Goal: Task Accomplishment & Management: Manage account settings

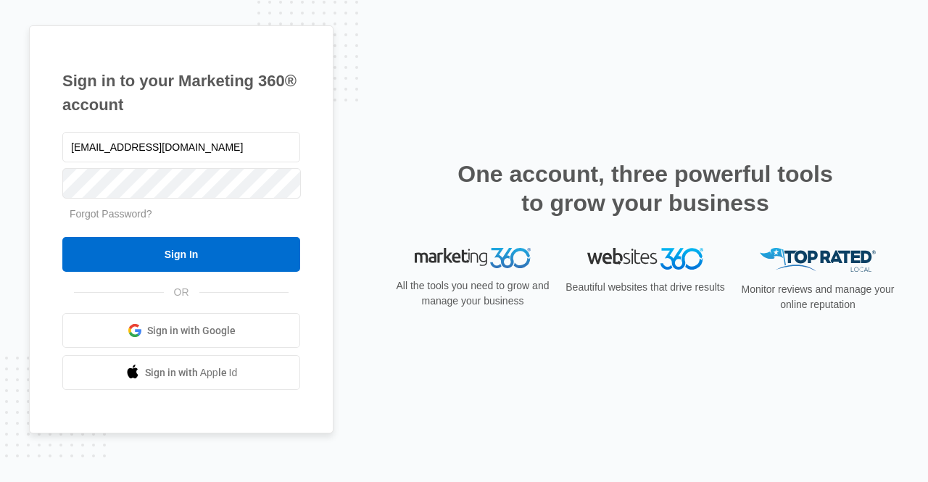
type input "[EMAIL_ADDRESS][DOMAIN_NAME]"
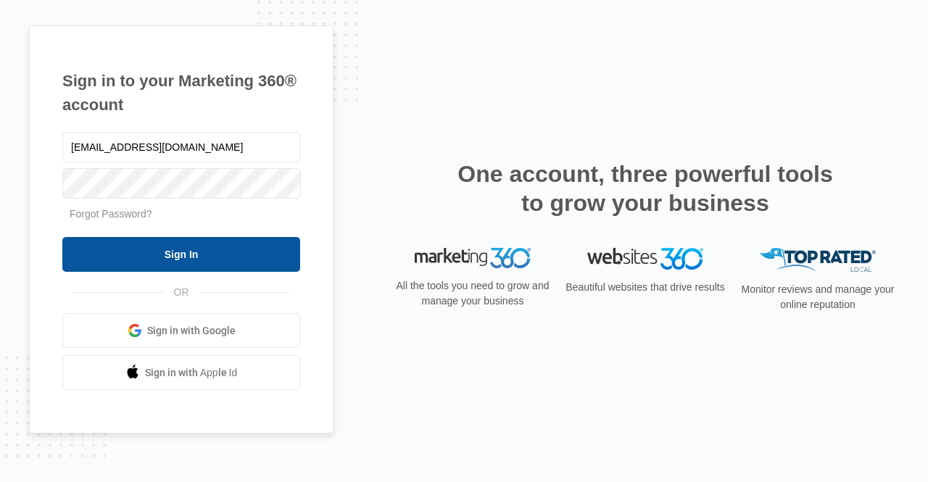
click at [139, 262] on input "Sign In" at bounding box center [181, 254] width 238 height 35
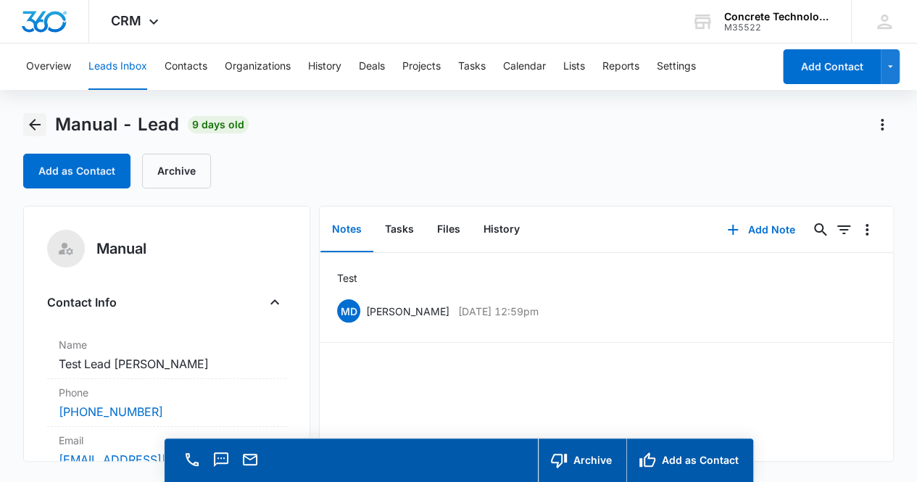
click at [38, 124] on icon "Back" at bounding box center [35, 125] width 12 height 12
click at [472, 67] on button "Tasks" at bounding box center [472, 66] width 28 height 46
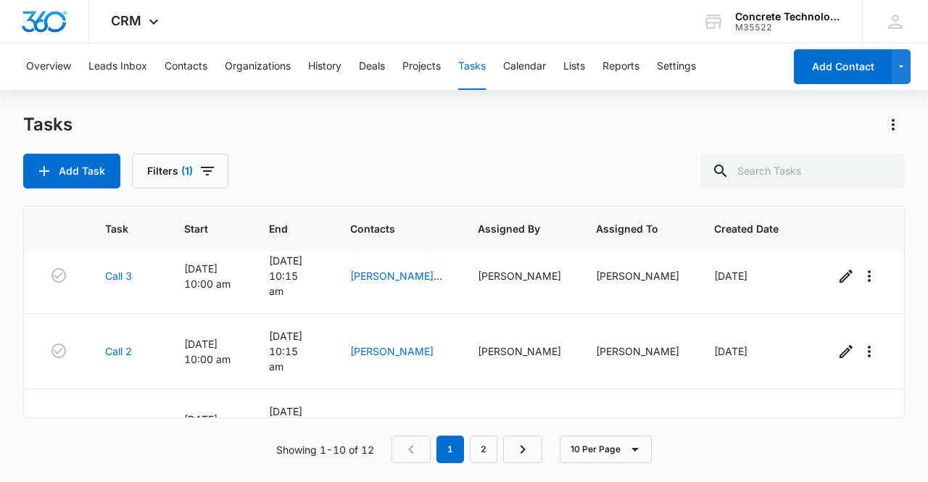
scroll to position [396, 0]
click at [489, 450] on link "2" at bounding box center [484, 450] width 28 height 28
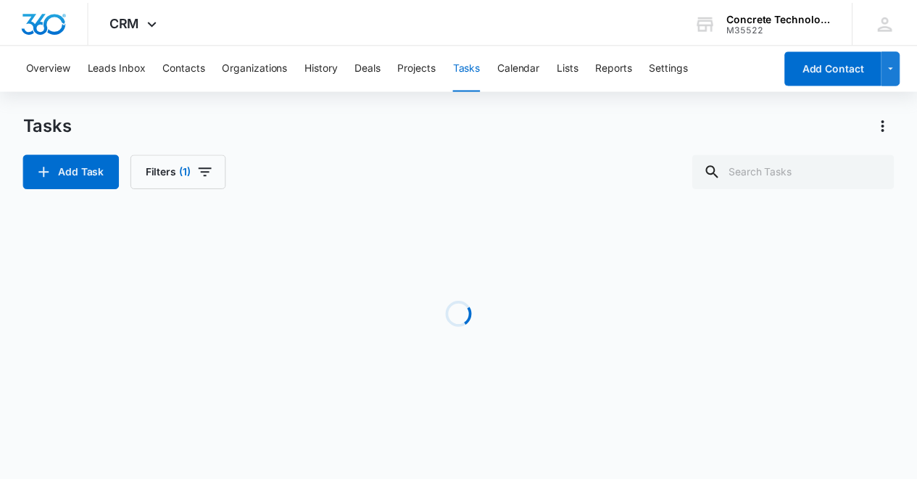
scroll to position [0, 0]
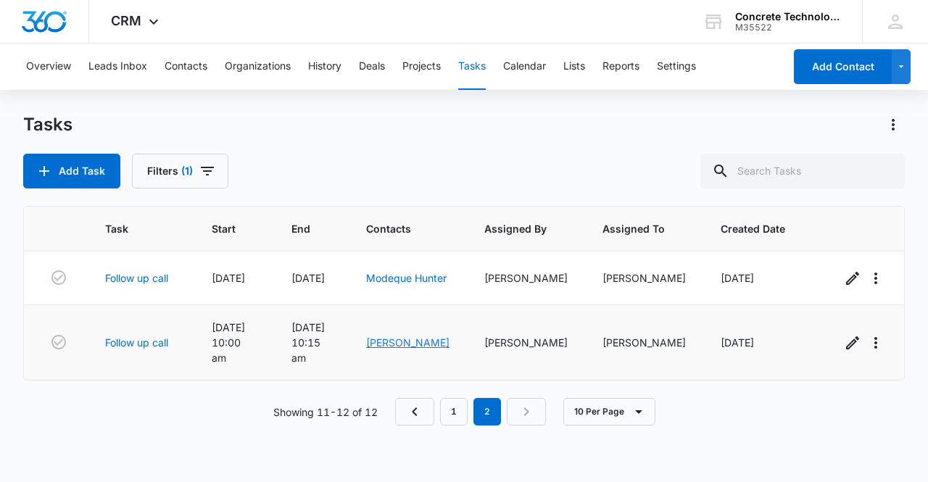
click at [398, 336] on link "[PERSON_NAME]" at bounding box center [407, 342] width 83 height 12
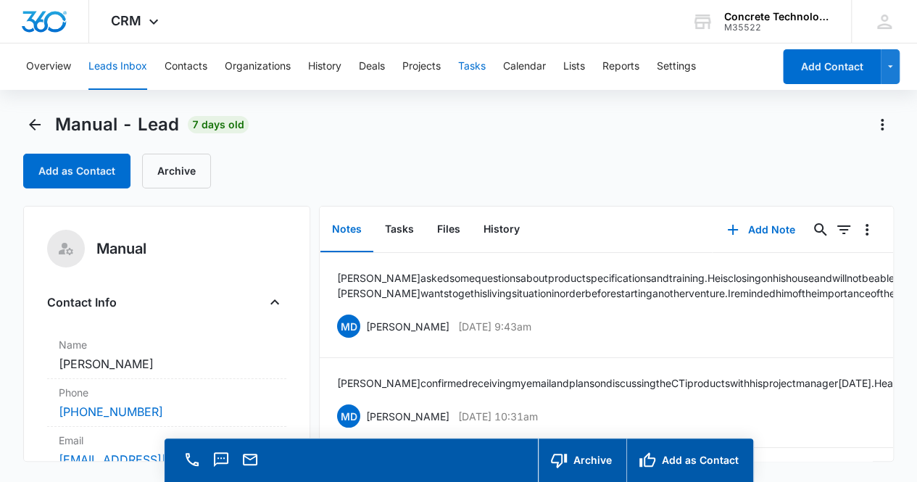
click at [481, 68] on button "Tasks" at bounding box center [472, 66] width 28 height 46
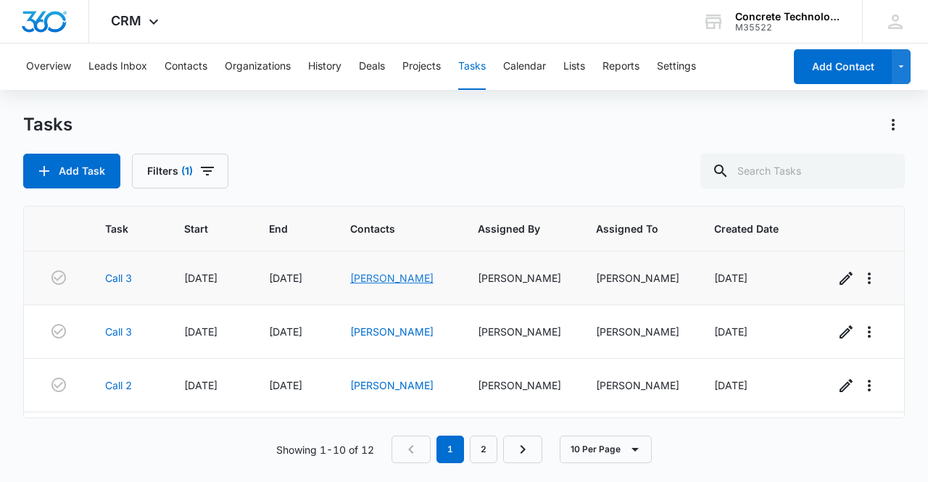
click at [390, 278] on link "[PERSON_NAME]" at bounding box center [391, 278] width 83 height 12
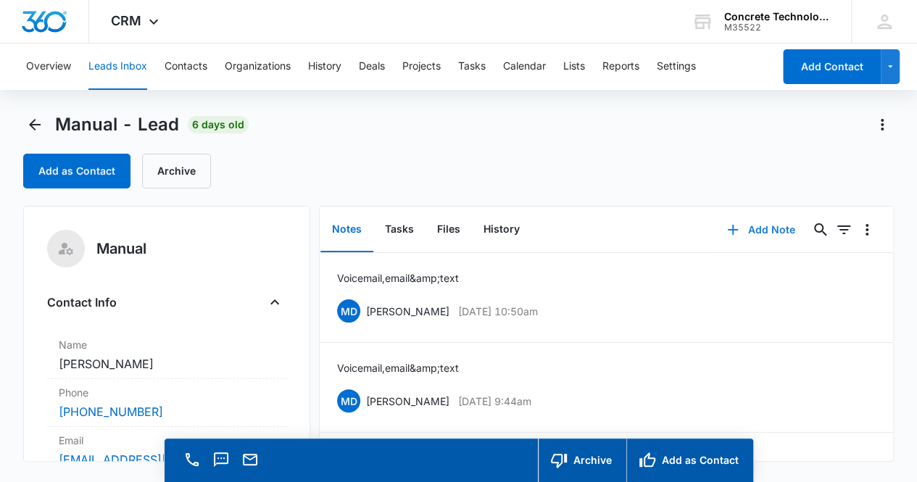
click at [762, 234] on button "Add Note" at bounding box center [760, 229] width 96 height 35
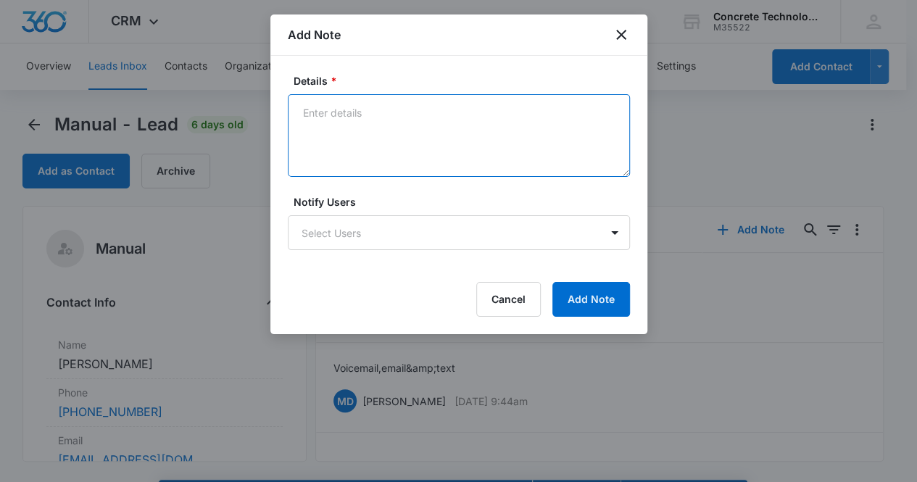
click at [336, 121] on textarea "Details *" at bounding box center [459, 135] width 342 height 83
type textarea "Voicemail, email & text"
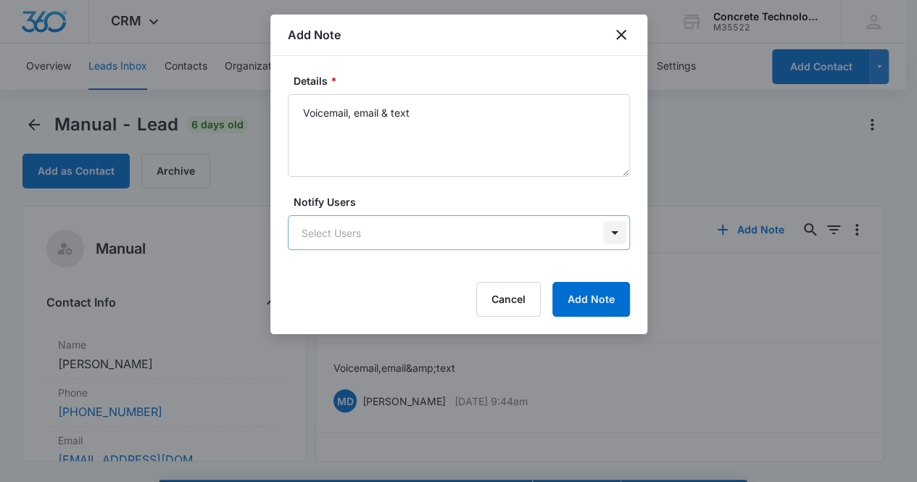
click at [611, 228] on body "CRM Apps Reputation Websites Forms CRM Email Social Content Ads Intelligence Fi…" at bounding box center [458, 261] width 917 height 523
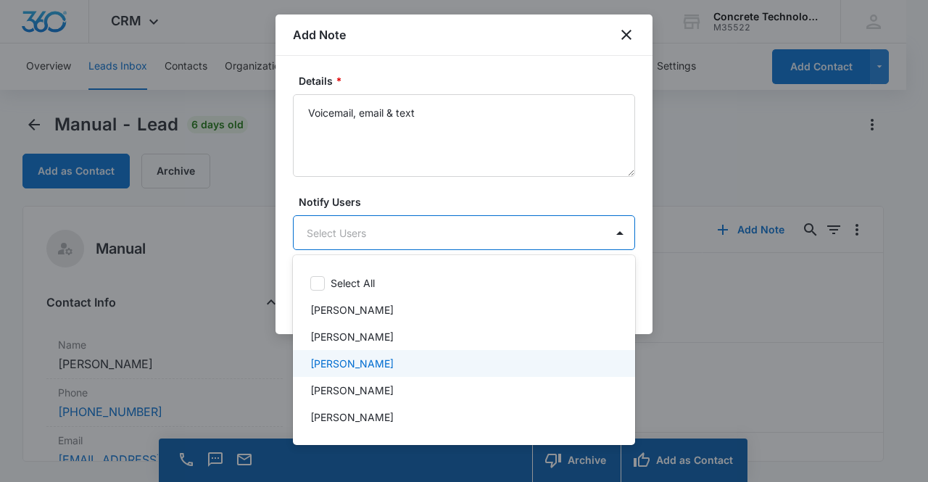
click at [512, 363] on div "[PERSON_NAME]" at bounding box center [462, 363] width 304 height 15
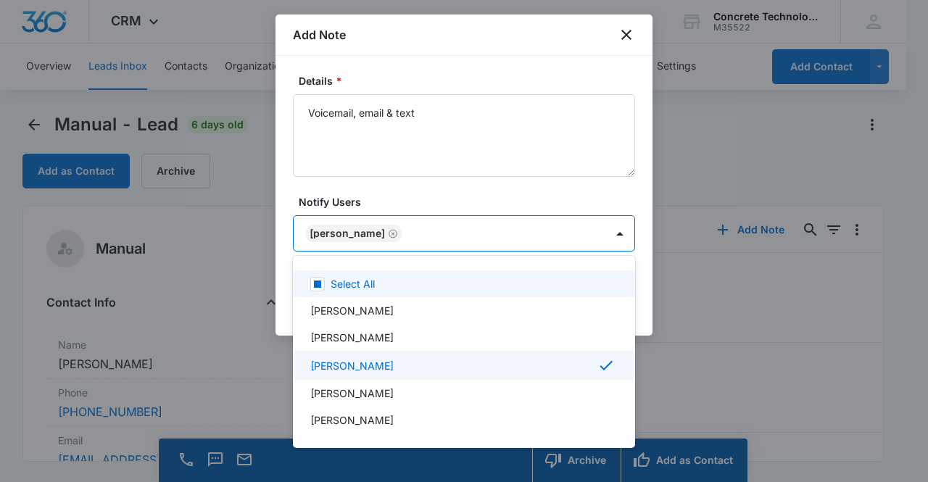
click at [505, 196] on div at bounding box center [464, 241] width 928 height 482
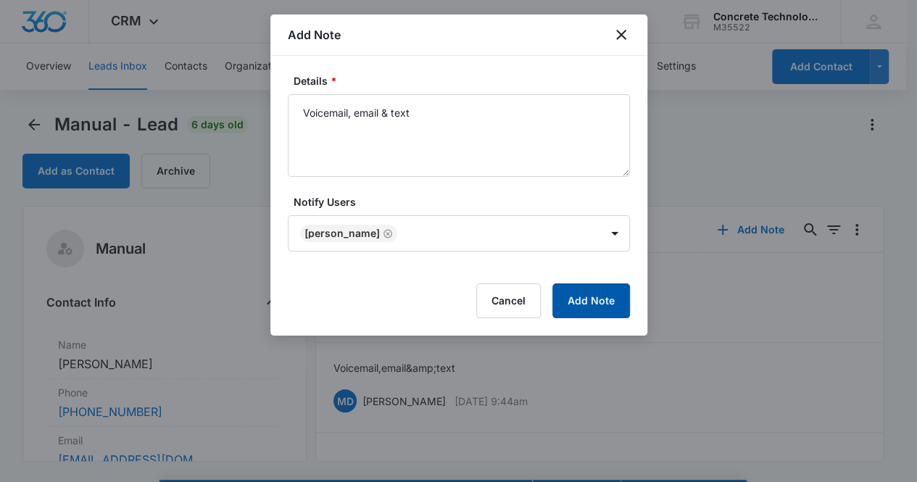
click at [573, 298] on button "Add Note" at bounding box center [591, 300] width 78 height 35
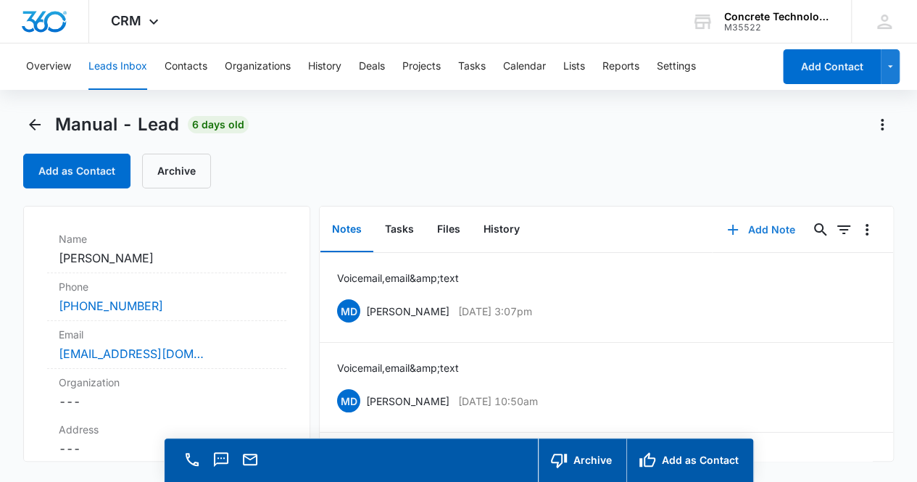
scroll to position [125, 0]
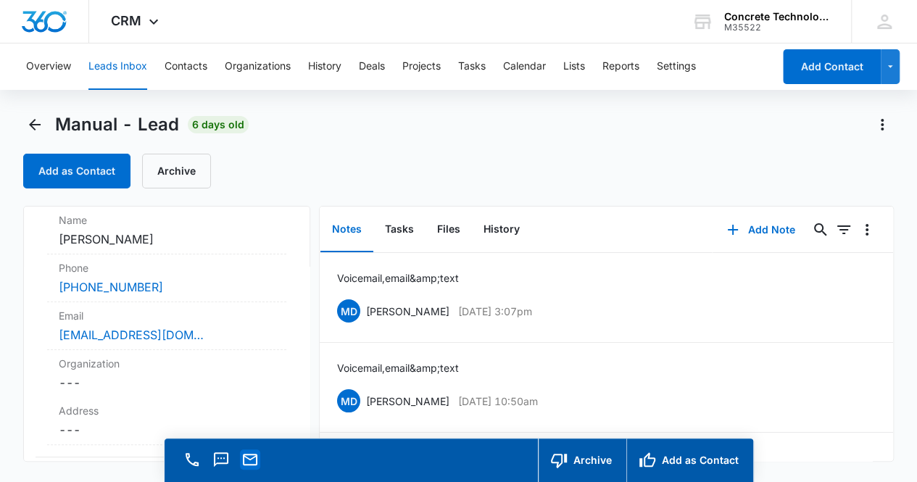
click at [253, 463] on icon "Email" at bounding box center [249, 459] width 17 height 17
click at [397, 230] on button "Tasks" at bounding box center [399, 229] width 52 height 45
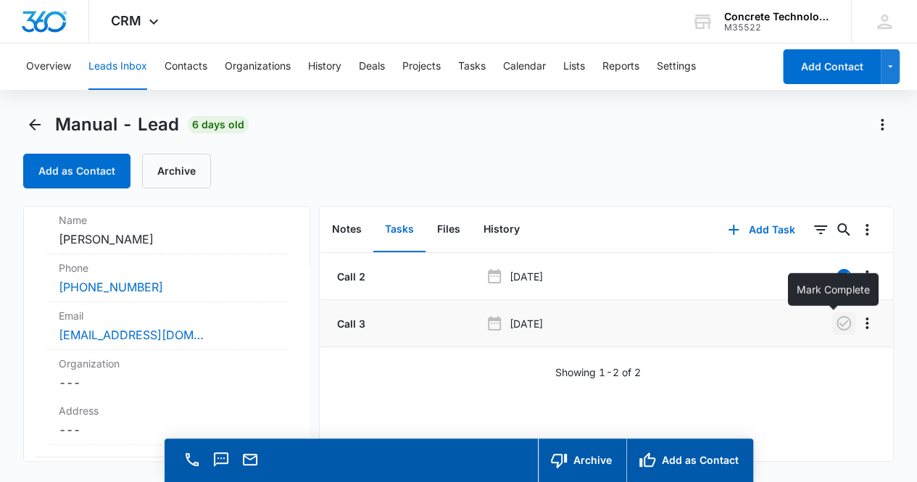
click at [836, 321] on icon "button" at bounding box center [843, 323] width 14 height 14
click at [755, 231] on button "Add Task" at bounding box center [761, 229] width 96 height 35
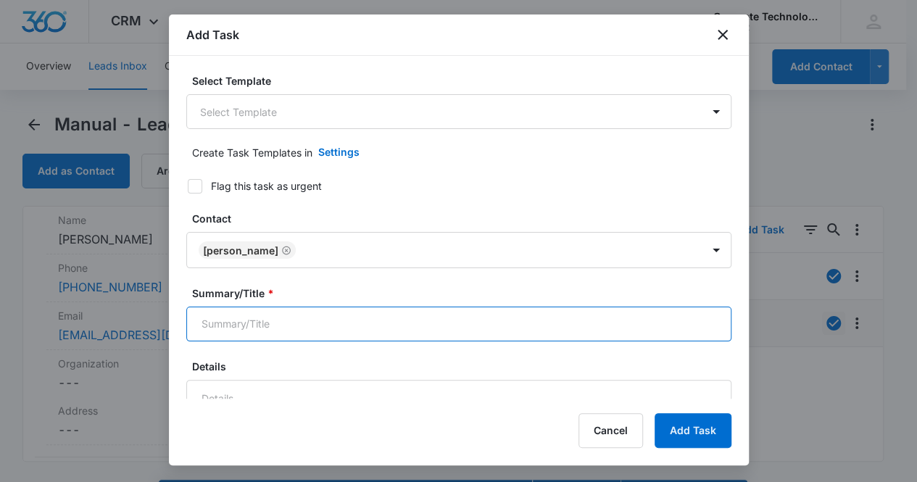
click at [441, 323] on input "Summary/Title *" at bounding box center [458, 324] width 545 height 35
click at [441, 320] on input "Summary/Title *" at bounding box center [458, 324] width 545 height 35
type input "Call 4"
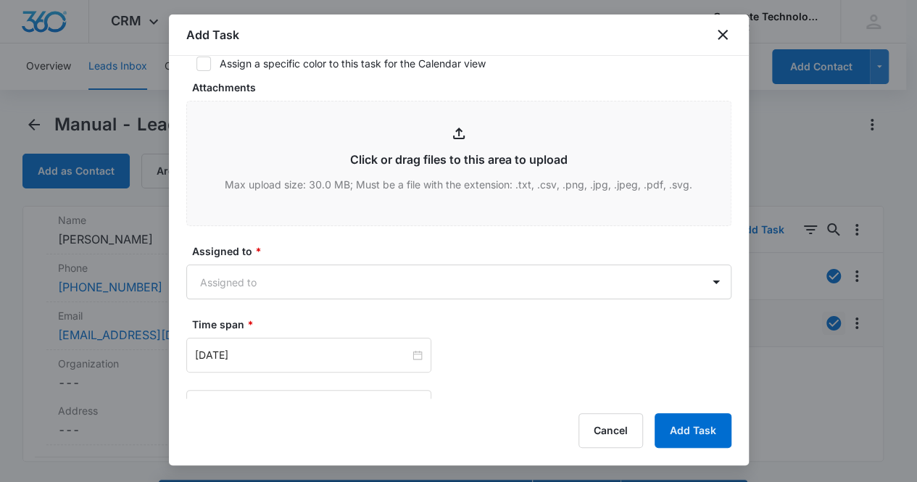
scroll to position [526, 0]
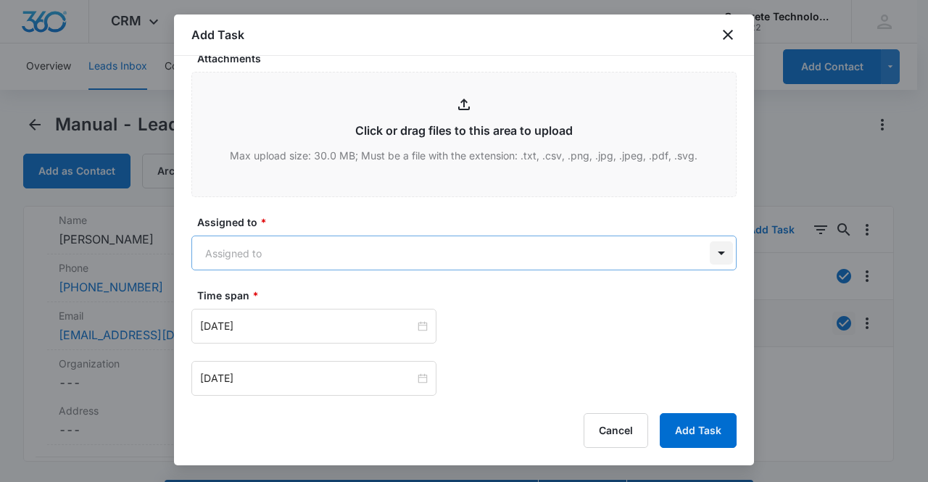
click at [699, 253] on body "CRM Apps Reputation Websites Forms CRM Email Social Content Ads Intelligence Fi…" at bounding box center [464, 261] width 928 height 523
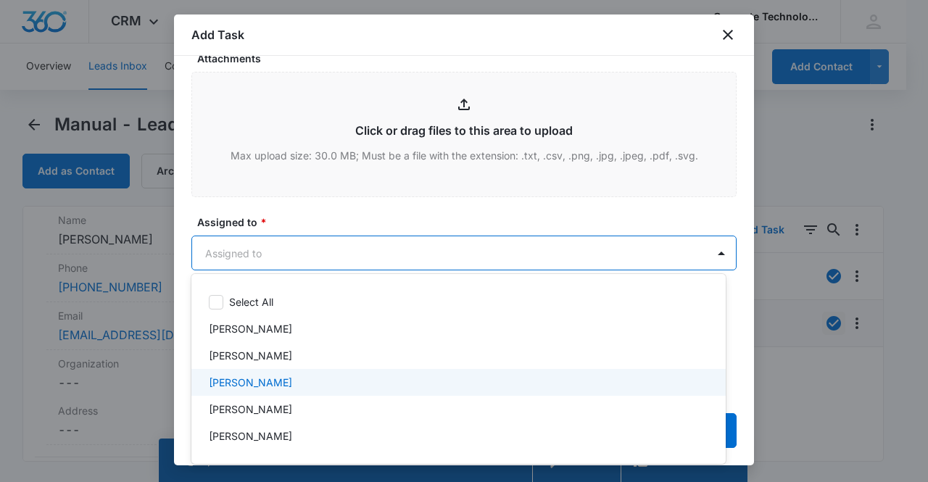
click at [399, 381] on div "[PERSON_NAME]" at bounding box center [457, 382] width 496 height 15
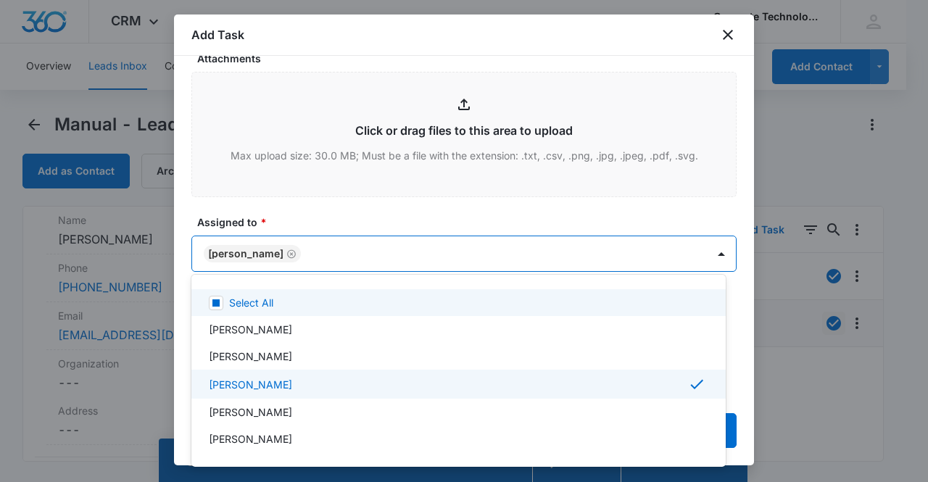
click at [620, 209] on div at bounding box center [464, 241] width 928 height 482
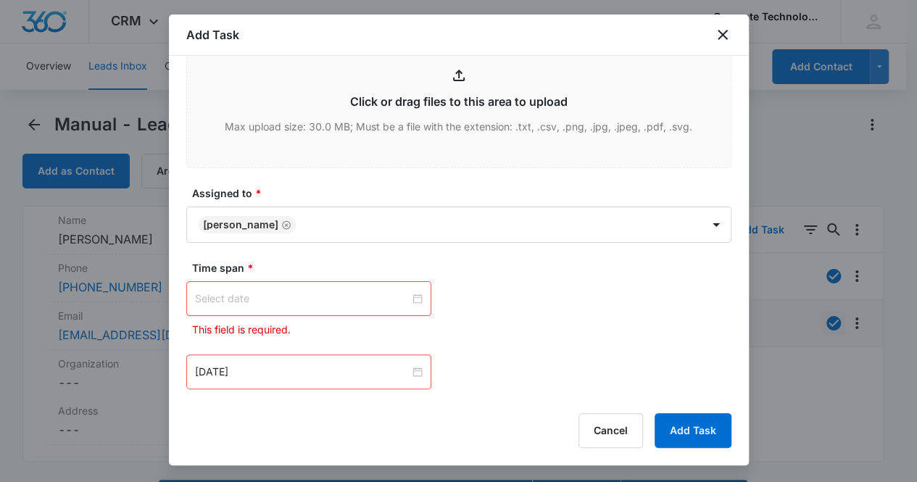
scroll to position [632, 0]
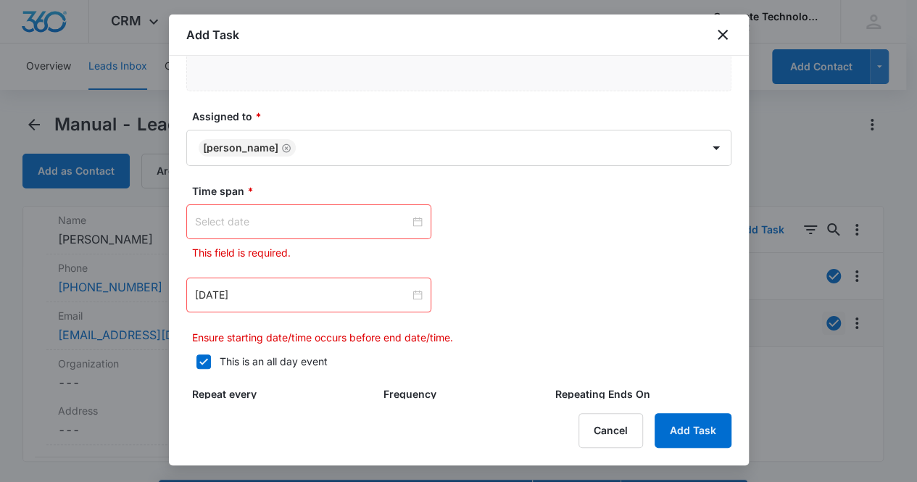
click at [357, 217] on input at bounding box center [302, 222] width 215 height 16
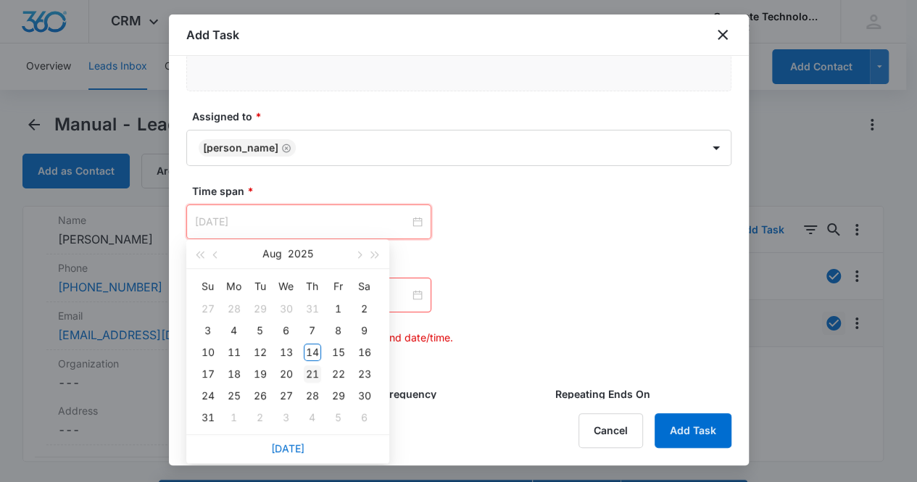
type input "[DATE]"
click at [309, 370] on div "21" at bounding box center [312, 373] width 17 height 17
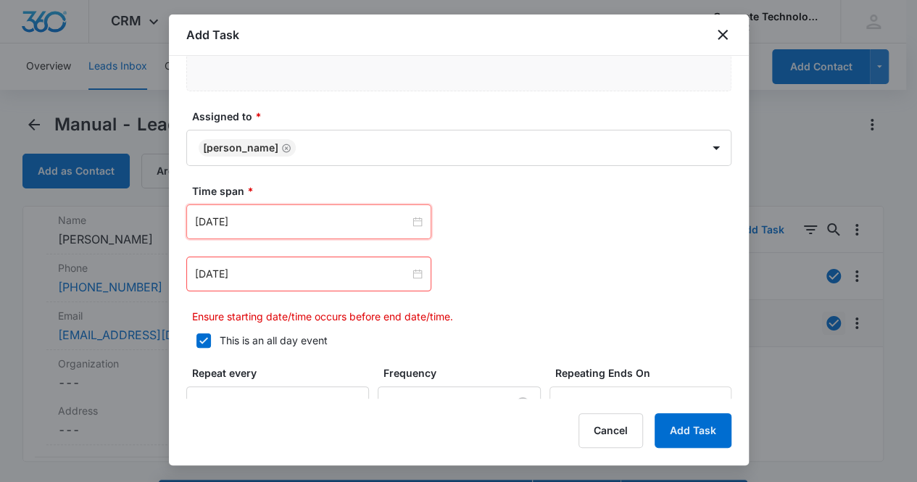
click at [355, 281] on div "[DATE]" at bounding box center [308, 274] width 245 height 35
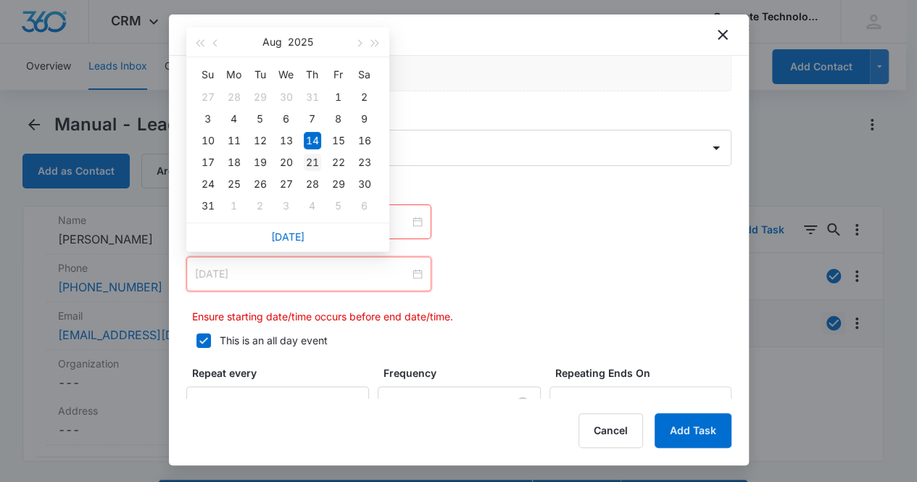
type input "[DATE]"
click at [314, 160] on div "21" at bounding box center [312, 162] width 17 height 17
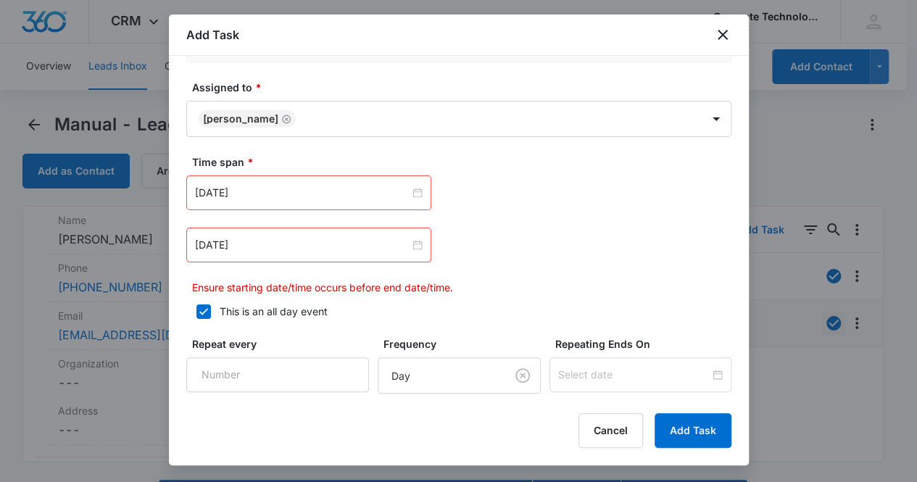
scroll to position [710, 0]
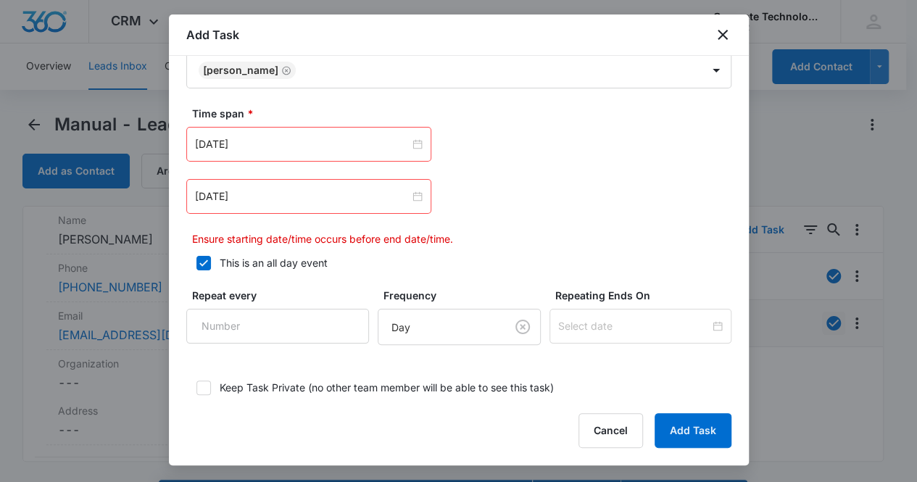
click at [201, 259] on icon at bounding box center [203, 263] width 13 height 13
click at [196, 259] on input "This is an all day event" at bounding box center [191, 263] width 10 height 10
checkbox input "false"
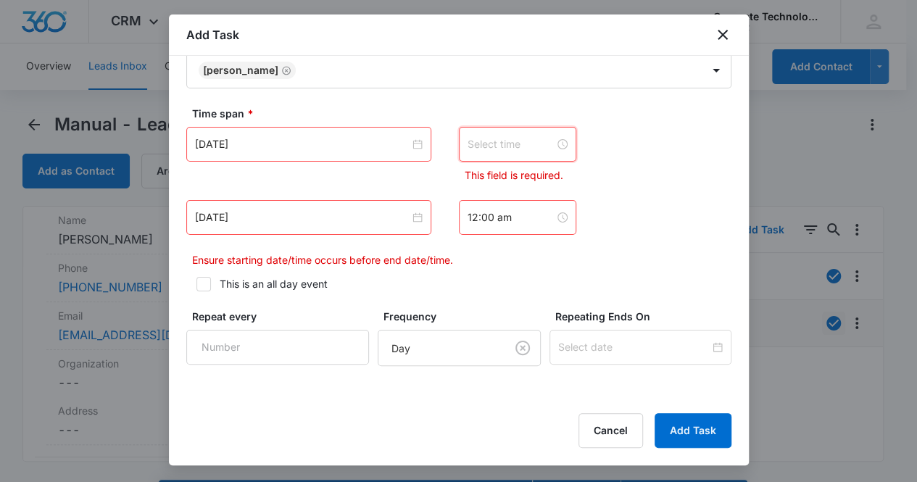
click at [536, 139] on input at bounding box center [510, 144] width 87 height 16
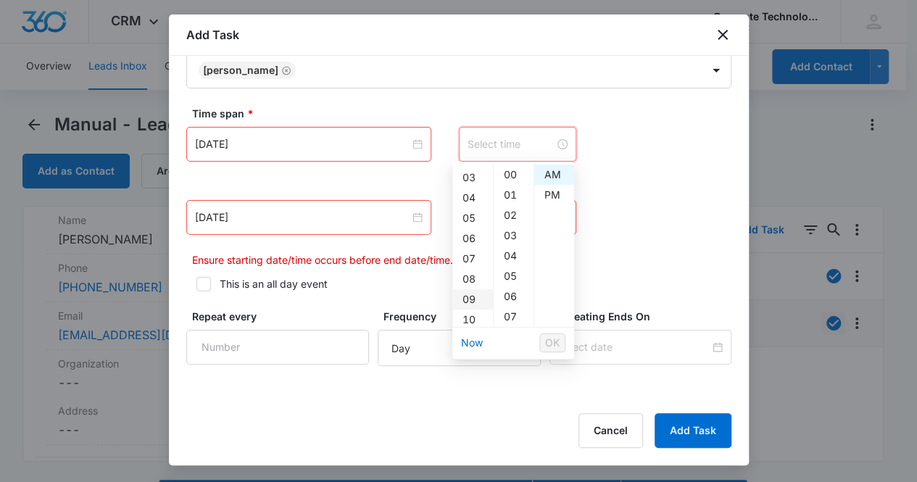
click at [473, 305] on div "09" at bounding box center [472, 299] width 41 height 20
type input "9:00 am"
click at [548, 347] on span "OK" at bounding box center [552, 343] width 14 height 16
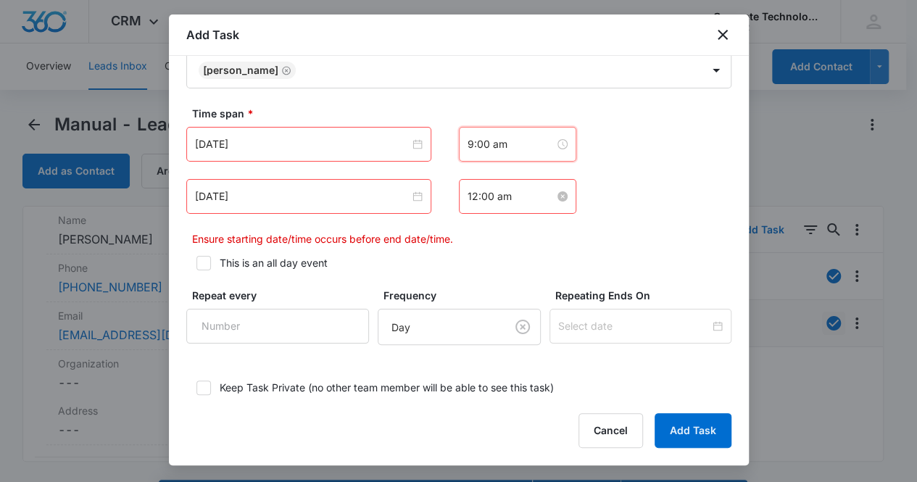
click at [498, 192] on input "12:00 am" at bounding box center [510, 196] width 87 height 16
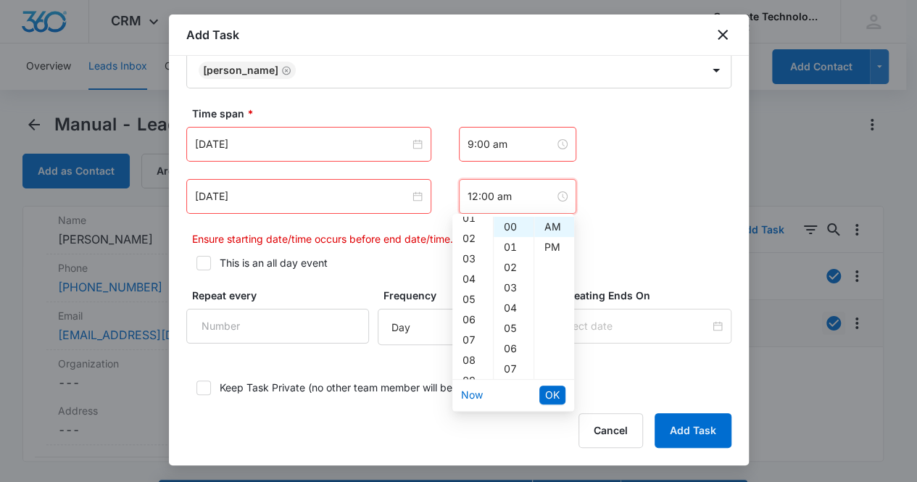
scroll to position [58, 0]
click at [471, 352] on div "09" at bounding box center [472, 351] width 41 height 20
click at [512, 246] on div "15" at bounding box center [514, 247] width 40 height 20
type input "9:15 am"
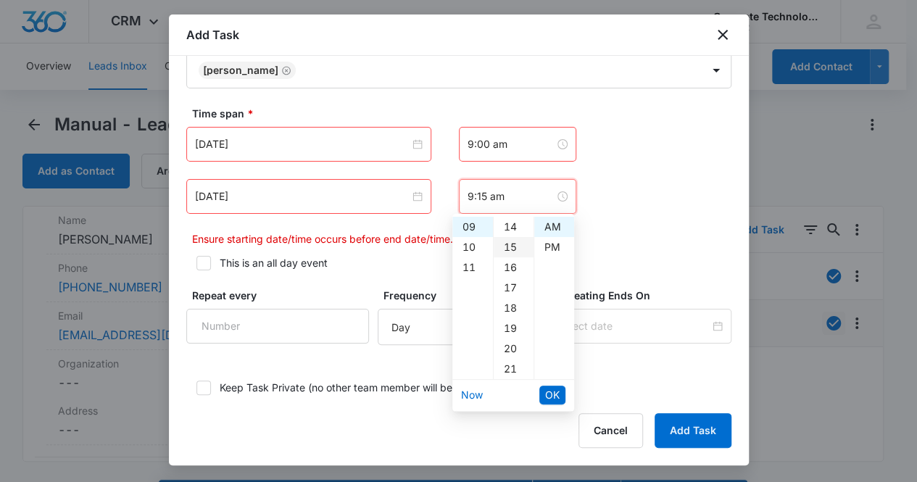
scroll to position [304, 0]
click at [552, 396] on span "OK" at bounding box center [552, 395] width 14 height 16
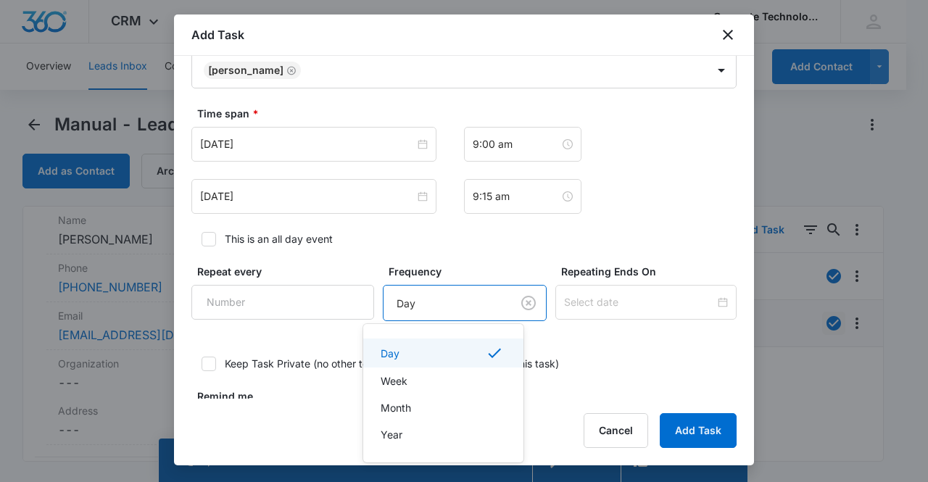
click at [464, 299] on body "CRM Apps Reputation Websites Forms CRM Email Social Content Ads Intelligence Fi…" at bounding box center [464, 241] width 928 height 482
click at [443, 296] on div at bounding box center [464, 241] width 928 height 482
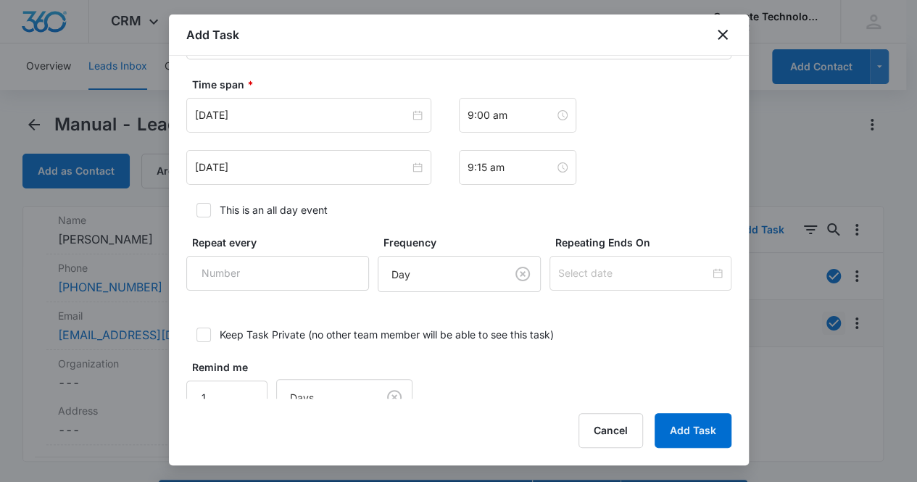
scroll to position [770, 0]
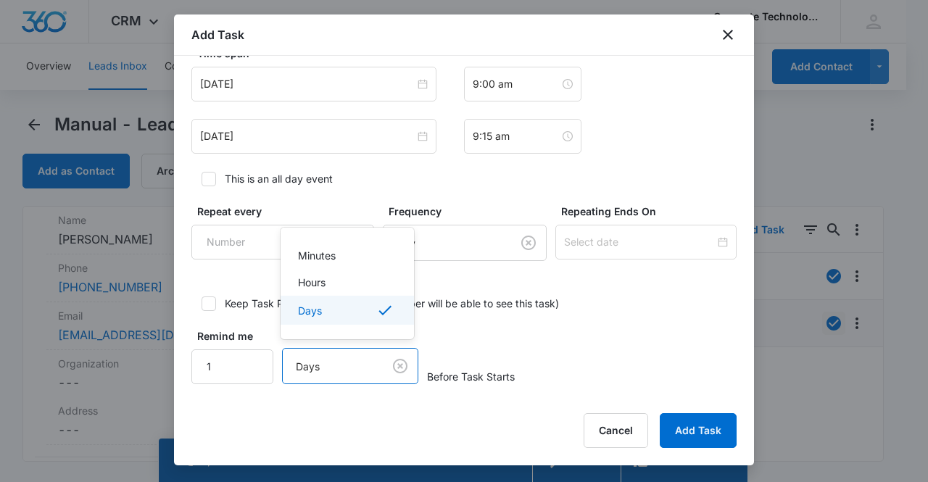
click at [346, 361] on body "CRM Apps Reputation Websites Forms CRM Email Social Content Ads Intelligence Fi…" at bounding box center [464, 241] width 928 height 482
click at [346, 283] on div "Hours" at bounding box center [346, 282] width 96 height 15
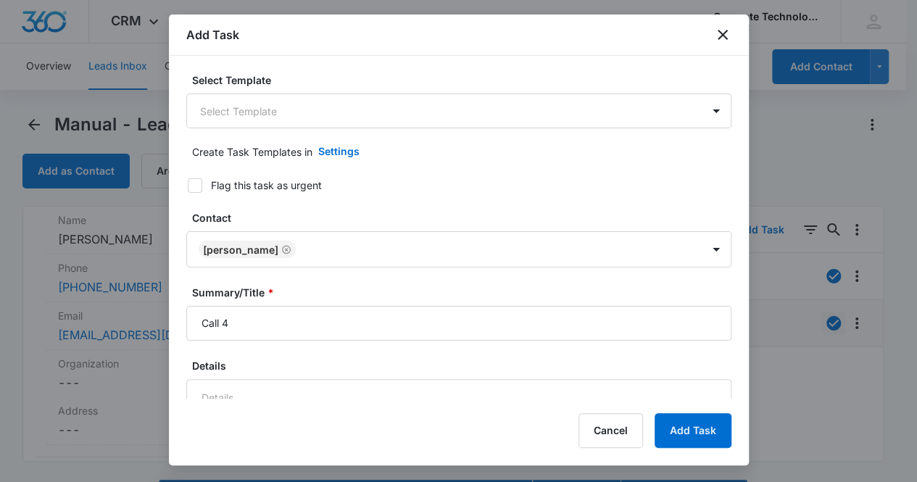
scroll to position [0, 0]
click at [690, 433] on button "Add Task" at bounding box center [692, 430] width 77 height 35
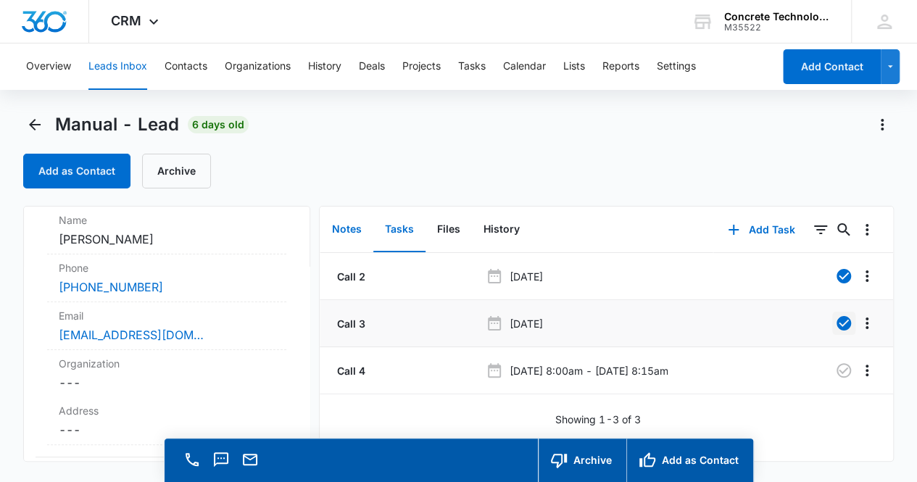
click at [352, 230] on button "Notes" at bounding box center [346, 229] width 53 height 45
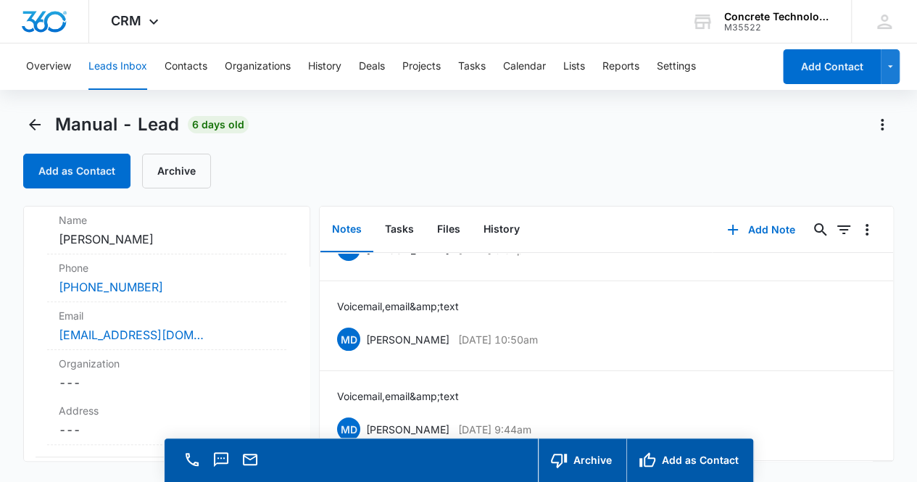
scroll to position [71, 0]
click at [38, 127] on icon "Back" at bounding box center [34, 124] width 17 height 17
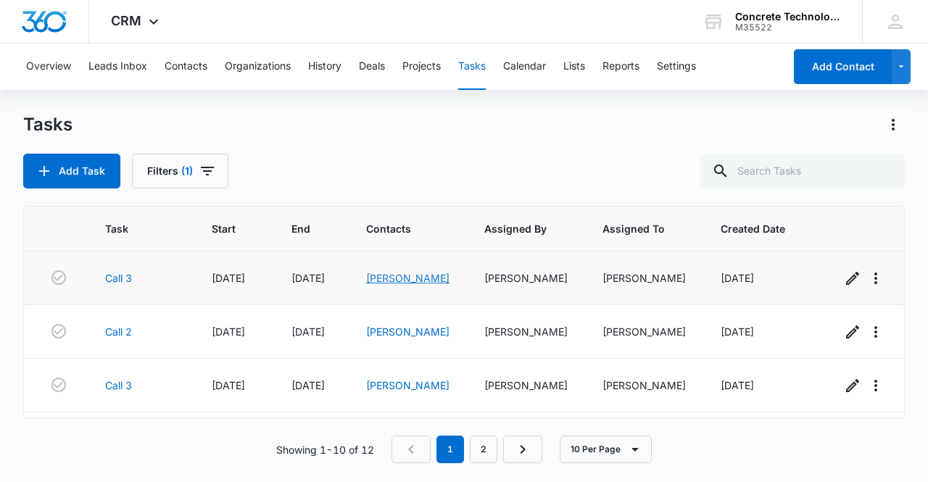
click at [398, 275] on link "[PERSON_NAME]" at bounding box center [407, 278] width 83 height 12
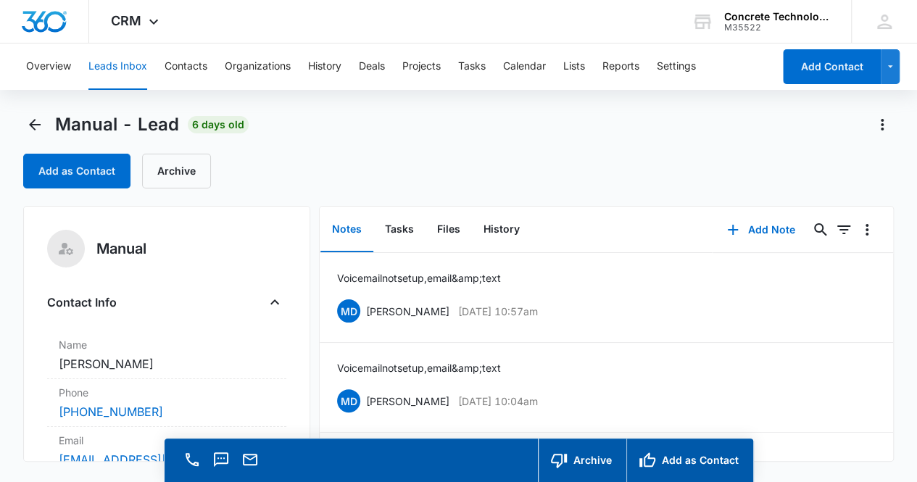
click at [651, 170] on div "Add as Contact Archive" at bounding box center [458, 171] width 871 height 35
click at [610, 236] on div "Notes Tasks Files History" at bounding box center [516, 230] width 393 height 46
click at [249, 462] on icon "Email" at bounding box center [249, 459] width 17 height 17
click at [761, 228] on button "Add Note" at bounding box center [760, 229] width 96 height 35
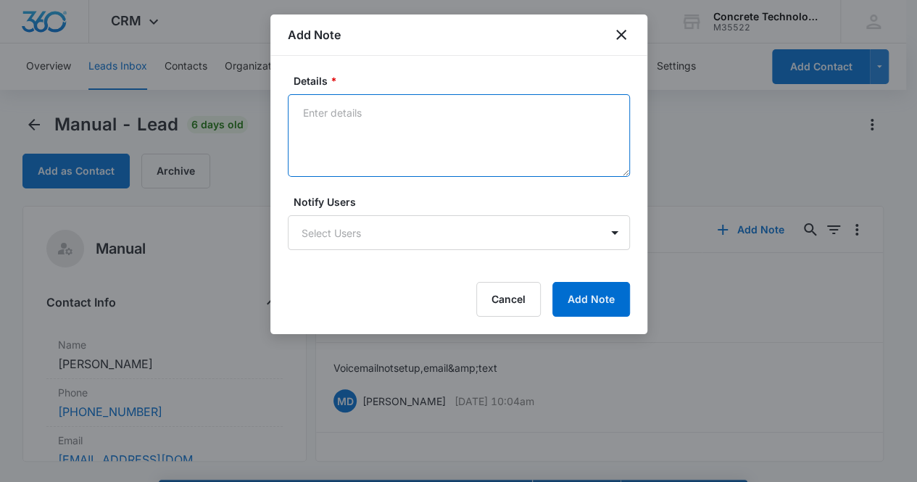
click at [357, 108] on textarea "Details *" at bounding box center [459, 135] width 342 height 83
type textarea "Voicemail not set up, email & text"
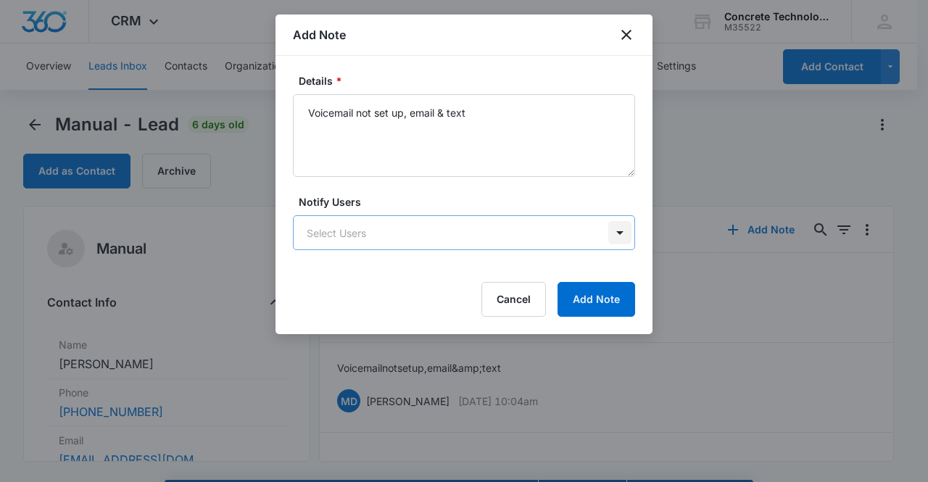
click at [618, 226] on body "CRM Apps Reputation Websites Forms CRM Email Social Content Ads Intelligence Fi…" at bounding box center [464, 261] width 928 height 523
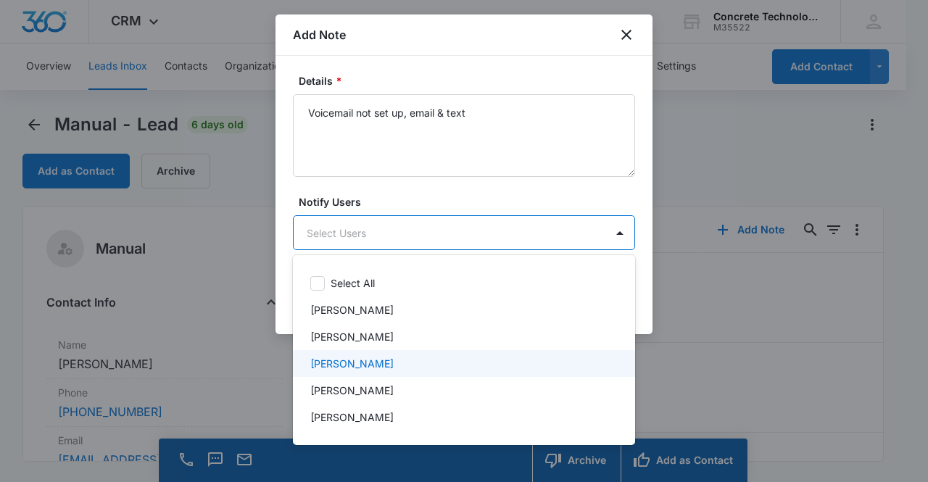
click at [502, 359] on div "[PERSON_NAME]" at bounding box center [462, 363] width 304 height 15
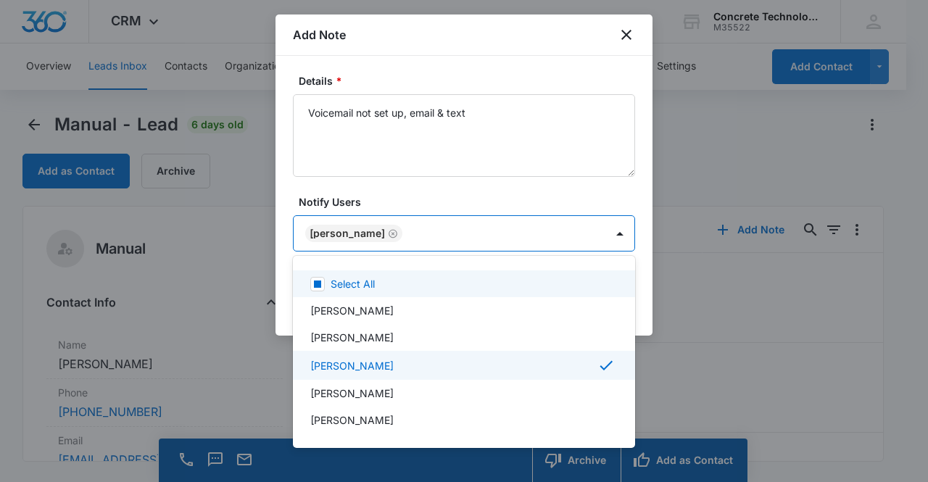
click at [586, 196] on div at bounding box center [464, 241] width 928 height 482
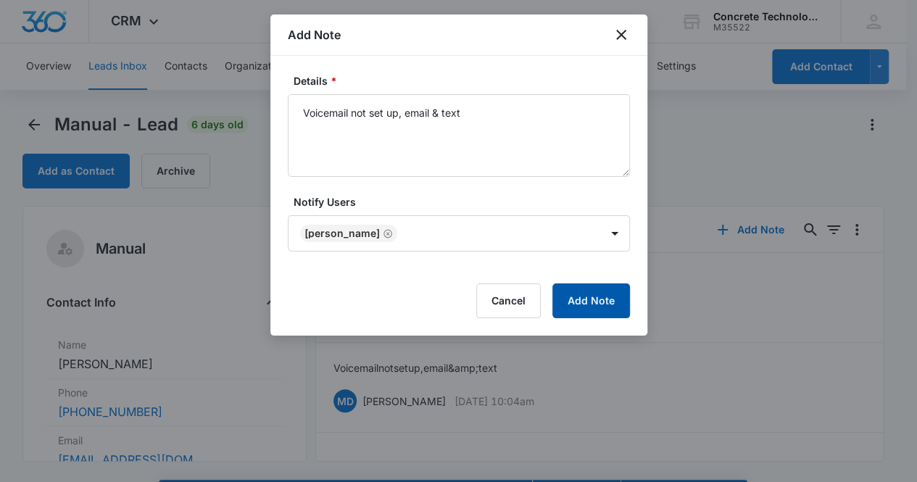
click at [589, 295] on button "Add Note" at bounding box center [591, 300] width 78 height 35
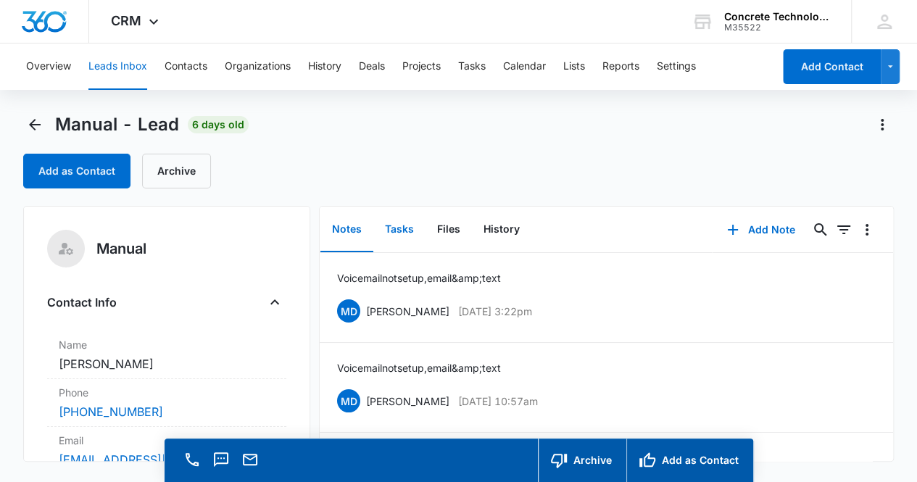
click at [413, 233] on button "Tasks" at bounding box center [399, 229] width 52 height 45
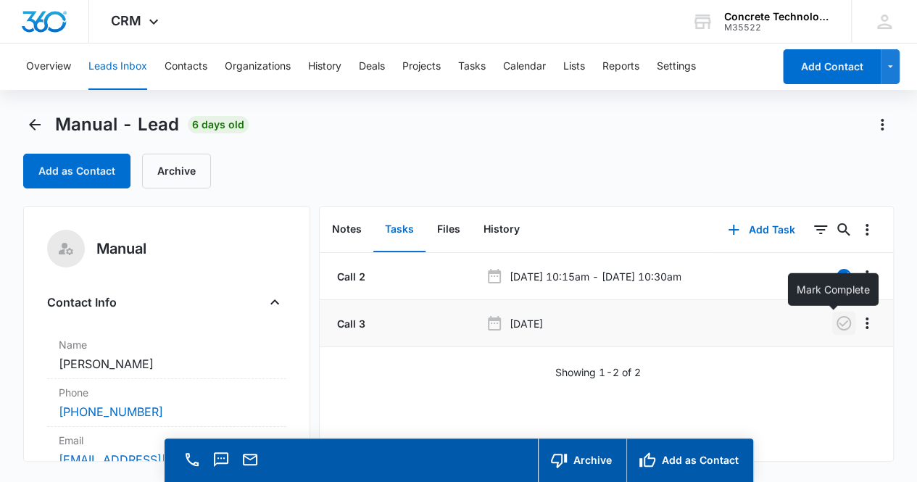
click at [836, 325] on icon "button" at bounding box center [843, 323] width 14 height 14
click at [774, 226] on button "Add Task" at bounding box center [761, 229] width 96 height 35
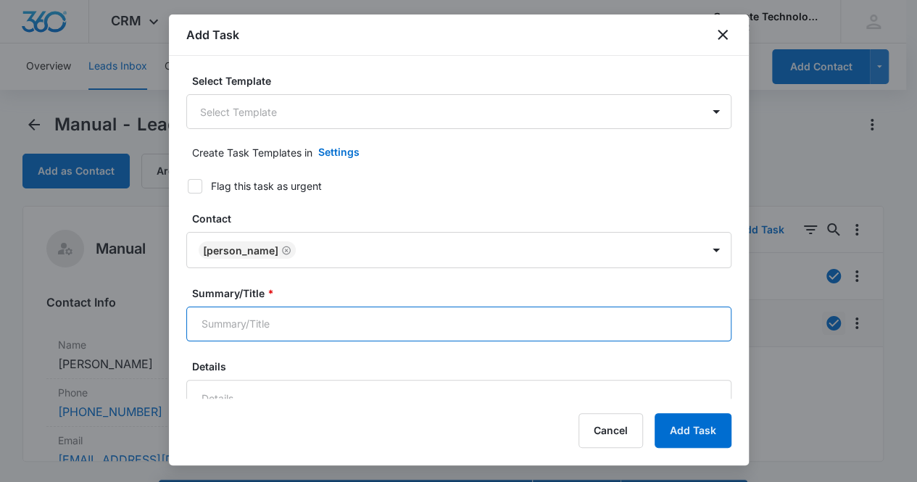
click at [474, 323] on input "Summary/Title *" at bounding box center [458, 324] width 545 height 35
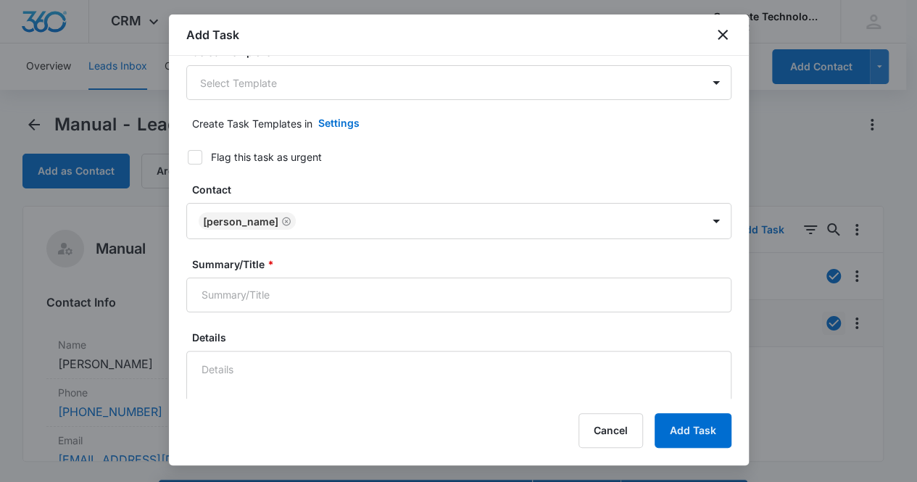
scroll to position [58, 0]
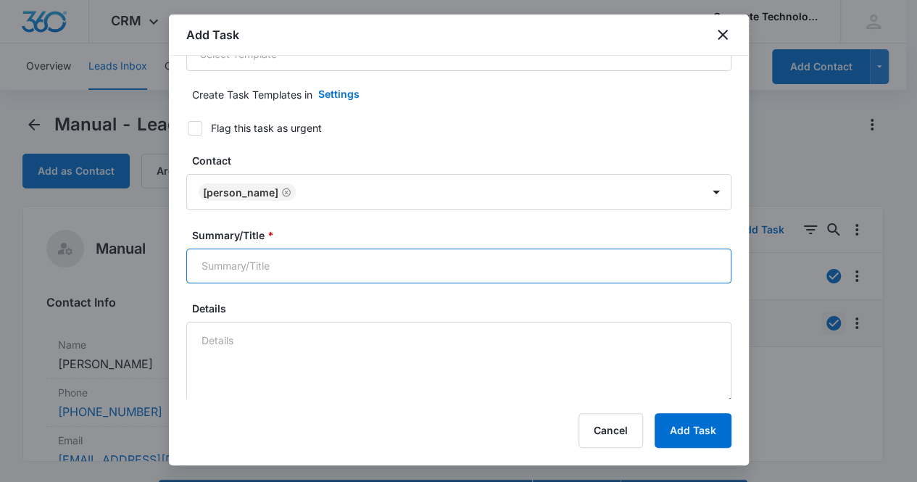
click at [310, 255] on input "Summary/Title *" at bounding box center [458, 266] width 545 height 35
type input "Call 4"
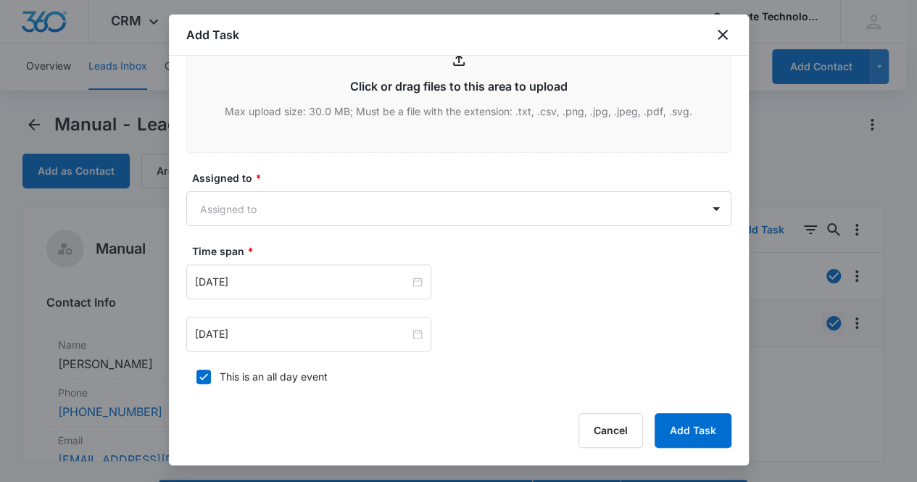
scroll to position [667, 0]
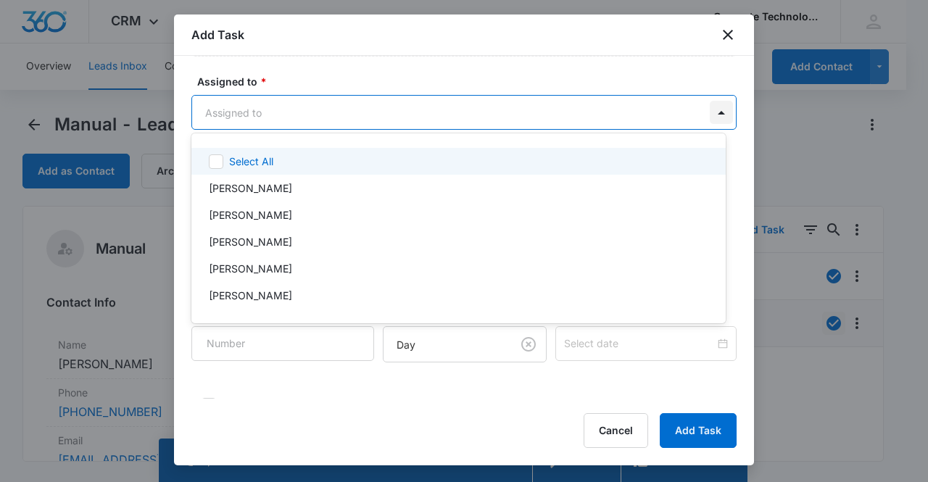
click at [713, 117] on body "CRM Apps Reputation Websites Forms CRM Email Social Content Ads Intelligence Fi…" at bounding box center [464, 241] width 928 height 482
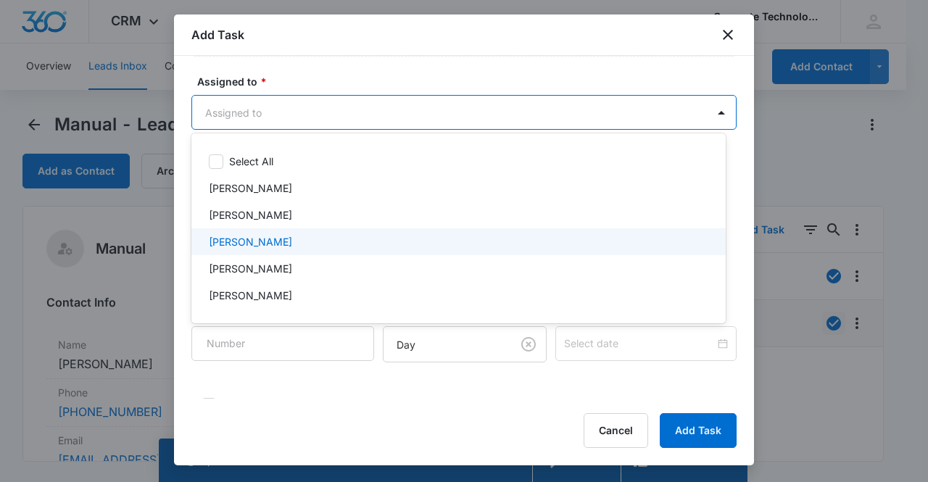
click at [454, 241] on div "[PERSON_NAME]" at bounding box center [457, 241] width 496 height 15
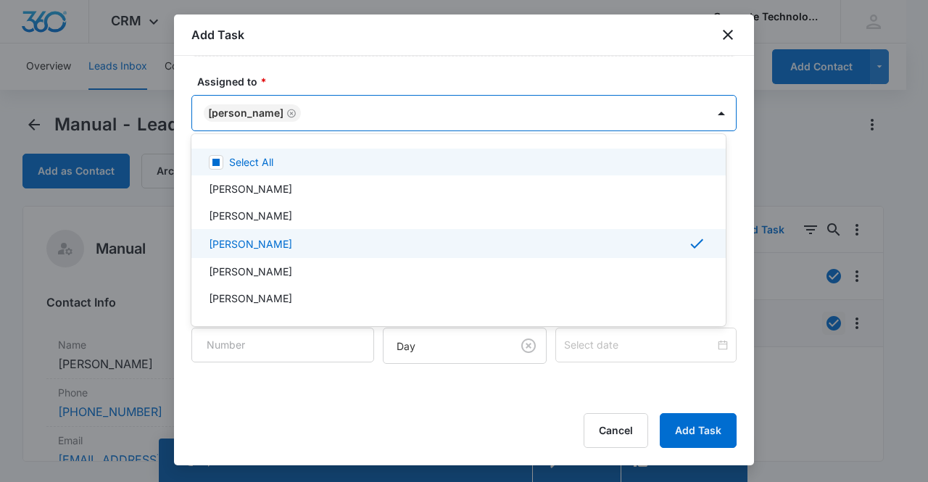
click at [594, 72] on div at bounding box center [464, 241] width 928 height 482
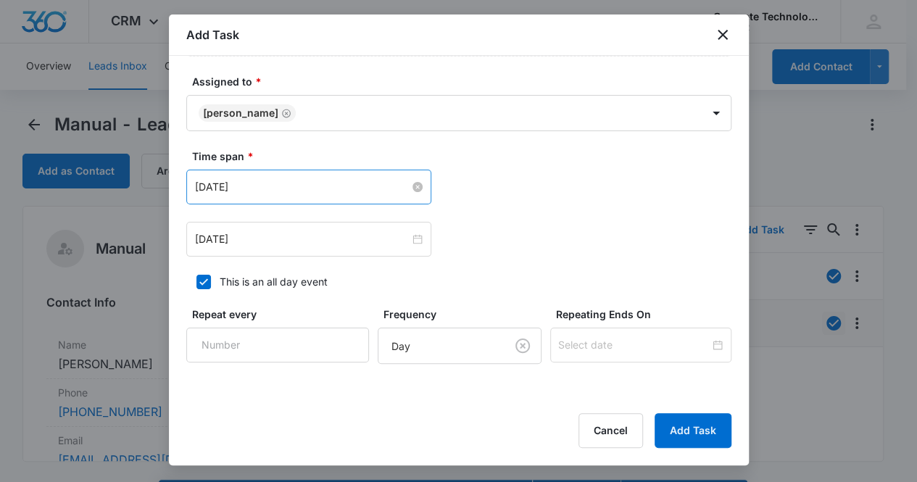
click at [370, 191] on input "[DATE]" at bounding box center [302, 187] width 215 height 16
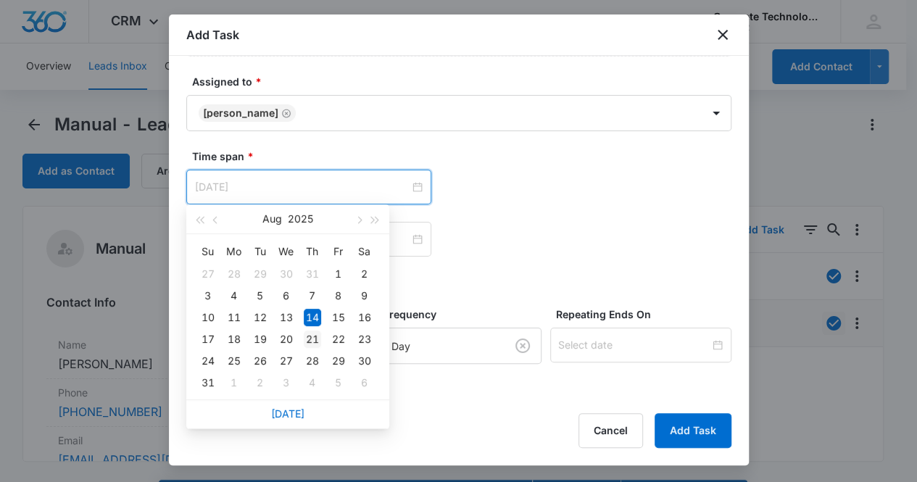
type input "[DATE]"
click at [307, 333] on div "21" at bounding box center [312, 339] width 17 height 17
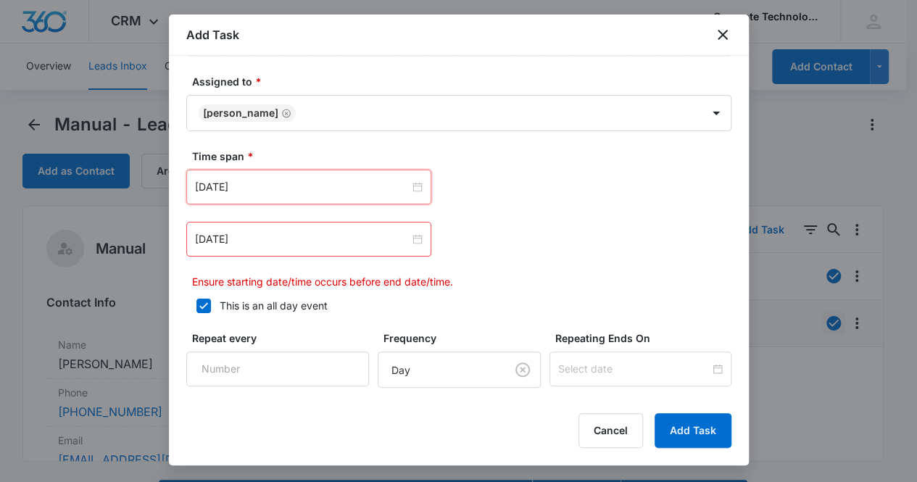
click at [559, 199] on div "[DATE] [DATE] Su Mo Tu We Th Fr Sa 27 28 29 30 31 1 2 3 4 5 6 7 8 9 10 11 12 13…" at bounding box center [458, 187] width 545 height 35
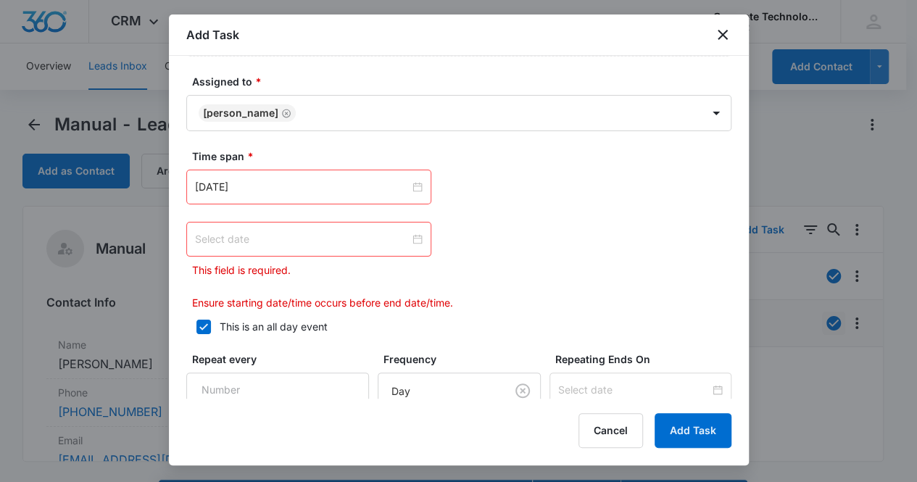
click at [407, 240] on div at bounding box center [309, 239] width 228 height 16
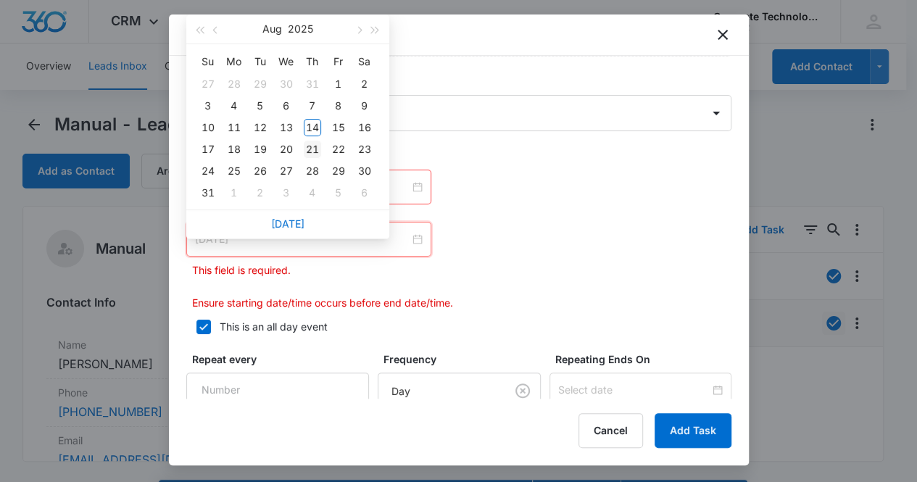
type input "[DATE]"
click at [315, 149] on div "21" at bounding box center [312, 149] width 17 height 17
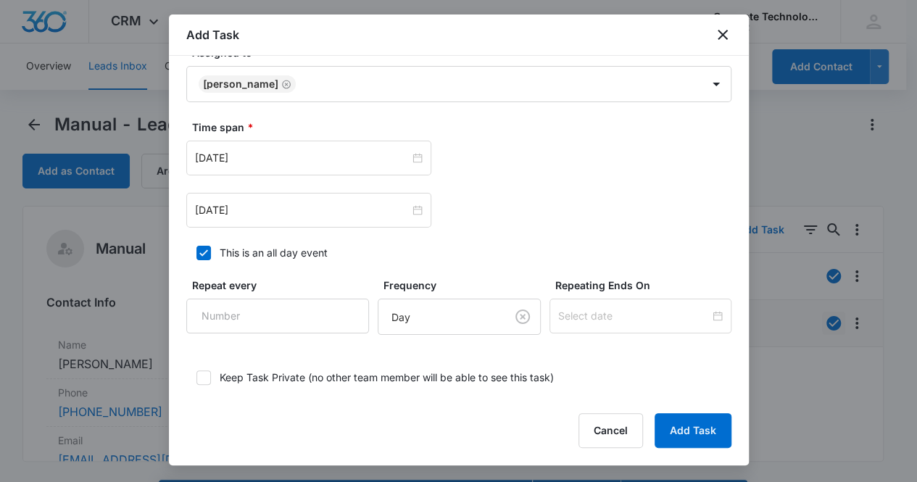
scroll to position [770, 0]
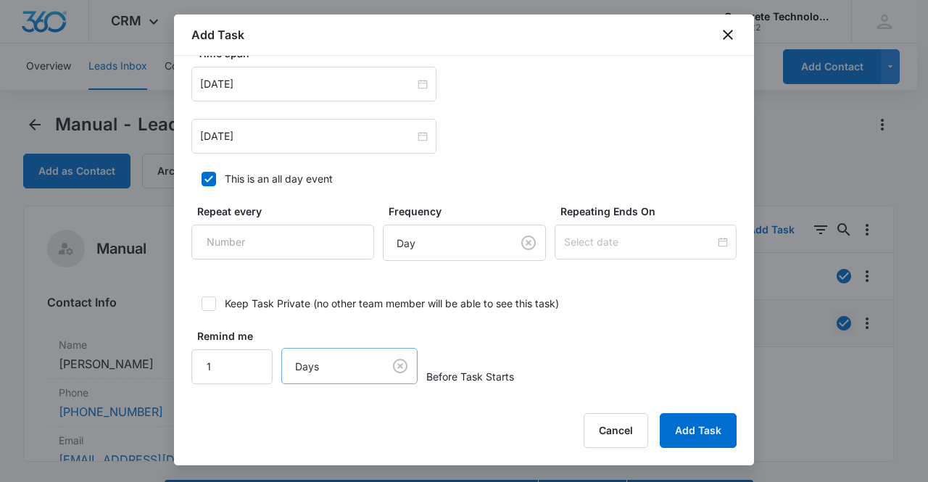
click at [340, 362] on body "CRM Apps Reputation Websites Forms CRM Email Social Content Ads Intelligence Fi…" at bounding box center [464, 261] width 928 height 523
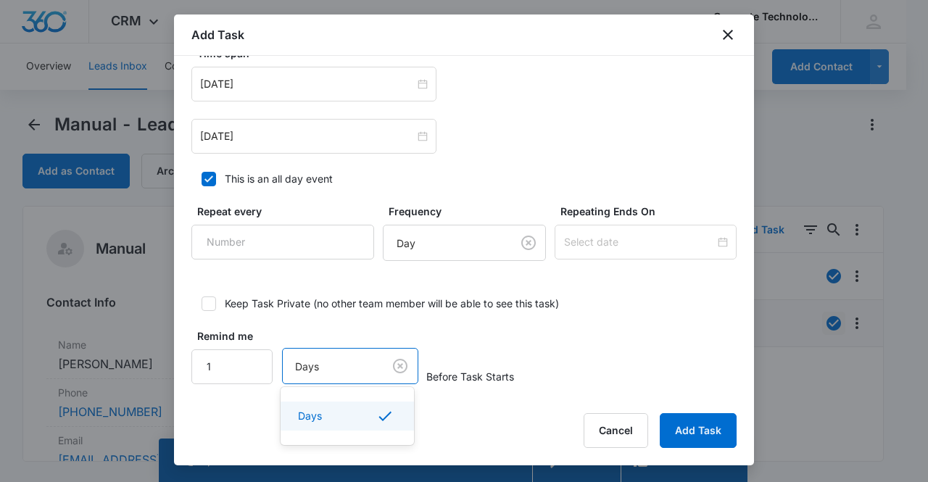
click at [361, 352] on div at bounding box center [464, 241] width 928 height 482
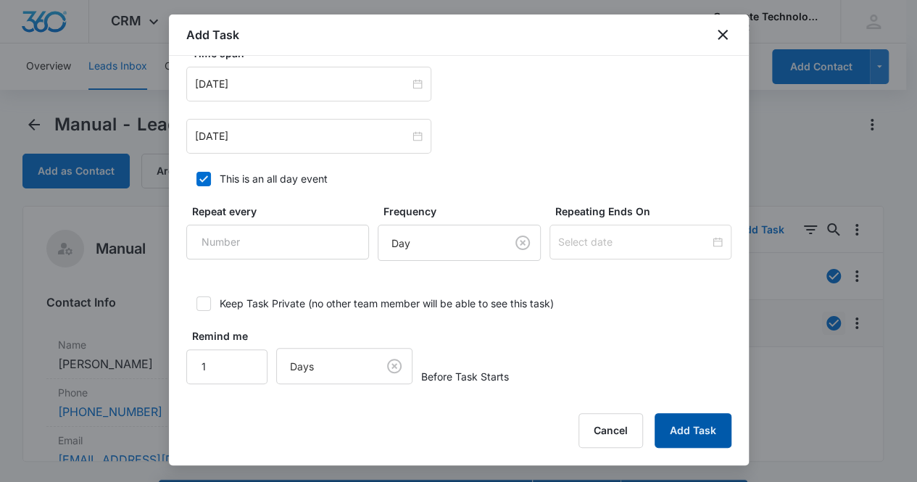
click at [693, 439] on button "Add Task" at bounding box center [692, 430] width 77 height 35
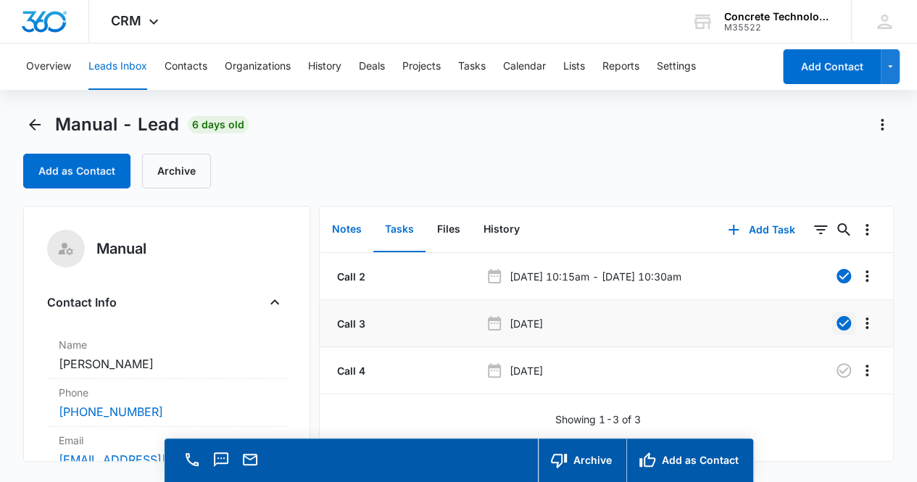
click at [357, 228] on button "Notes" at bounding box center [346, 229] width 53 height 45
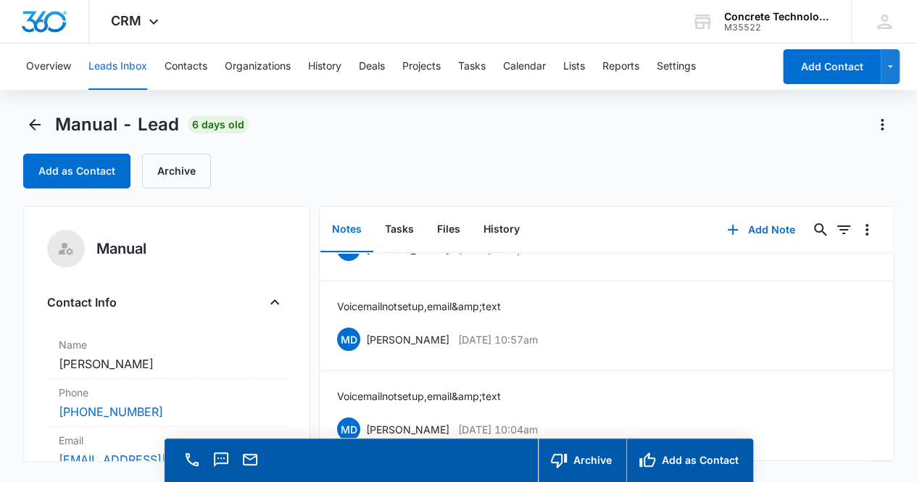
scroll to position [71, 0]
click at [68, 124] on span "Manual - Lead" at bounding box center [117, 125] width 124 height 22
click at [42, 123] on icon "Back" at bounding box center [34, 124] width 17 height 17
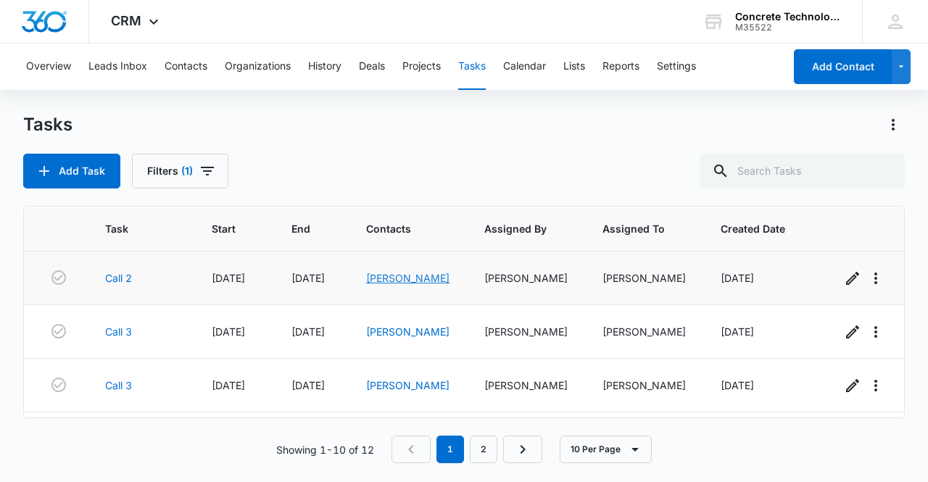
click at [391, 276] on link "[PERSON_NAME]" at bounding box center [407, 278] width 83 height 12
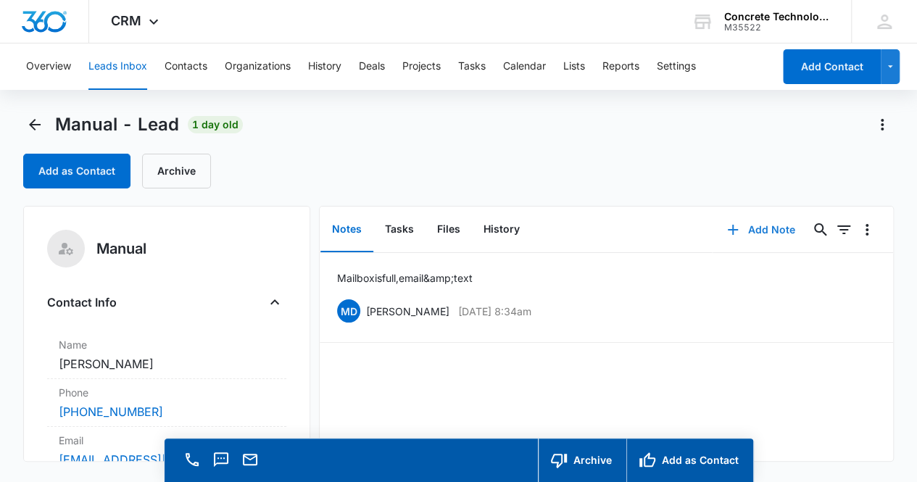
click at [760, 228] on button "Add Note" at bounding box center [760, 229] width 96 height 35
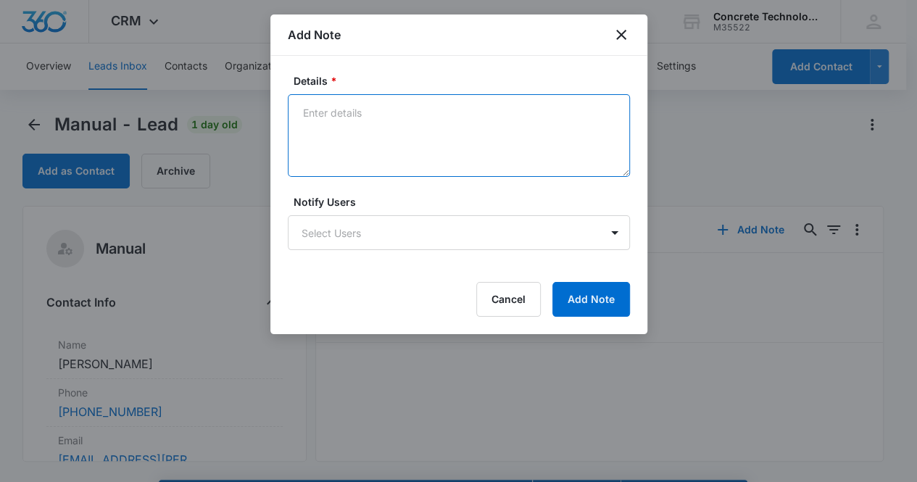
click at [365, 138] on textarea "Details *" at bounding box center [459, 135] width 342 height 83
type textarea "Mailbox is full, email & text"
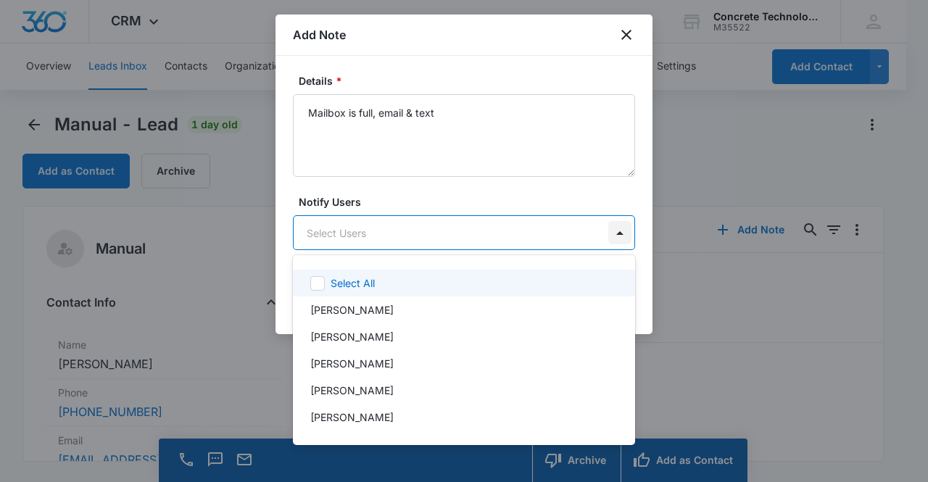
click at [612, 233] on body "CRM Apps Reputation Websites Forms CRM Email Social Content Ads Intelligence Fi…" at bounding box center [464, 241] width 928 height 482
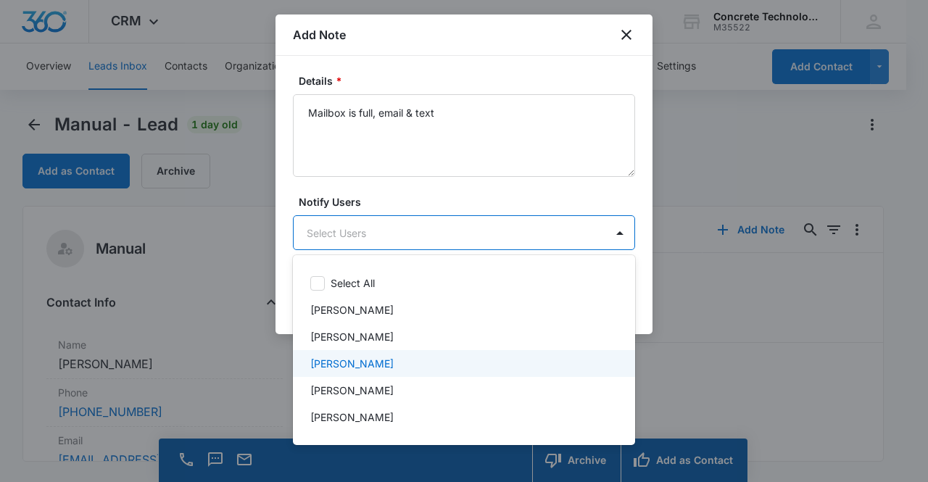
click at [496, 354] on div "[PERSON_NAME]" at bounding box center [464, 363] width 342 height 27
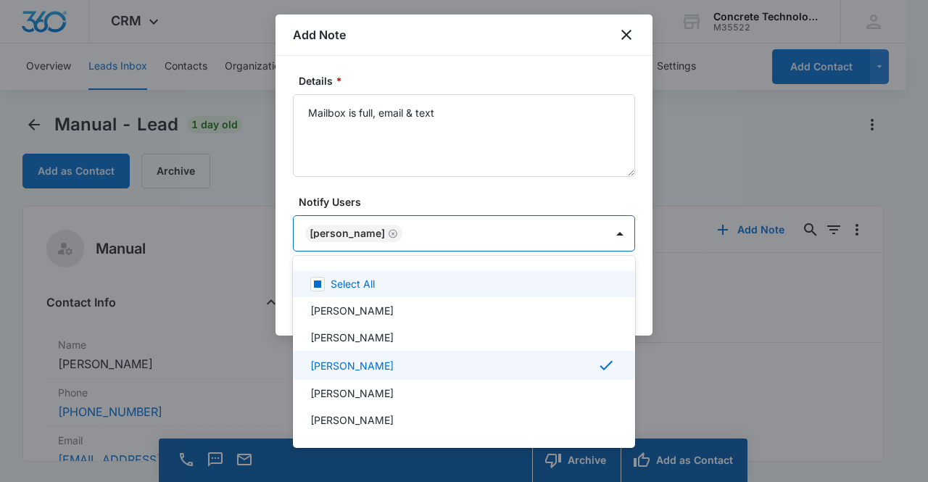
click at [528, 198] on div at bounding box center [464, 241] width 928 height 482
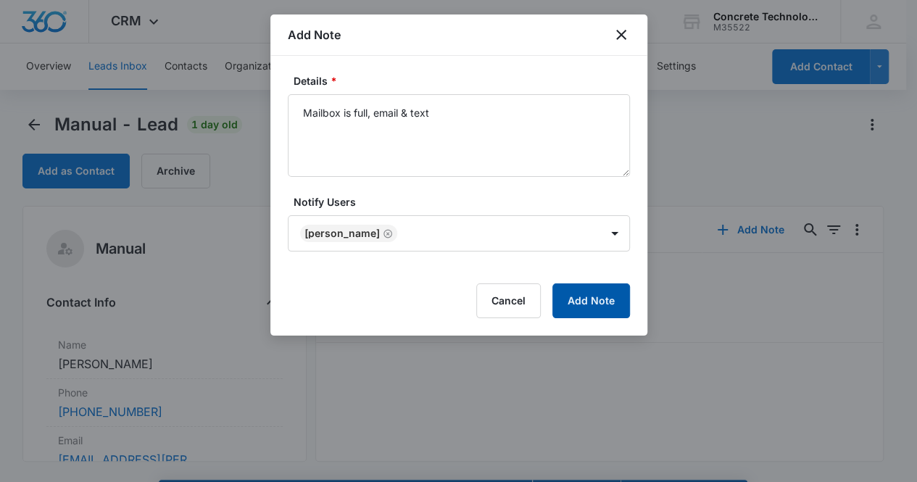
click at [589, 305] on button "Add Note" at bounding box center [591, 300] width 78 height 35
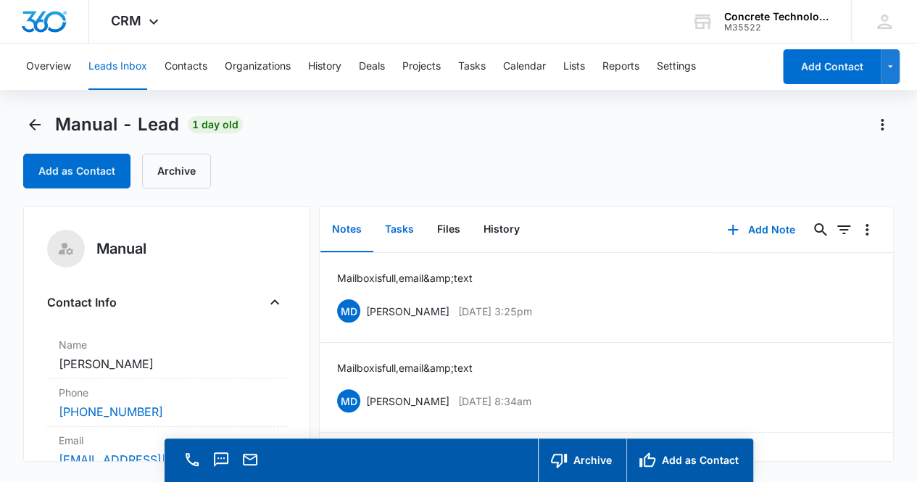
click at [403, 223] on button "Tasks" at bounding box center [399, 229] width 52 height 45
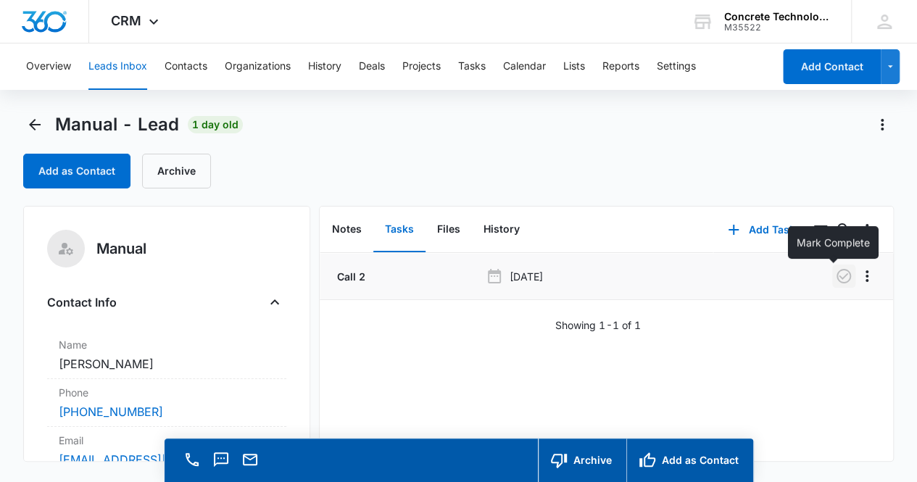
click at [836, 278] on icon "button" at bounding box center [843, 276] width 14 height 14
click at [746, 223] on button "Add Task" at bounding box center [761, 229] width 96 height 35
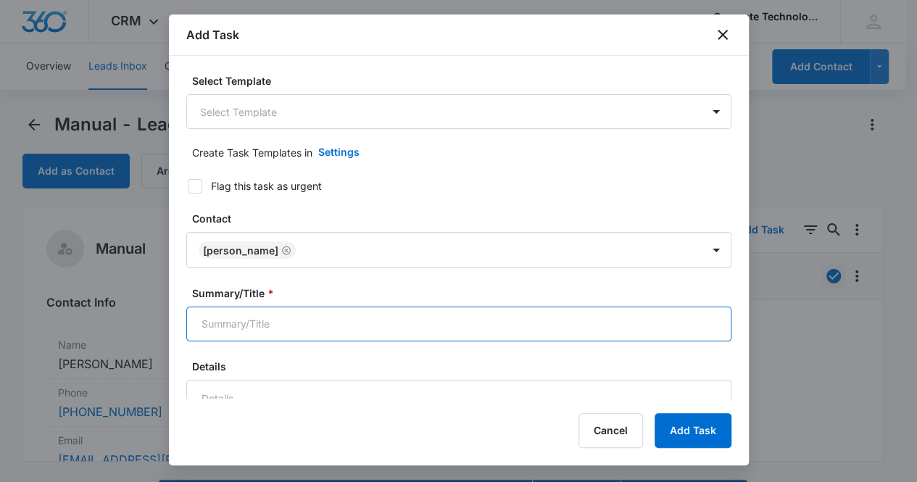
click at [375, 325] on input "Summary/Title *" at bounding box center [458, 324] width 545 height 35
type input "Call 3"
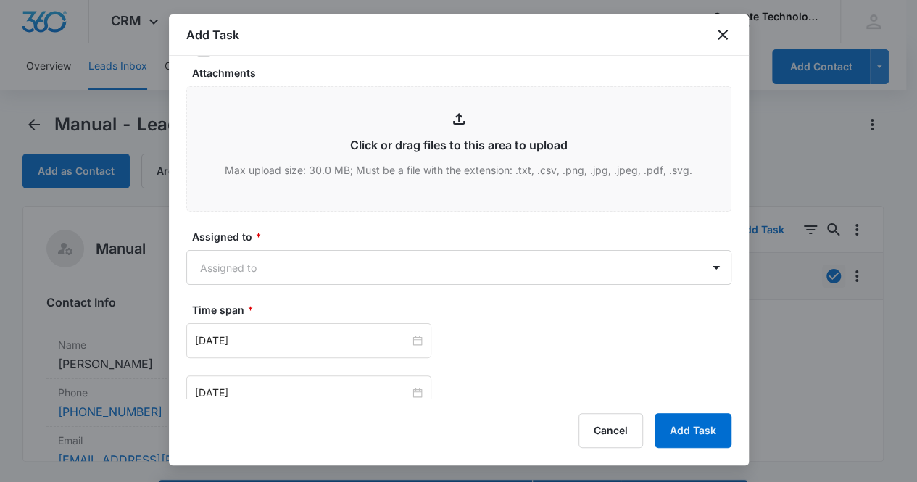
scroll to position [522, 0]
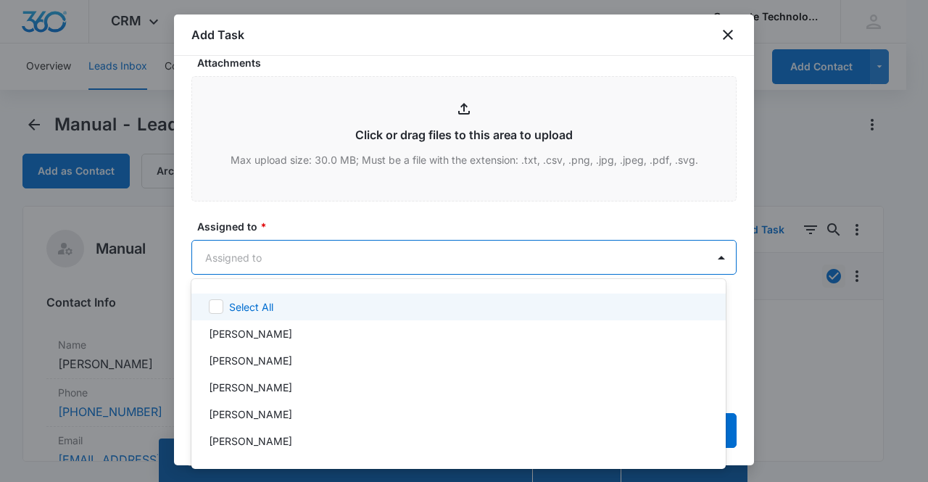
click at [636, 256] on body "CRM Apps Reputation Websites Forms CRM Email Social Content Ads Intelligence Fi…" at bounding box center [464, 241] width 928 height 482
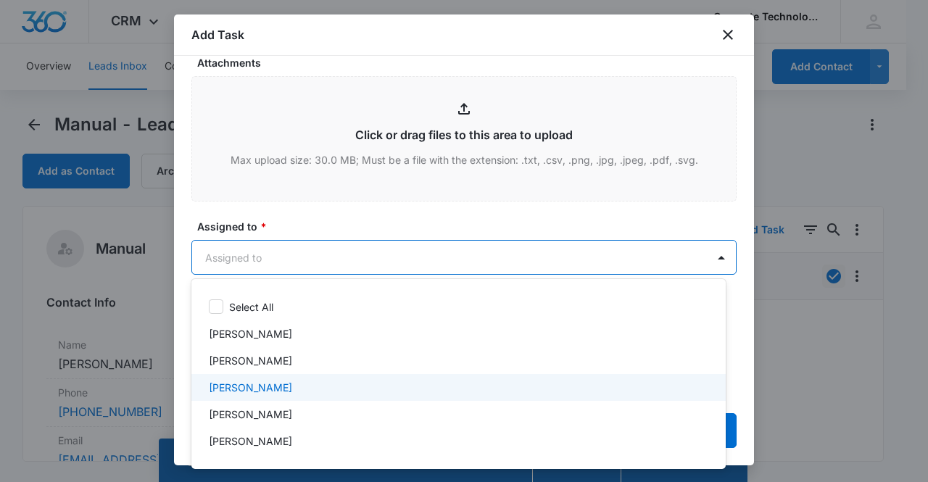
click at [404, 374] on div "[PERSON_NAME]" at bounding box center [458, 387] width 534 height 27
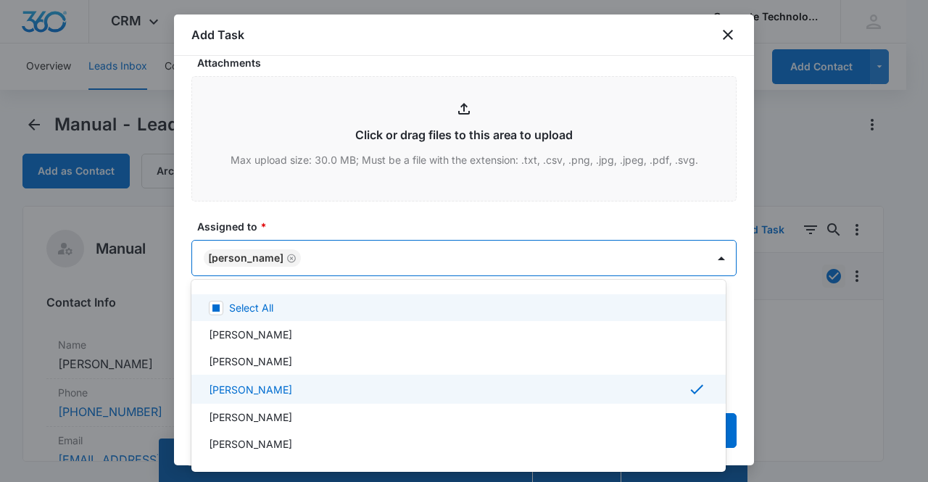
click at [639, 212] on div at bounding box center [464, 241] width 928 height 482
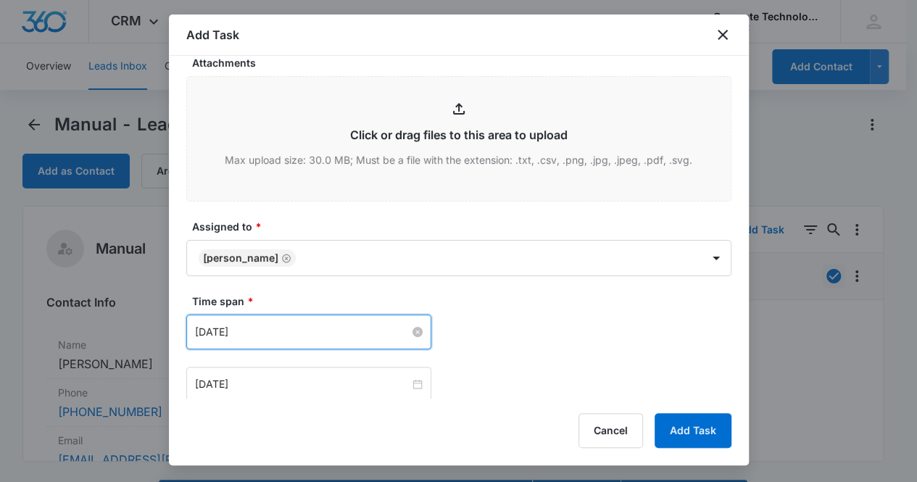
click at [389, 336] on input "[DATE]" at bounding box center [302, 332] width 215 height 16
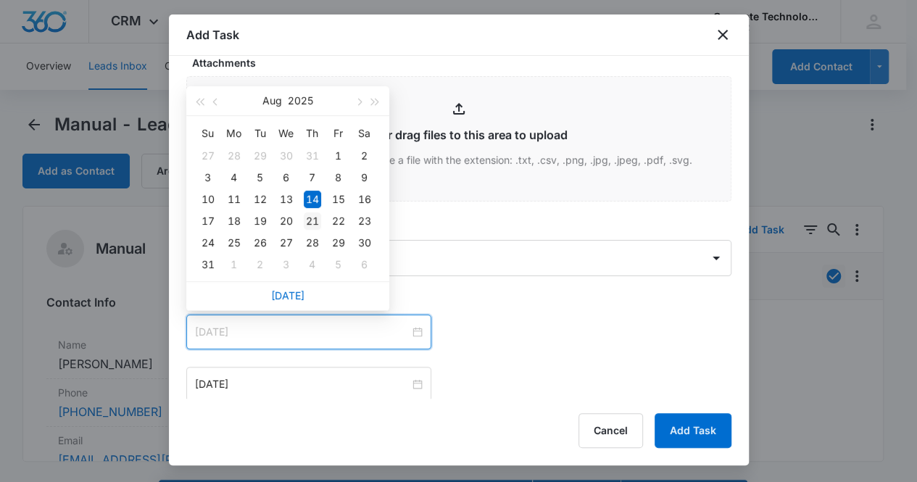
type input "[DATE]"
click at [302, 220] on td "21" at bounding box center [312, 221] width 26 height 22
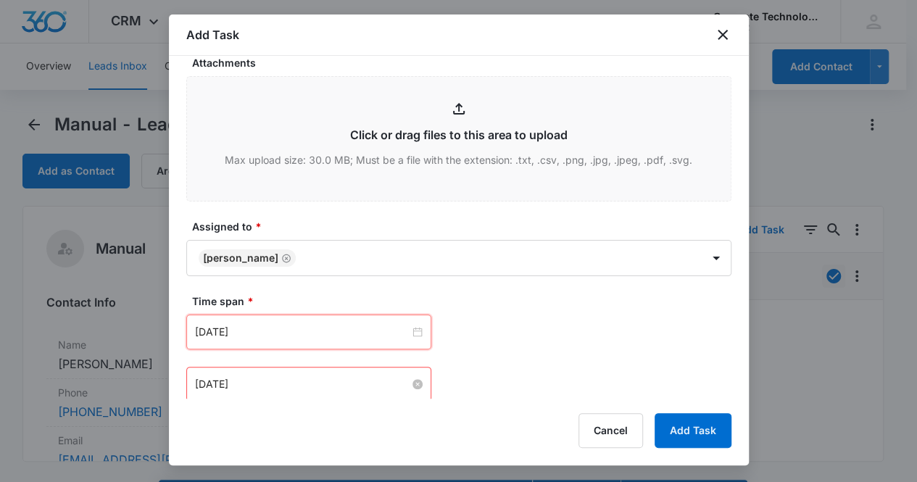
click at [350, 377] on input "[DATE]" at bounding box center [302, 384] width 215 height 16
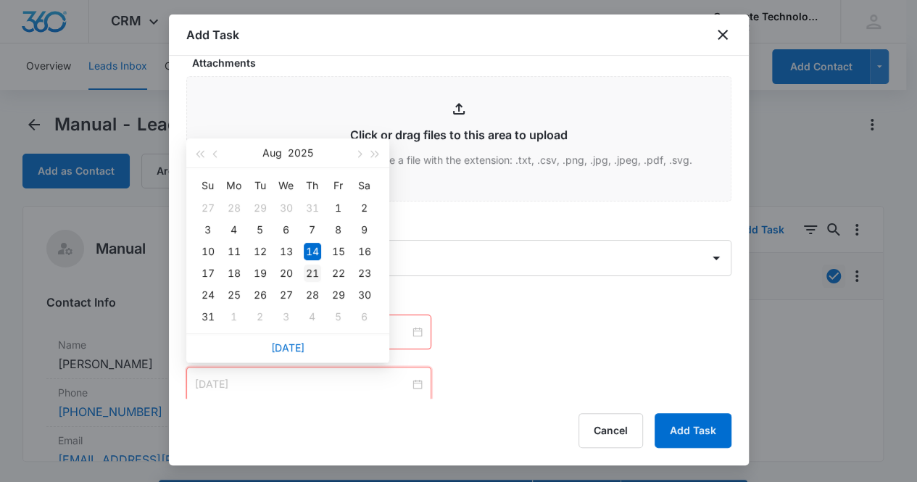
type input "[DATE]"
click at [313, 269] on div "21" at bounding box center [312, 273] width 17 height 17
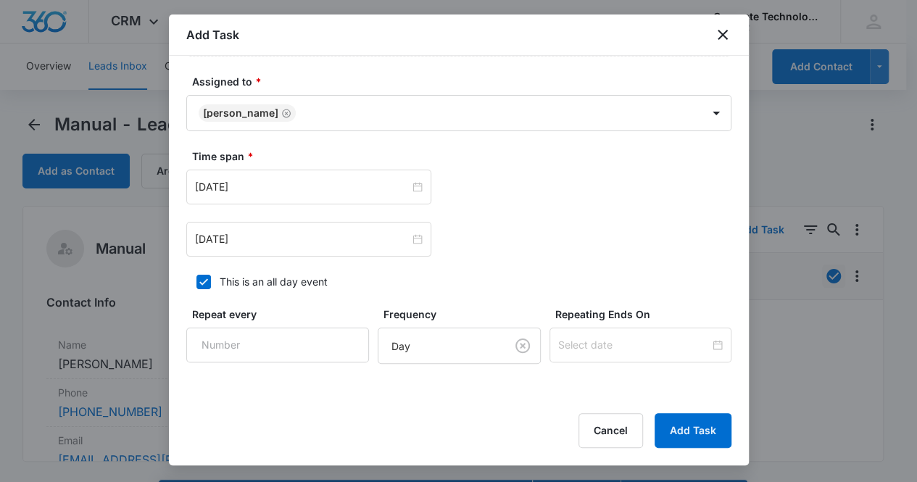
scroll to position [676, 0]
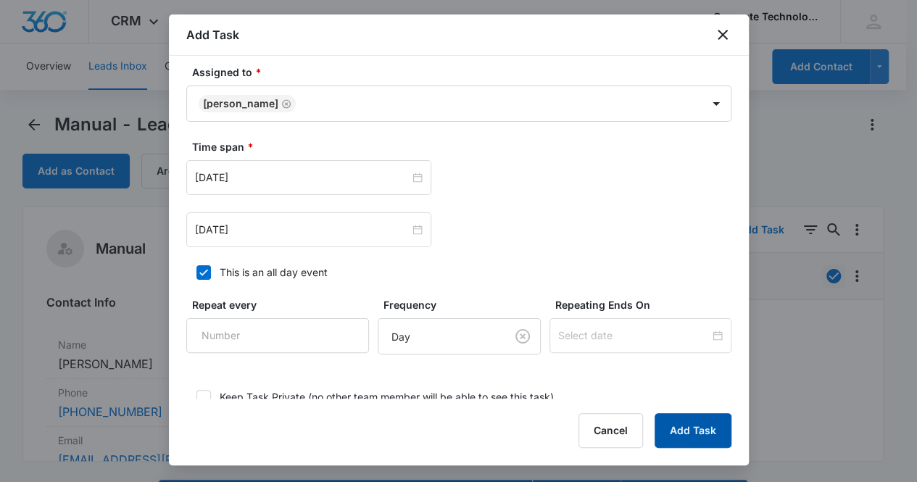
click at [672, 431] on button "Add Task" at bounding box center [692, 430] width 77 height 35
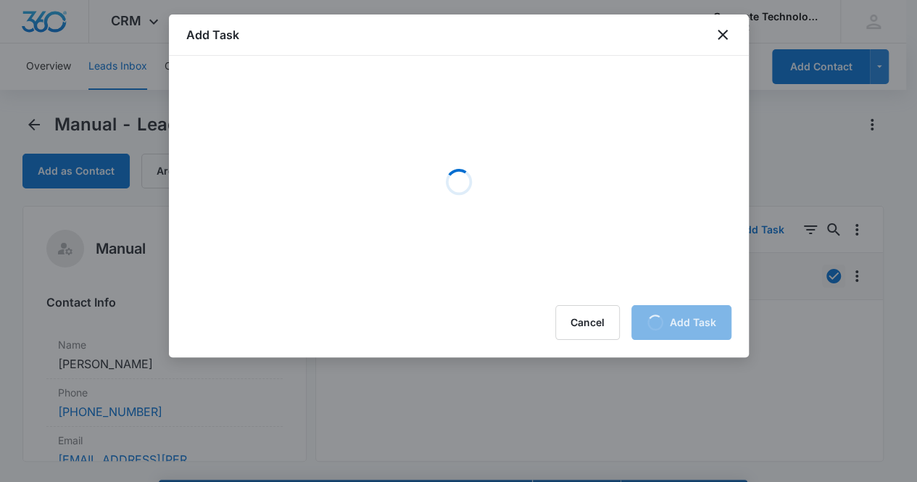
scroll to position [0, 0]
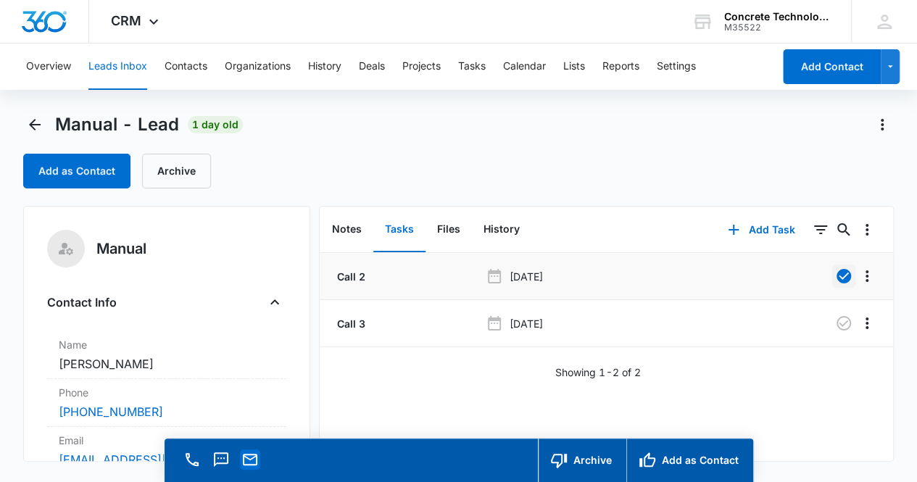
click at [255, 457] on icon "Email" at bounding box center [250, 460] width 14 height 12
click at [357, 230] on button "Notes" at bounding box center [346, 229] width 53 height 45
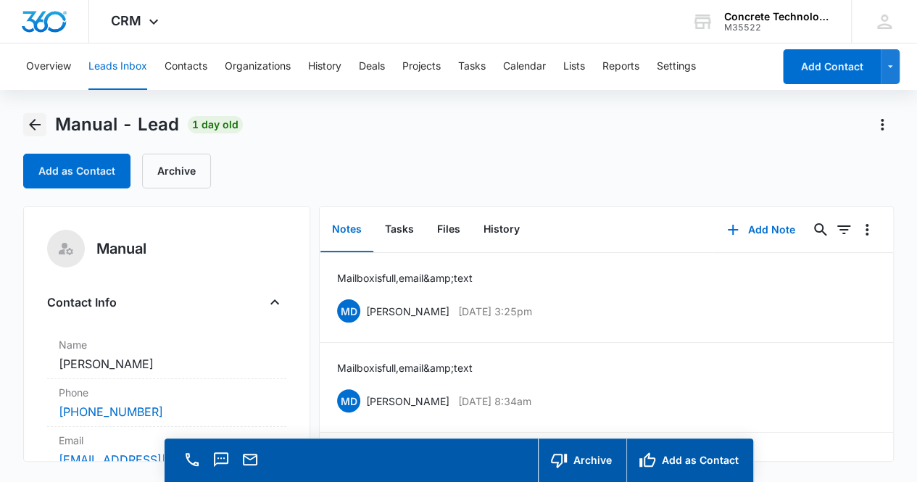
click at [33, 122] on icon "Back" at bounding box center [35, 125] width 12 height 12
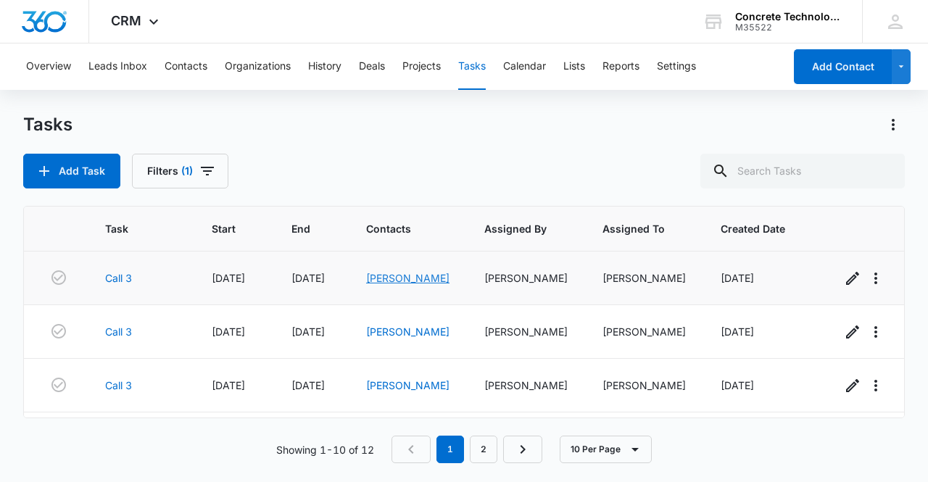
click at [397, 278] on link "[PERSON_NAME]" at bounding box center [407, 278] width 83 height 12
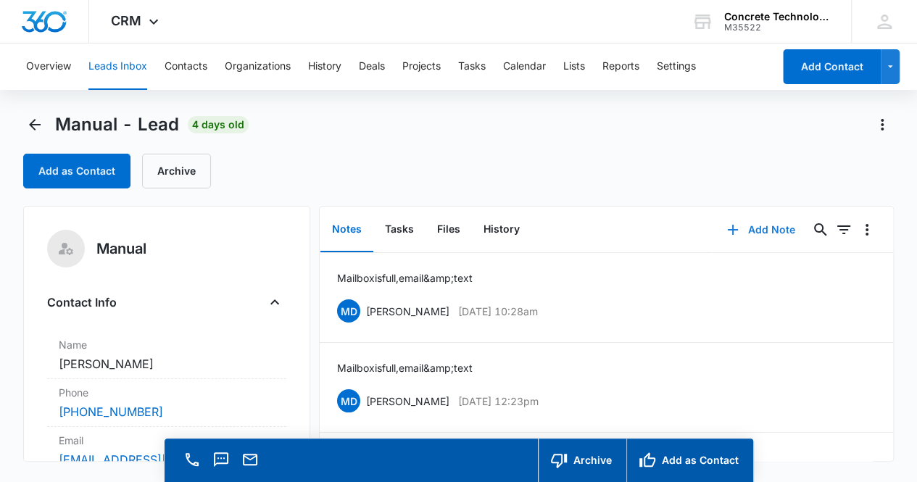
click at [768, 230] on button "Add Note" at bounding box center [760, 229] width 96 height 35
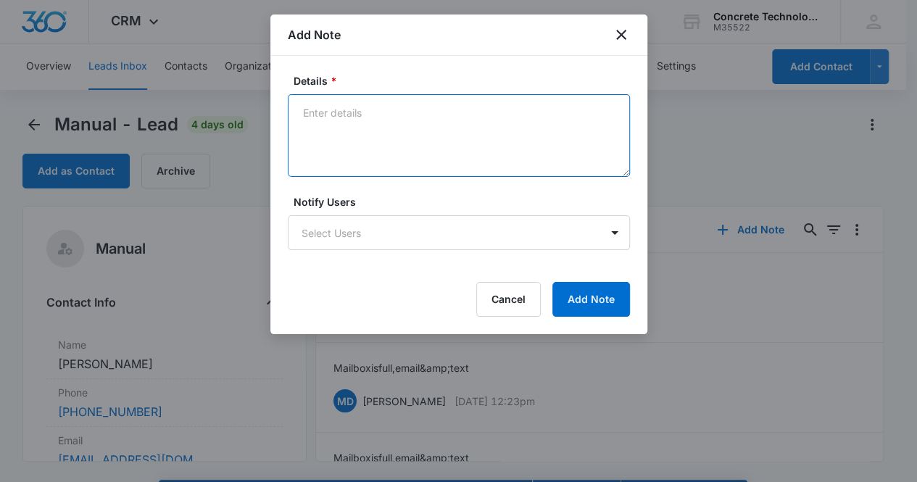
click at [344, 104] on textarea "Details *" at bounding box center [459, 135] width 342 height 83
type textarea "Mailbox is full, email & text"
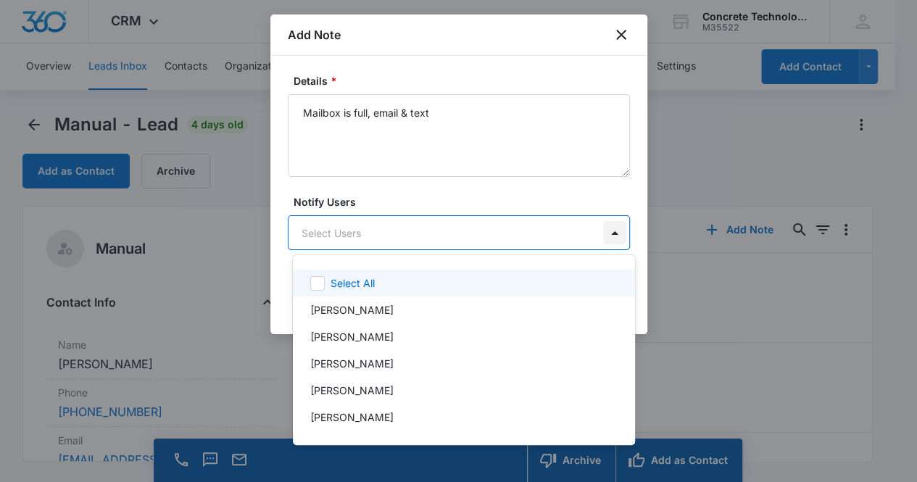
click at [615, 234] on body "CRM Apps Reputation Websites Forms CRM Email Social Content Ads Intelligence Fi…" at bounding box center [458, 241] width 917 height 482
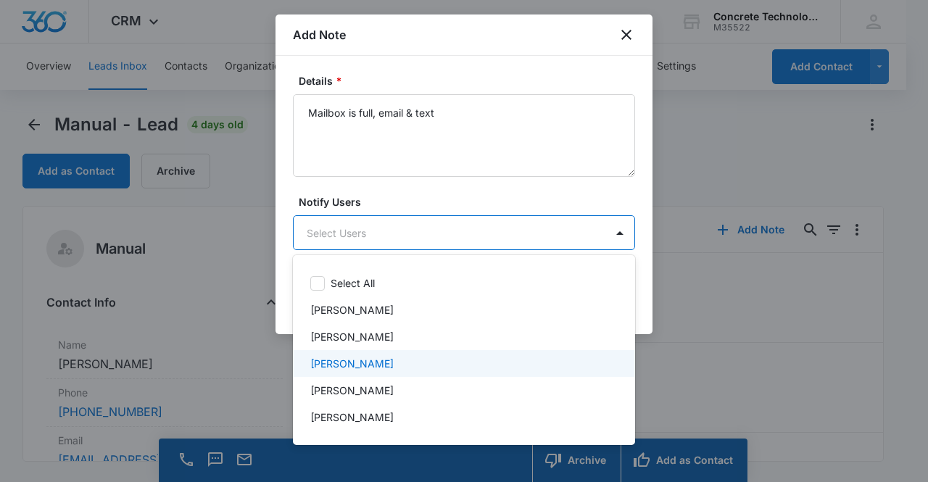
click at [488, 357] on div "[PERSON_NAME]" at bounding box center [462, 363] width 304 height 15
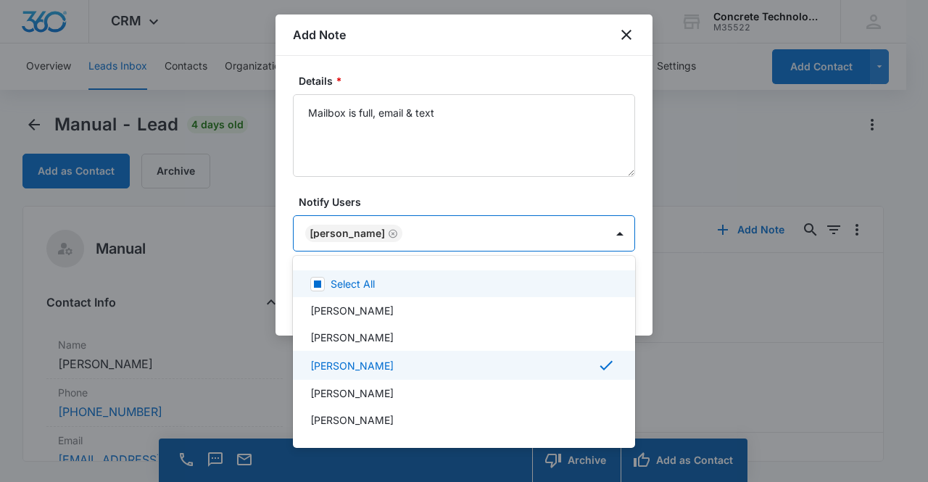
click at [535, 195] on div at bounding box center [464, 241] width 928 height 482
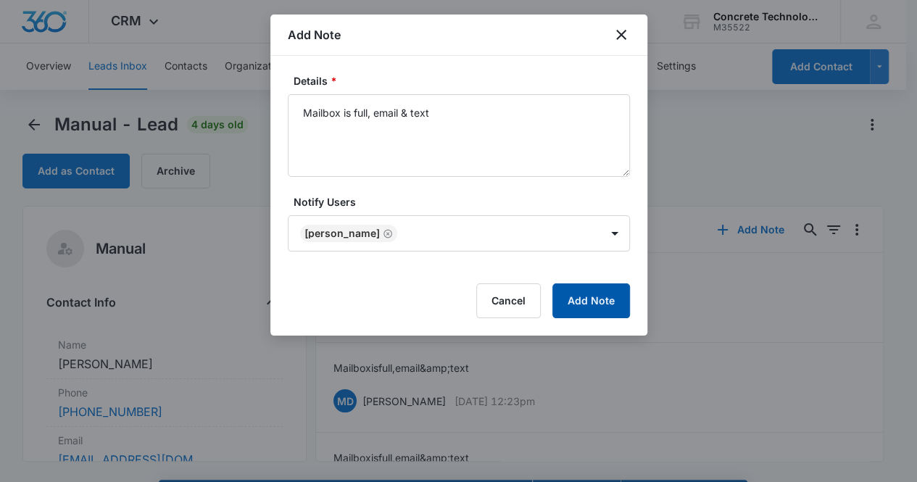
click at [589, 296] on button "Add Note" at bounding box center [591, 300] width 78 height 35
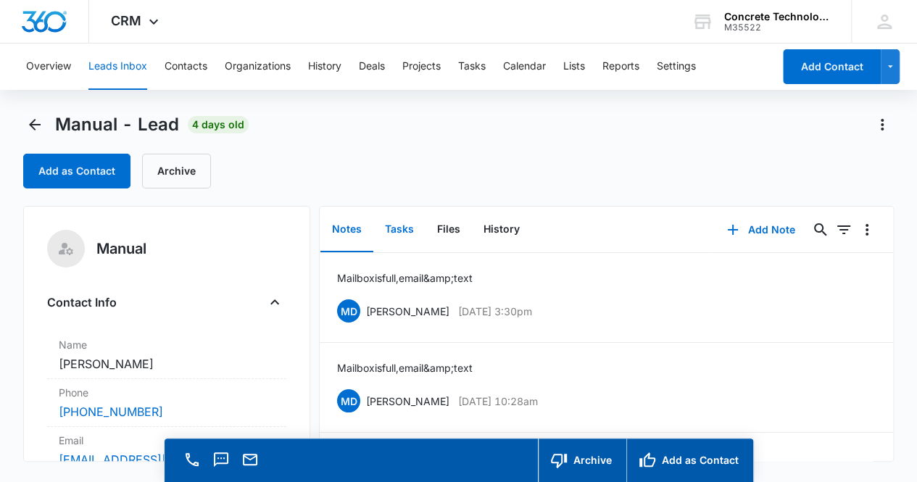
click at [408, 232] on button "Tasks" at bounding box center [399, 229] width 52 height 45
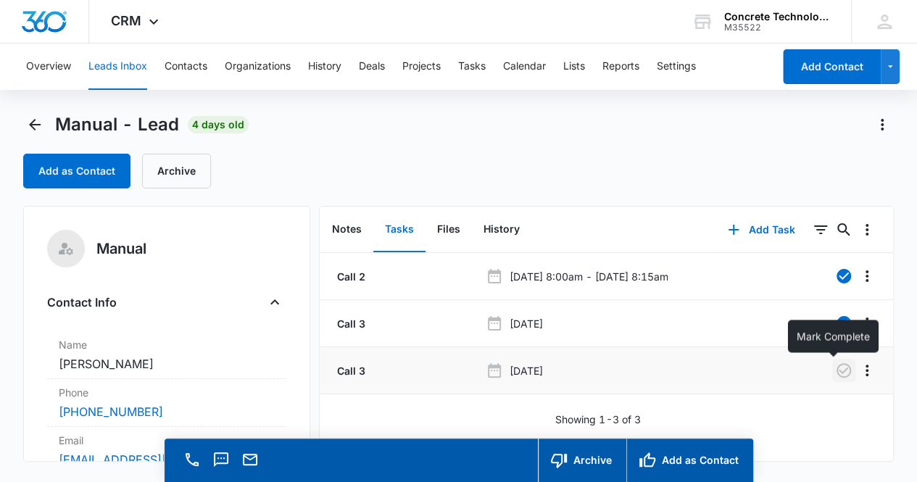
click at [835, 373] on icon "button" at bounding box center [843, 370] width 17 height 17
click at [755, 231] on button "Add Task" at bounding box center [761, 229] width 96 height 35
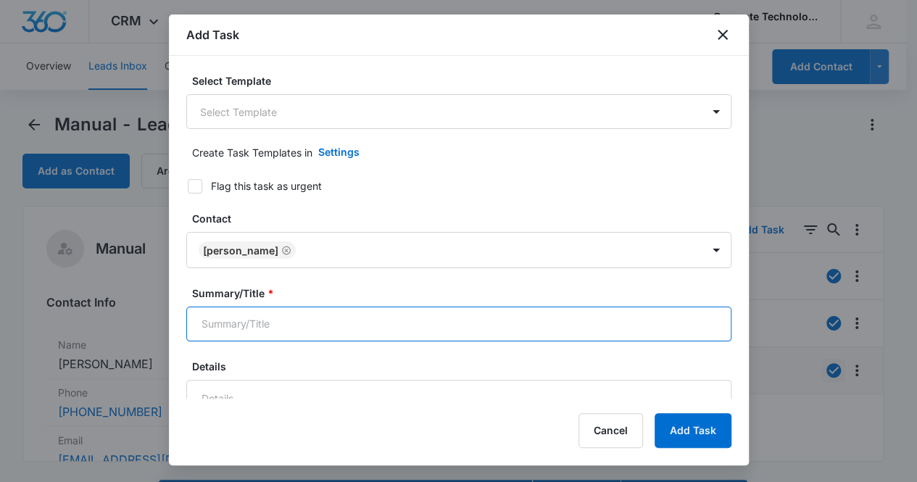
click at [416, 330] on input "Summary/Title *" at bounding box center [458, 324] width 545 height 35
type input "Call 5"
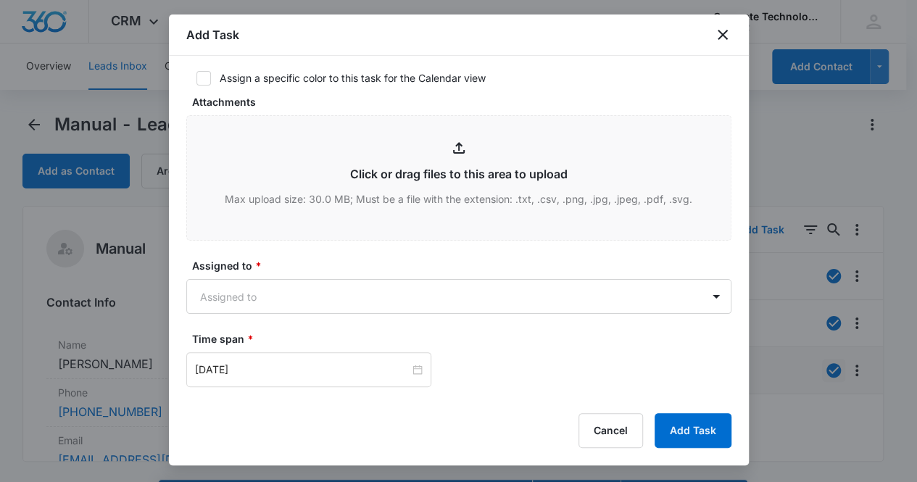
scroll to position [492, 0]
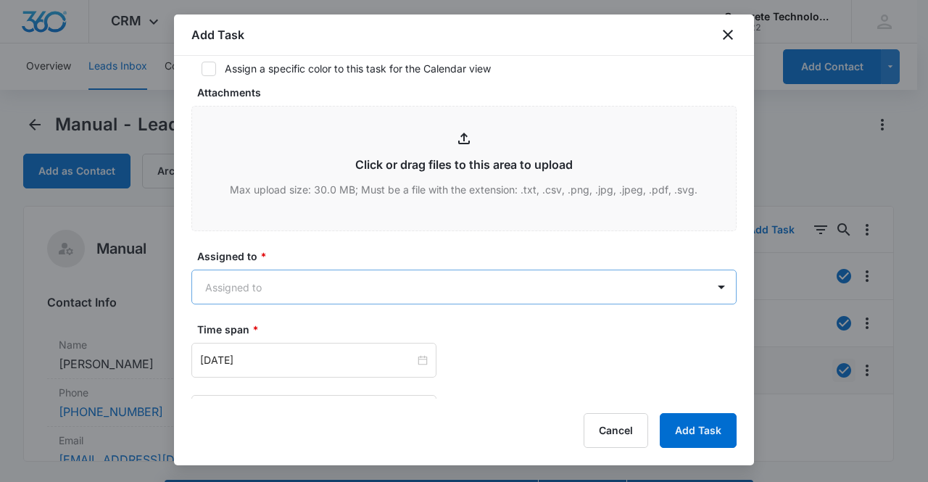
click at [606, 291] on body "CRM Apps Reputation Websites Forms CRM Email Social Content Ads Intelligence Fi…" at bounding box center [464, 261] width 928 height 523
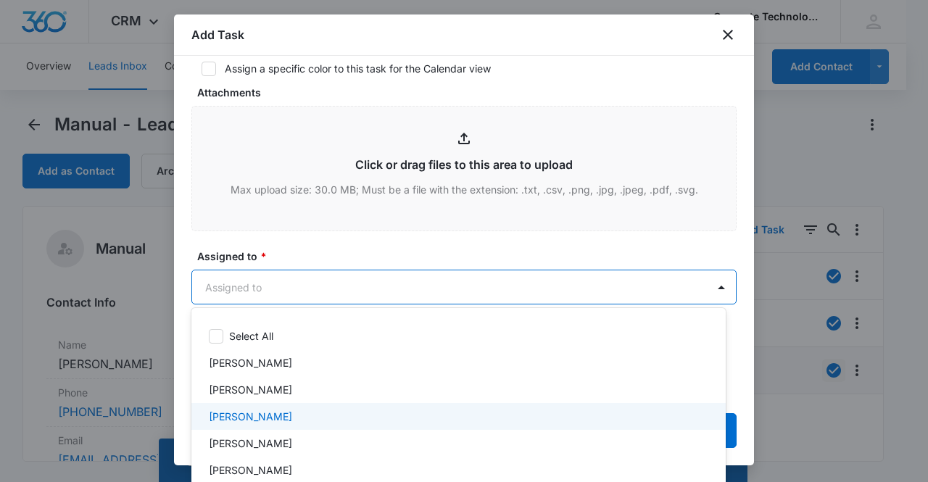
click at [403, 413] on div "[PERSON_NAME]" at bounding box center [457, 416] width 496 height 15
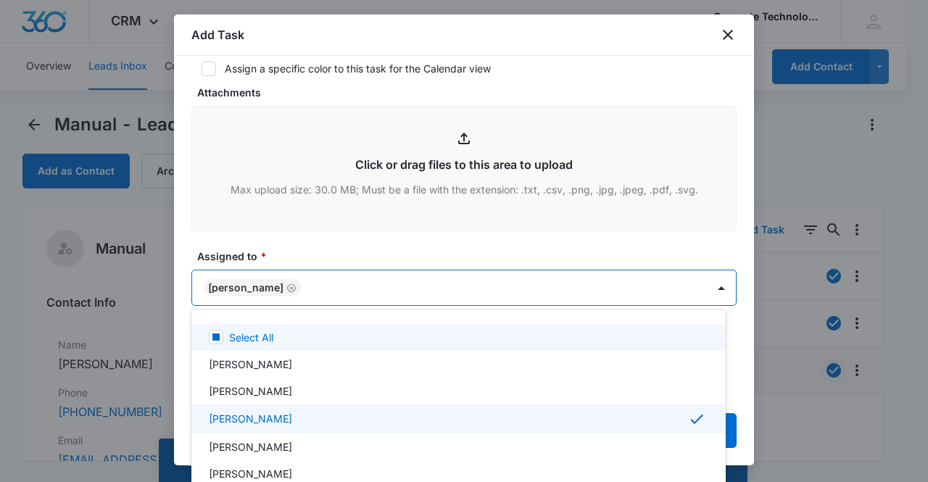
click at [438, 238] on div at bounding box center [464, 241] width 928 height 482
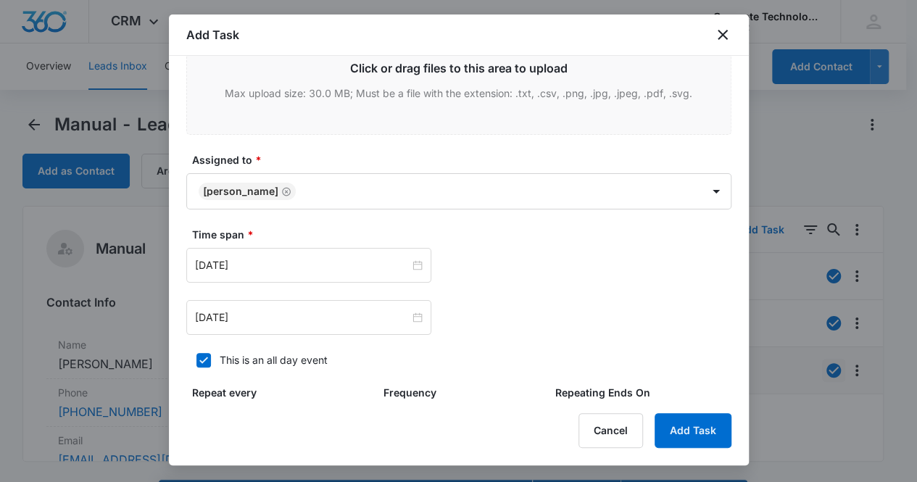
scroll to position [647, 0]
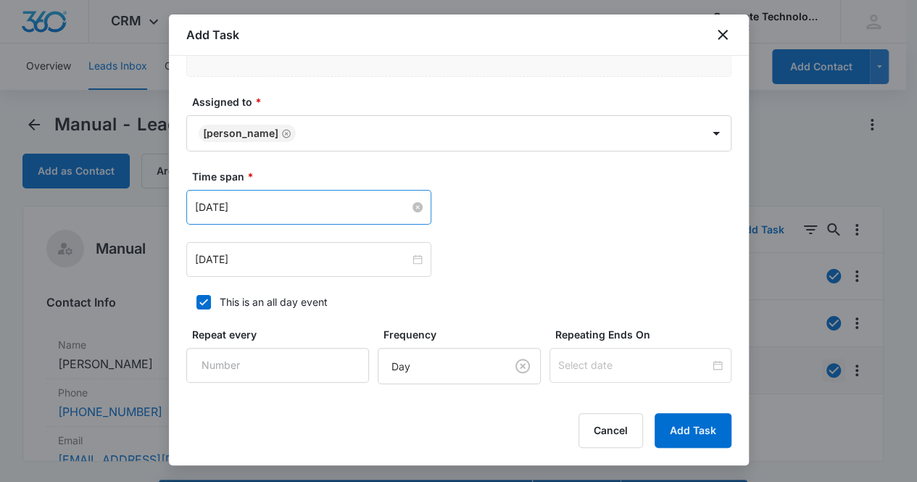
click at [383, 205] on input "[DATE]" at bounding box center [302, 207] width 215 height 16
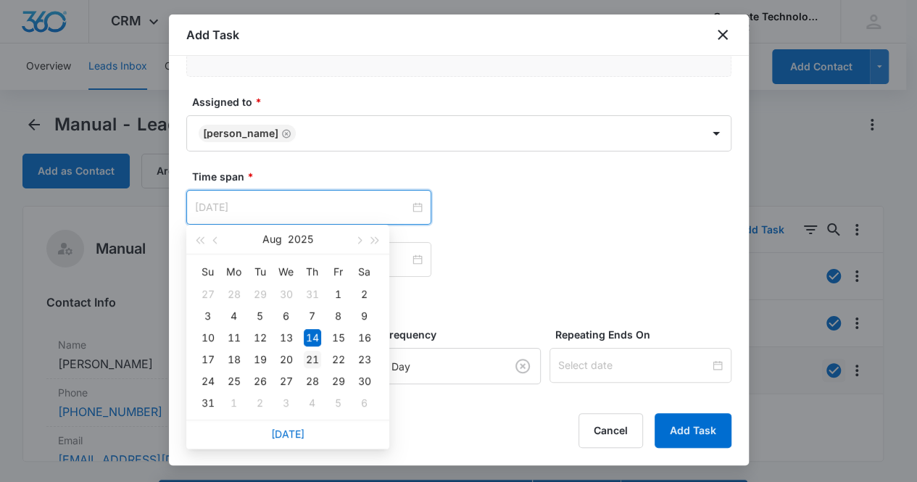
type input "[DATE]"
click at [314, 357] on div "21" at bounding box center [312, 359] width 17 height 17
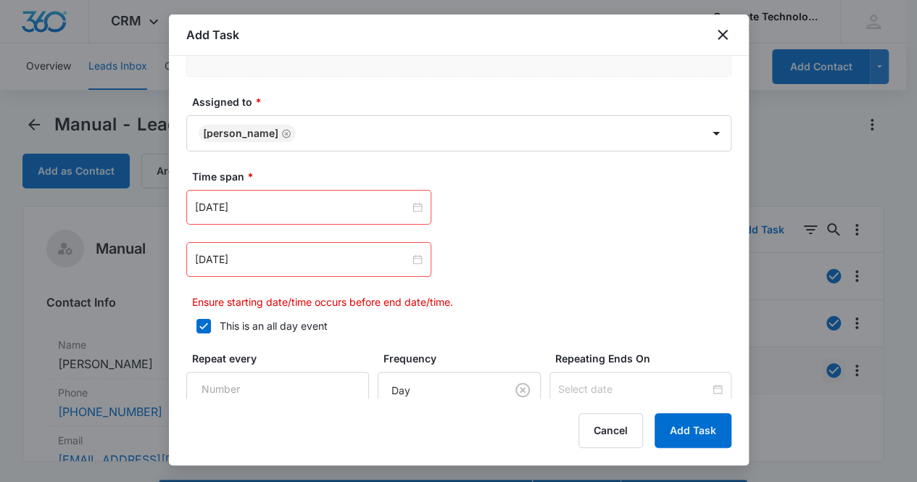
click at [354, 267] on div "[DATE]" at bounding box center [308, 259] width 245 height 35
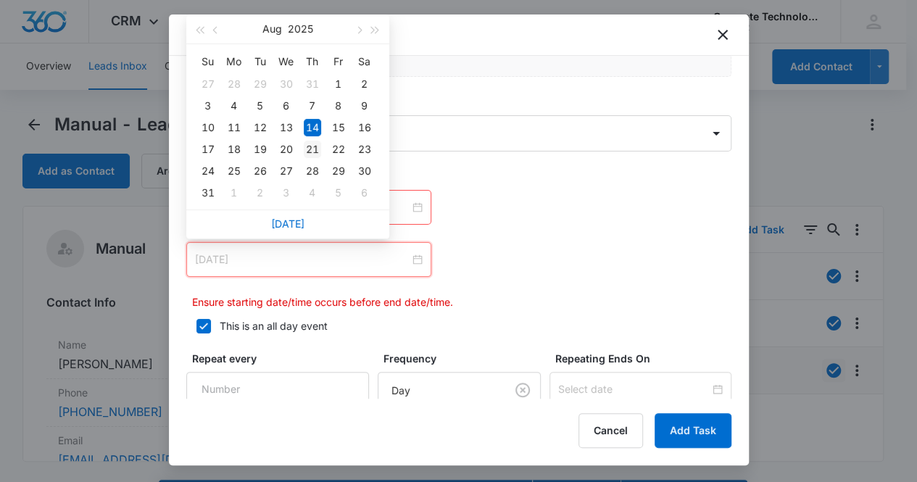
type input "[DATE]"
click at [317, 151] on div "21" at bounding box center [312, 149] width 17 height 17
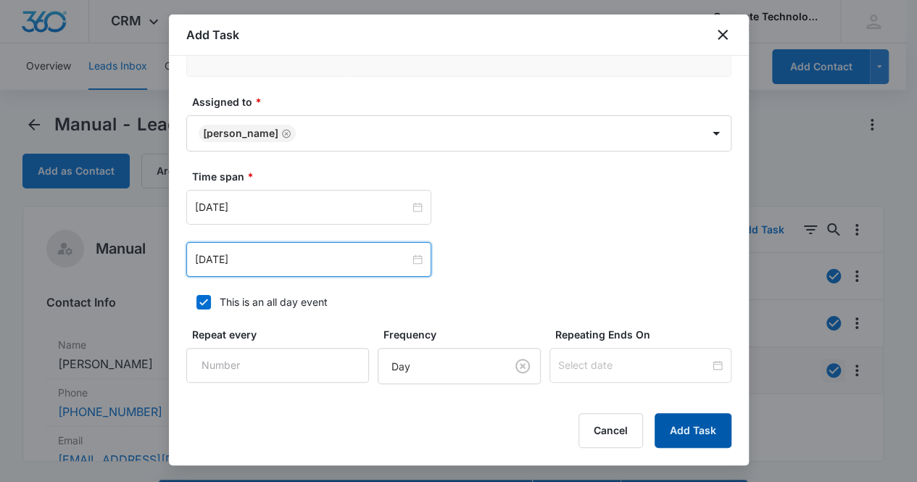
click at [695, 430] on button "Add Task" at bounding box center [692, 430] width 77 height 35
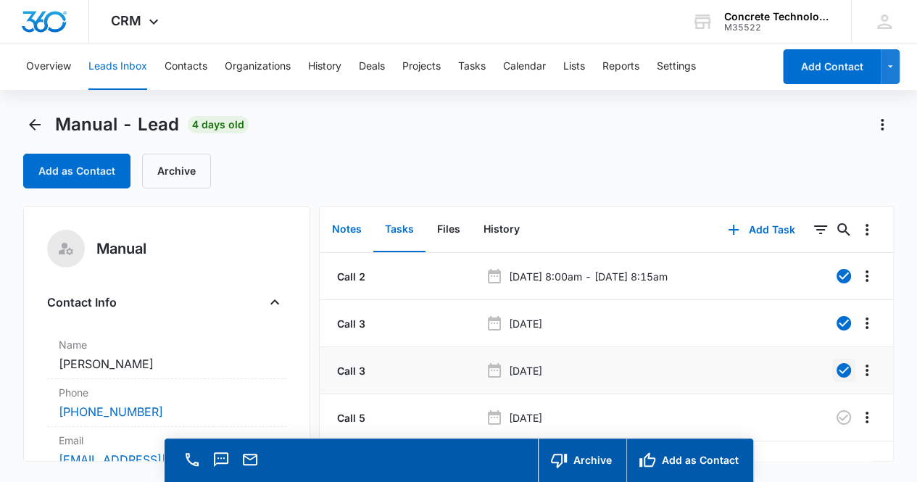
click at [349, 233] on button "Notes" at bounding box center [346, 229] width 53 height 45
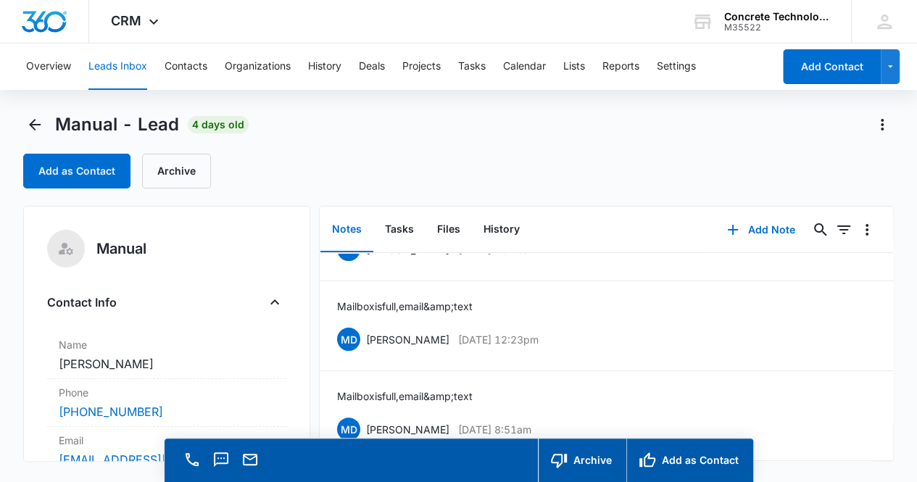
scroll to position [161, 0]
click at [34, 122] on icon "Back" at bounding box center [34, 124] width 17 height 17
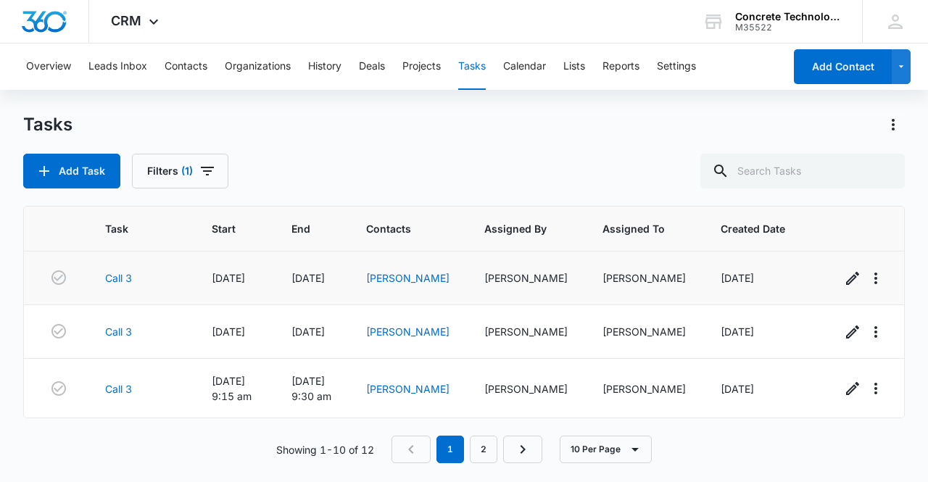
click at [396, 285] on div "[PERSON_NAME]" at bounding box center [407, 277] width 83 height 15
click at [408, 275] on link "[PERSON_NAME]" at bounding box center [407, 278] width 83 height 12
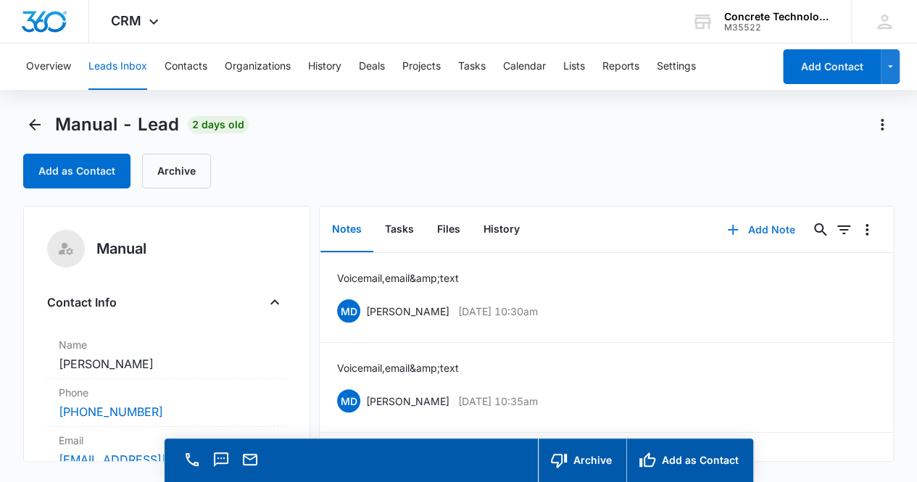
click at [762, 227] on button "Add Note" at bounding box center [760, 229] width 96 height 35
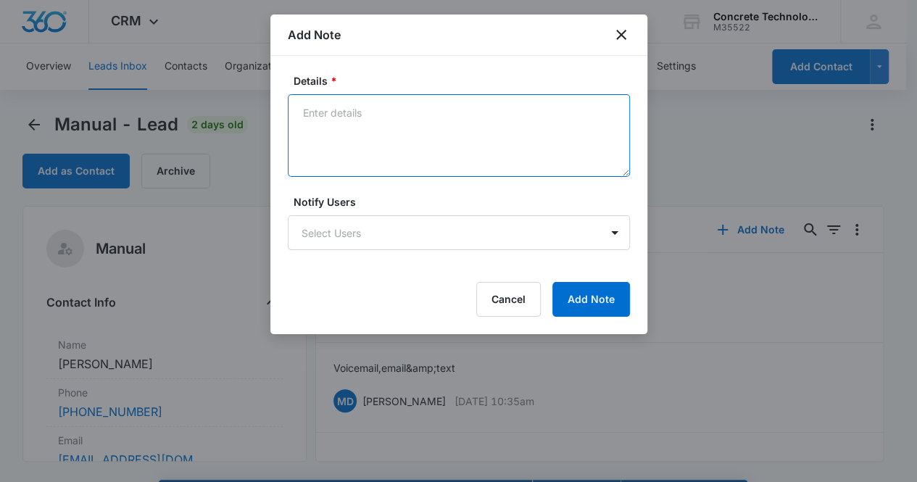
click at [361, 130] on textarea "Details *" at bounding box center [459, 135] width 342 height 83
type textarea "Voicemail, email & text"
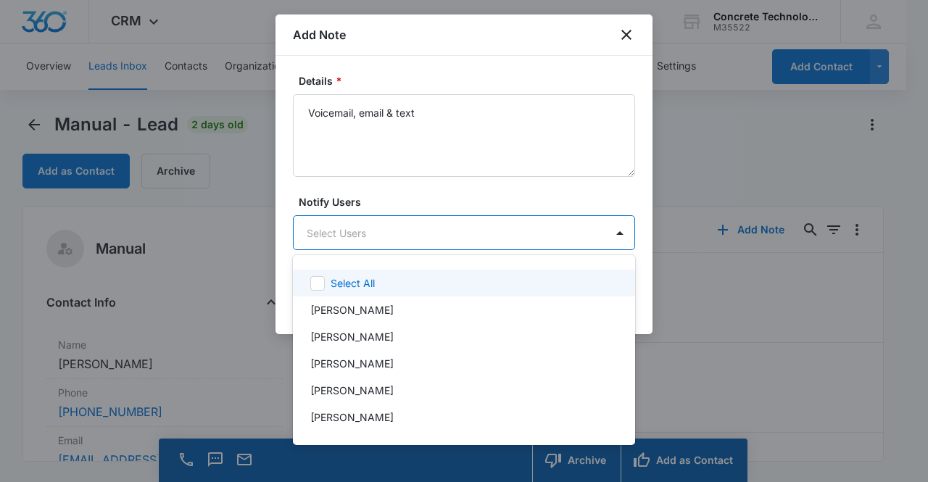
click at [461, 231] on body "CRM Apps Reputation Websites Forms CRM Email Social Content Ads Intelligence Fi…" at bounding box center [464, 241] width 928 height 482
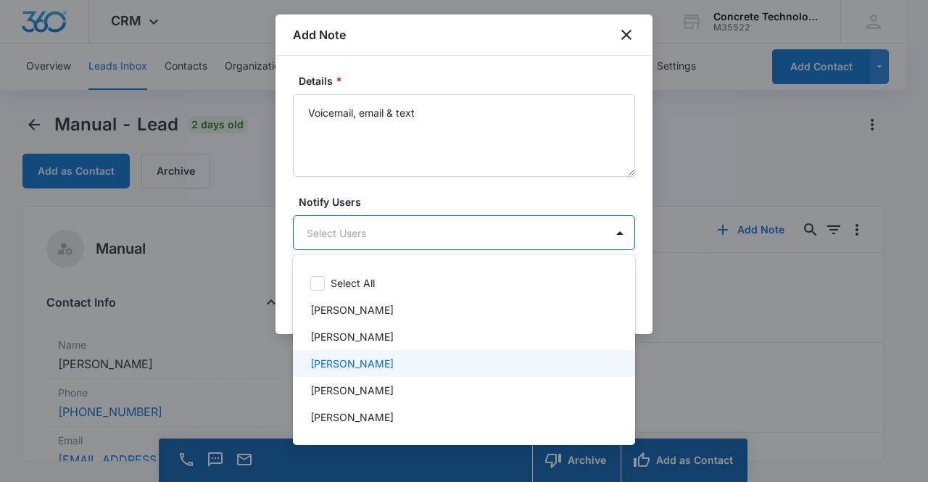
click at [428, 359] on div "[PERSON_NAME]" at bounding box center [462, 363] width 304 height 15
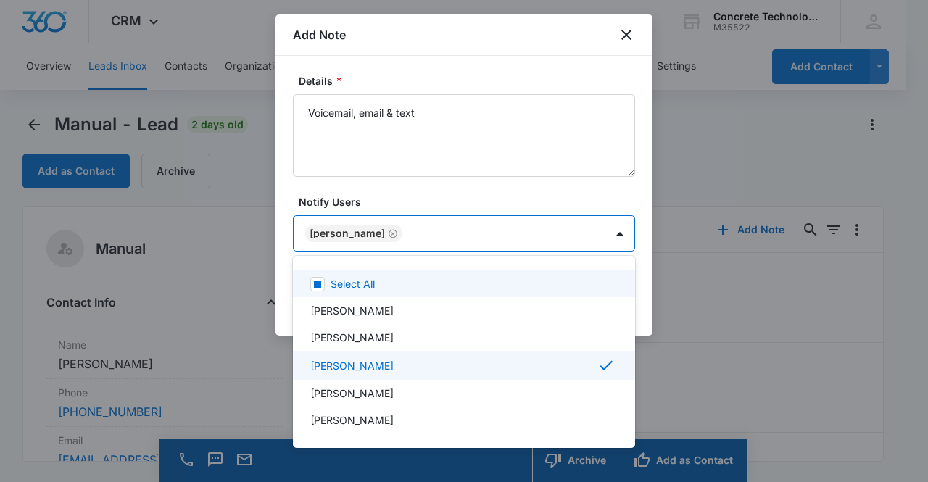
click at [511, 195] on div at bounding box center [464, 241] width 928 height 482
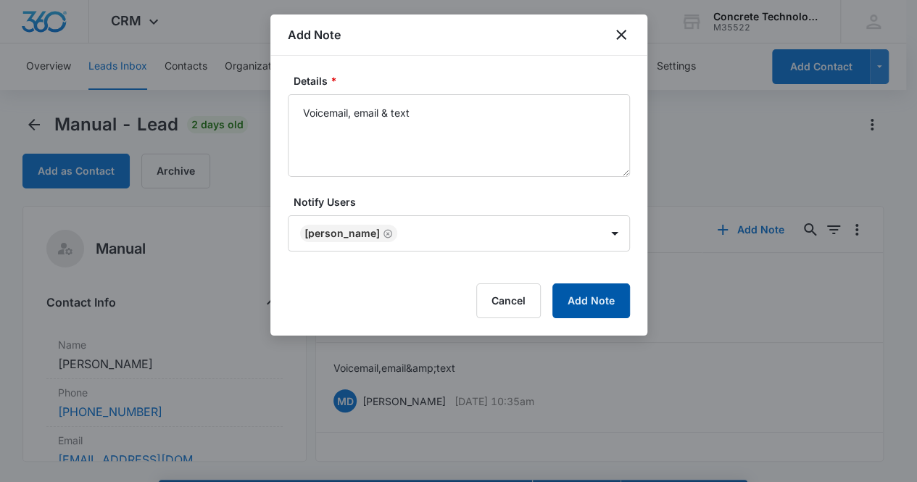
click at [602, 308] on button "Add Note" at bounding box center [591, 300] width 78 height 35
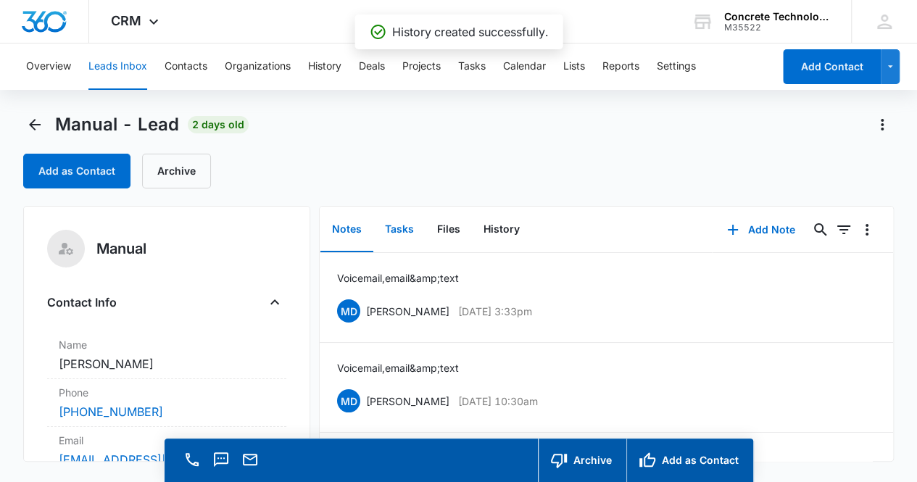
click at [402, 234] on button "Tasks" at bounding box center [399, 229] width 52 height 45
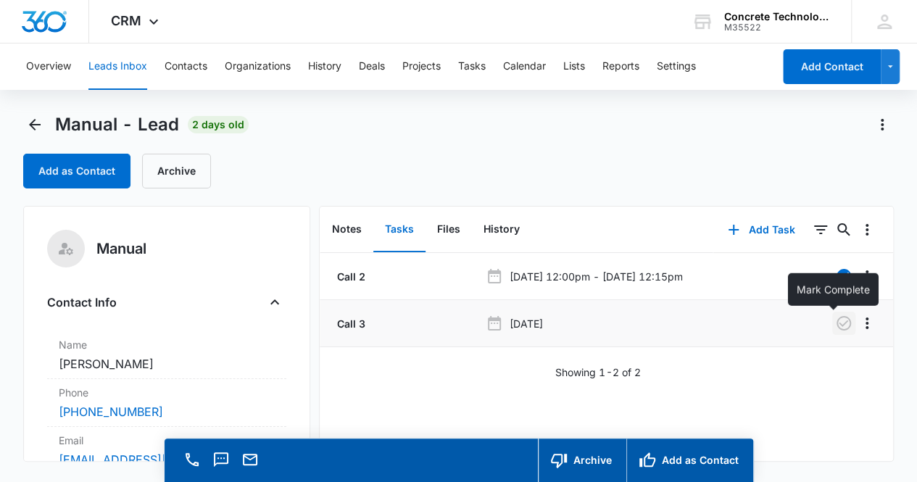
click at [836, 323] on icon "button" at bounding box center [843, 323] width 17 height 17
click at [749, 231] on button "Add Task" at bounding box center [761, 229] width 96 height 35
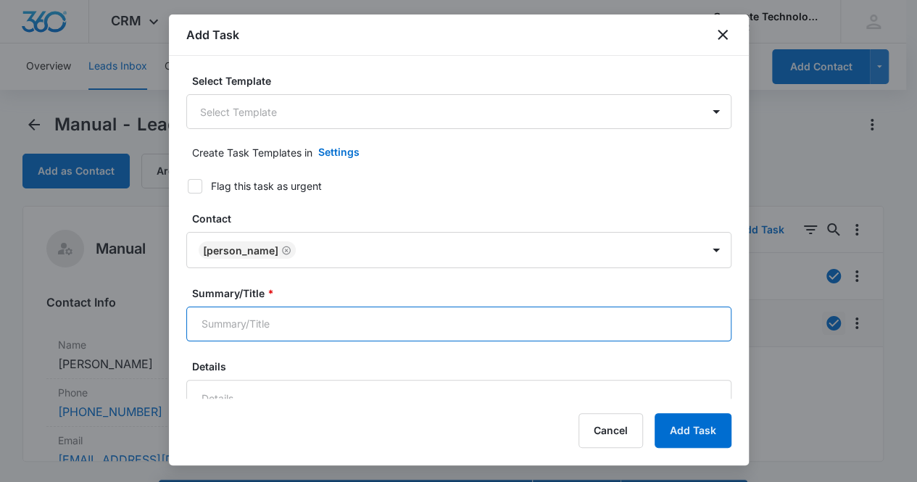
click at [439, 324] on input "Summary/Title *" at bounding box center [458, 324] width 545 height 35
type input "Call 4"
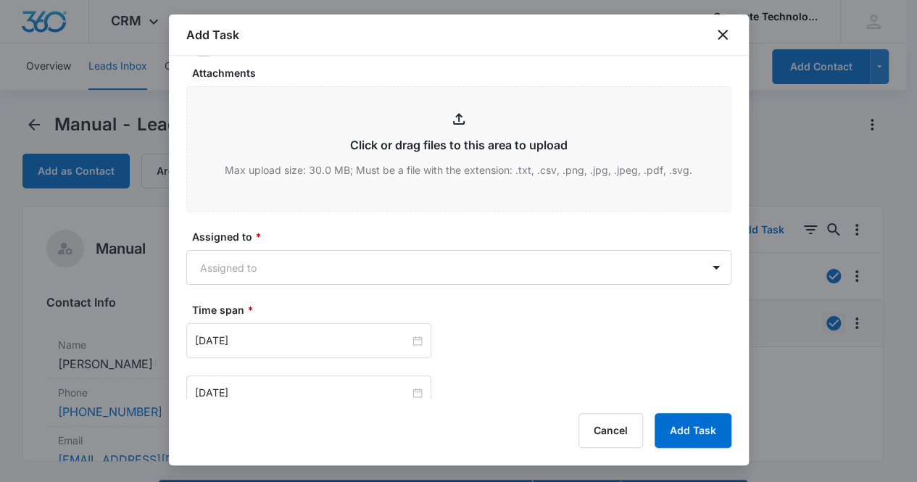
scroll to position [531, 0]
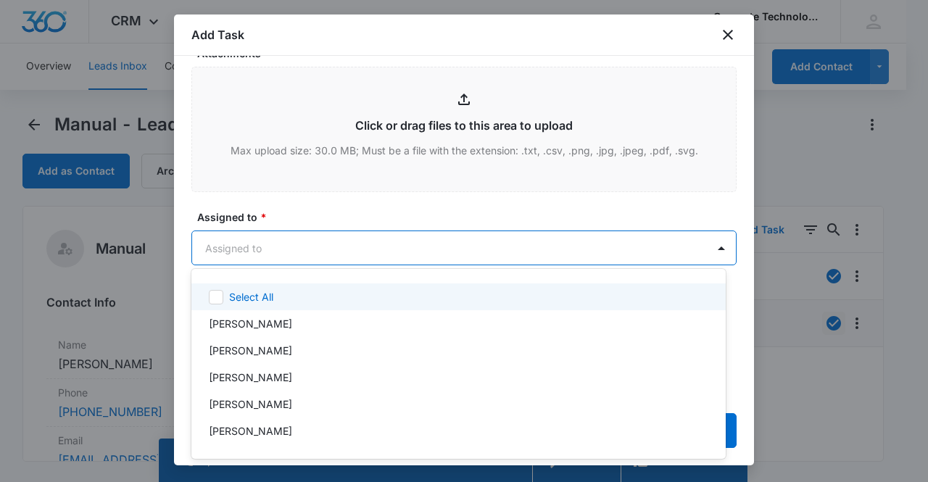
click at [543, 243] on body "CRM Apps Reputation Websites Forms CRM Email Social Content Ads Intelligence Fi…" at bounding box center [464, 241] width 928 height 482
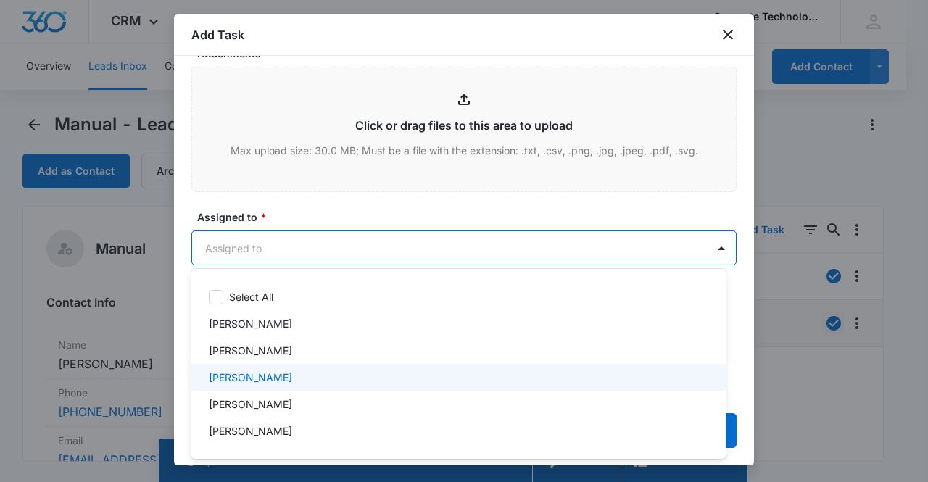
click at [387, 375] on div "[PERSON_NAME]" at bounding box center [457, 377] width 496 height 15
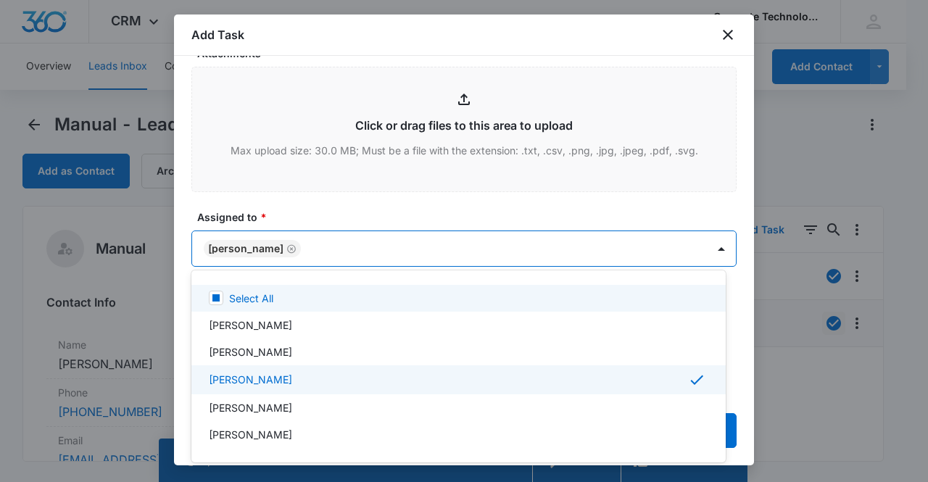
click at [517, 212] on div at bounding box center [464, 241] width 928 height 482
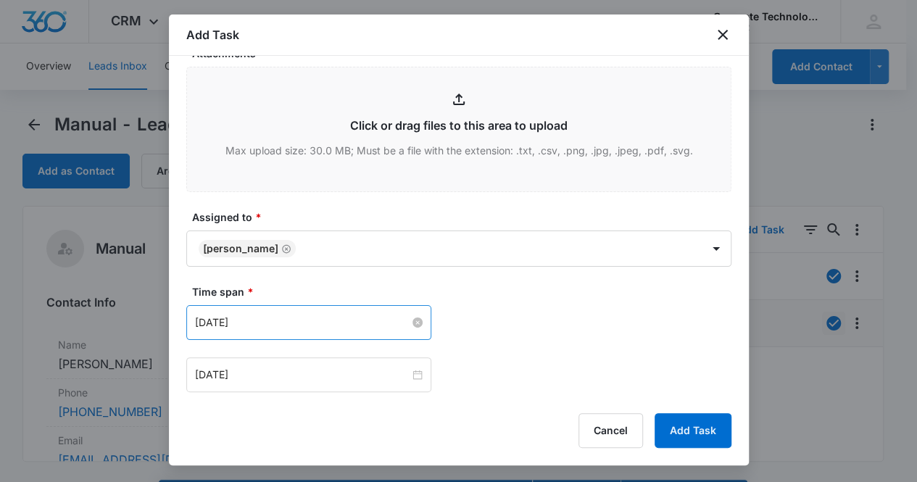
click at [365, 327] on input "[DATE]" at bounding box center [302, 323] width 215 height 16
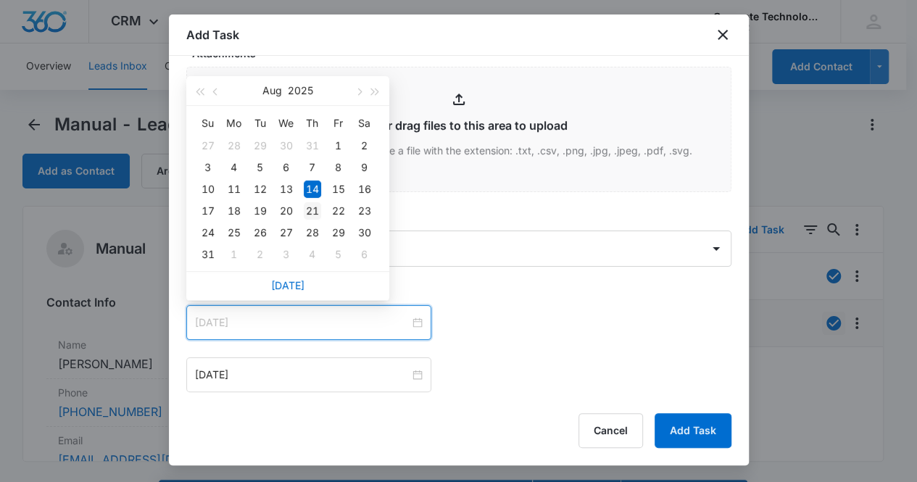
type input "[DATE]"
click at [312, 212] on div "21" at bounding box center [312, 210] width 17 height 17
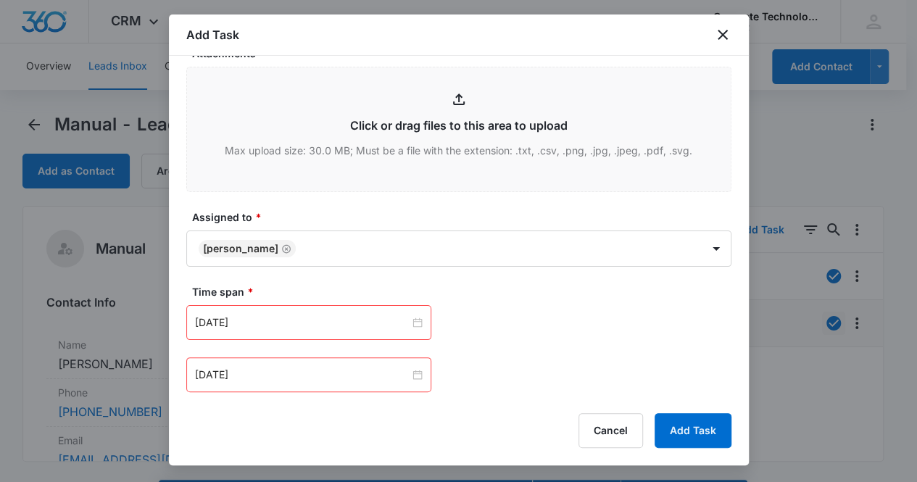
click at [314, 357] on div "[DATE]" at bounding box center [308, 374] width 245 height 35
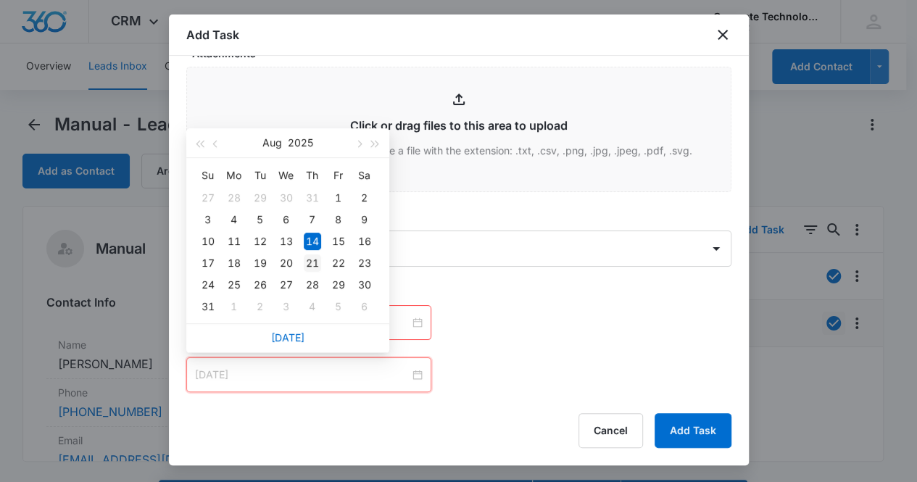
type input "[DATE]"
click at [317, 259] on div "21" at bounding box center [312, 262] width 17 height 17
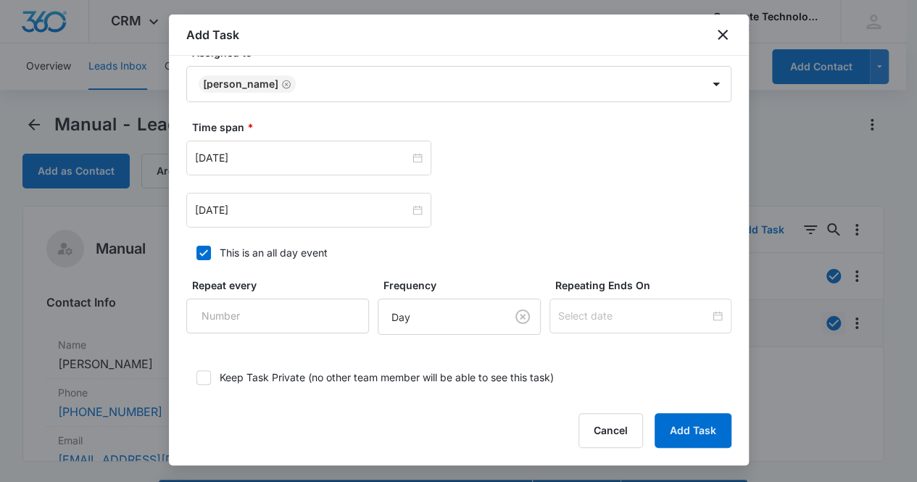
scroll to position [715, 0]
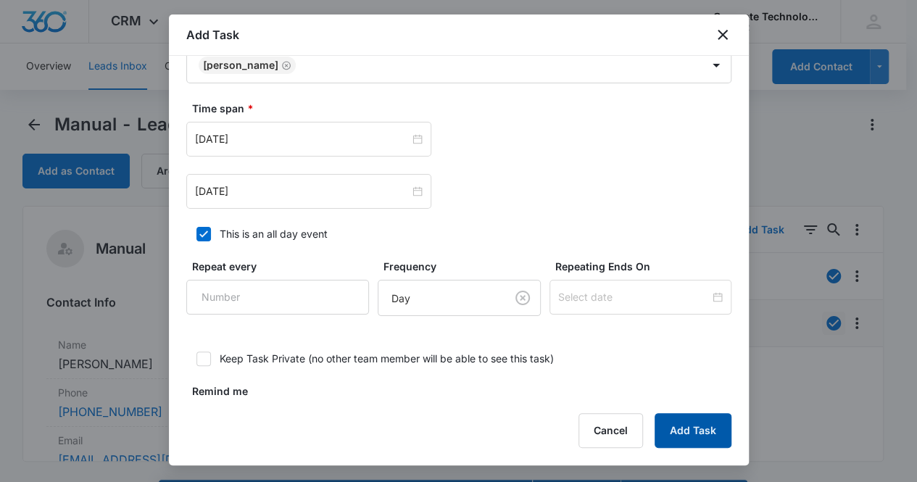
click at [689, 430] on button "Add Task" at bounding box center [692, 430] width 77 height 35
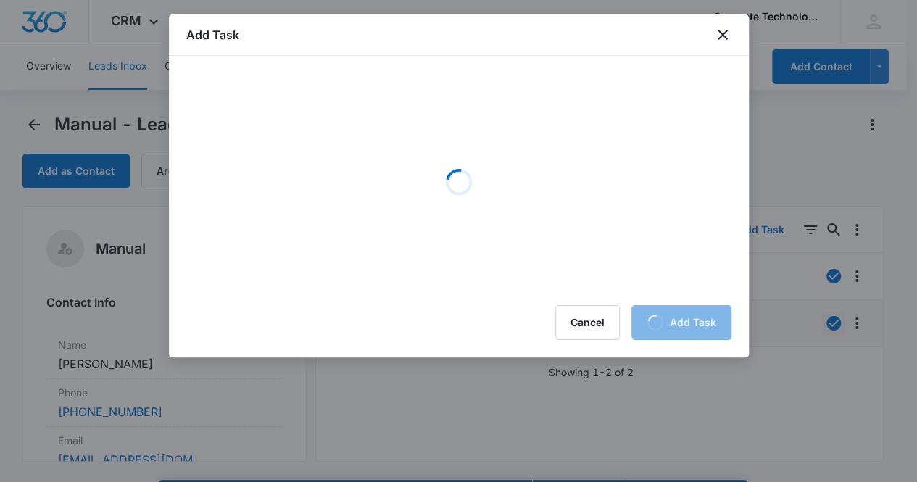
scroll to position [0, 0]
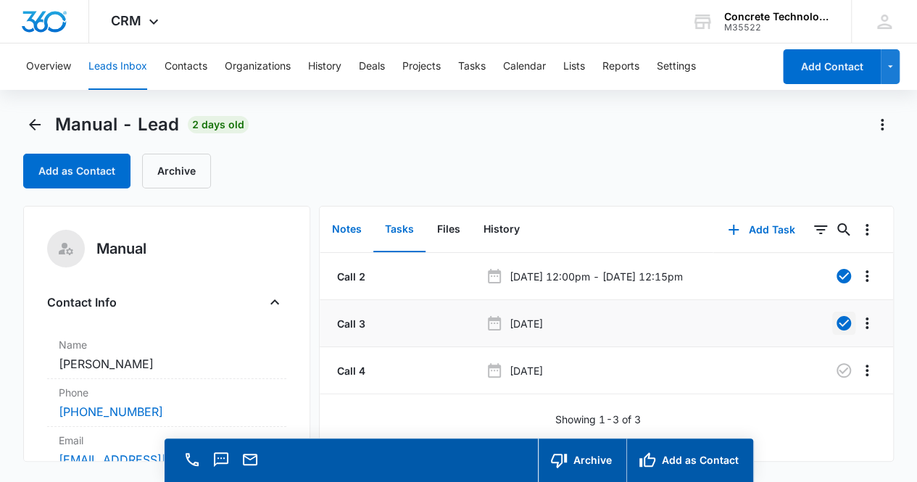
click at [350, 227] on button "Notes" at bounding box center [346, 229] width 53 height 45
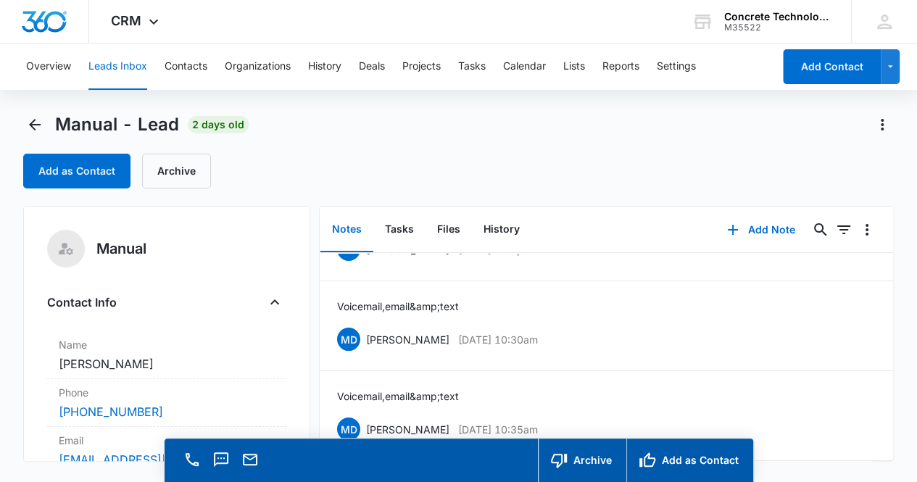
scroll to position [71, 0]
click at [244, 455] on icon "Email" at bounding box center [250, 460] width 14 height 12
click at [30, 121] on icon "Back" at bounding box center [34, 124] width 17 height 17
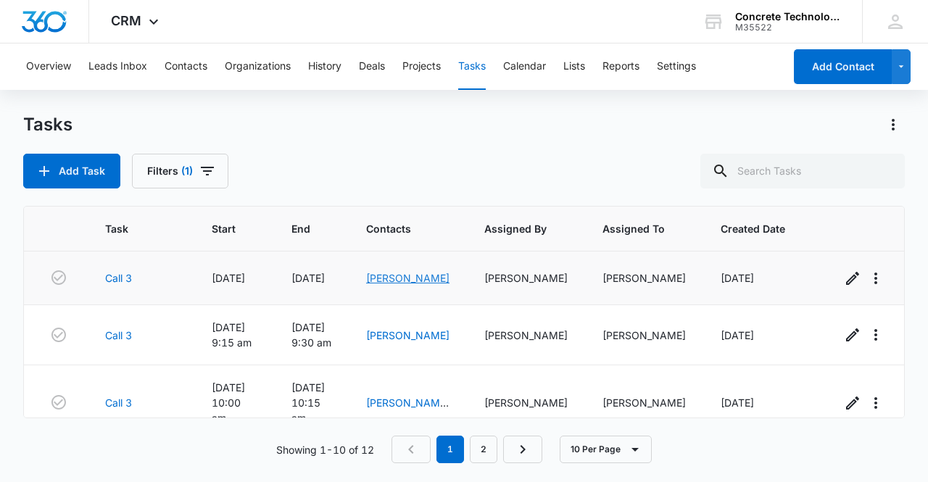
click at [407, 280] on link "[PERSON_NAME]" at bounding box center [407, 278] width 83 height 12
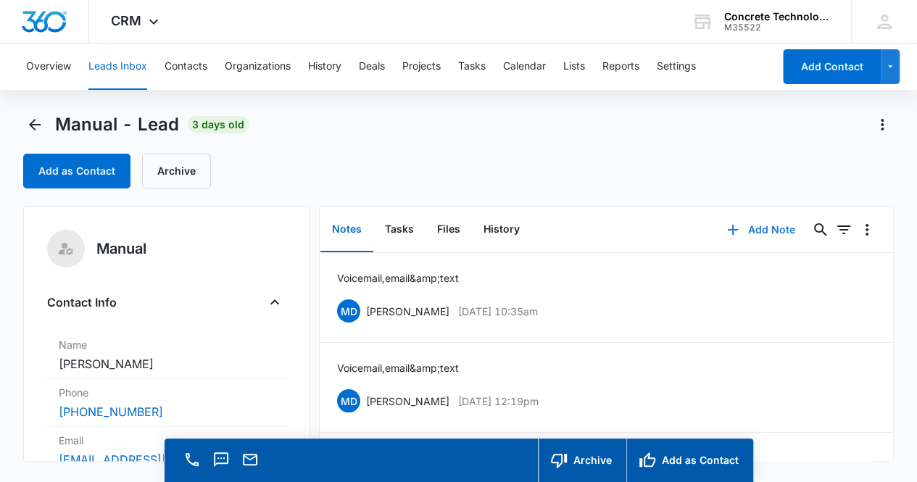
click at [765, 228] on button "Add Note" at bounding box center [760, 229] width 96 height 35
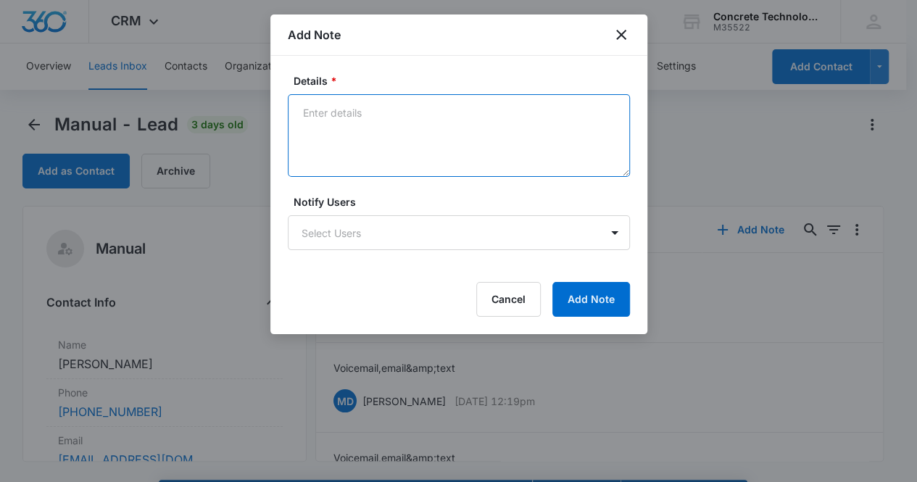
click at [371, 132] on textarea "Details *" at bounding box center [459, 135] width 342 height 83
type textarea "Voicemail, email & text"
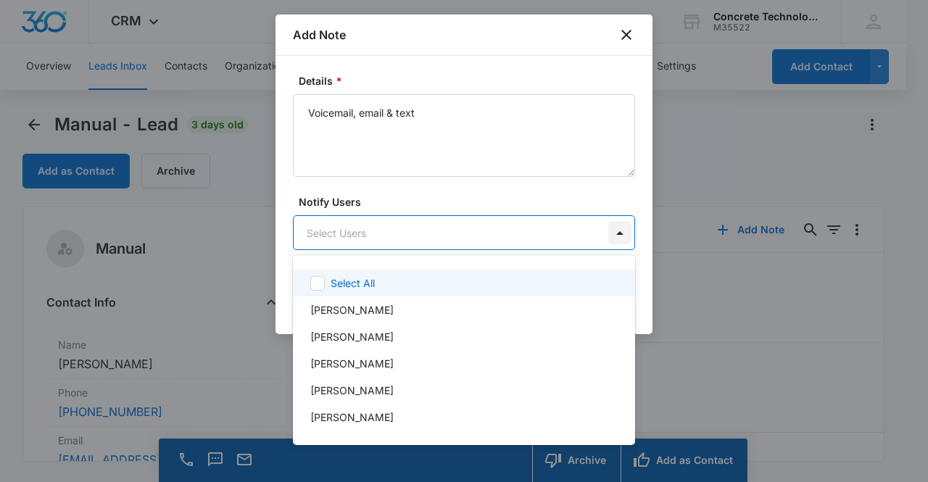
click at [615, 237] on body "CRM Apps Reputation Websites Forms CRM Email Social Content Ads Intelligence Fi…" at bounding box center [464, 241] width 928 height 482
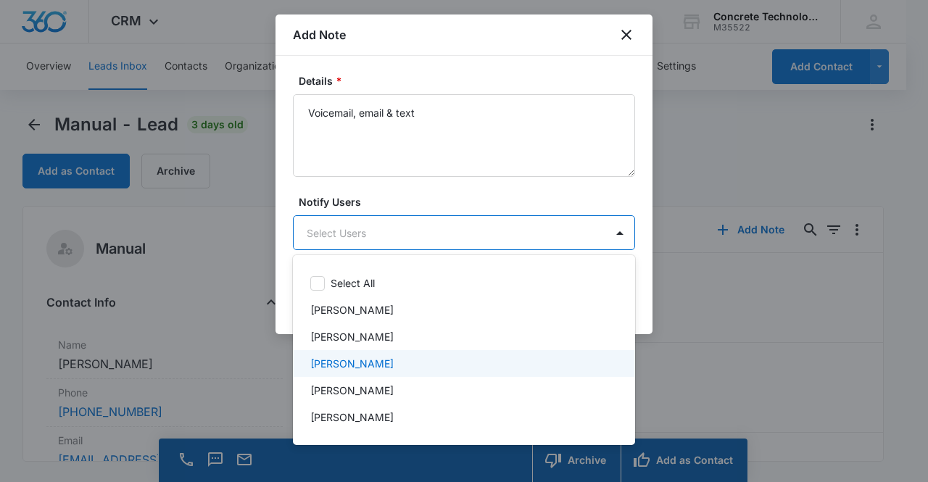
click at [502, 356] on div "[PERSON_NAME]" at bounding box center [462, 363] width 304 height 15
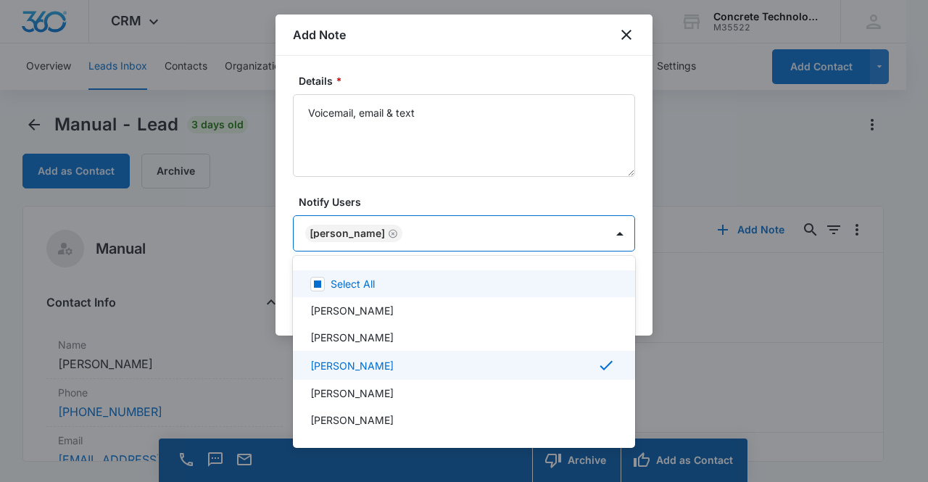
click at [558, 193] on div at bounding box center [464, 241] width 928 height 482
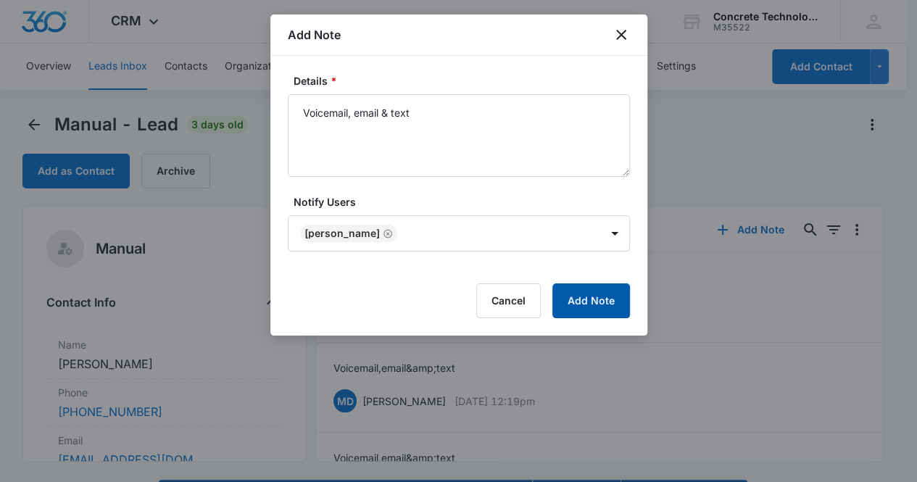
click at [618, 298] on button "Add Note" at bounding box center [591, 300] width 78 height 35
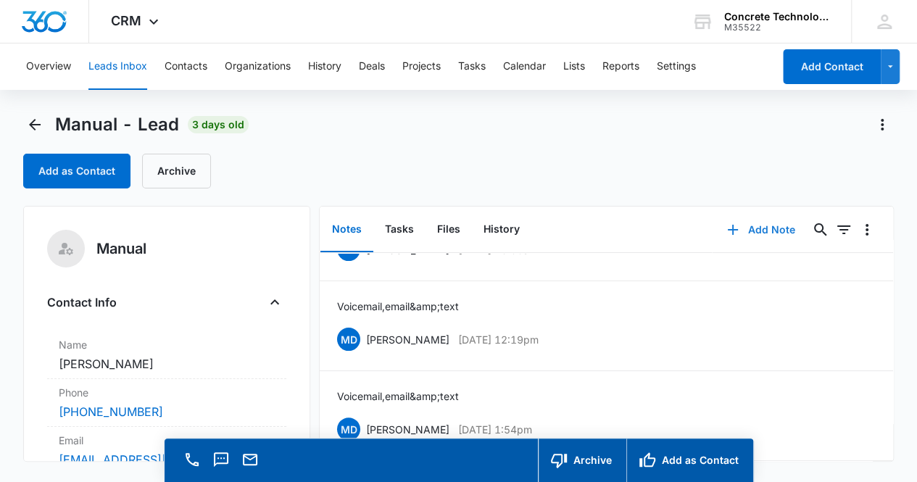
scroll to position [161, 0]
click at [406, 230] on button "Tasks" at bounding box center [399, 229] width 52 height 45
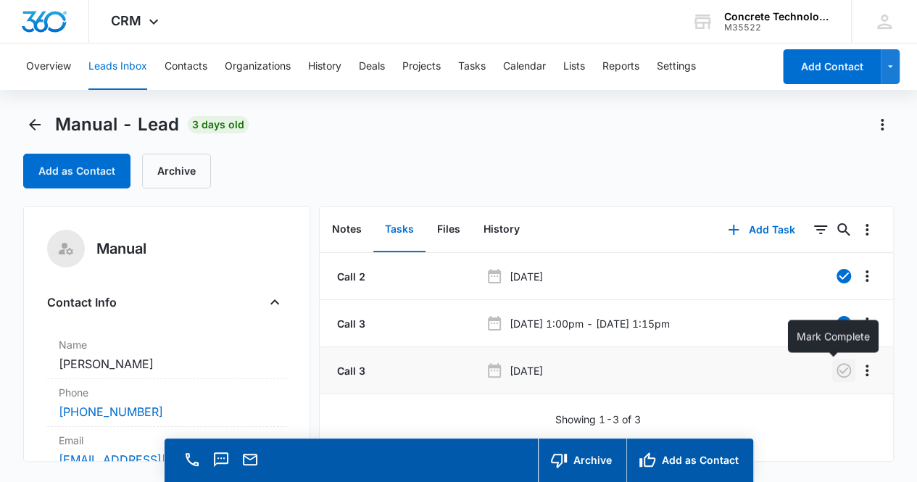
click at [835, 374] on icon "button" at bounding box center [843, 370] width 17 height 17
click at [750, 236] on button "Add Task" at bounding box center [761, 229] width 96 height 35
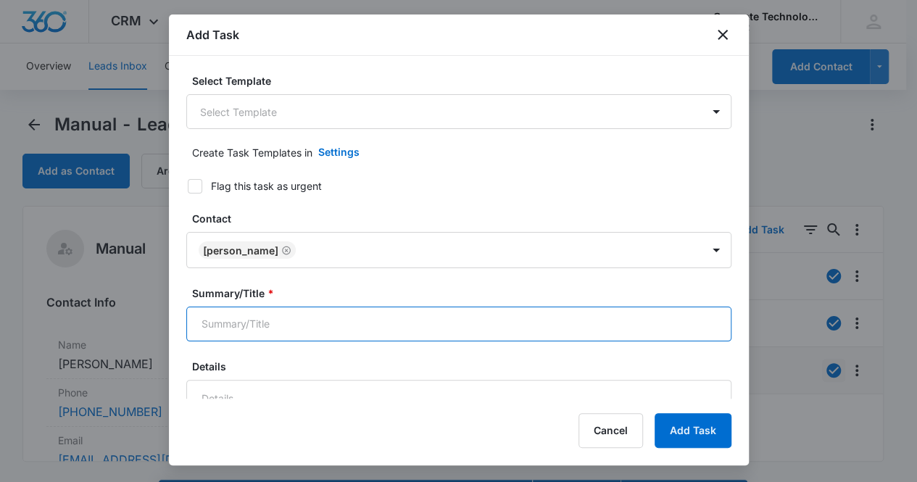
click at [455, 315] on input "Summary/Title *" at bounding box center [458, 324] width 545 height 35
type input "Call 4"
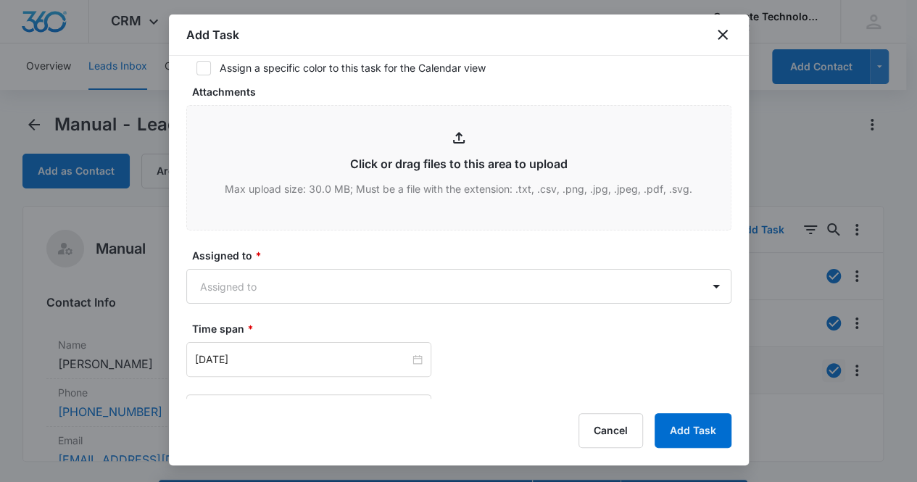
scroll to position [570, 0]
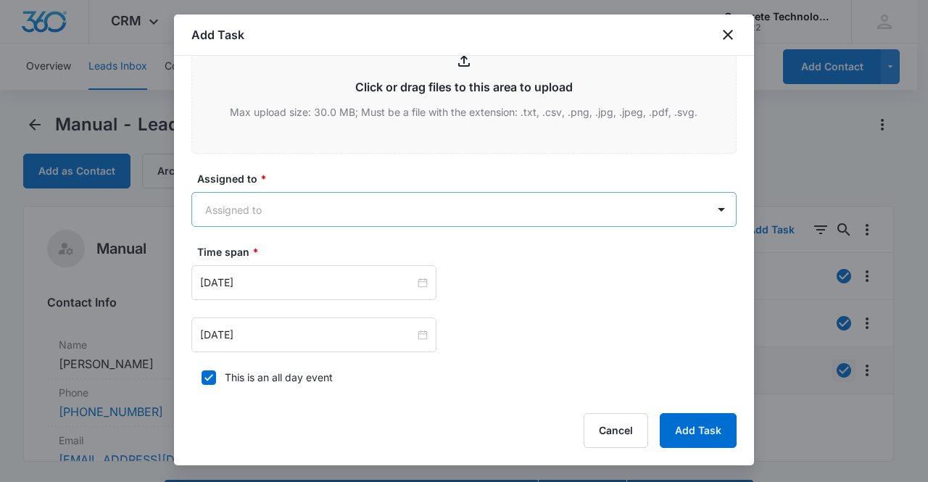
click at [552, 199] on body "CRM Apps Reputation Websites Forms CRM Email Social Content Ads Intelligence Fi…" at bounding box center [464, 261] width 928 height 523
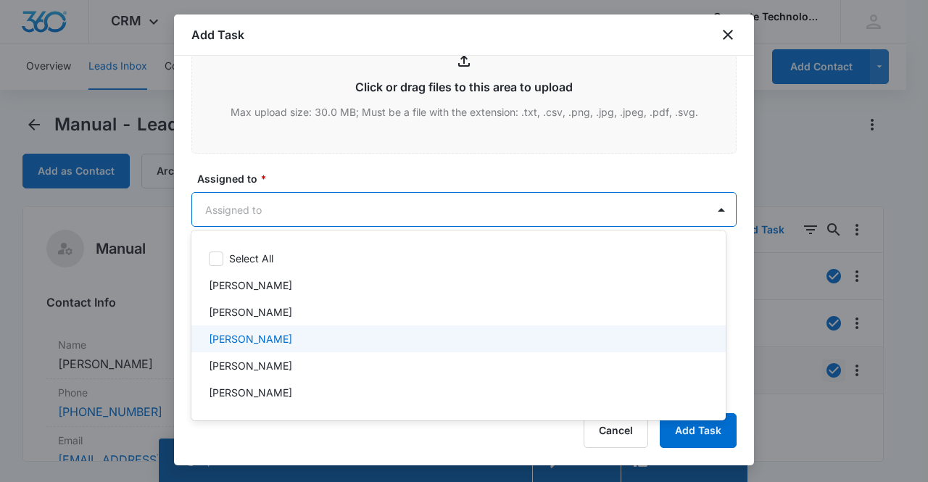
click at [298, 336] on div "[PERSON_NAME]" at bounding box center [457, 338] width 496 height 15
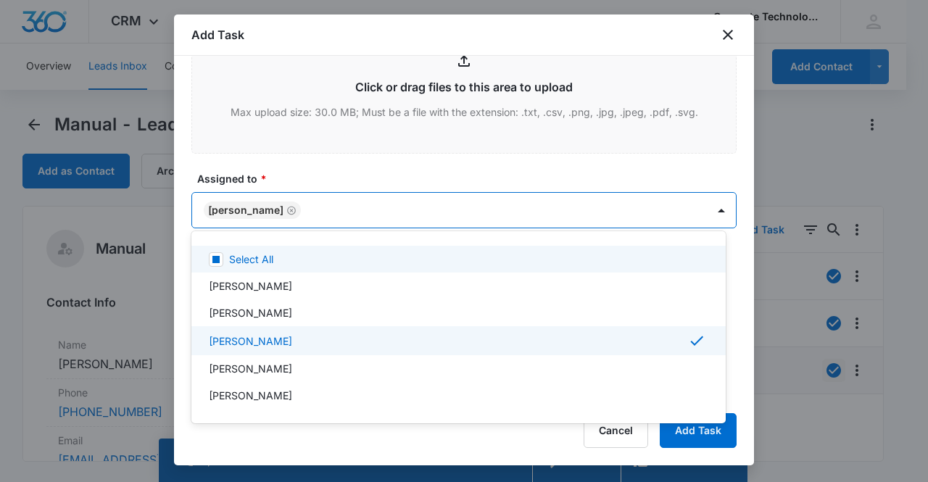
click at [405, 161] on div at bounding box center [464, 241] width 928 height 482
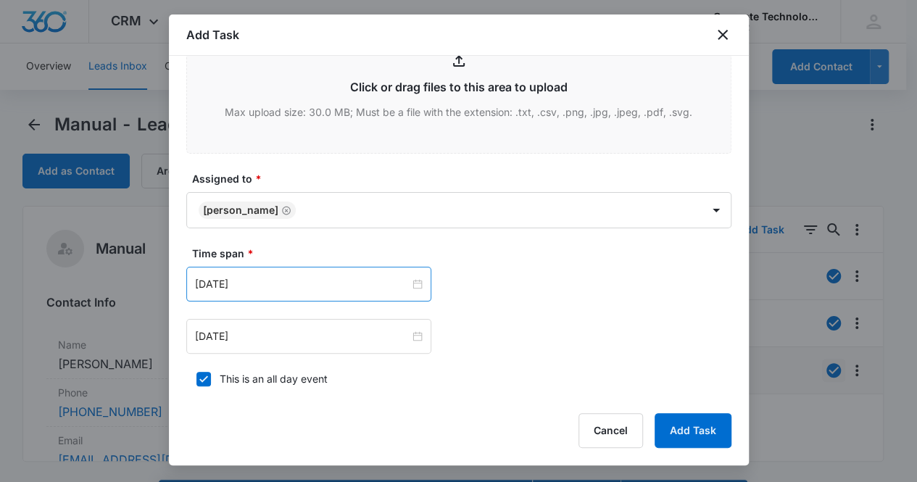
click at [419, 286] on div "[DATE]" at bounding box center [308, 284] width 245 height 35
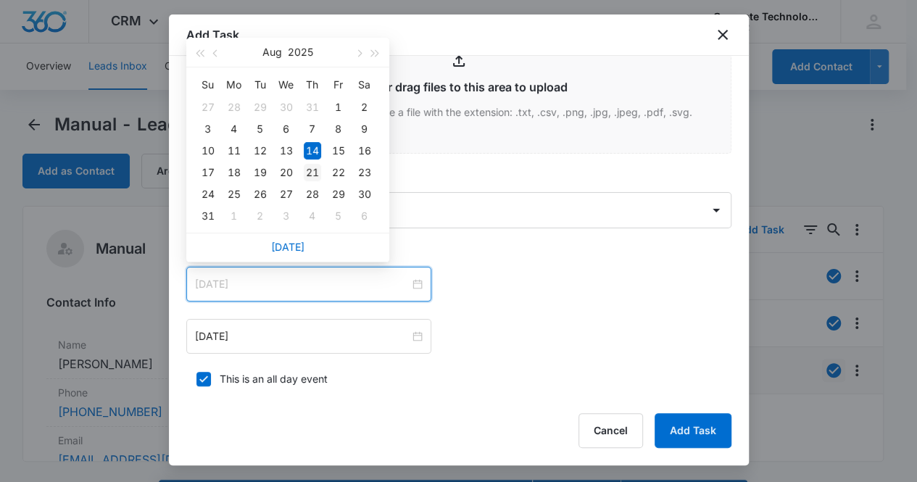
type input "[DATE]"
click at [320, 172] on div "21" at bounding box center [312, 172] width 17 height 17
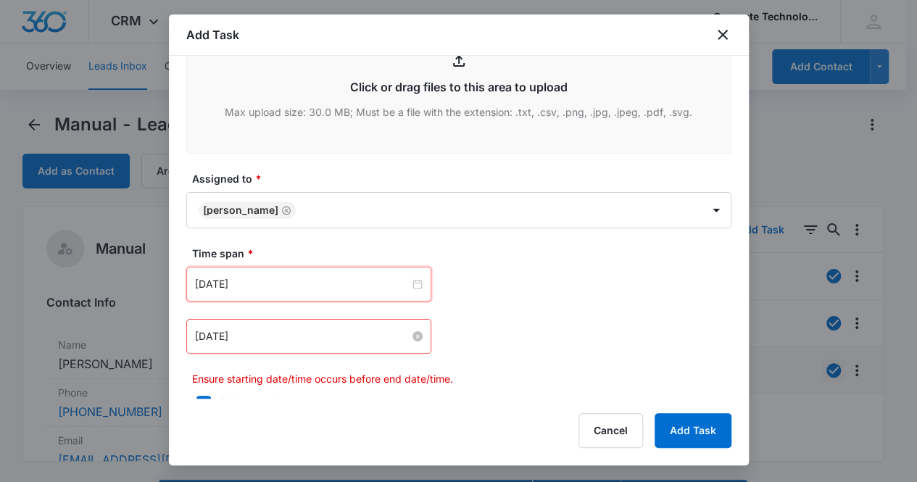
click at [338, 337] on input "[DATE]" at bounding box center [302, 336] width 215 height 16
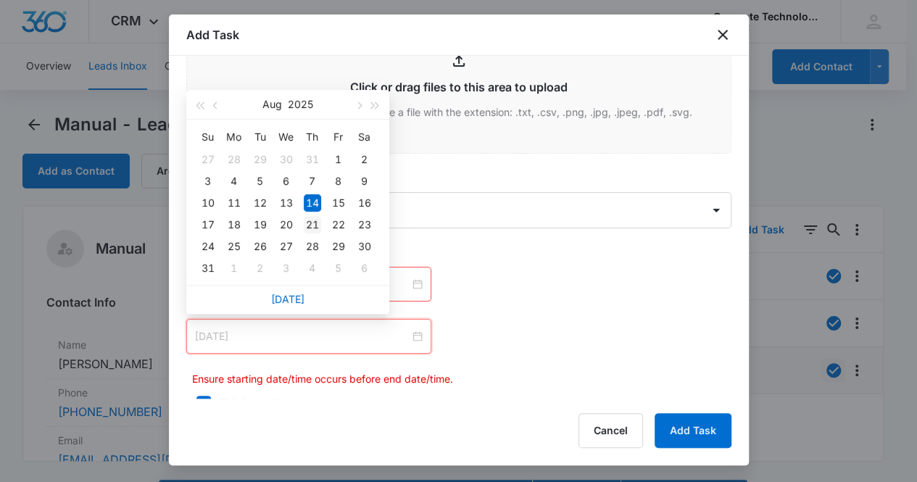
type input "[DATE]"
click at [316, 218] on div "21" at bounding box center [312, 224] width 17 height 17
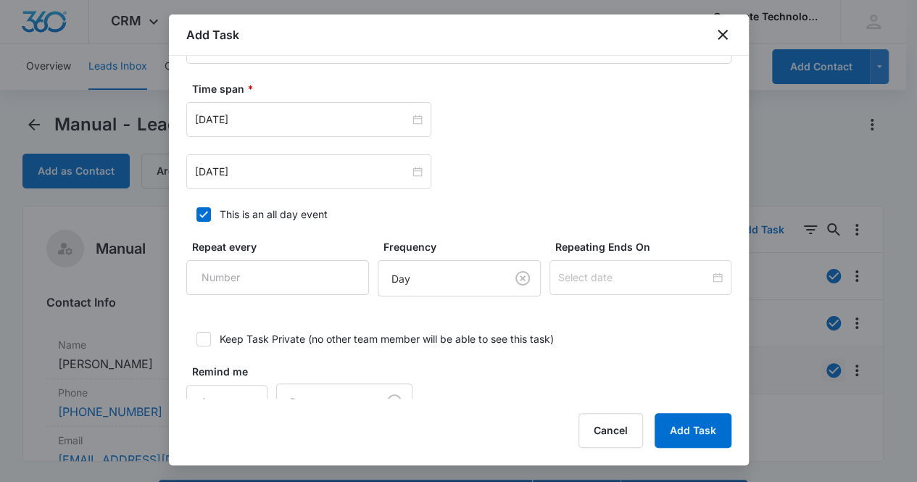
scroll to position [754, 0]
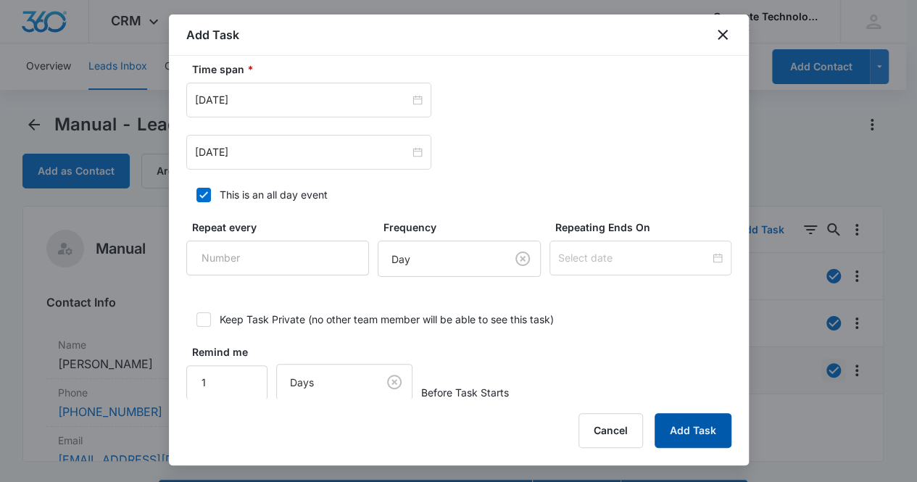
click at [702, 436] on button "Add Task" at bounding box center [692, 430] width 77 height 35
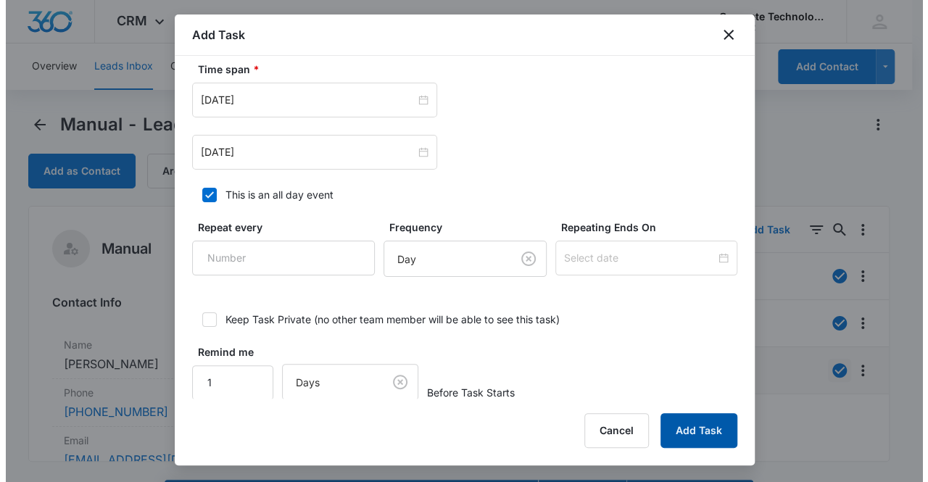
scroll to position [0, 0]
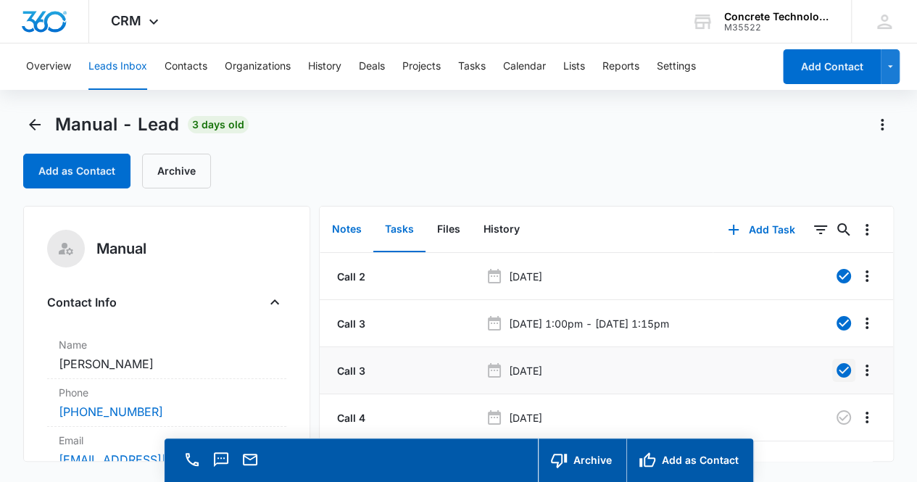
click at [350, 233] on button "Notes" at bounding box center [346, 229] width 53 height 45
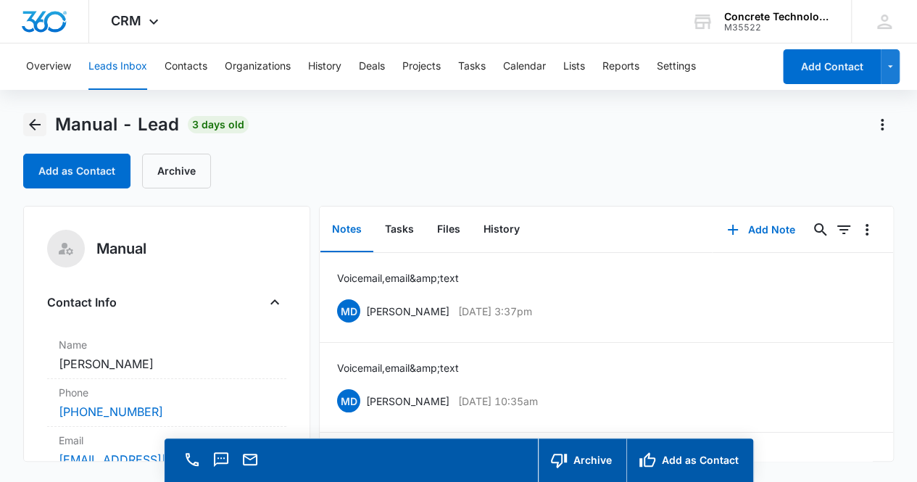
click at [37, 126] on icon "Back" at bounding box center [34, 124] width 17 height 17
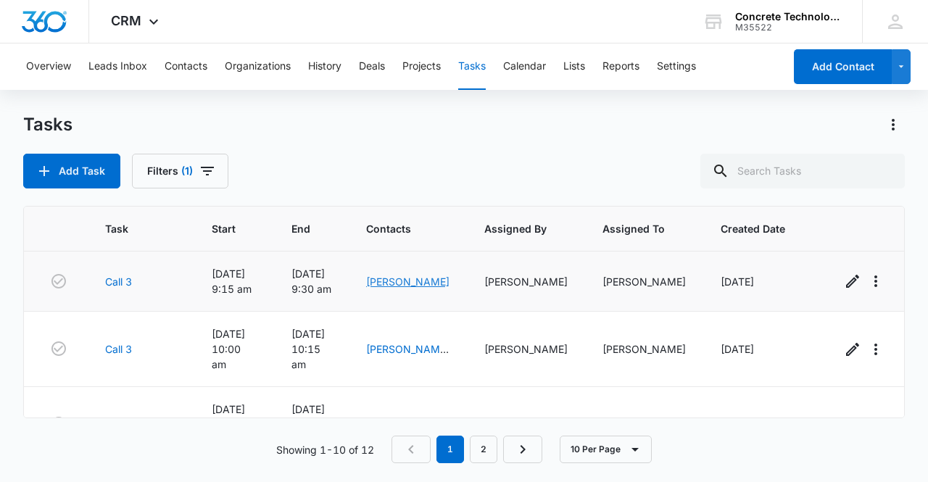
click at [400, 280] on link "[PERSON_NAME]" at bounding box center [407, 281] width 83 height 12
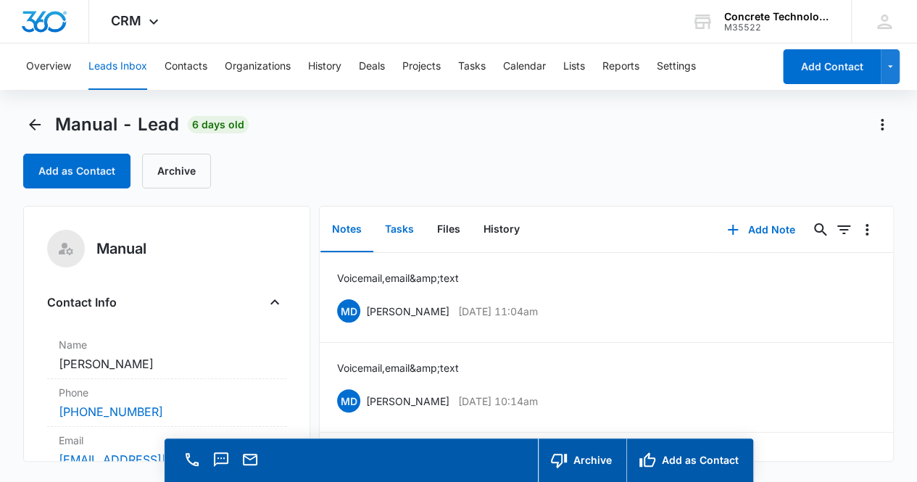
click at [402, 228] on button "Tasks" at bounding box center [399, 229] width 52 height 45
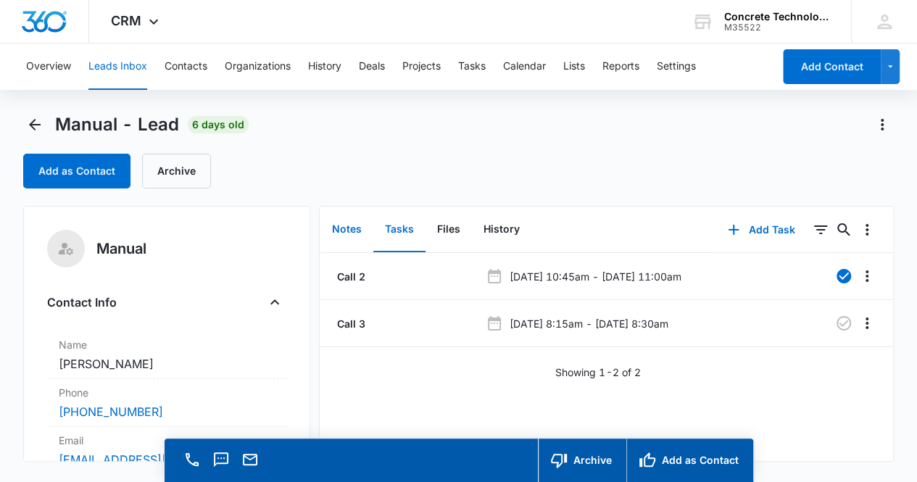
click at [357, 228] on button "Notes" at bounding box center [346, 229] width 53 height 45
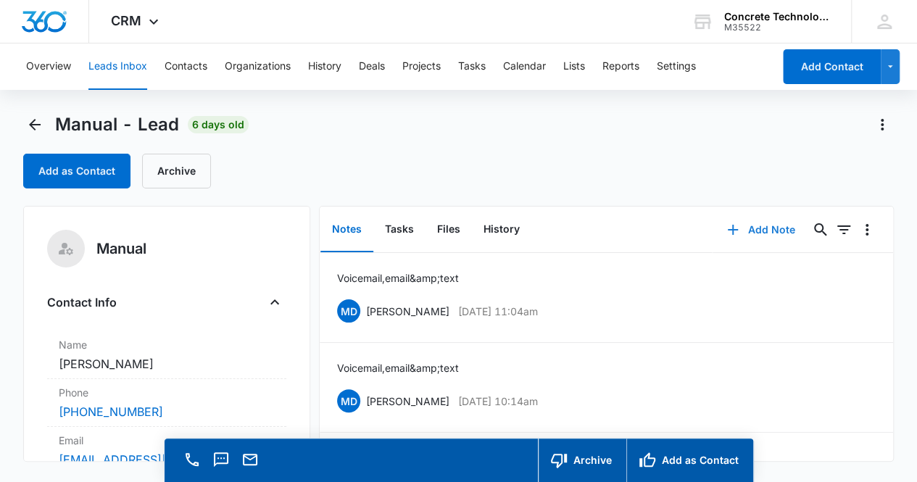
click at [744, 230] on button "Add Note" at bounding box center [760, 229] width 96 height 35
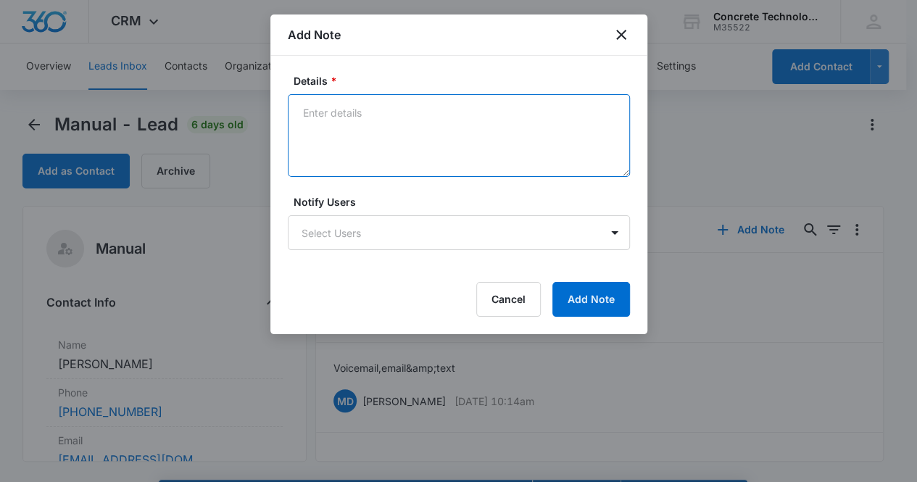
click at [404, 122] on textarea "Details *" at bounding box center [459, 135] width 342 height 83
type textarea "Voicemail, email & text"
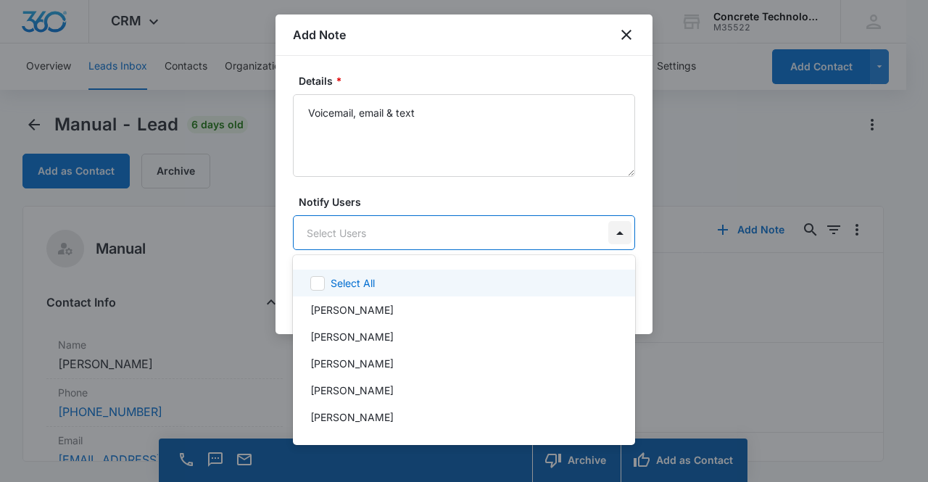
click at [618, 236] on body "CRM Apps Reputation Websites Forms CRM Email Social Content Ads Intelligence Fi…" at bounding box center [464, 241] width 928 height 482
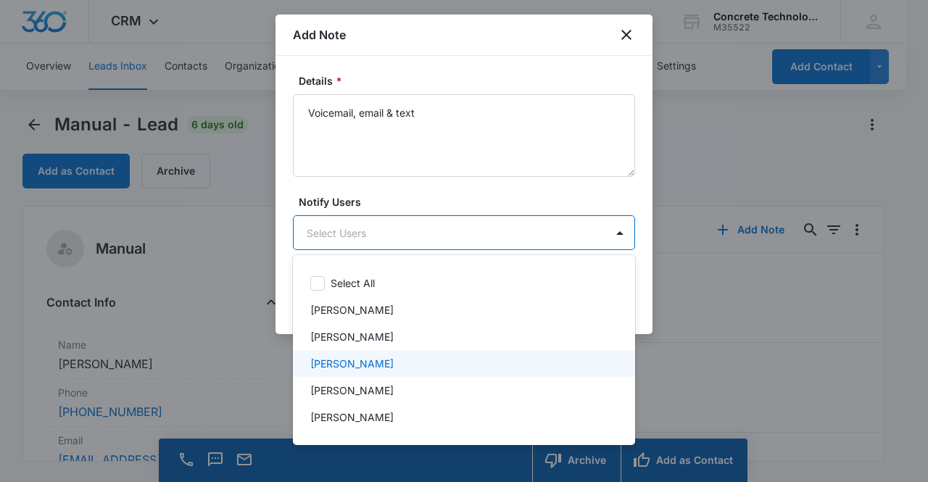
click at [485, 357] on div "[PERSON_NAME]" at bounding box center [462, 363] width 304 height 15
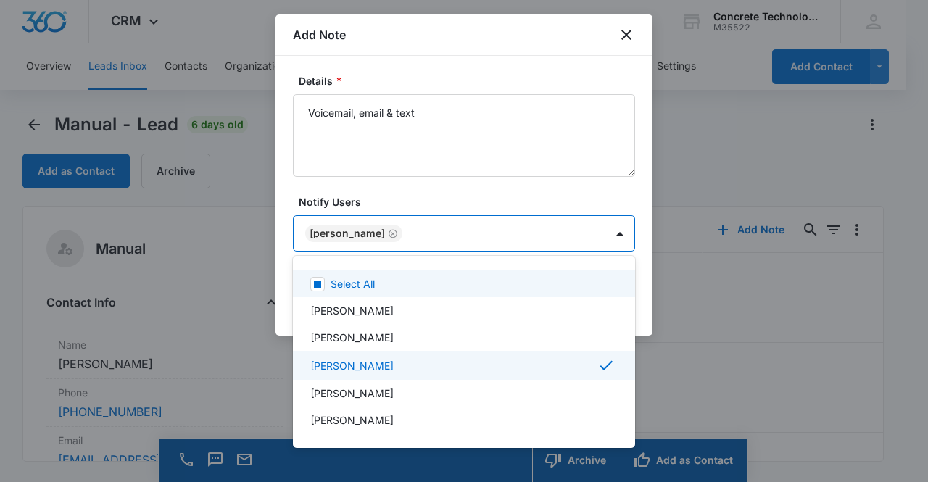
click at [482, 194] on div at bounding box center [464, 241] width 928 height 482
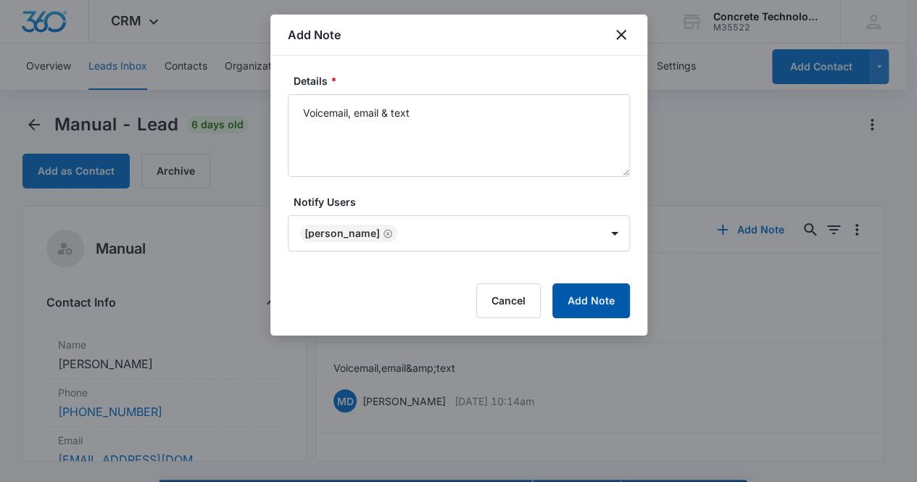
click at [591, 294] on button "Add Note" at bounding box center [591, 300] width 78 height 35
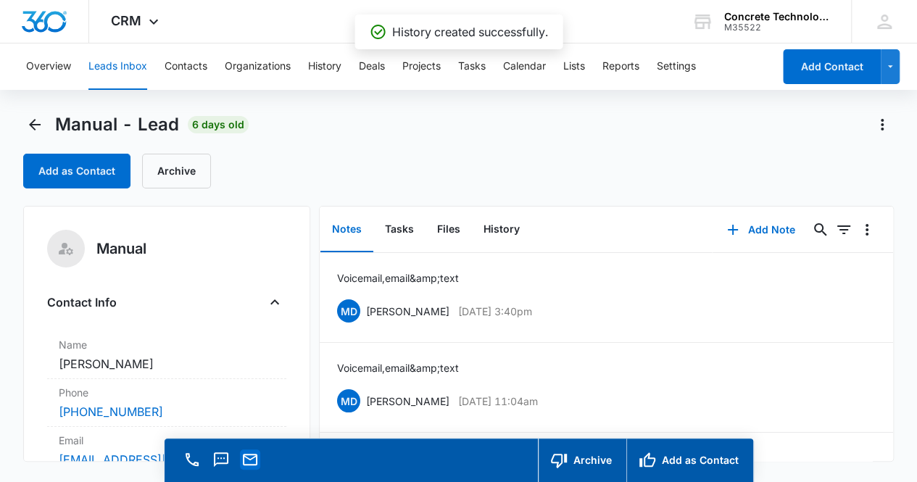
click at [253, 462] on icon "Email" at bounding box center [249, 459] width 17 height 17
click at [399, 228] on button "Tasks" at bounding box center [399, 229] width 52 height 45
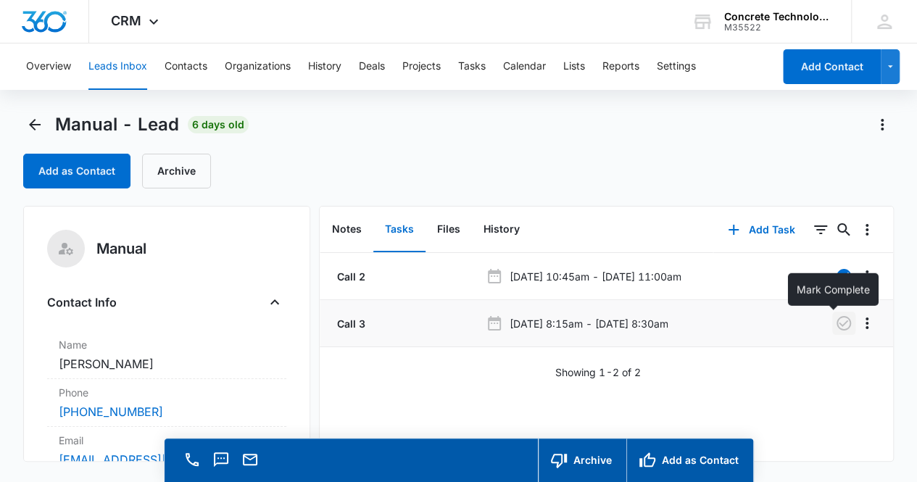
click at [836, 324] on icon "button" at bounding box center [843, 323] width 14 height 14
click at [762, 230] on button "Add Task" at bounding box center [761, 229] width 96 height 35
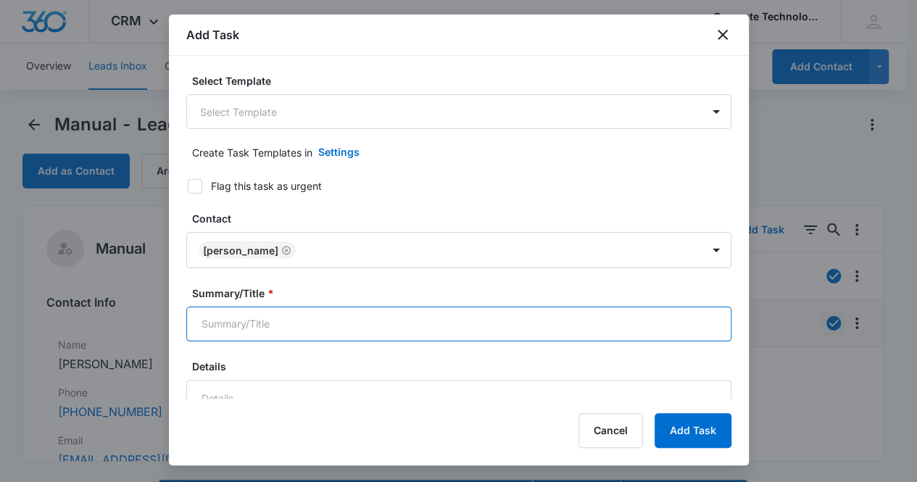
click at [342, 322] on input "Summary/Title *" at bounding box center [458, 324] width 545 height 35
type input "Call 4"
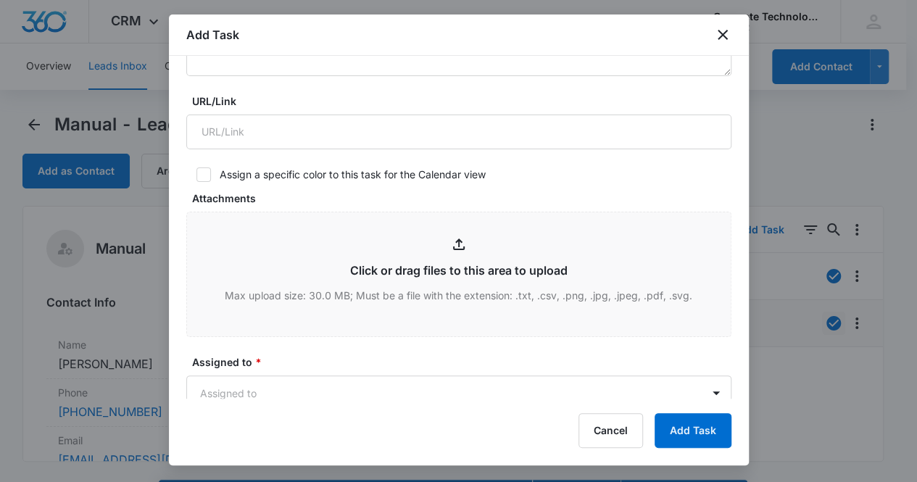
scroll to position [415, 0]
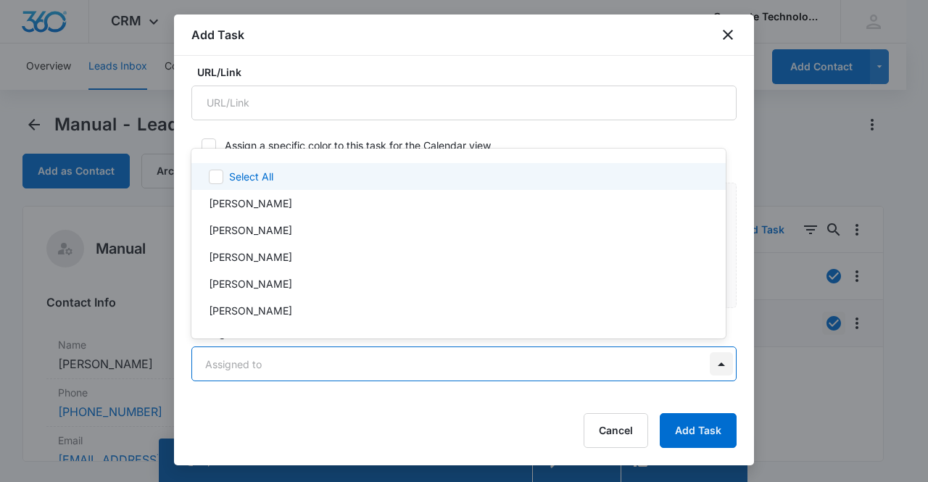
click at [702, 367] on body "CRM Apps Reputation Websites Forms CRM Email Social Content Ads Intelligence Fi…" at bounding box center [464, 241] width 928 height 482
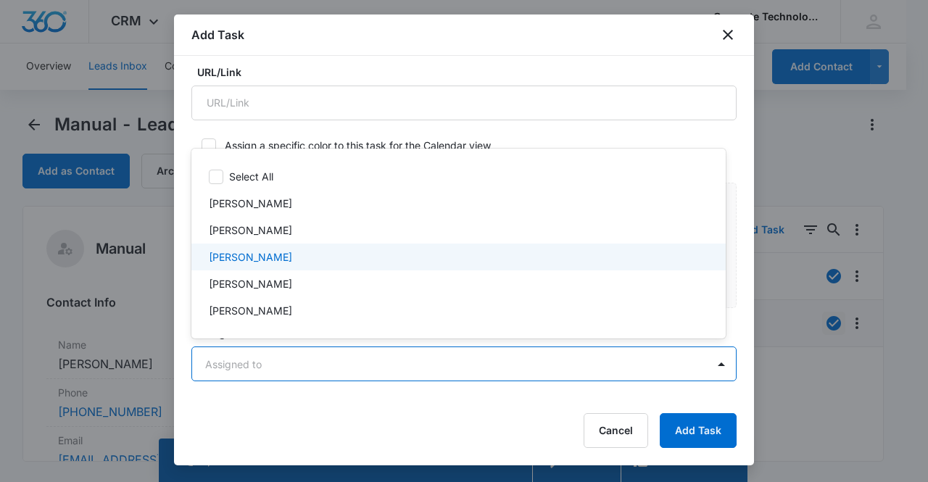
click at [341, 257] on div "[PERSON_NAME]" at bounding box center [457, 256] width 496 height 15
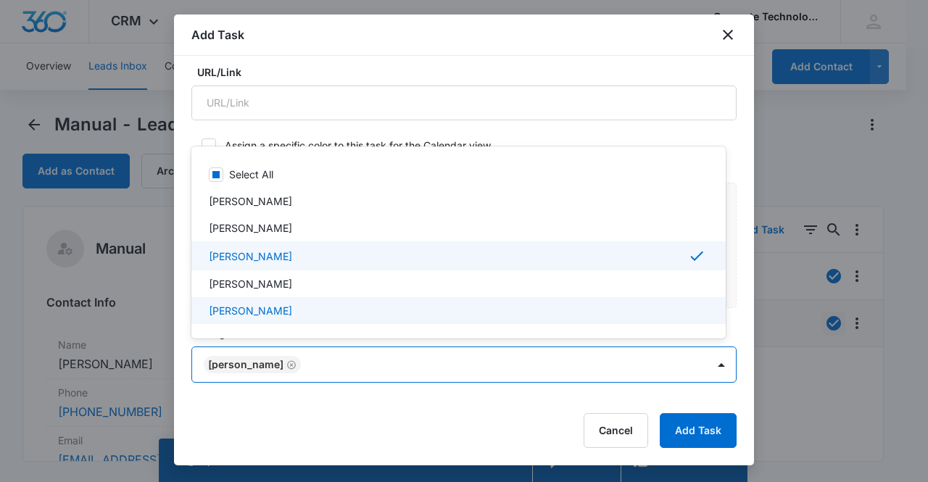
click at [749, 399] on div at bounding box center [464, 241] width 928 height 482
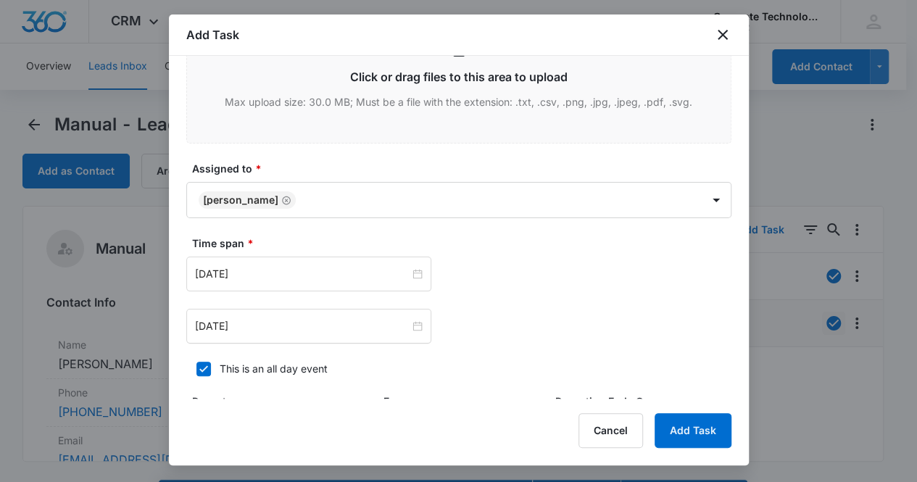
scroll to position [618, 0]
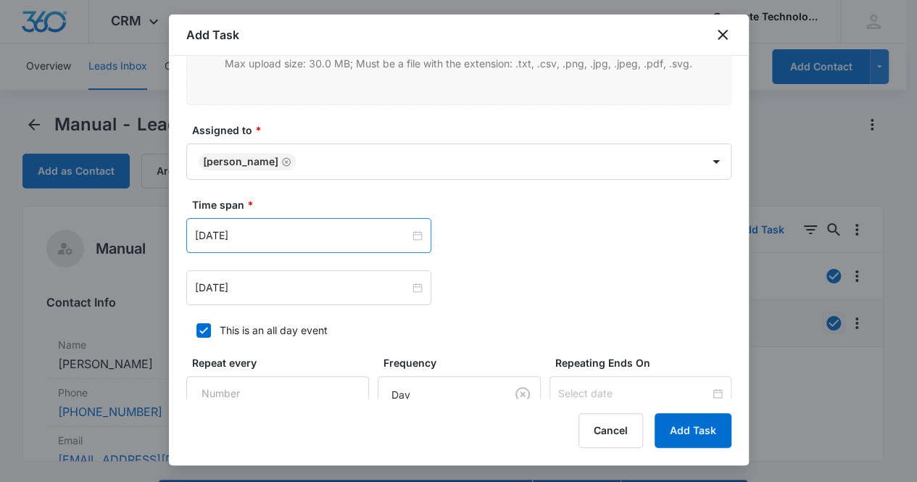
click at [420, 238] on div "[DATE]" at bounding box center [308, 235] width 245 height 35
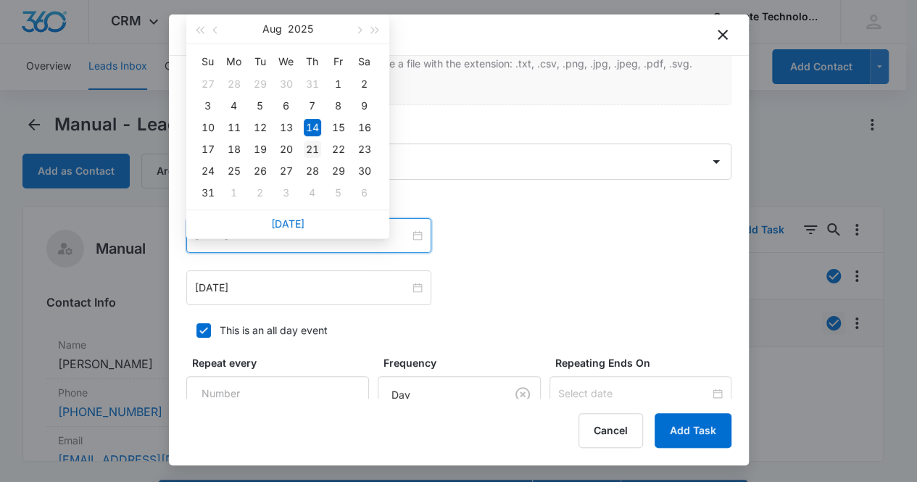
type input "[DATE]"
click at [319, 146] on div "21" at bounding box center [312, 149] width 17 height 17
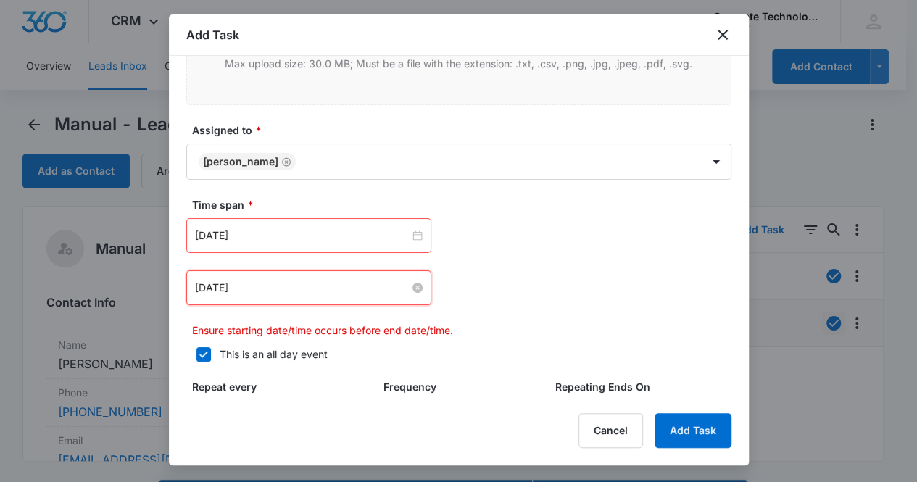
click at [319, 280] on input "[DATE]" at bounding box center [302, 288] width 215 height 16
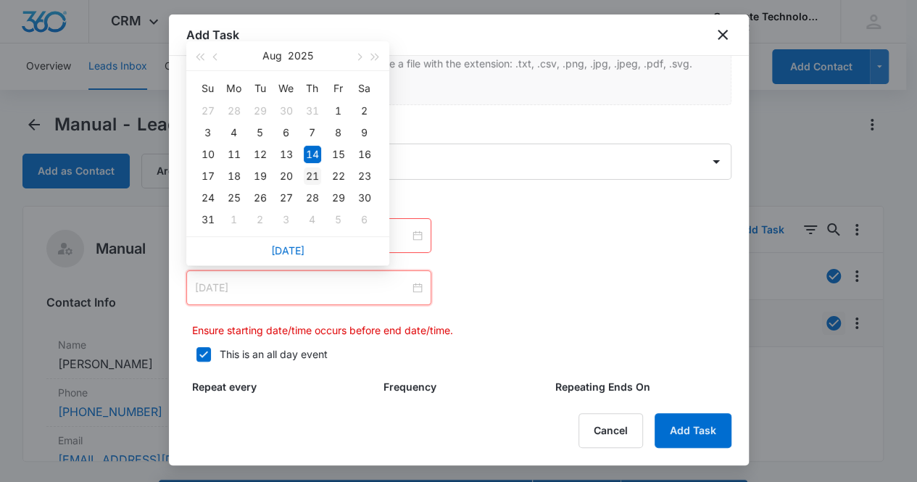
type input "[DATE]"
click at [319, 173] on div "21" at bounding box center [312, 175] width 17 height 17
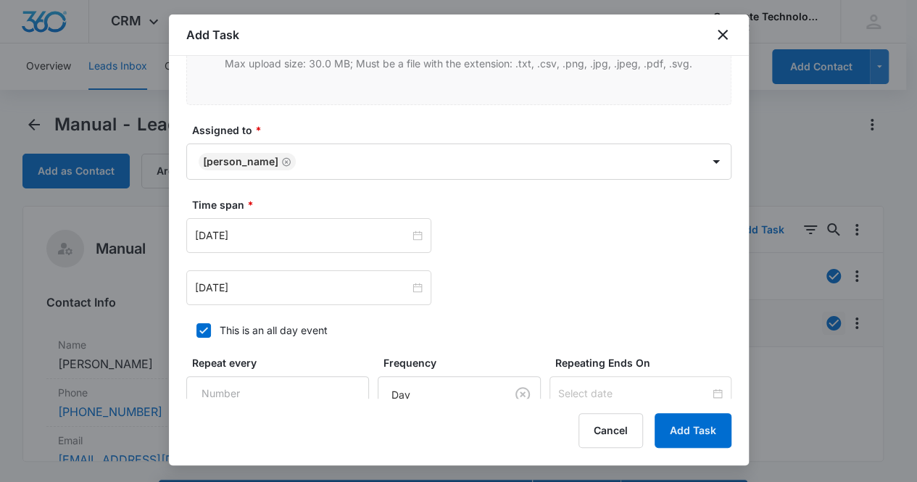
click at [747, 399] on div "Add Task Select Template Select Template Create Task Templates in Settings Flag…" at bounding box center [459, 239] width 580 height 451
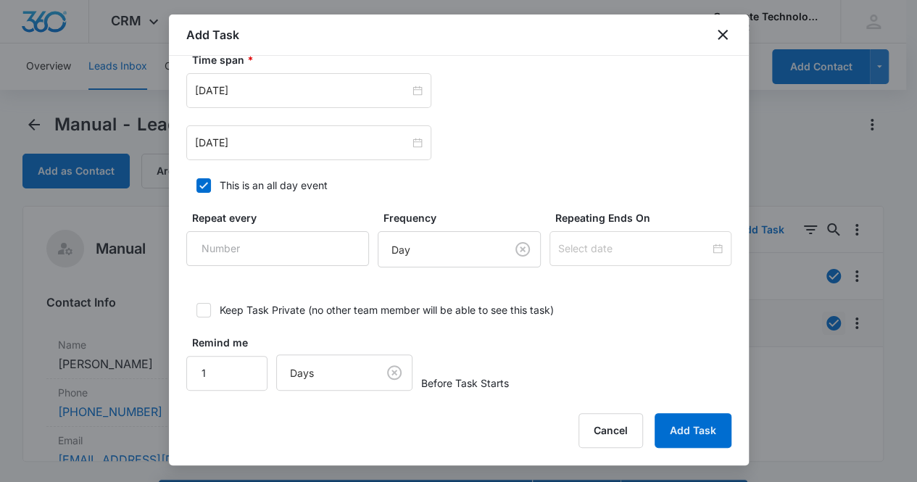
scroll to position [770, 0]
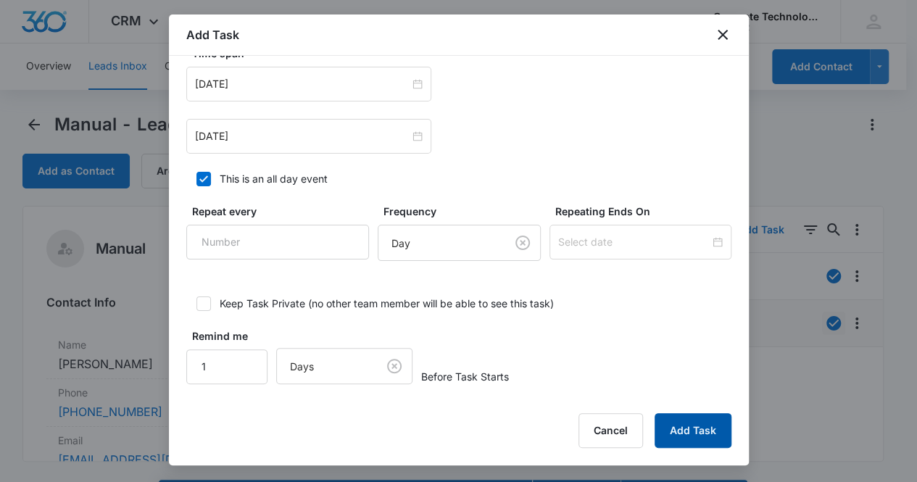
click at [686, 425] on button "Add Task" at bounding box center [692, 430] width 77 height 35
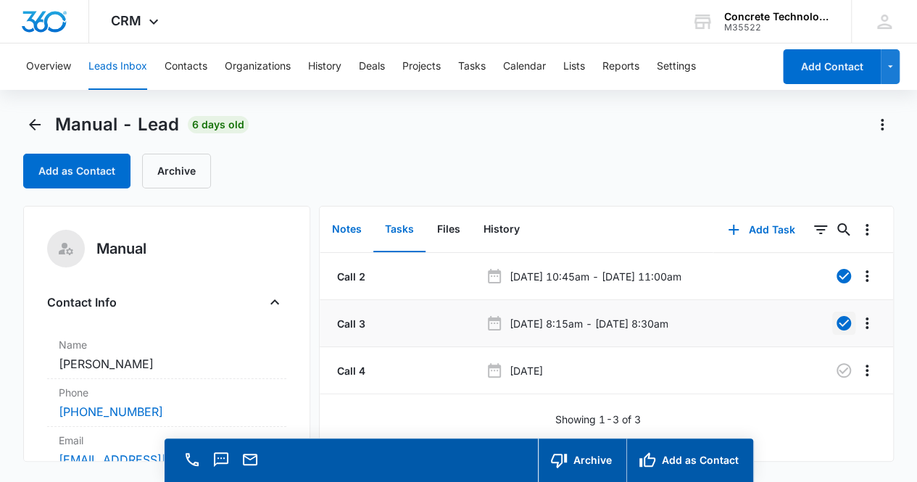
click at [344, 235] on button "Notes" at bounding box center [346, 229] width 53 height 45
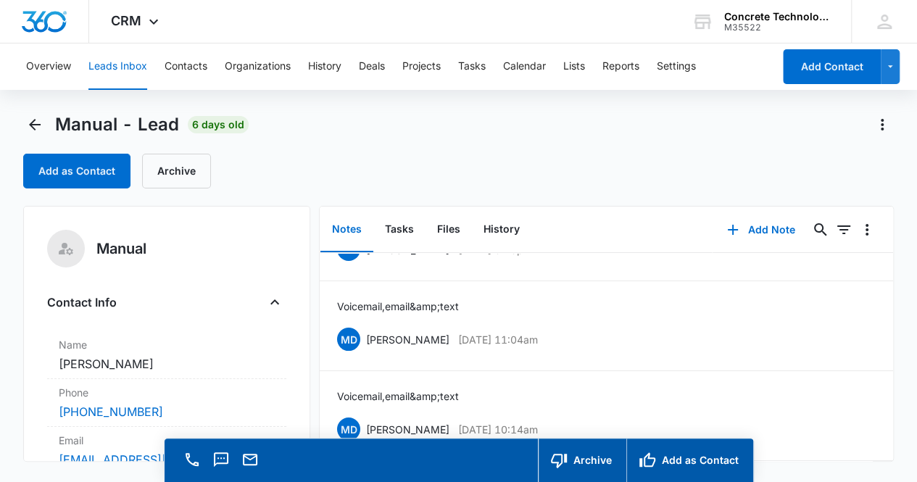
scroll to position [71, 0]
click at [38, 129] on icon "Back" at bounding box center [34, 124] width 17 height 17
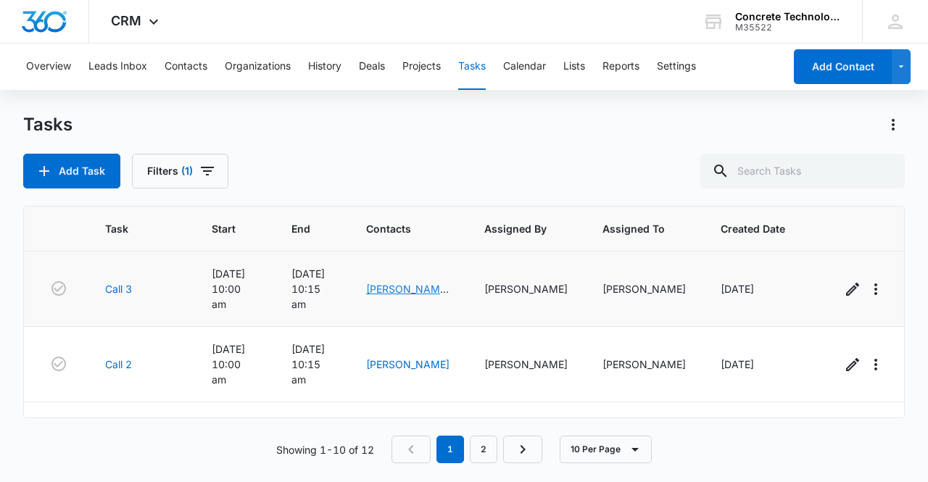
click at [403, 283] on link "[PERSON_NAME] Concreteboss" at bounding box center [407, 297] width 83 height 28
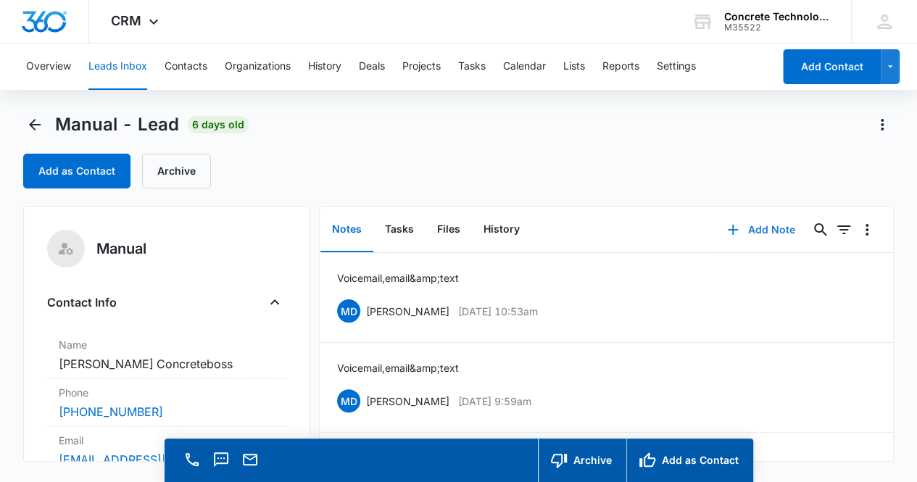
click at [757, 230] on button "Add Note" at bounding box center [760, 229] width 96 height 35
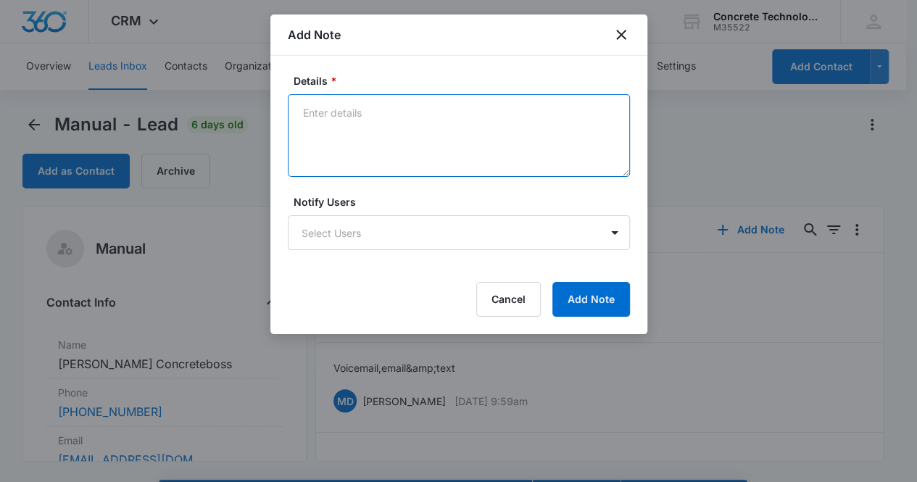
click at [337, 108] on textarea "Details *" at bounding box center [459, 135] width 342 height 83
type textarea "Voicemail, email & text"
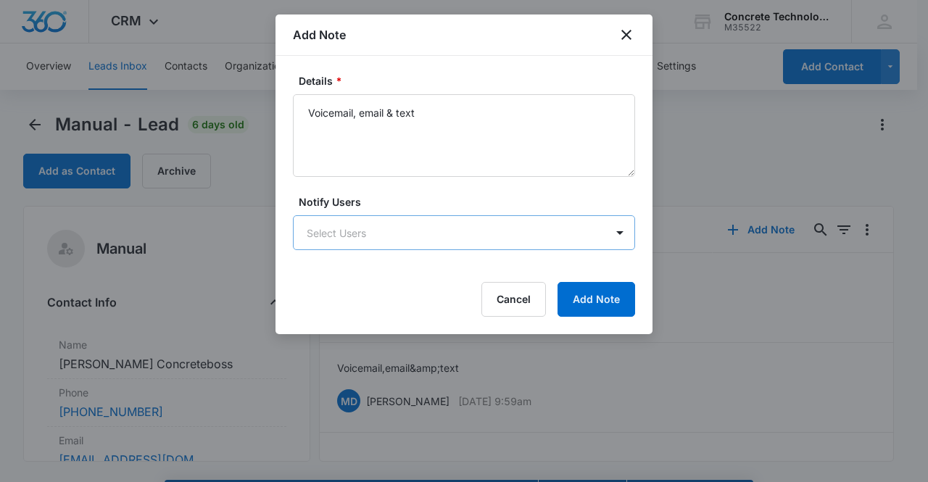
click at [502, 236] on body "CRM Apps Reputation Websites Forms CRM Email Social Content Ads Intelligence Fi…" at bounding box center [464, 261] width 928 height 523
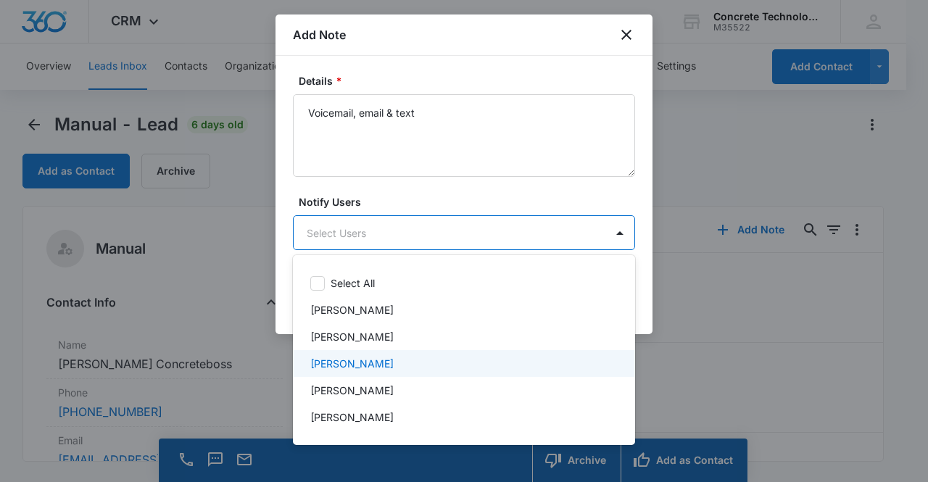
click at [420, 359] on div "[PERSON_NAME]" at bounding box center [462, 363] width 304 height 15
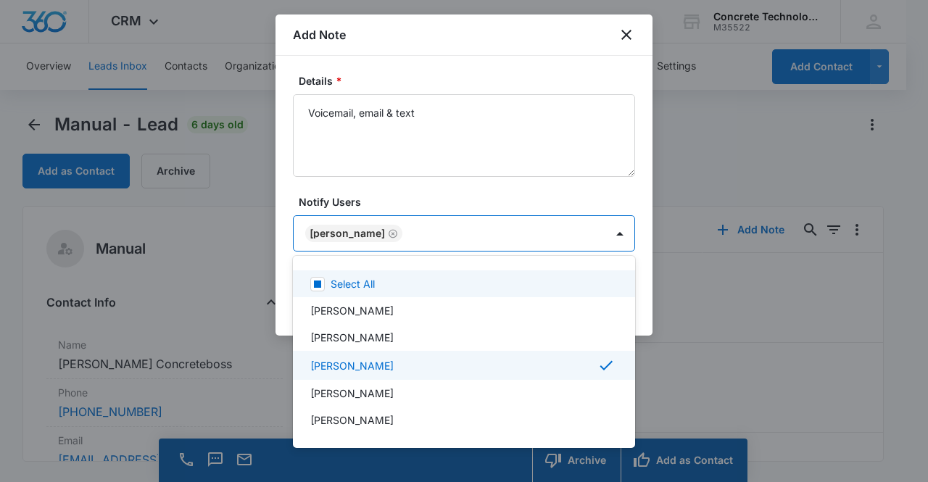
click at [532, 195] on div at bounding box center [464, 241] width 928 height 482
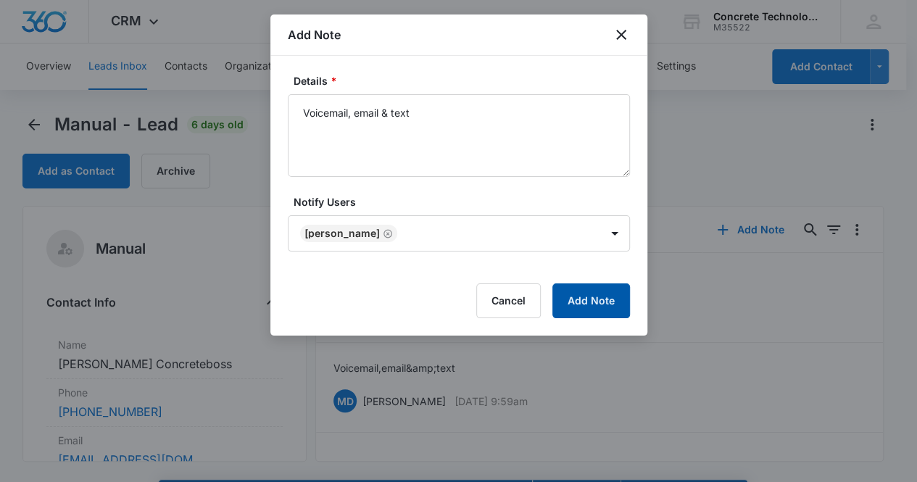
click at [603, 296] on button "Add Note" at bounding box center [591, 300] width 78 height 35
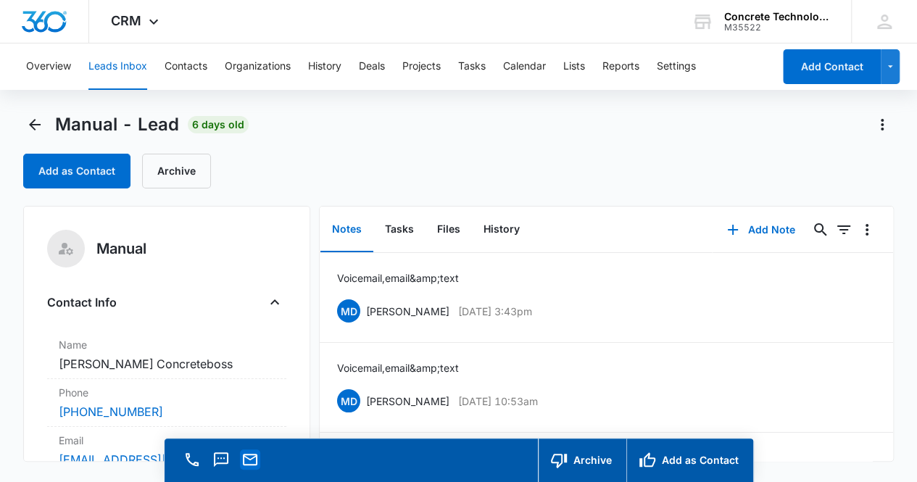
click at [254, 462] on icon "Email" at bounding box center [249, 459] width 17 height 17
click at [400, 231] on button "Tasks" at bounding box center [399, 229] width 52 height 45
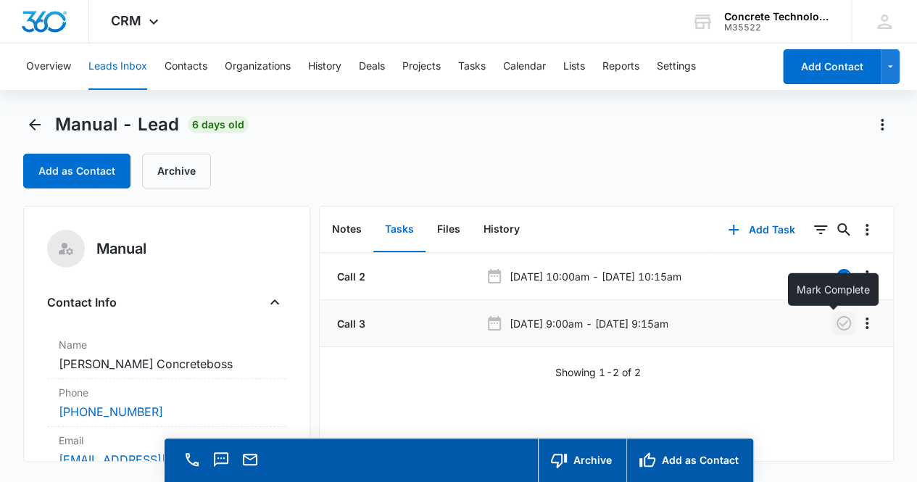
click at [836, 321] on icon "button" at bounding box center [843, 323] width 17 height 17
click at [755, 231] on button "Add Task" at bounding box center [761, 229] width 96 height 35
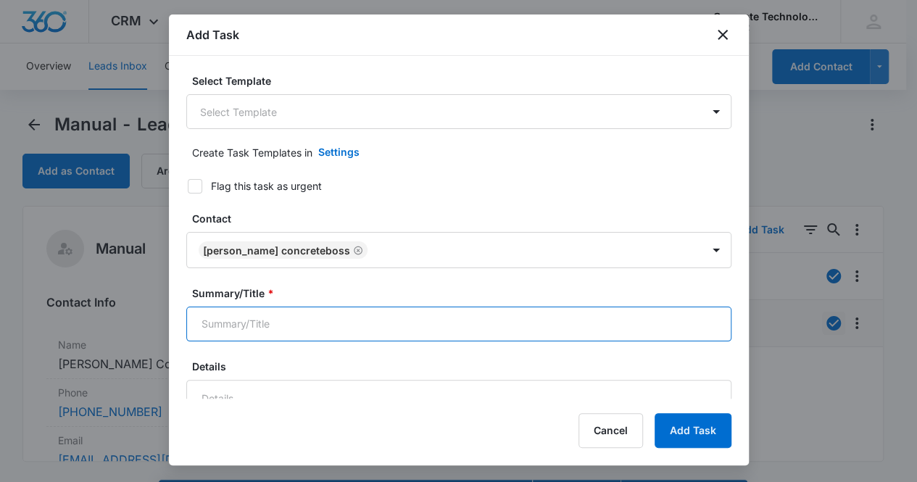
click at [354, 320] on input "Summary/Title *" at bounding box center [458, 324] width 545 height 35
type input "Call 4"
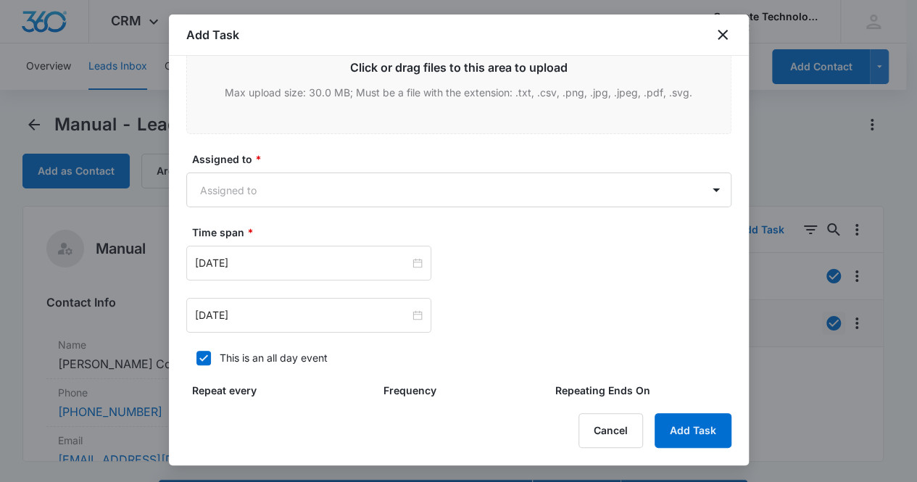
scroll to position [599, 0]
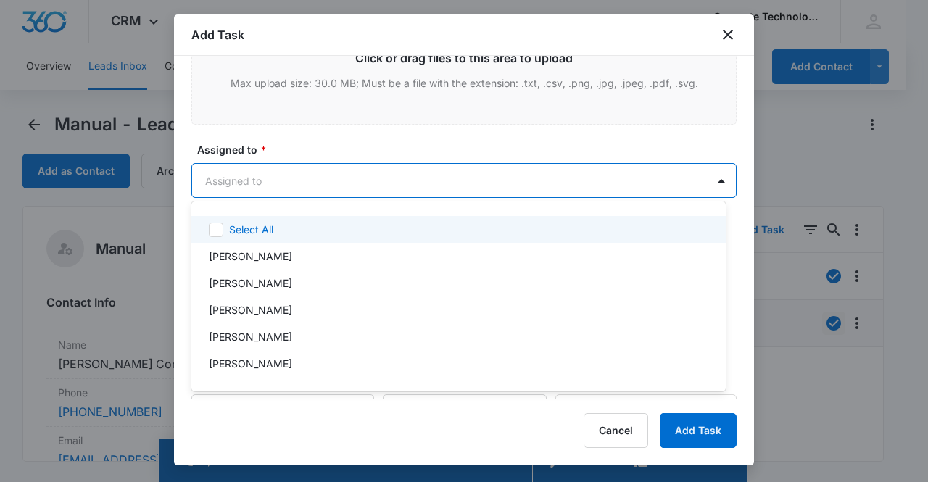
click at [470, 184] on body "CRM Apps Reputation Websites Forms CRM Email Social Content Ads Intelligence Fi…" at bounding box center [464, 241] width 928 height 482
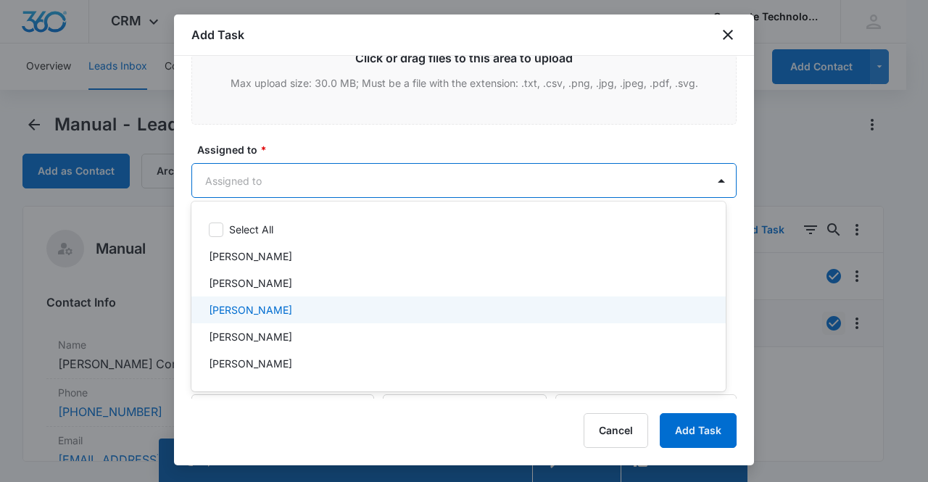
click at [380, 310] on div "[PERSON_NAME]" at bounding box center [457, 309] width 496 height 15
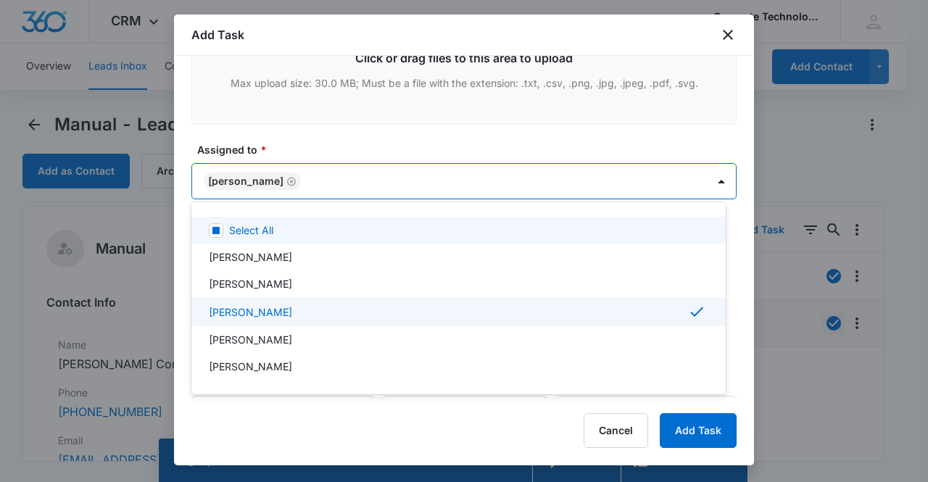
click at [412, 139] on div at bounding box center [464, 241] width 928 height 482
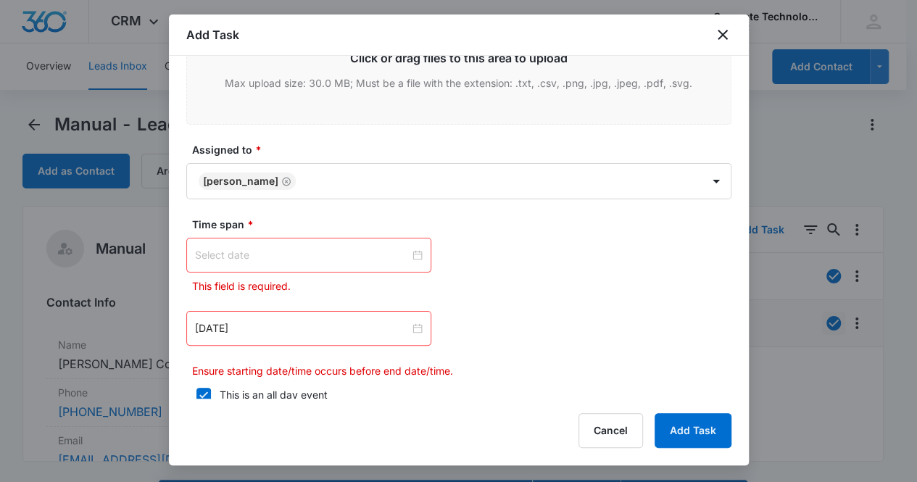
click at [359, 252] on input at bounding box center [302, 255] width 215 height 16
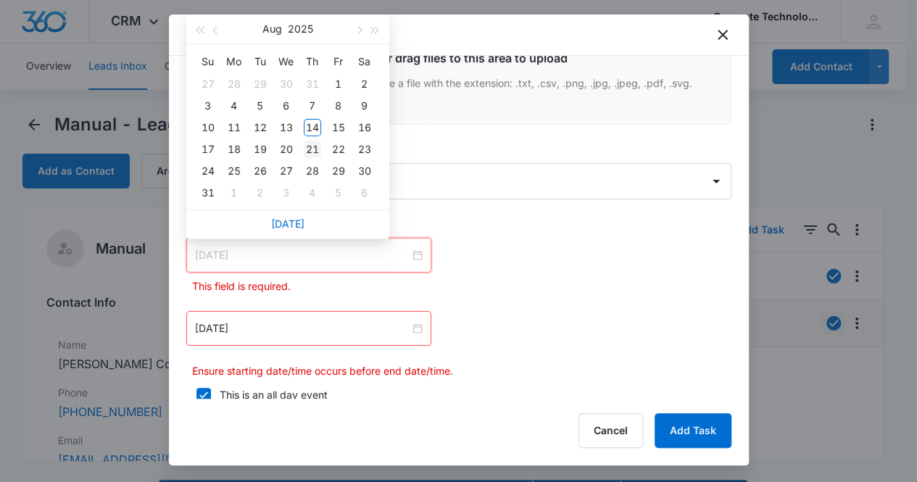
type input "[DATE]"
click at [315, 148] on div "21" at bounding box center [312, 149] width 17 height 17
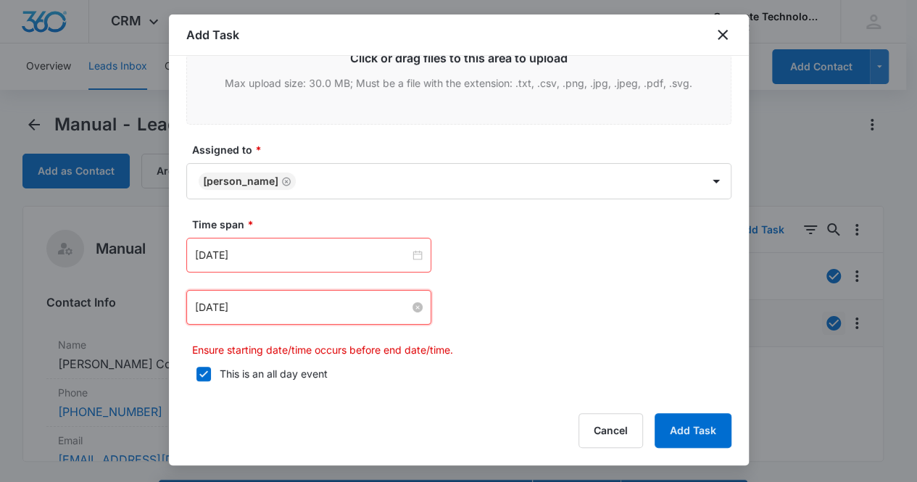
click at [350, 299] on input "[DATE]" at bounding box center [302, 307] width 215 height 16
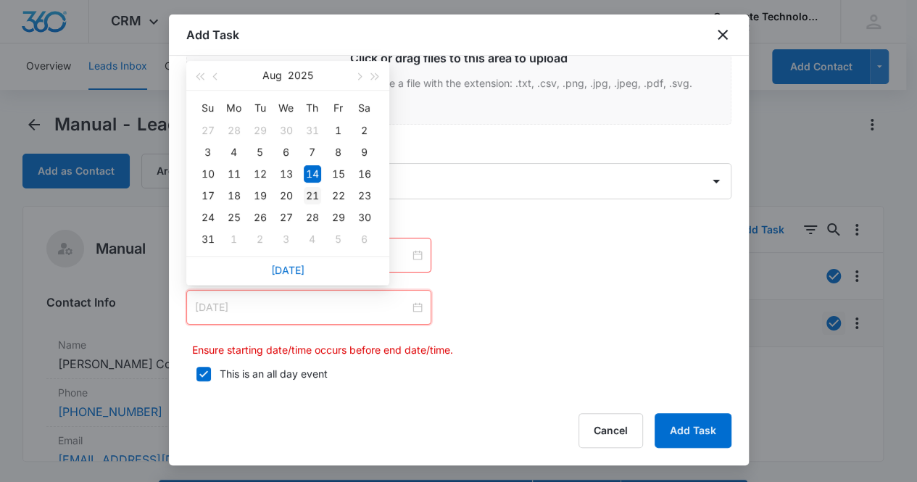
type input "[DATE]"
click at [322, 196] on td "21" at bounding box center [312, 196] width 26 height 22
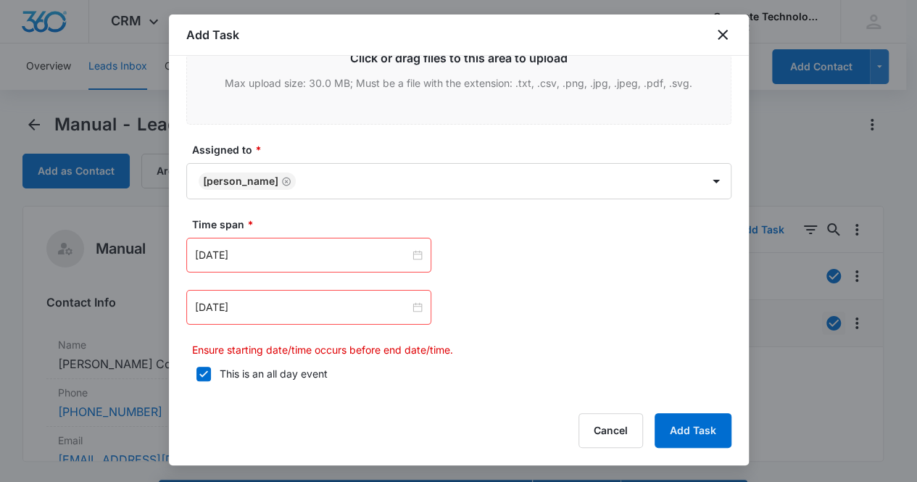
click at [562, 308] on div "[DATE] [DATE] Su Mo Tu We Th Fr Sa 27 28 29 30 31 1 2 3 4 5 6 7 8 9 10 11 12 13…" at bounding box center [458, 307] width 545 height 35
click at [413, 199] on form "Select Template Select Template Create Task Templates in Settings Flag this tas…" at bounding box center [458, 27] width 545 height 1105
click at [205, 367] on icon at bounding box center [203, 373] width 13 height 13
click at [196, 369] on input "This is an all day event" at bounding box center [191, 374] width 10 height 10
checkbox input "false"
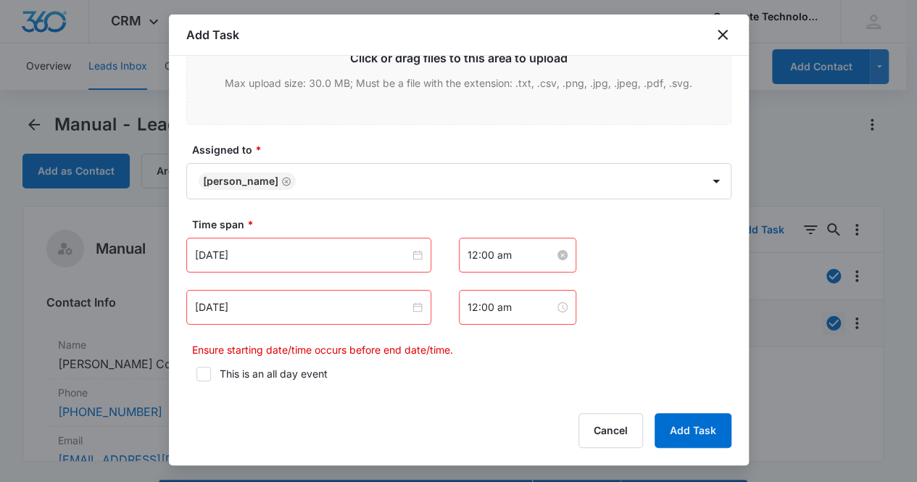
click at [508, 260] on input "12:00 am" at bounding box center [510, 255] width 87 height 16
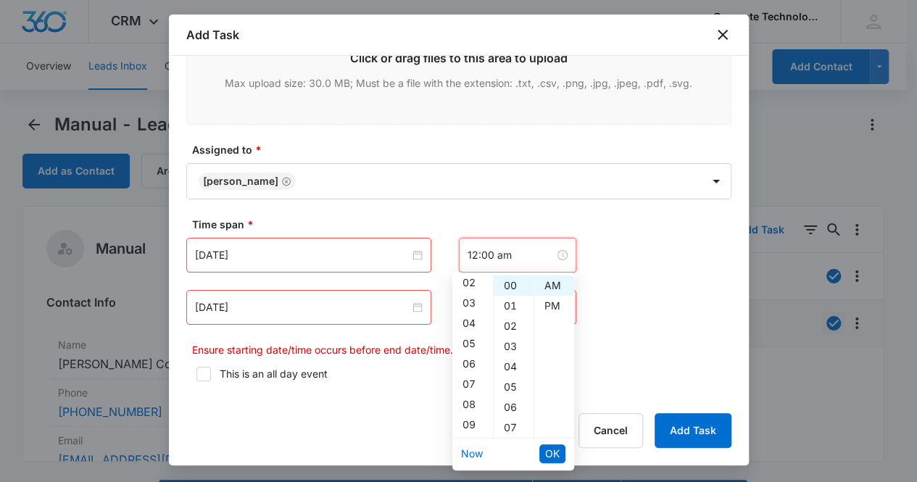
scroll to position [58, 0]
click at [469, 408] on div "09" at bounding box center [472, 410] width 41 height 20
click at [510, 302] on div "15" at bounding box center [514, 306] width 40 height 20
type input "9:15 am"
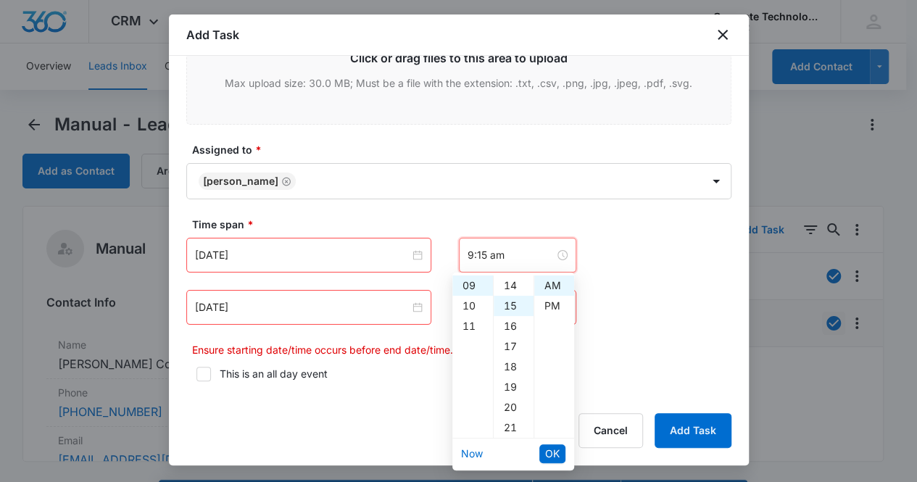
scroll to position [304, 0]
click at [554, 455] on span "OK" at bounding box center [552, 454] width 14 height 16
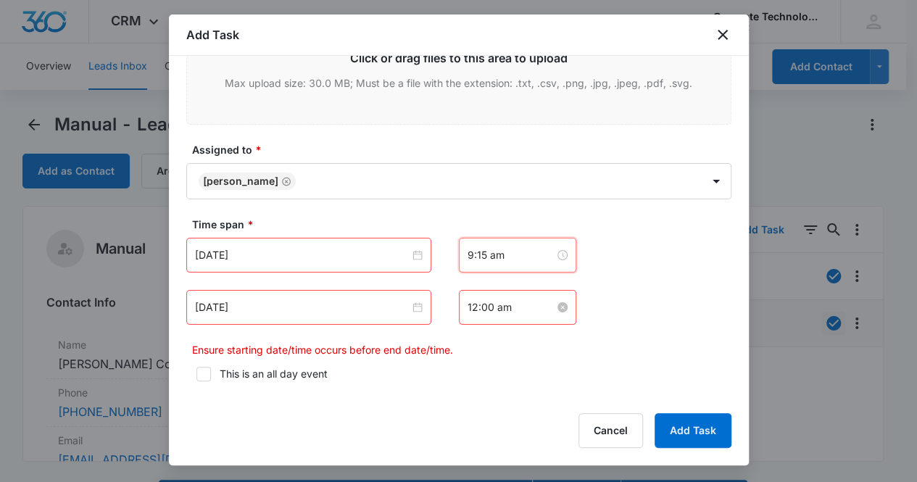
click at [533, 308] on input "12:00 am" at bounding box center [510, 307] width 87 height 16
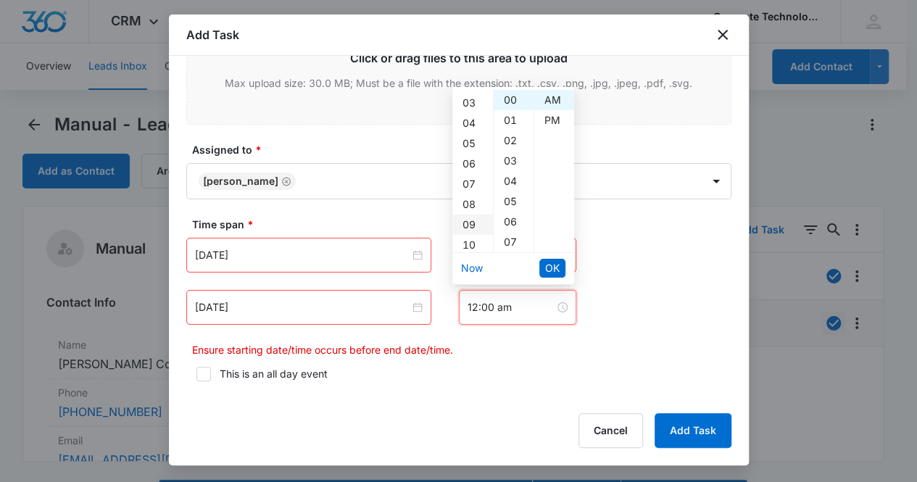
click at [474, 225] on div "09" at bounding box center [472, 225] width 41 height 20
click at [511, 236] on div "30" at bounding box center [514, 235] width 40 height 20
type input "9:30 am"
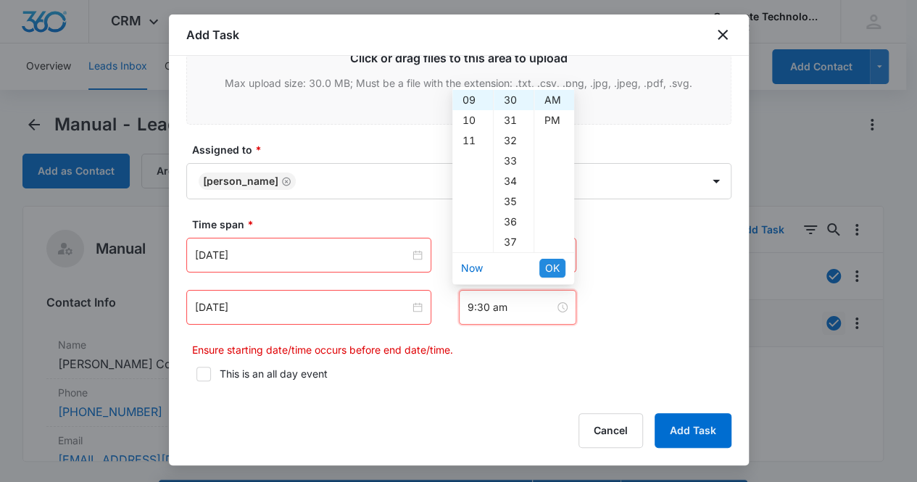
click at [557, 265] on span "OK" at bounding box center [552, 268] width 14 height 16
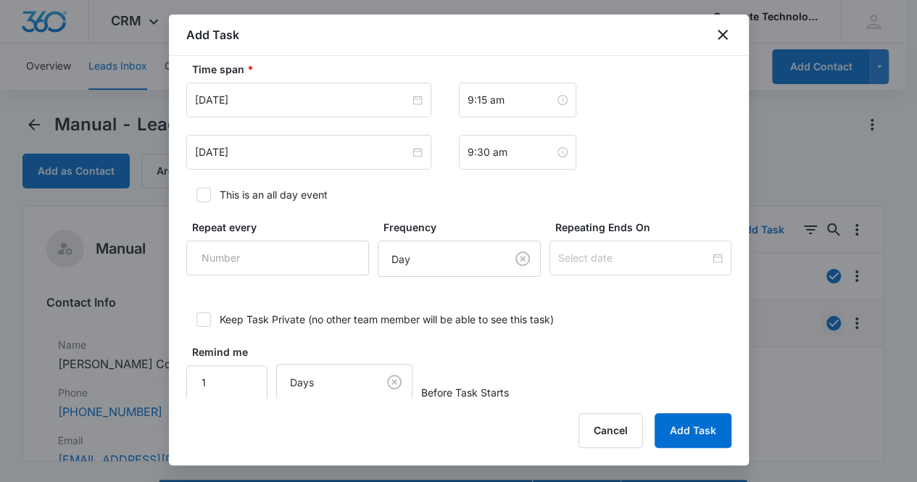
scroll to position [770, 0]
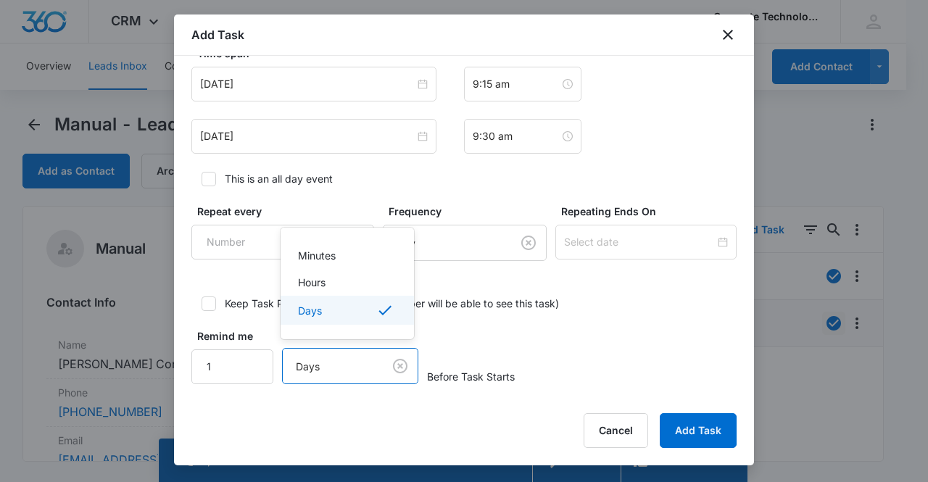
click at [346, 356] on body "CRM Apps Reputation Websites Forms CRM Email Social Content Ads Intelligence Fi…" at bounding box center [464, 241] width 928 height 482
click at [342, 280] on div "Hours" at bounding box center [346, 282] width 96 height 15
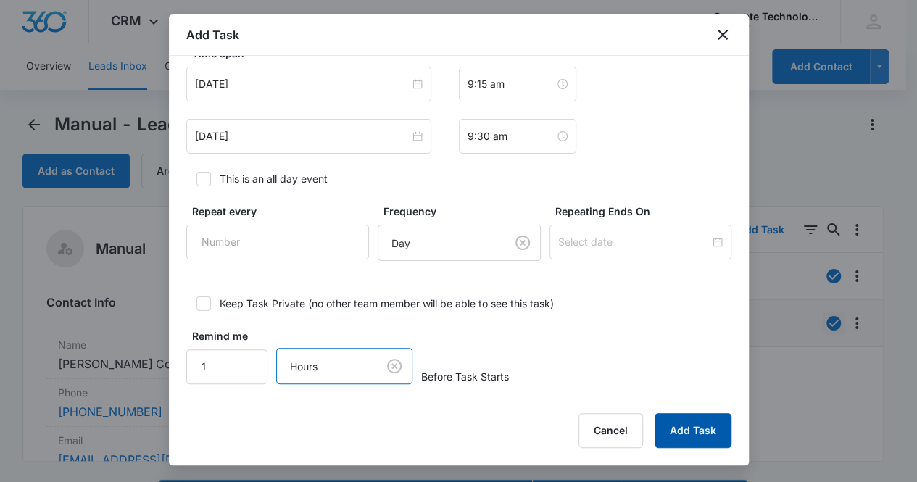
click at [677, 423] on button "Add Task" at bounding box center [692, 430] width 77 height 35
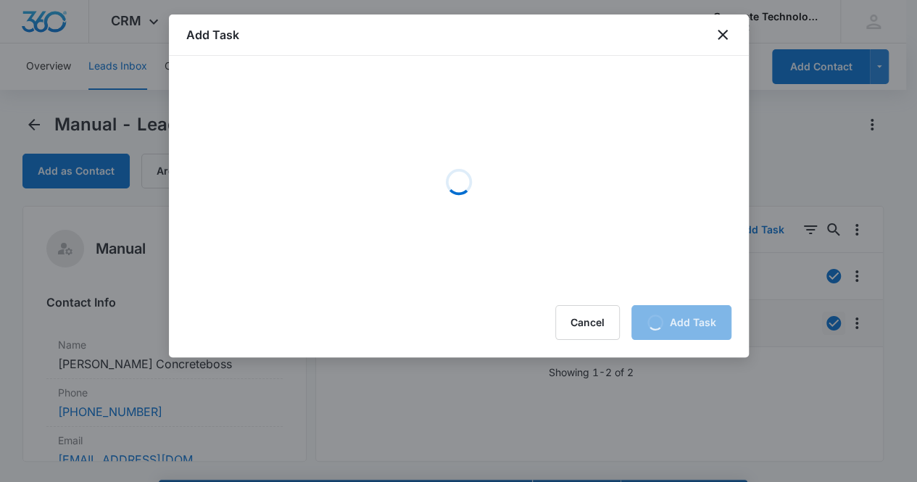
scroll to position [0, 0]
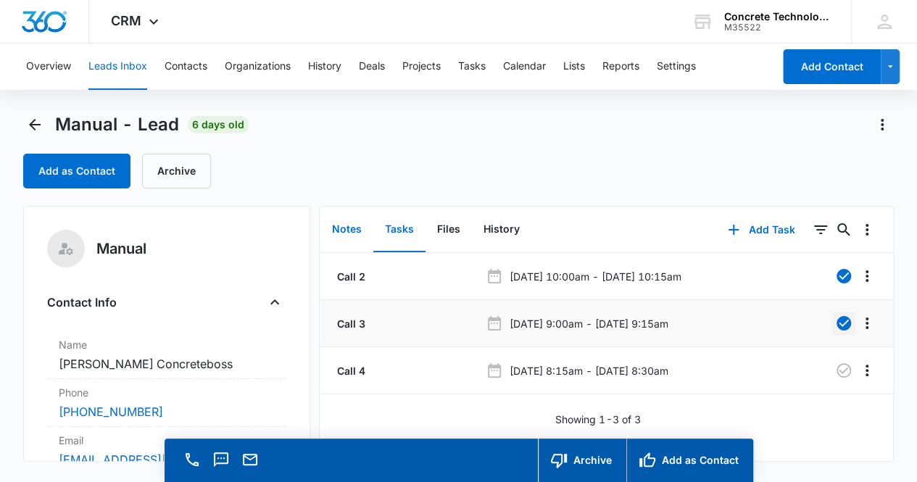
click at [352, 233] on button "Notes" at bounding box center [346, 229] width 53 height 45
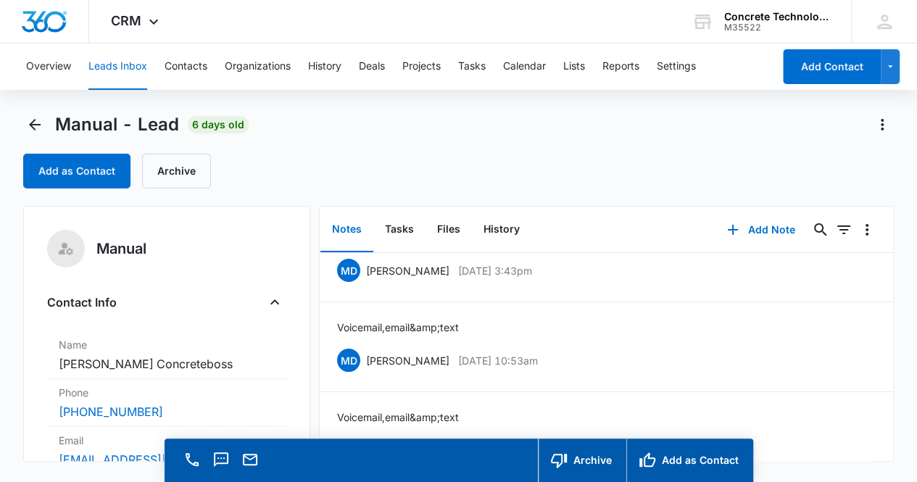
scroll to position [71, 0]
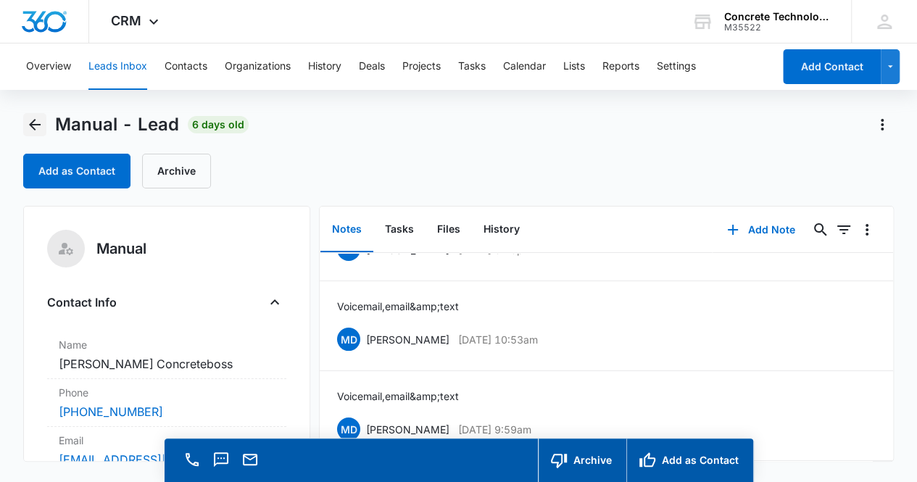
click at [35, 121] on icon "Back" at bounding box center [34, 124] width 17 height 17
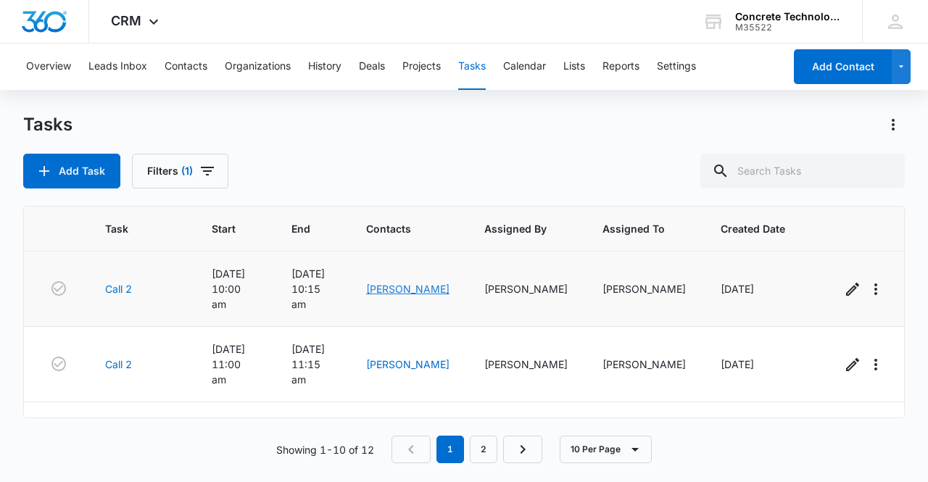
click at [404, 283] on link "[PERSON_NAME]" at bounding box center [407, 289] width 83 height 12
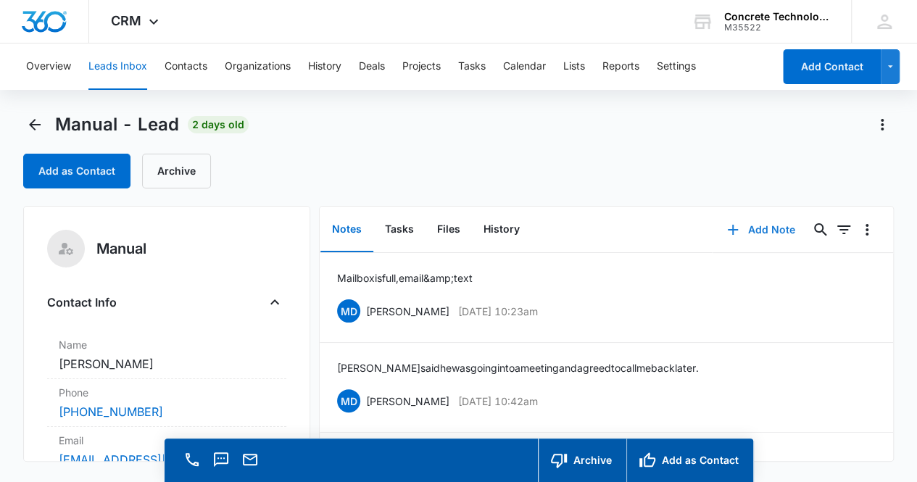
click at [761, 227] on button "Add Note" at bounding box center [760, 229] width 96 height 35
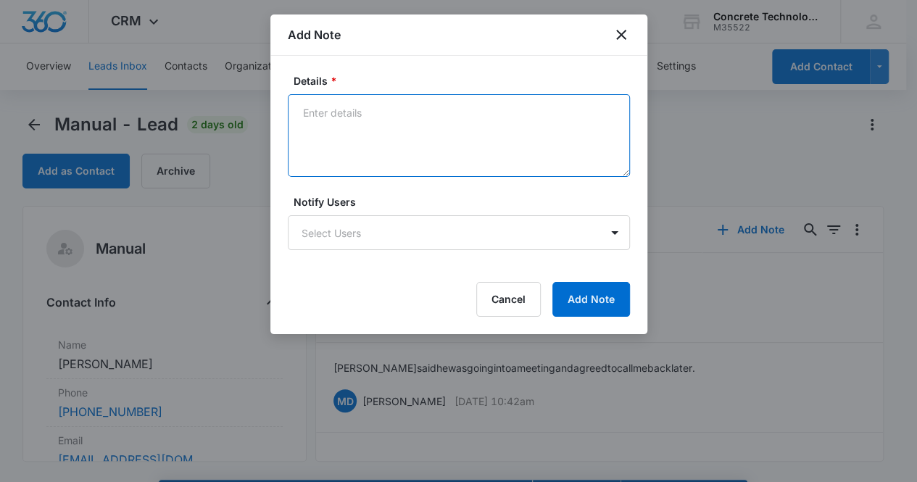
click at [406, 131] on textarea "Details *" at bounding box center [459, 135] width 342 height 83
type textarea "Mailbox is full, email & text"
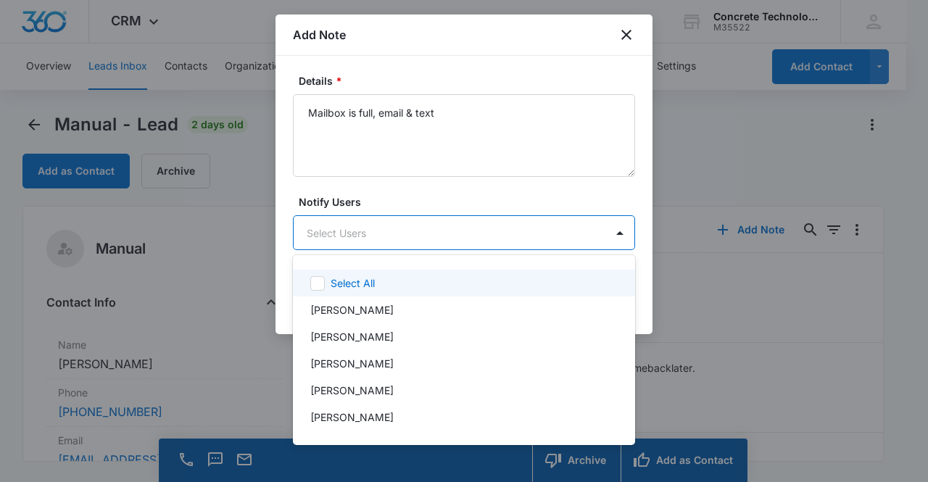
click at [464, 229] on body "CRM Apps Reputation Websites Forms CRM Email Social Content Ads Intelligence Fi…" at bounding box center [464, 241] width 928 height 482
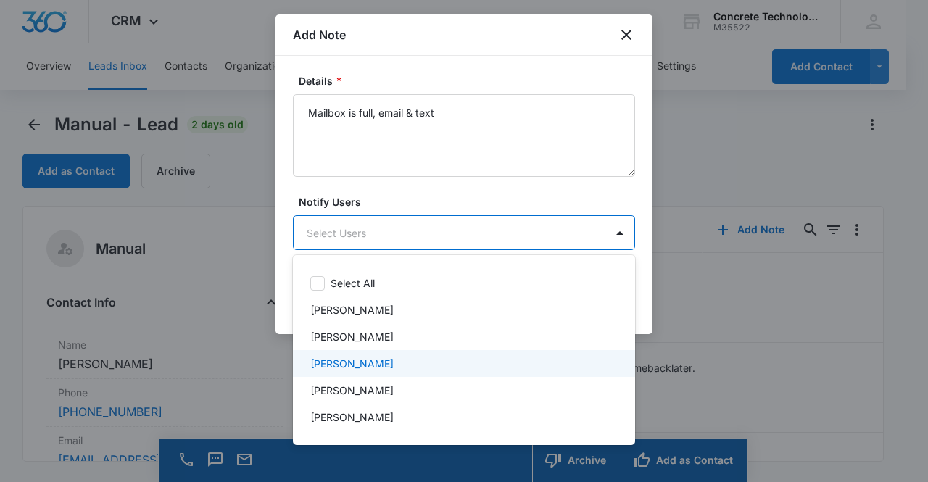
click at [413, 353] on div "[PERSON_NAME]" at bounding box center [464, 363] width 342 height 27
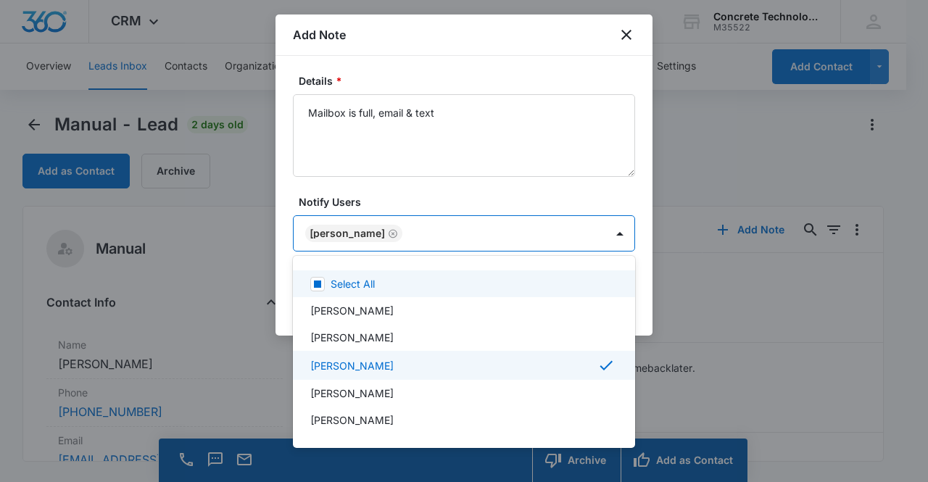
click at [436, 185] on div at bounding box center [464, 241] width 928 height 482
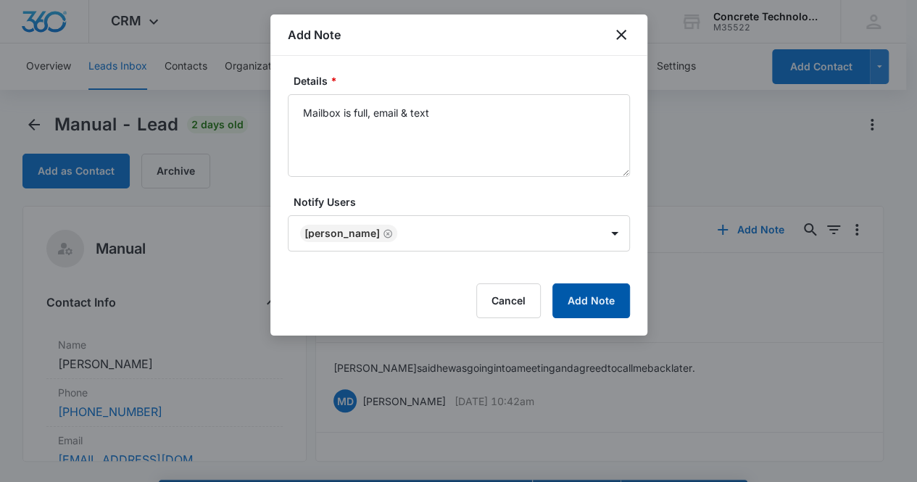
click at [597, 298] on button "Add Note" at bounding box center [591, 300] width 78 height 35
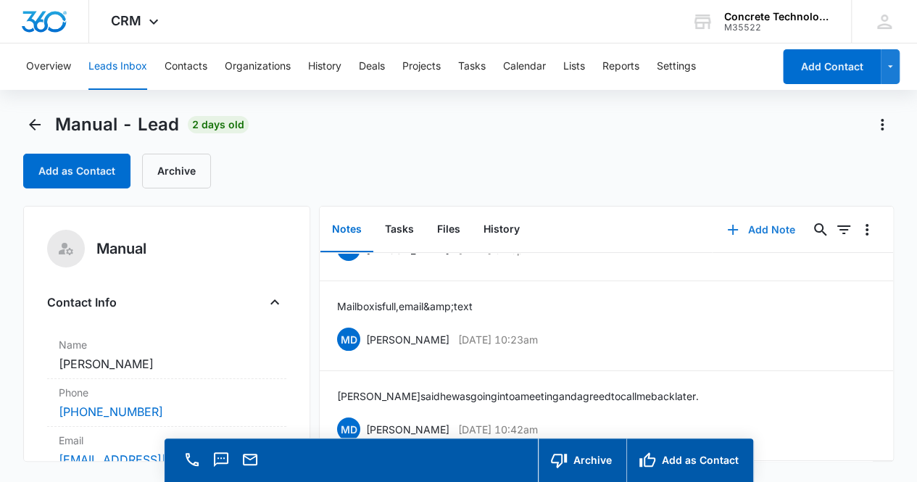
scroll to position [71, 0]
click at [406, 229] on button "Tasks" at bounding box center [399, 229] width 52 height 45
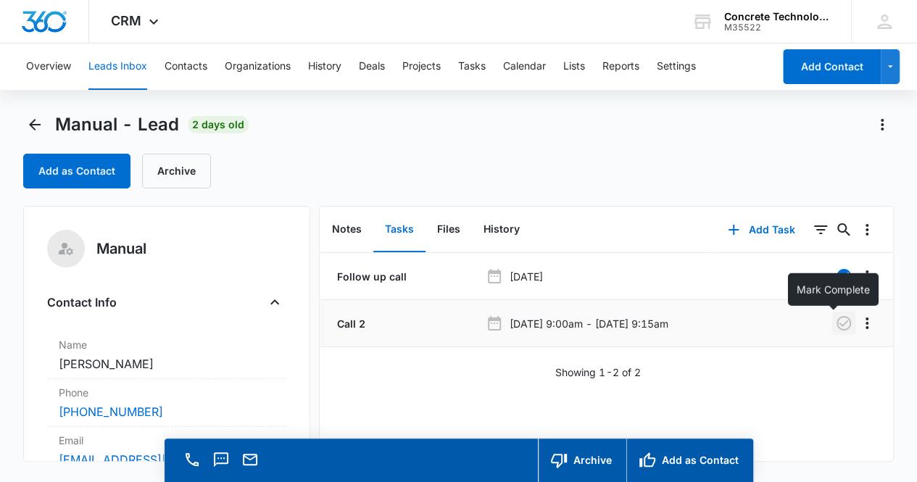
click at [839, 325] on icon "button" at bounding box center [843, 323] width 14 height 14
click at [784, 233] on button "Add Task" at bounding box center [761, 229] width 96 height 35
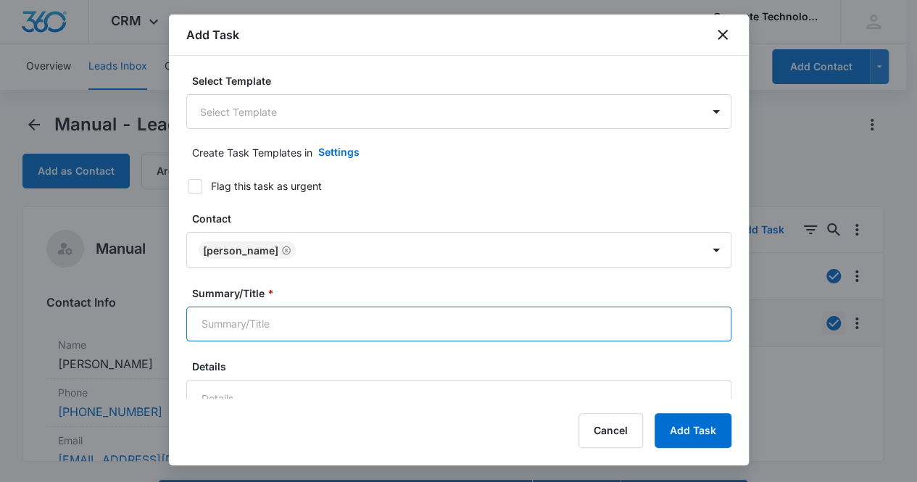
click at [341, 317] on input "Summary/Title *" at bounding box center [458, 324] width 545 height 35
type input "Call 3"
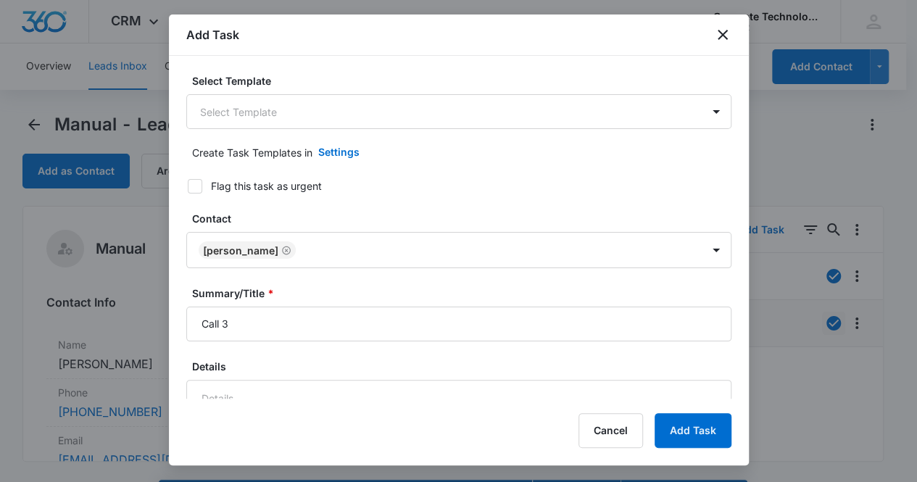
click at [736, 391] on div "Select Template Select Template Create Task Templates in Settings Flag this tas…" at bounding box center [459, 227] width 580 height 343
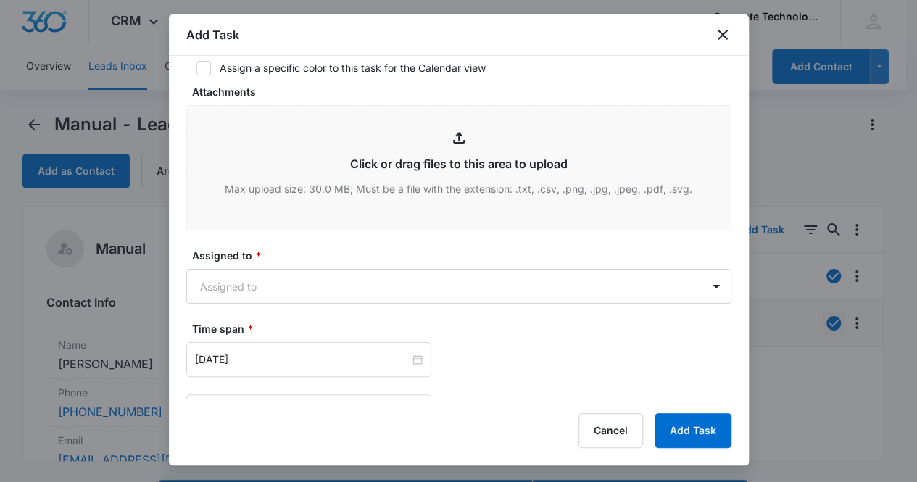
scroll to position [512, 0]
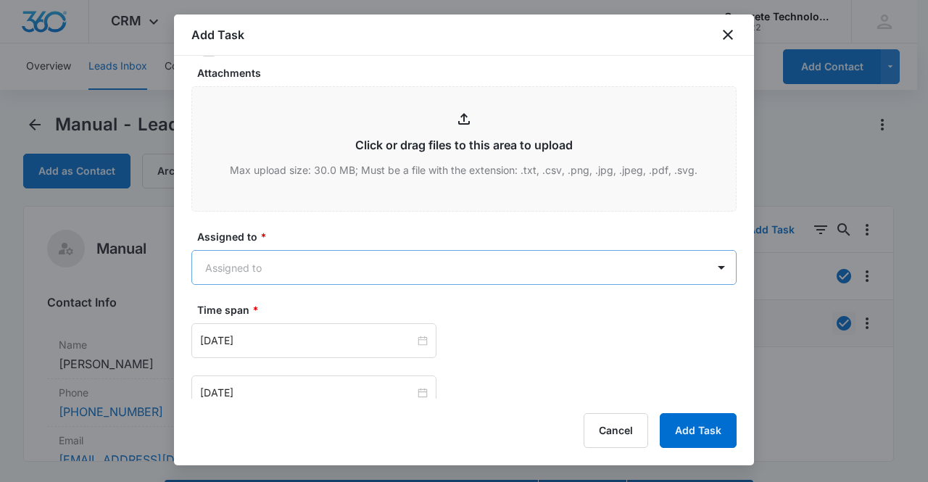
click at [550, 274] on body "CRM Apps Reputation Websites Forms CRM Email Social Content Ads Intelligence Fi…" at bounding box center [464, 261] width 928 height 523
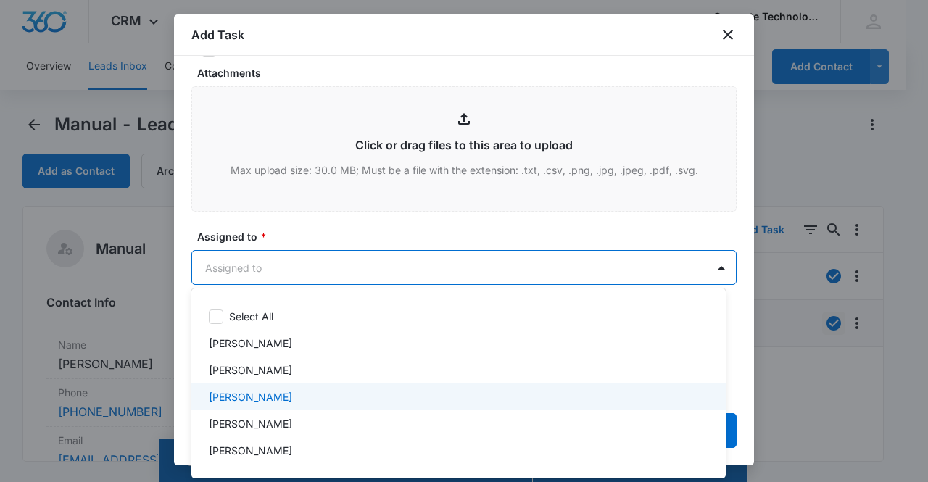
click at [471, 388] on div "[PERSON_NAME]" at bounding box center [458, 396] width 534 height 27
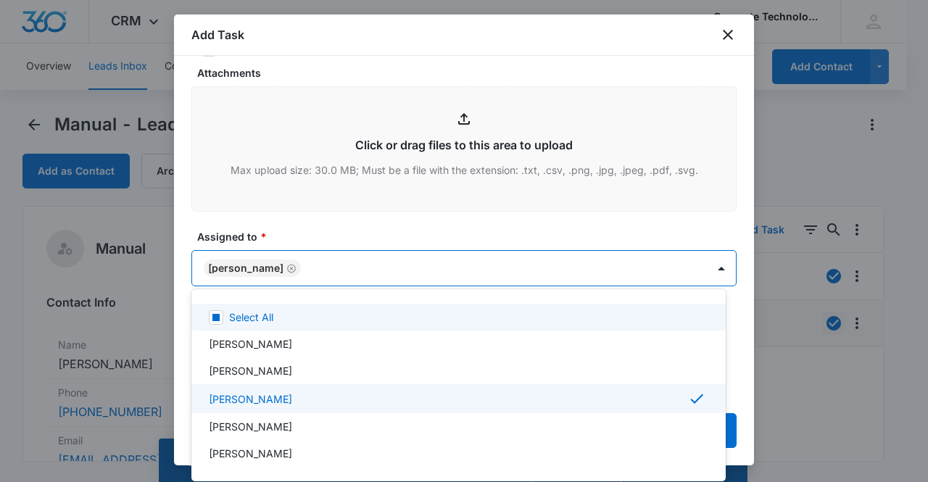
click at [572, 228] on div at bounding box center [464, 241] width 928 height 482
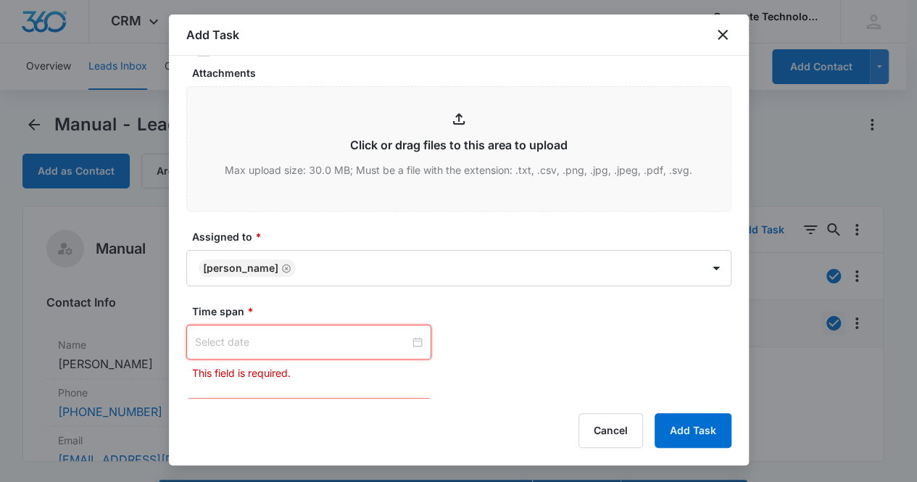
click at [342, 334] on input at bounding box center [302, 342] width 215 height 16
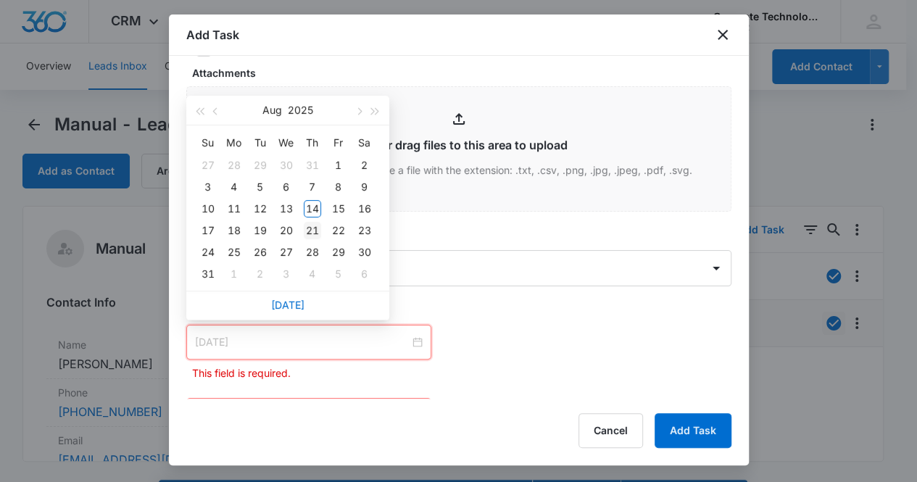
type input "[DATE]"
click at [315, 223] on div "21" at bounding box center [312, 230] width 17 height 17
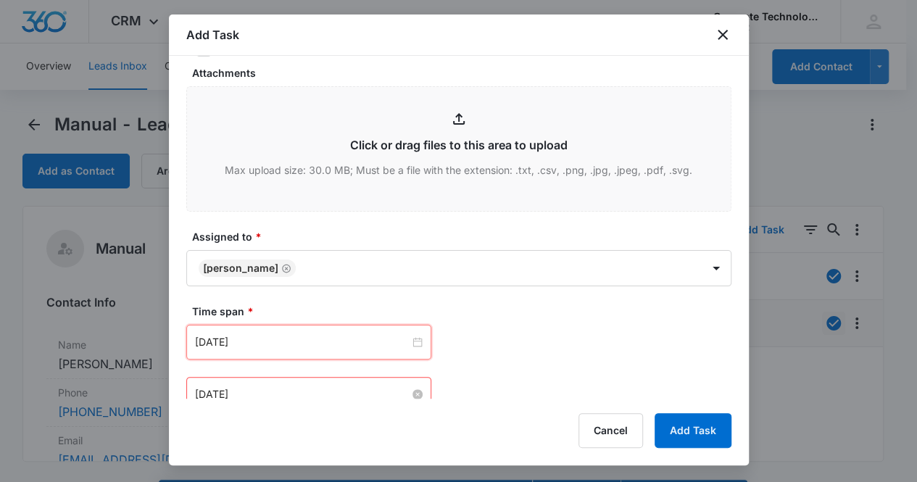
click at [340, 386] on input "[DATE]" at bounding box center [302, 394] width 215 height 16
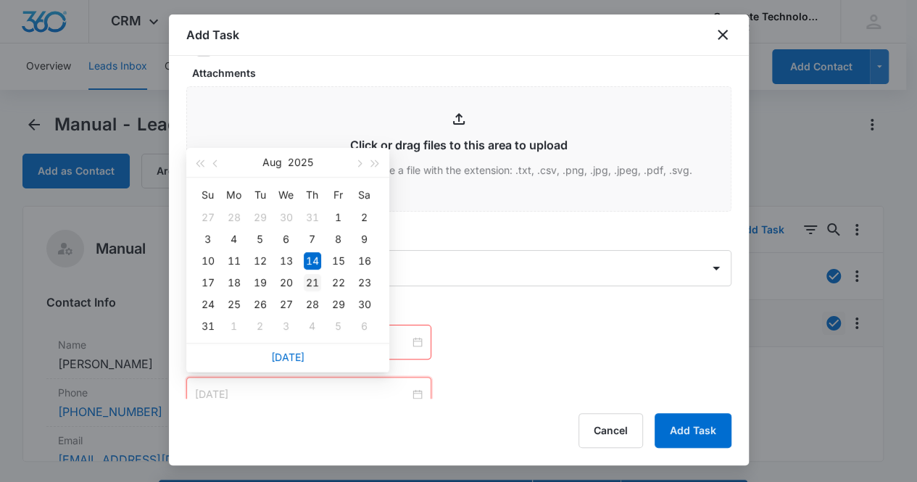
type input "[DATE]"
click at [316, 280] on div "21" at bounding box center [312, 282] width 17 height 17
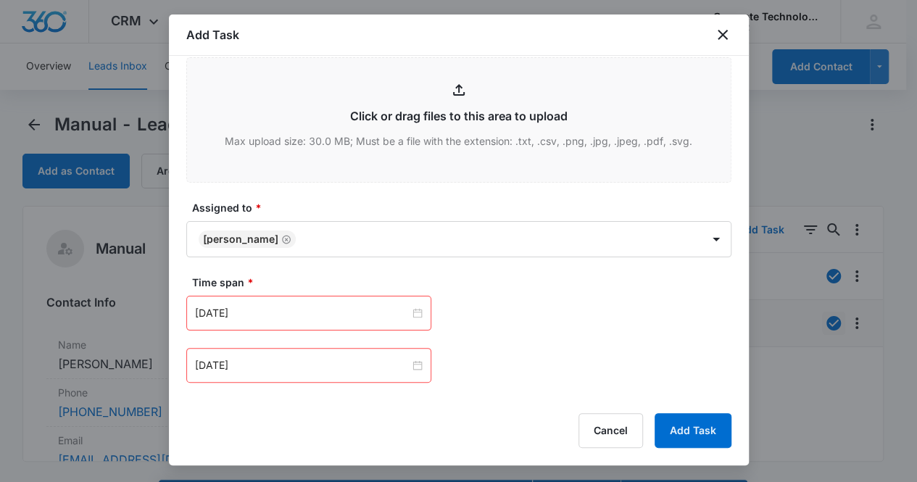
scroll to position [676, 0]
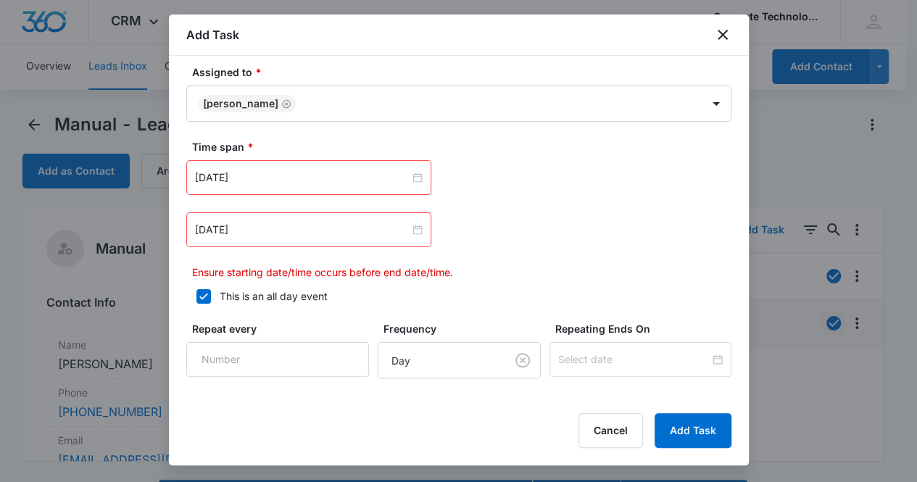
click at [206, 293] on icon at bounding box center [203, 296] width 9 height 7
click at [196, 291] on input "This is an all day event" at bounding box center [191, 296] width 10 height 10
checkbox input "false"
click at [549, 180] on div "12:00 am" at bounding box center [517, 178] width 100 height 16
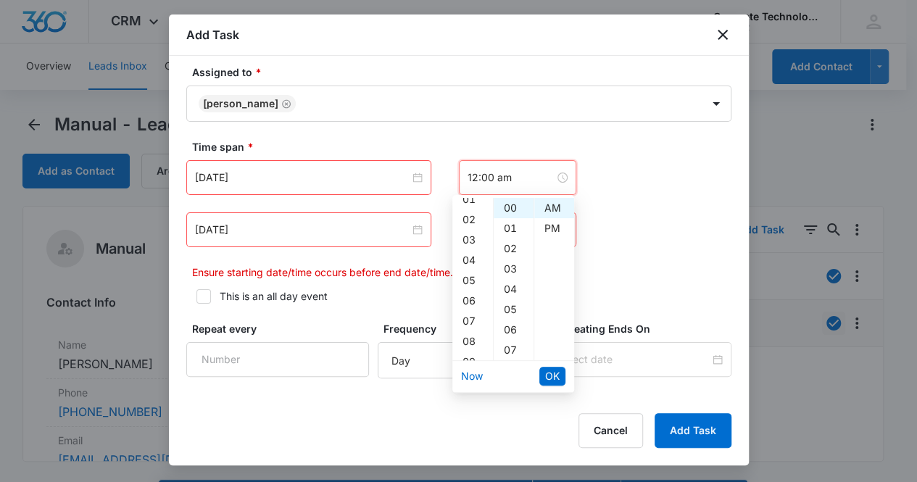
scroll to position [106, 0]
click at [470, 307] on div "10" at bounding box center [472, 305] width 41 height 20
type input "10:00 am"
click at [547, 372] on span "OK" at bounding box center [552, 376] width 14 height 16
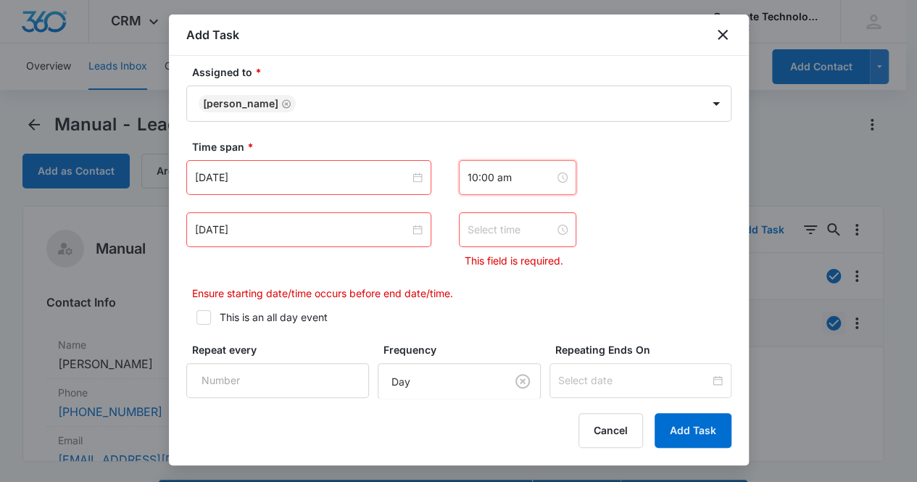
click at [542, 229] on div at bounding box center [517, 230] width 100 height 16
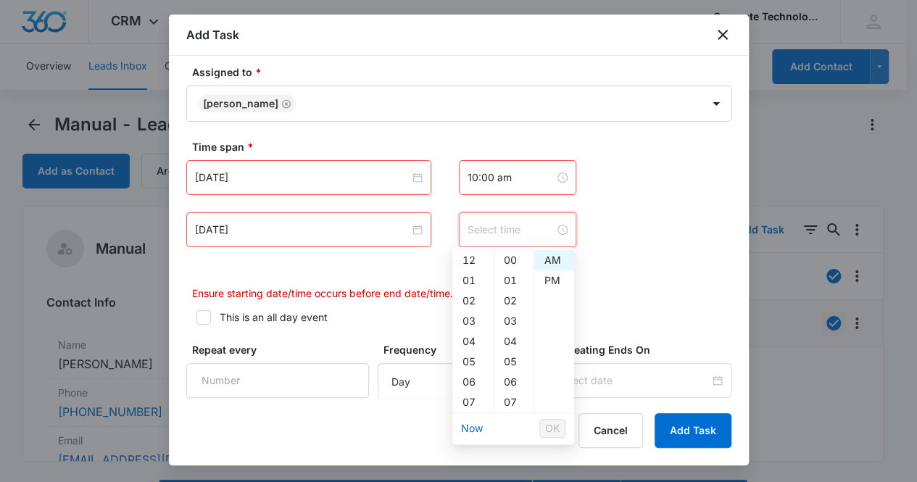
scroll to position [142, 0]
click at [471, 319] on div "10" at bounding box center [472, 321] width 41 height 20
click at [512, 394] on div "15" at bounding box center [514, 393] width 40 height 20
type input "10:15 am"
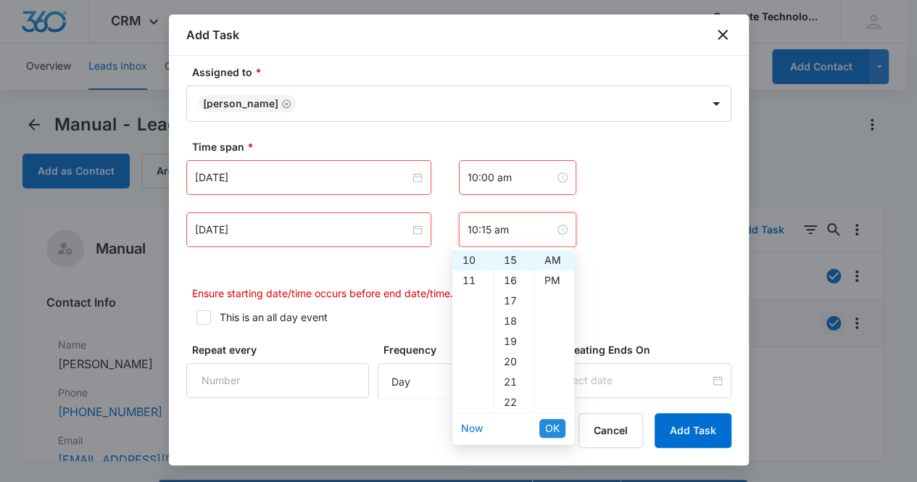
click at [550, 428] on span "OK" at bounding box center [552, 428] width 14 height 16
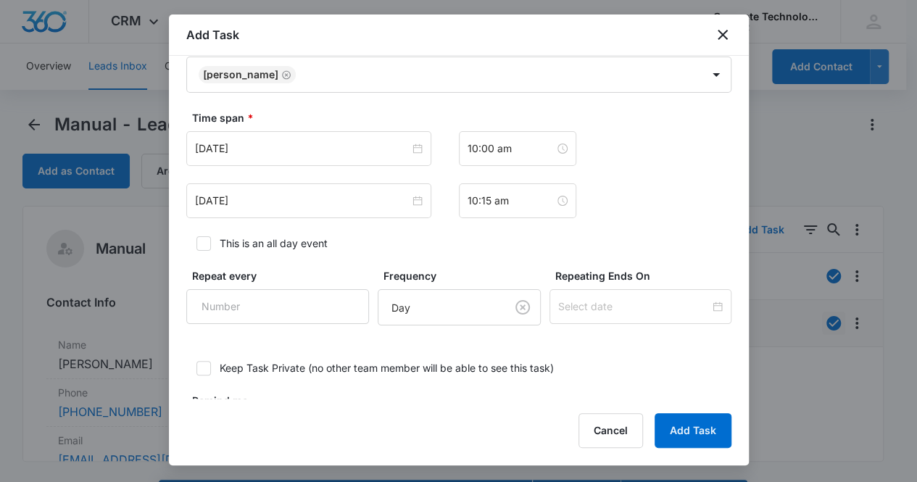
scroll to position [770, 0]
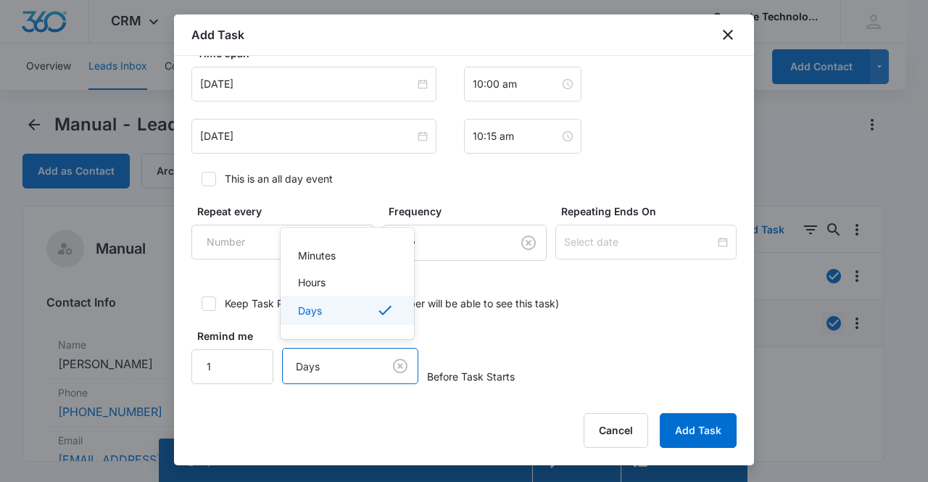
click at [354, 363] on body "CRM Apps Reputation Websites Forms CRM Email Social Content Ads Intelligence Fi…" at bounding box center [464, 241] width 928 height 482
click at [323, 287] on p "Hours" at bounding box center [312, 282] width 28 height 15
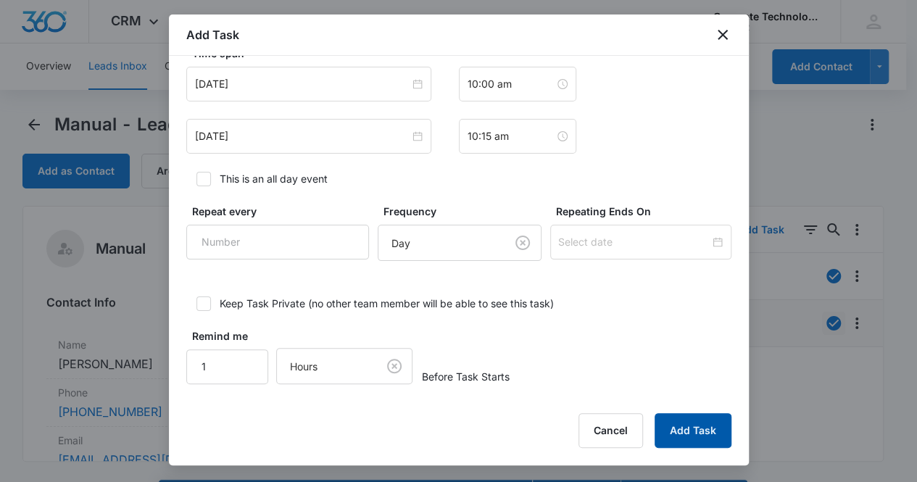
click at [709, 428] on button "Add Task" at bounding box center [692, 430] width 77 height 35
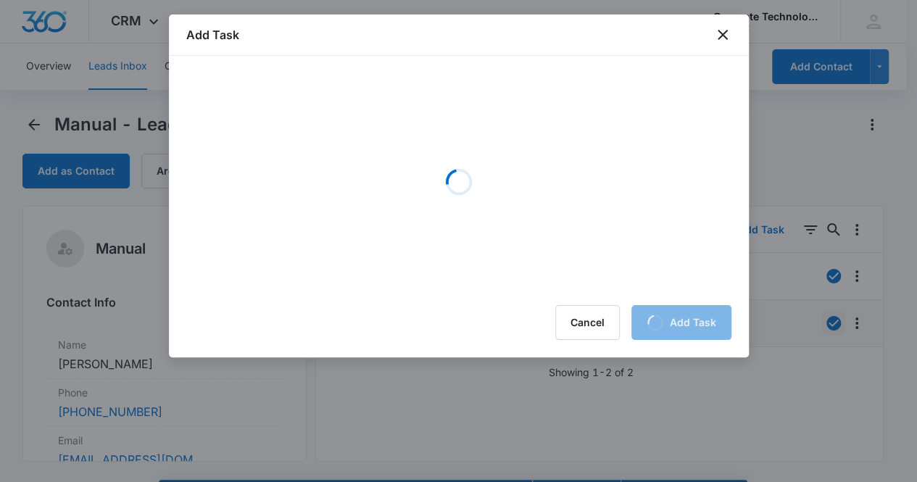
scroll to position [0, 0]
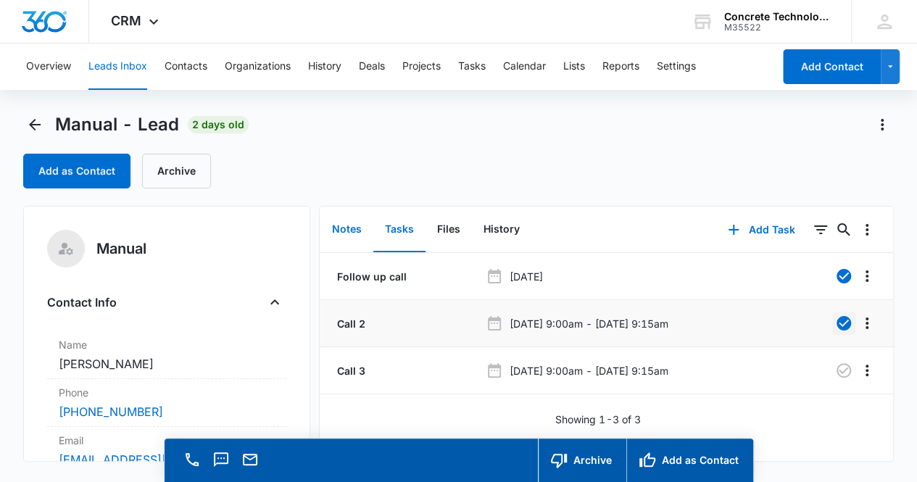
click at [331, 226] on button "Notes" at bounding box center [346, 229] width 53 height 45
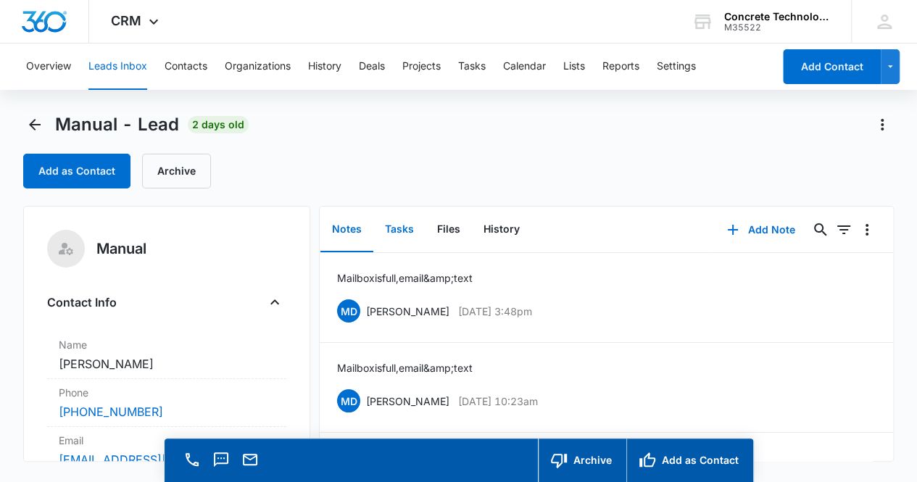
click at [391, 230] on button "Tasks" at bounding box center [399, 229] width 52 height 45
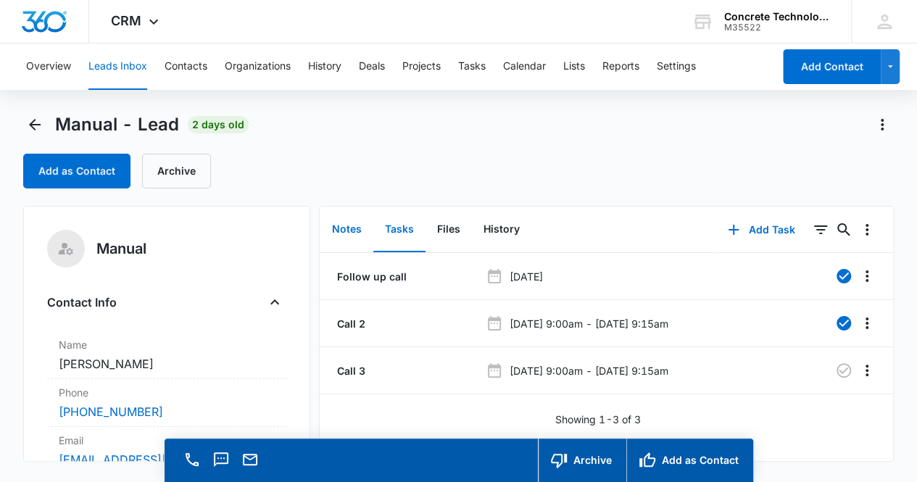
click at [349, 230] on button "Notes" at bounding box center [346, 229] width 53 height 45
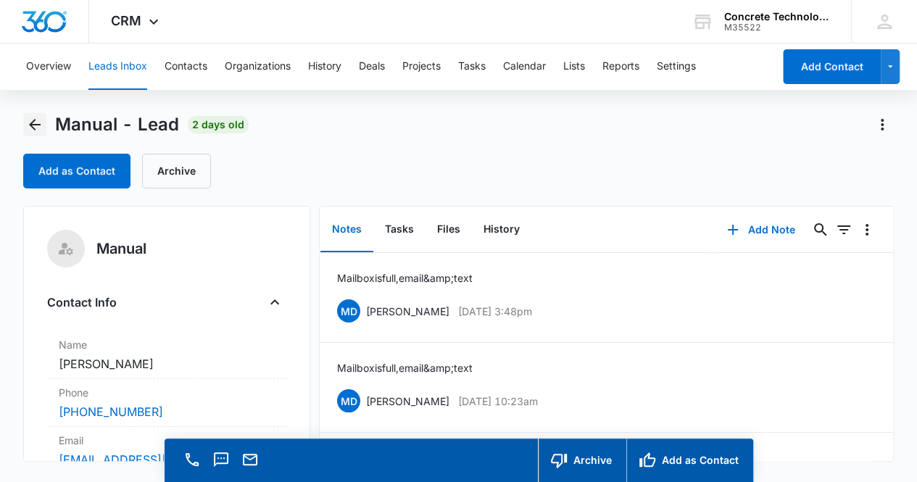
click at [30, 124] on icon "Back" at bounding box center [35, 125] width 12 height 12
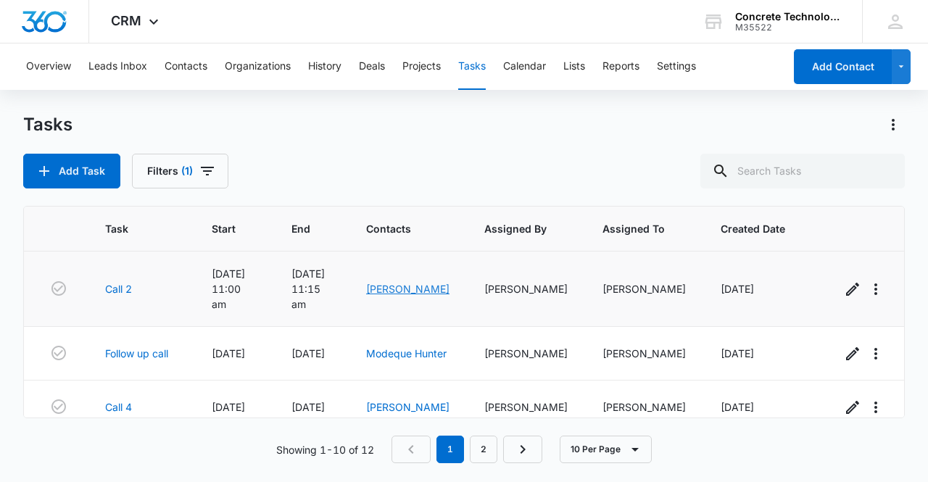
click at [396, 283] on link "[PERSON_NAME]" at bounding box center [407, 289] width 83 height 12
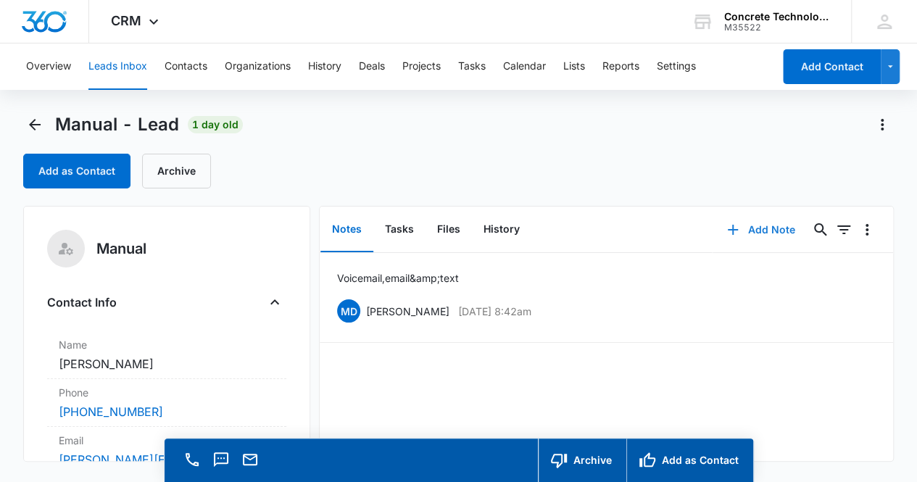
click at [752, 231] on button "Add Note" at bounding box center [760, 229] width 96 height 35
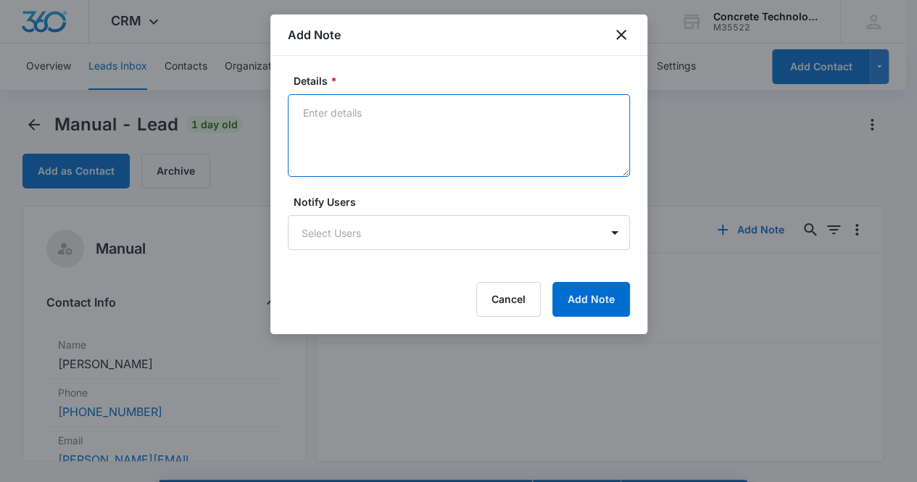
drag, startPoint x: 360, startPoint y: 153, endPoint x: 350, endPoint y: 131, distance: 24.0
click at [350, 131] on textarea "Details *" at bounding box center [459, 135] width 342 height 83
click at [444, 115] on textarea "Voicemail, email & text" at bounding box center [459, 135] width 342 height 83
type textarea "Voicemail, email & text"
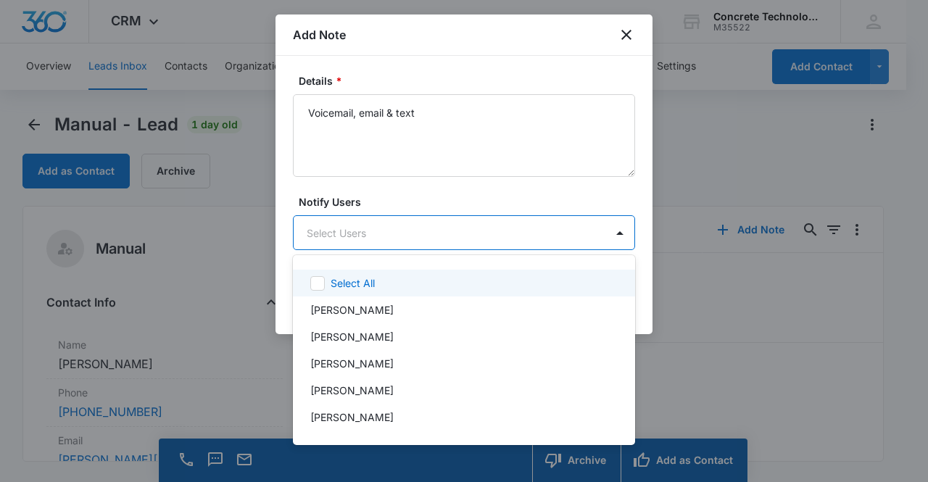
click at [404, 236] on body "CRM Apps Reputation Websites Forms CRM Email Social Content Ads Intelligence Fi…" at bounding box center [464, 241] width 928 height 482
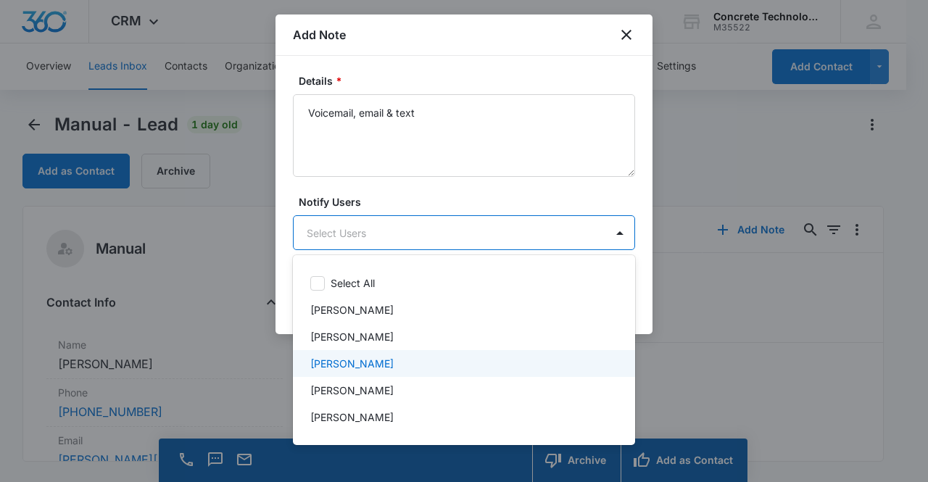
click at [361, 362] on p "[PERSON_NAME]" at bounding box center [351, 363] width 83 height 15
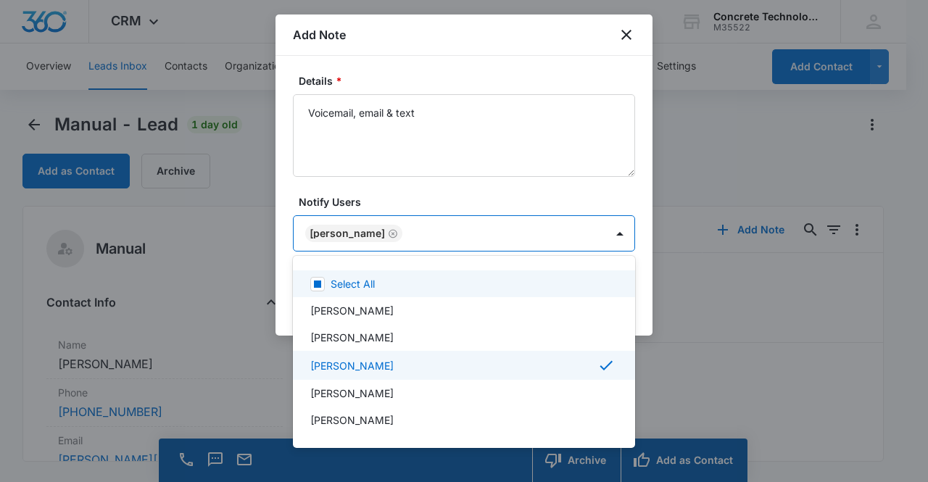
click at [468, 193] on div at bounding box center [464, 241] width 928 height 482
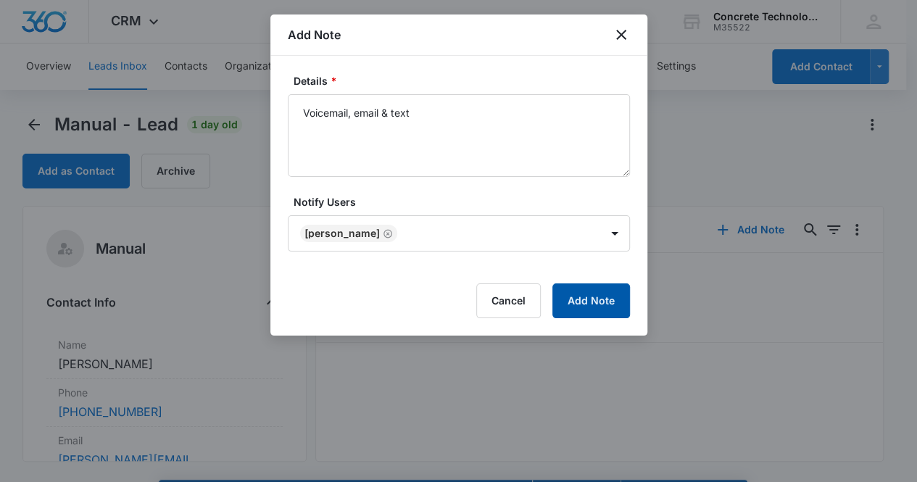
click at [574, 299] on button "Add Note" at bounding box center [591, 300] width 78 height 35
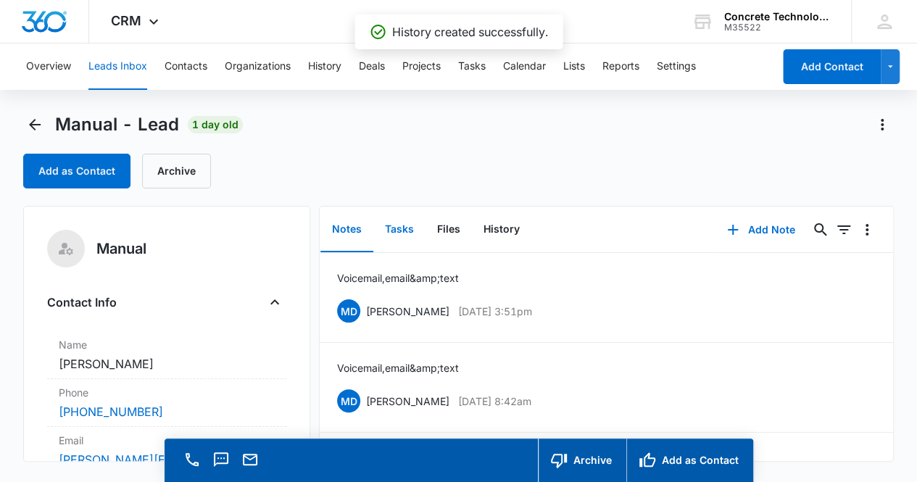
click at [406, 227] on button "Tasks" at bounding box center [399, 229] width 52 height 45
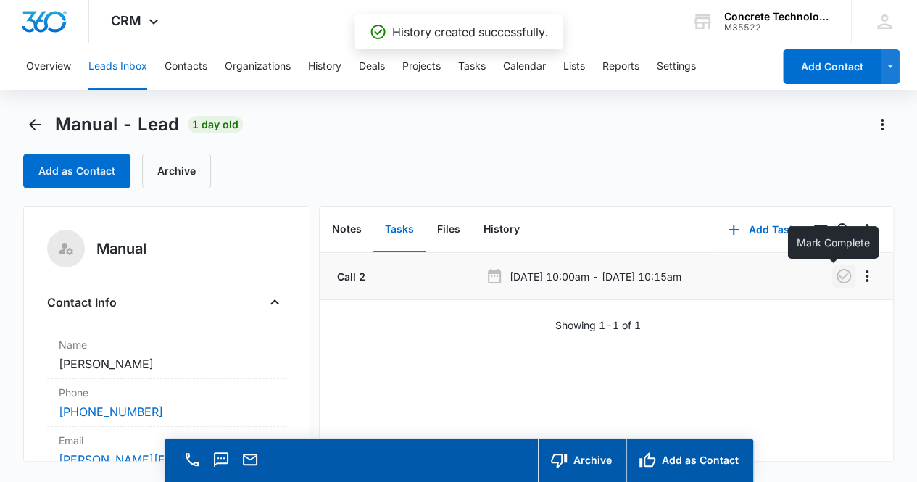
click at [836, 276] on icon "button" at bounding box center [843, 276] width 14 height 14
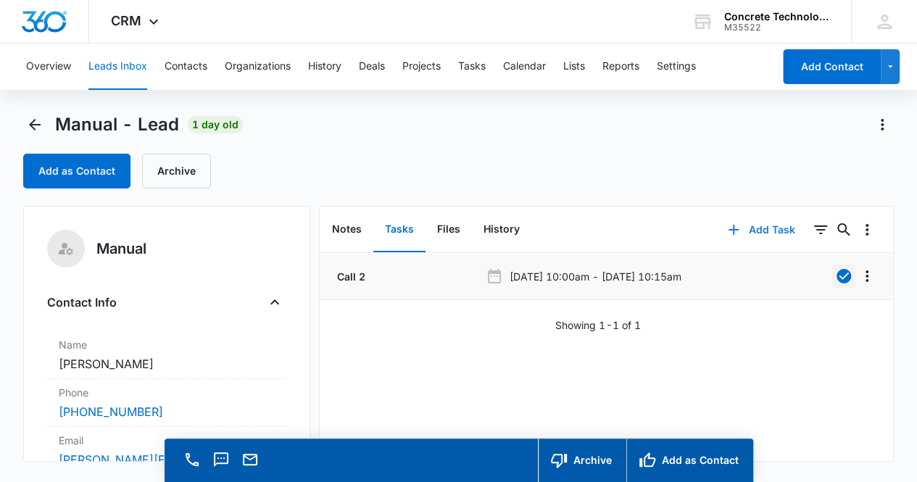
click at [754, 230] on button "Add Task" at bounding box center [761, 229] width 96 height 35
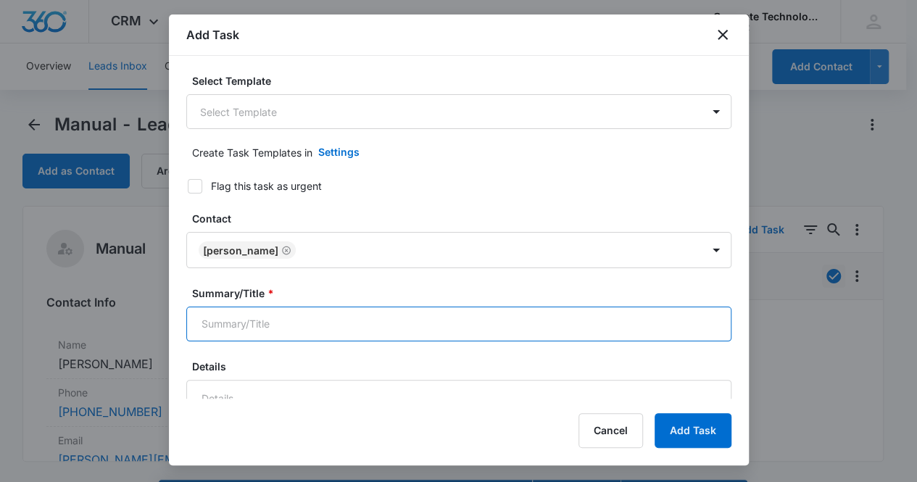
click at [574, 329] on input "Summary/Title *" at bounding box center [458, 324] width 545 height 35
type input "Call 3"
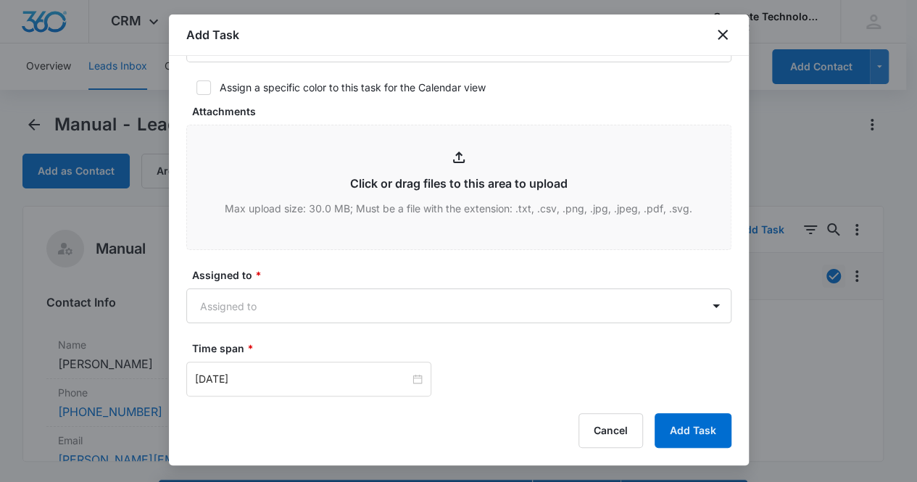
scroll to position [522, 0]
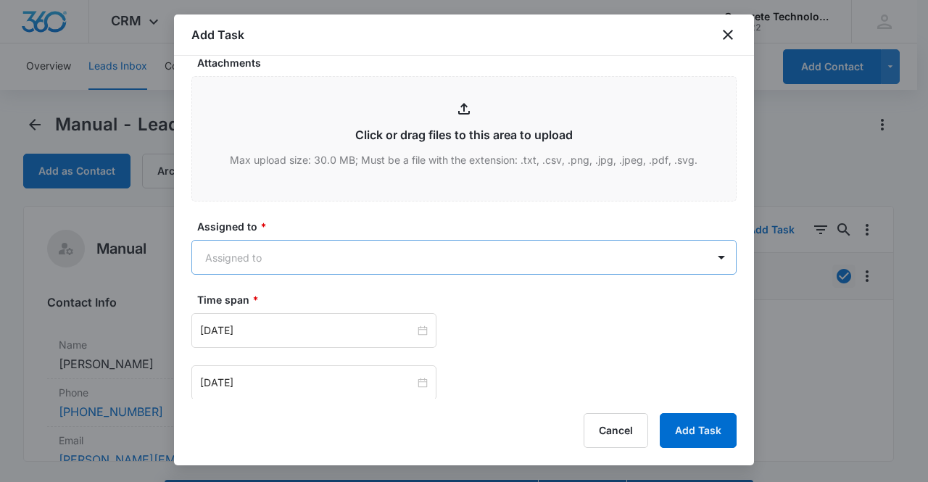
click at [595, 258] on body "CRM Apps Reputation Websites Forms CRM Email Social Content Ads Intelligence Fi…" at bounding box center [464, 261] width 928 height 523
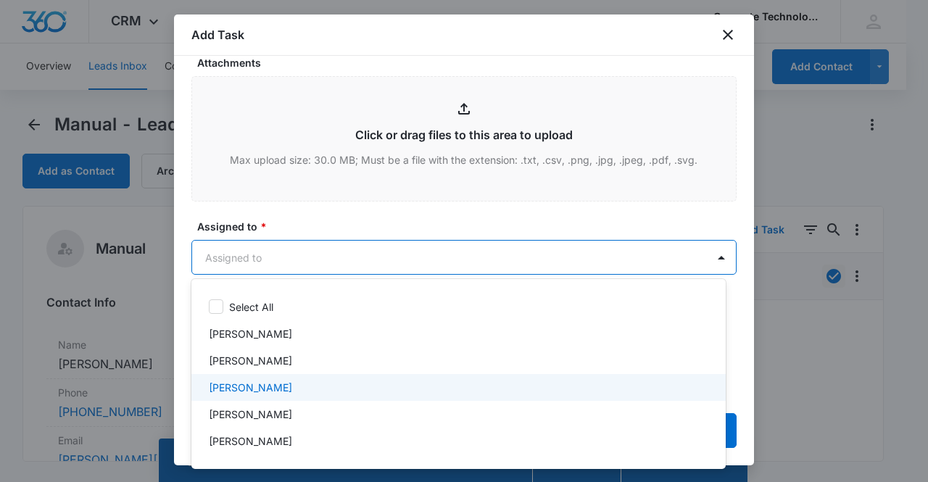
click at [478, 375] on div "[PERSON_NAME]" at bounding box center [458, 387] width 534 height 27
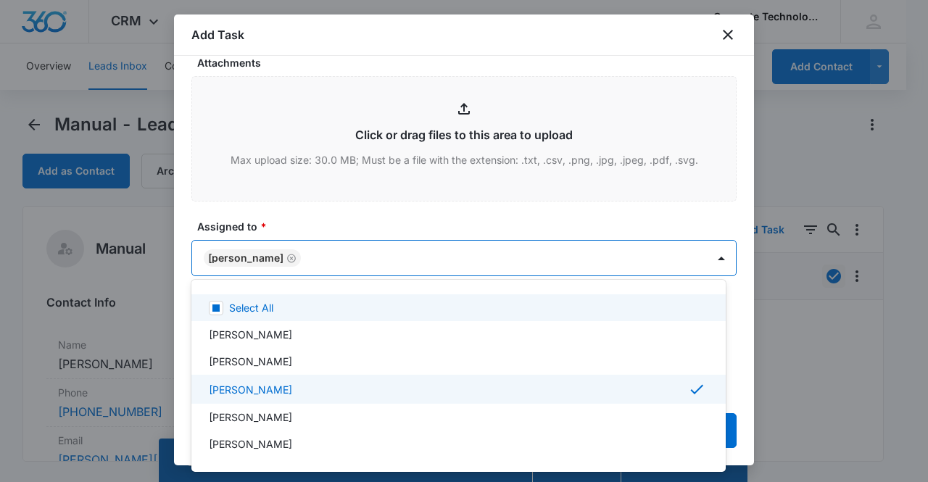
click at [499, 228] on div at bounding box center [464, 241] width 928 height 482
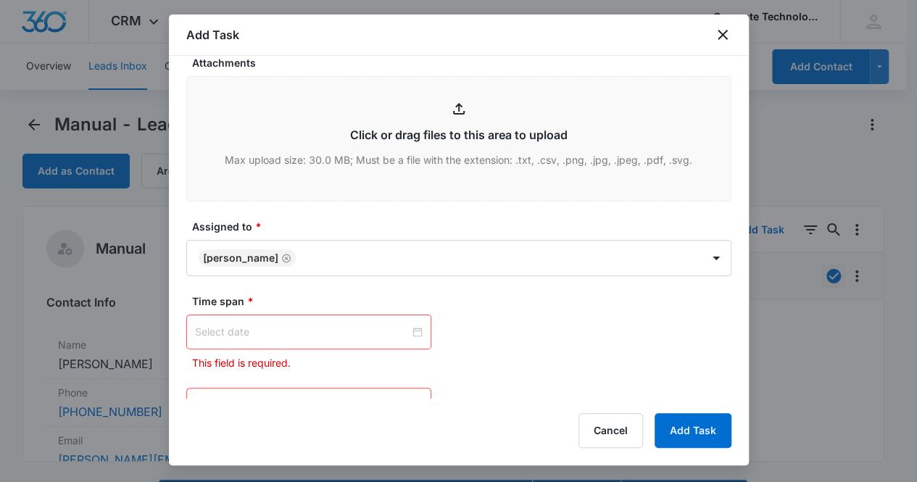
click at [367, 333] on input at bounding box center [302, 332] width 215 height 16
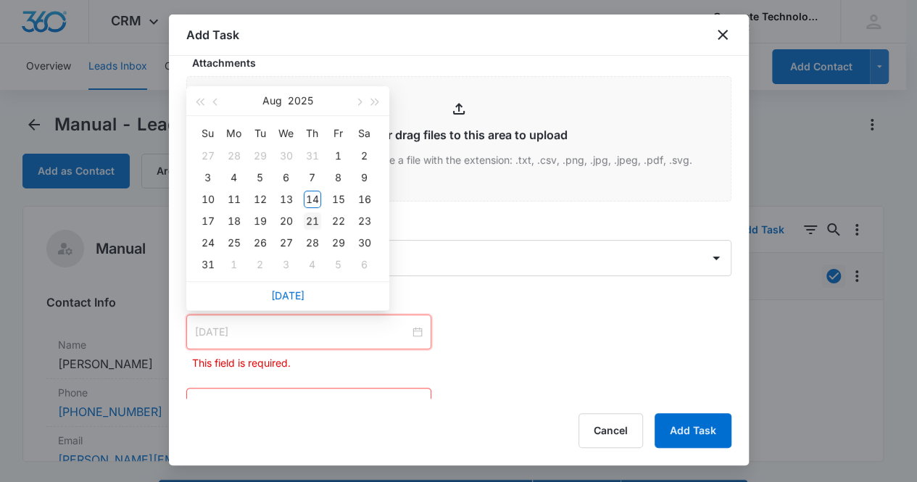
type input "[DATE]"
click at [308, 222] on div "21" at bounding box center [312, 220] width 17 height 17
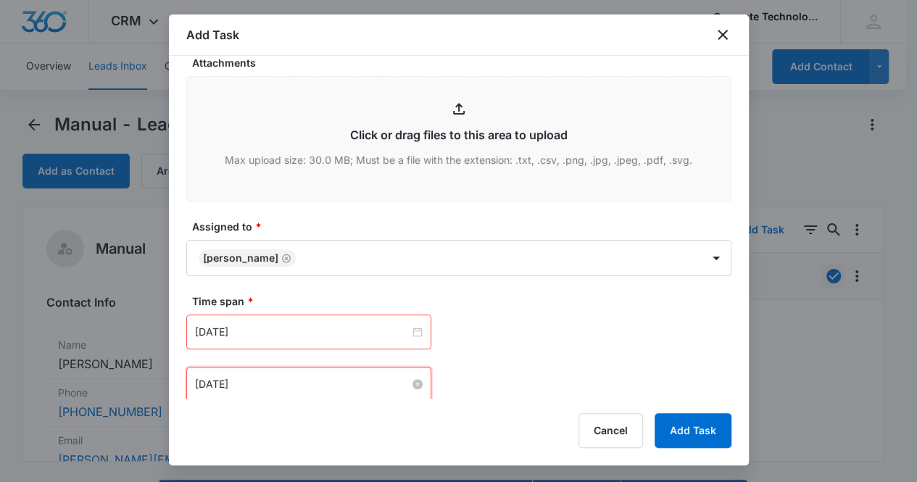
click at [389, 383] on input "[DATE]" at bounding box center [302, 384] width 215 height 16
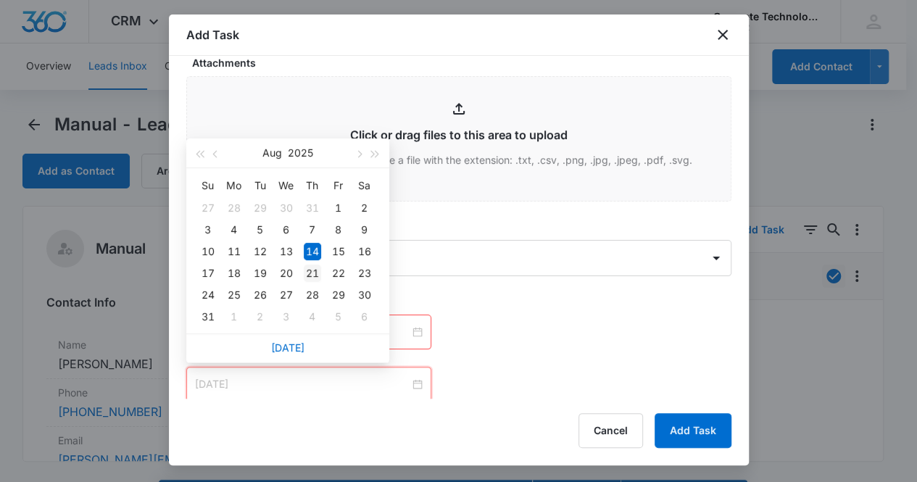
type input "[DATE]"
click at [317, 271] on div "21" at bounding box center [312, 273] width 17 height 17
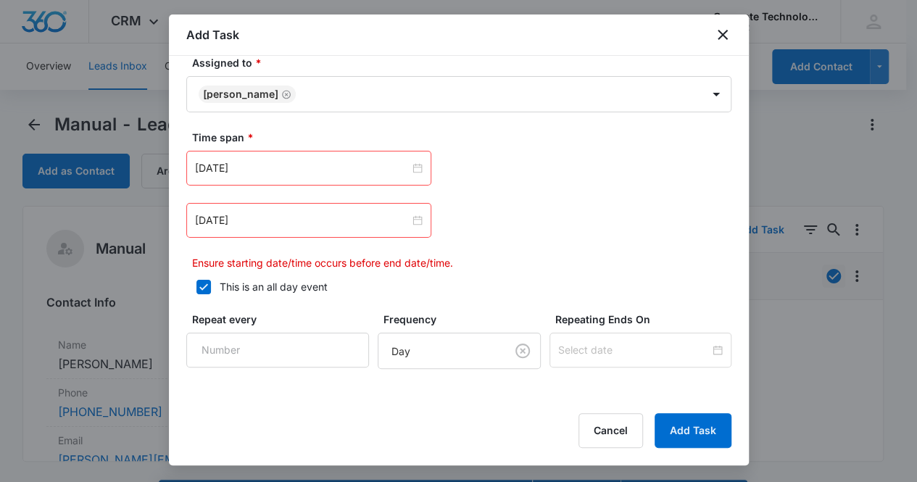
scroll to position [734, 0]
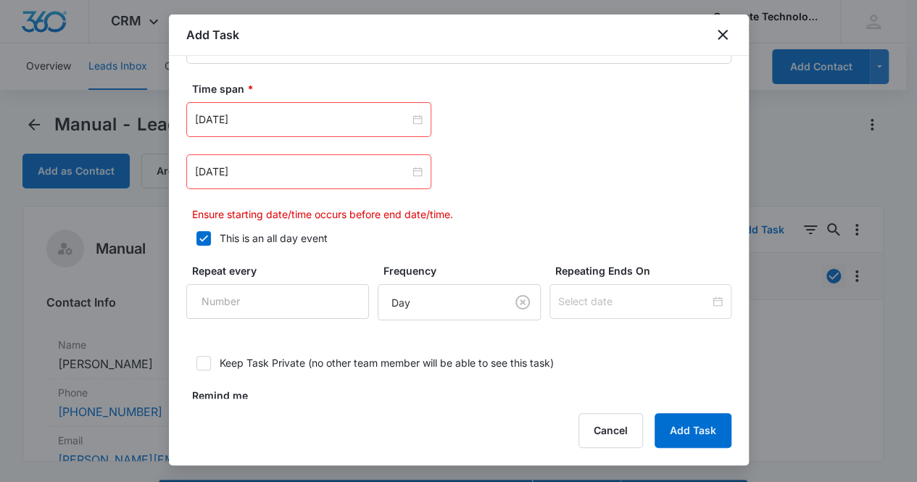
click at [205, 238] on icon at bounding box center [203, 238] width 13 height 13
click at [196, 238] on input "This is an all day event" at bounding box center [191, 238] width 10 height 10
checkbox input "false"
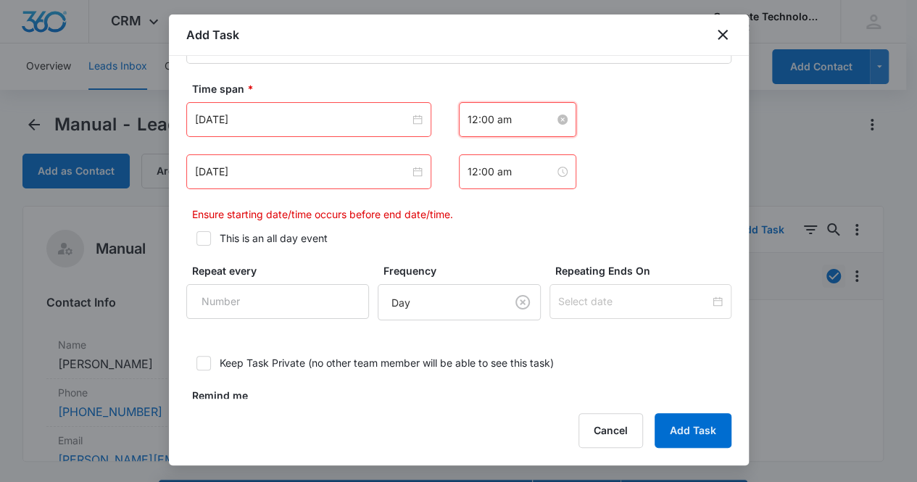
click at [509, 122] on input "12:00 am" at bounding box center [510, 120] width 87 height 16
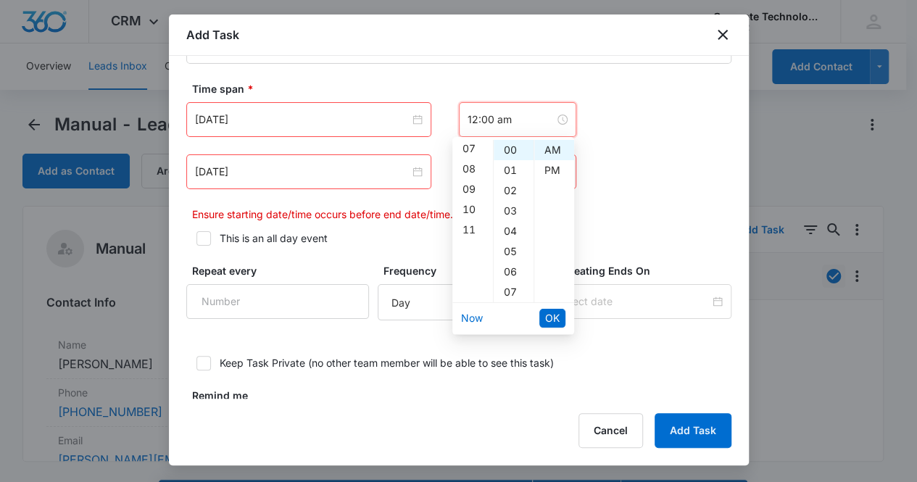
scroll to position [171, 0]
click at [472, 183] on div "10" at bounding box center [472, 182] width 41 height 20
click at [514, 285] on div "15" at bounding box center [514, 283] width 40 height 20
type input "10:15 am"
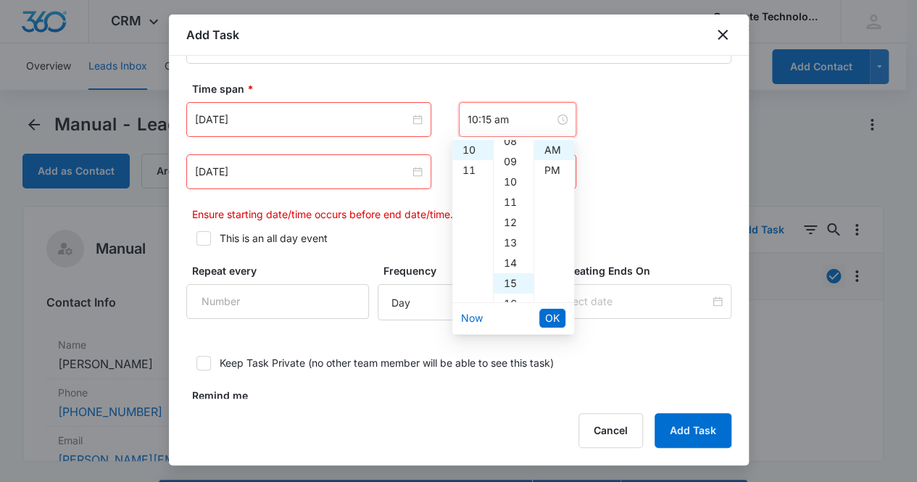
scroll to position [304, 0]
click at [560, 317] on span "OK" at bounding box center [552, 318] width 14 height 16
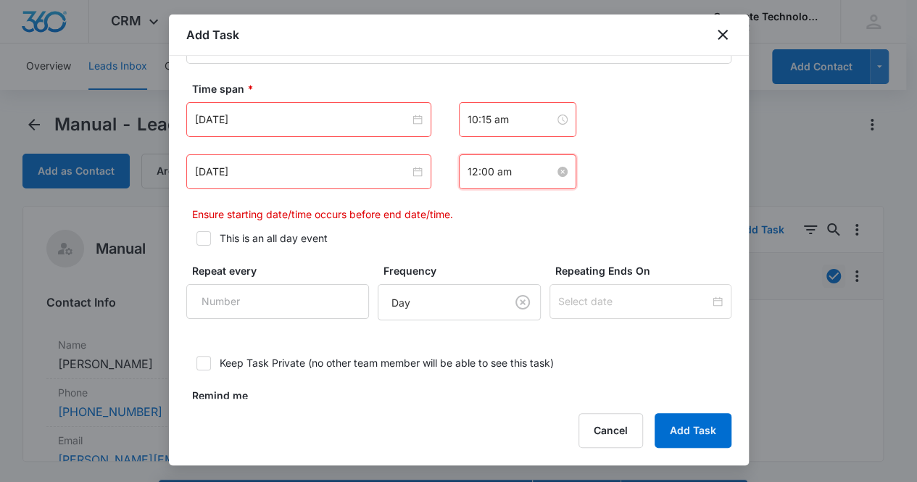
click at [522, 170] on input "12:00 am" at bounding box center [510, 172] width 87 height 16
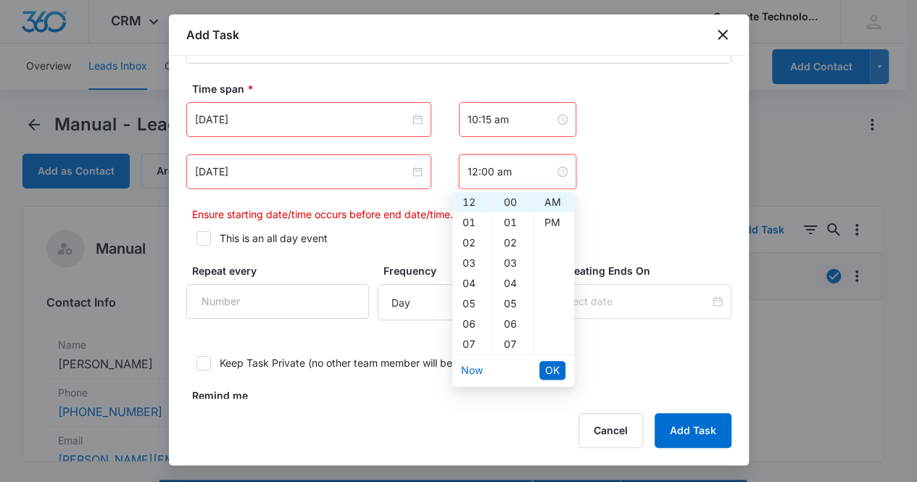
scroll to position [142, 0]
click at [470, 260] on div "10" at bounding box center [472, 263] width 41 height 20
click at [515, 244] on div "30" at bounding box center [514, 243] width 40 height 20
type input "10:30 am"
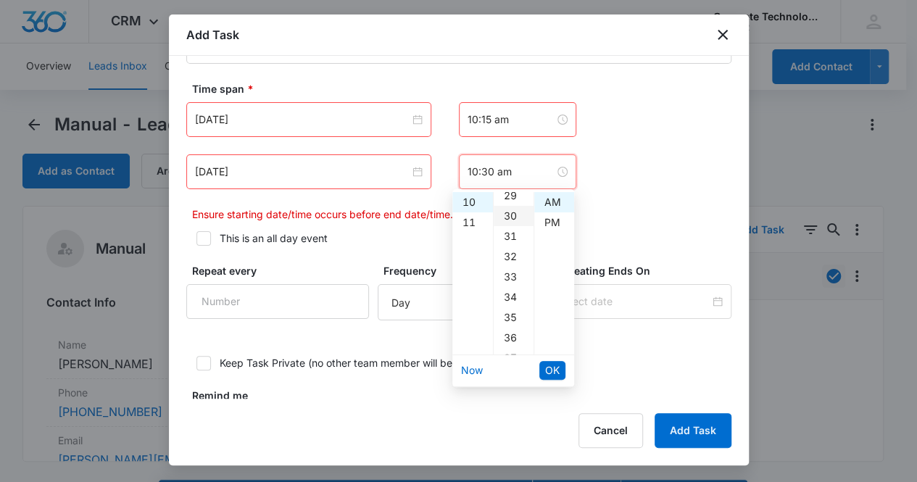
scroll to position [609, 0]
click at [560, 370] on button "OK" at bounding box center [552, 370] width 26 height 19
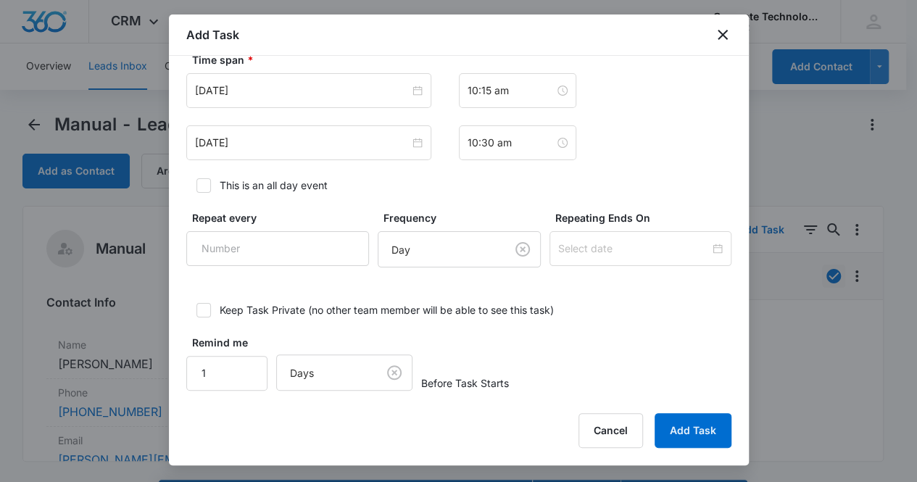
scroll to position [770, 0]
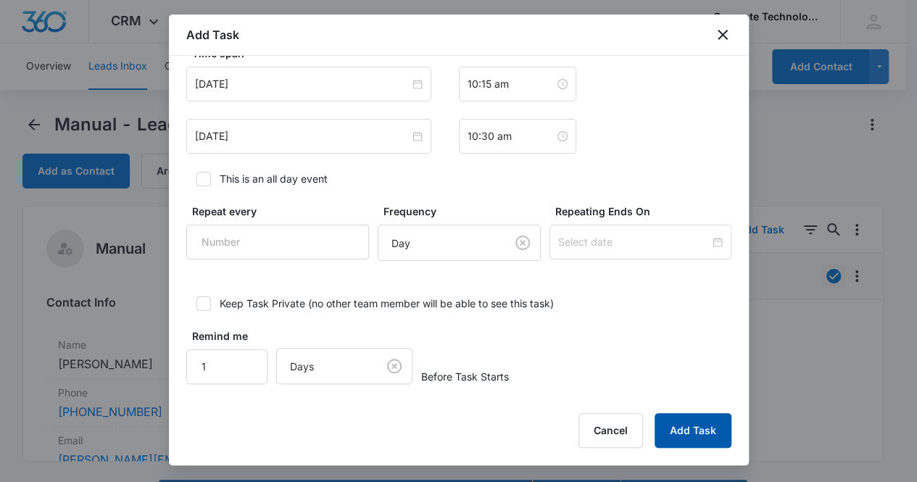
click at [707, 433] on button "Add Task" at bounding box center [692, 430] width 77 height 35
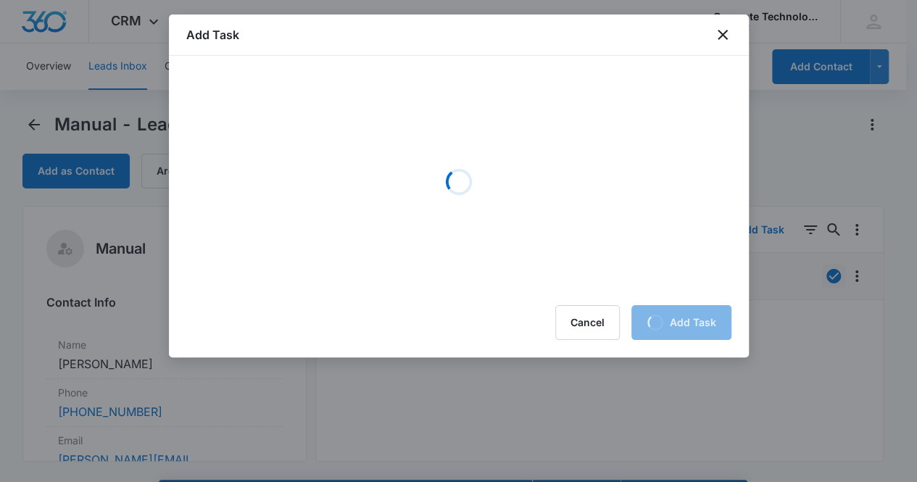
scroll to position [0, 0]
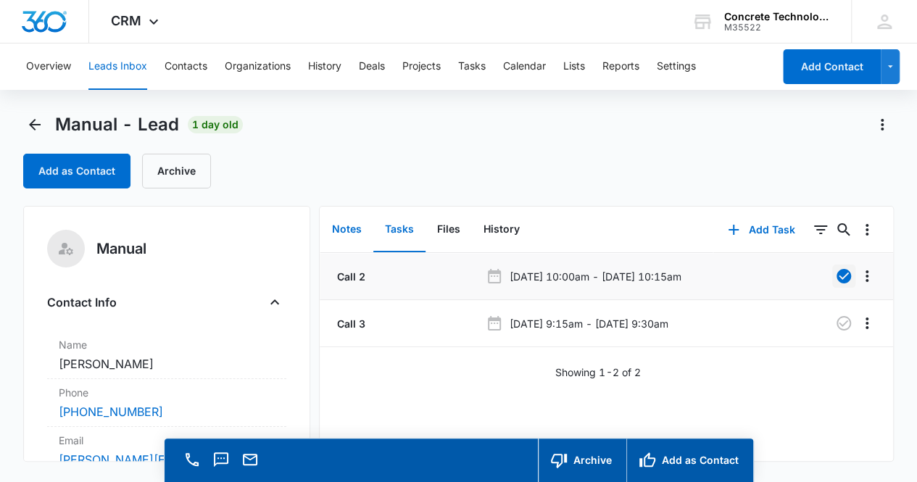
click at [358, 230] on button "Notes" at bounding box center [346, 229] width 53 height 45
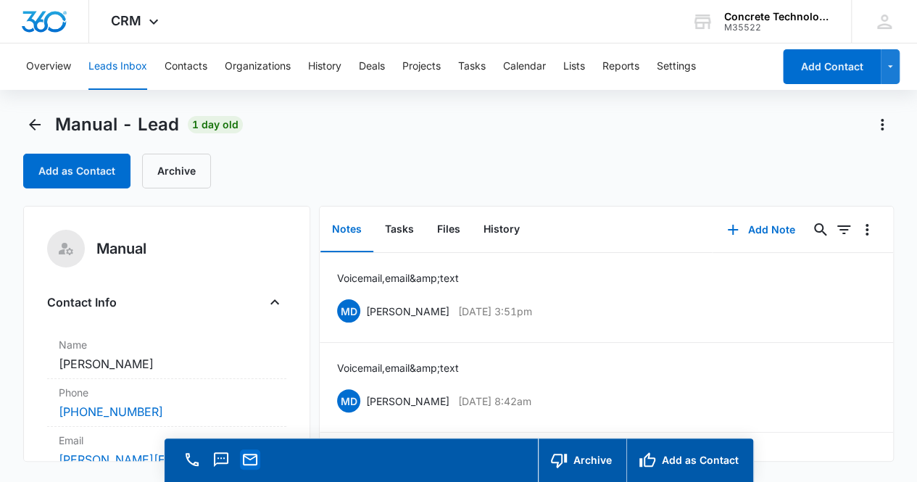
click at [245, 456] on icon "Email" at bounding box center [250, 460] width 14 height 12
click at [396, 233] on button "Tasks" at bounding box center [399, 229] width 52 height 45
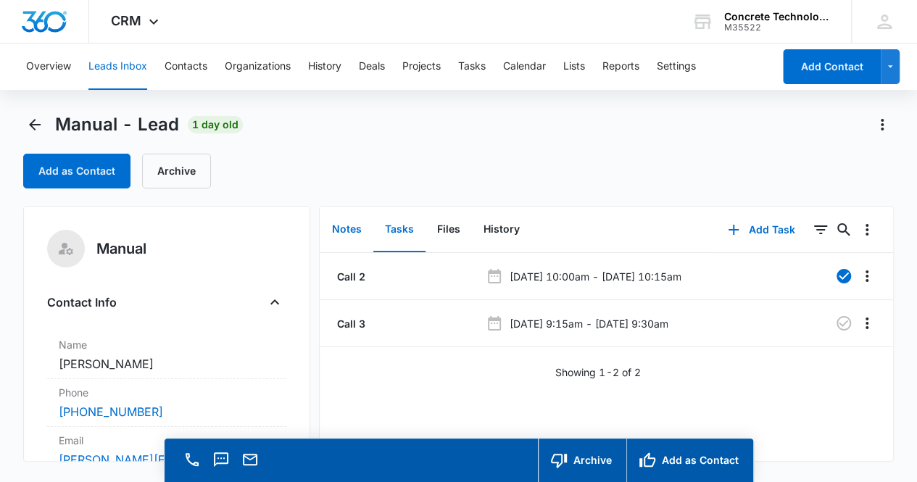
click at [353, 231] on button "Notes" at bounding box center [346, 229] width 53 height 45
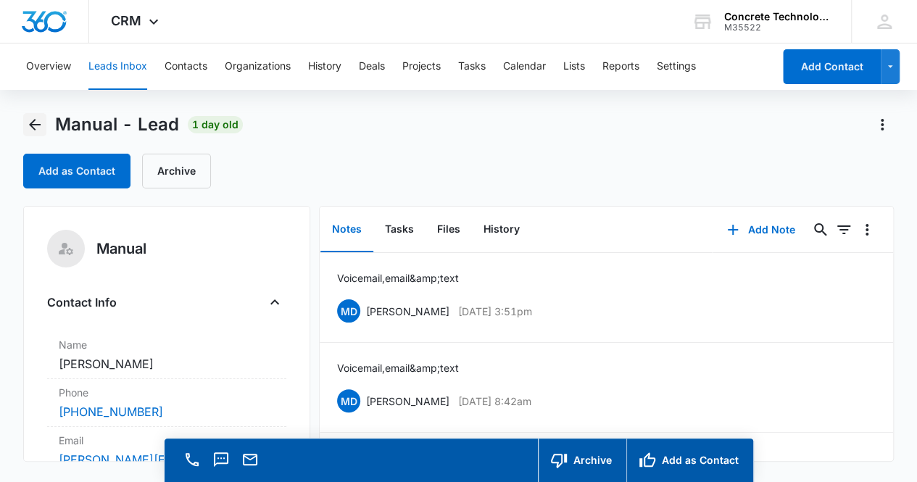
click at [28, 124] on icon "Back" at bounding box center [34, 124] width 17 height 17
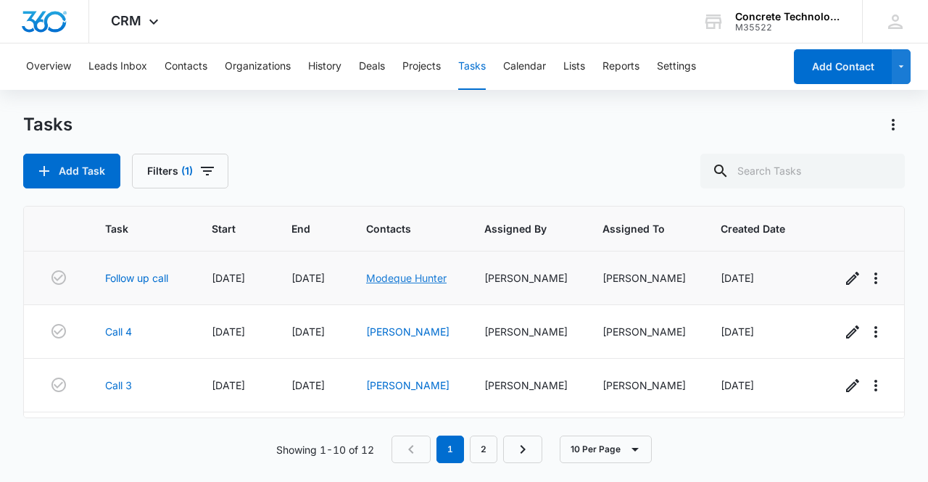
click at [410, 280] on link "Modeque Hunter" at bounding box center [406, 278] width 80 height 12
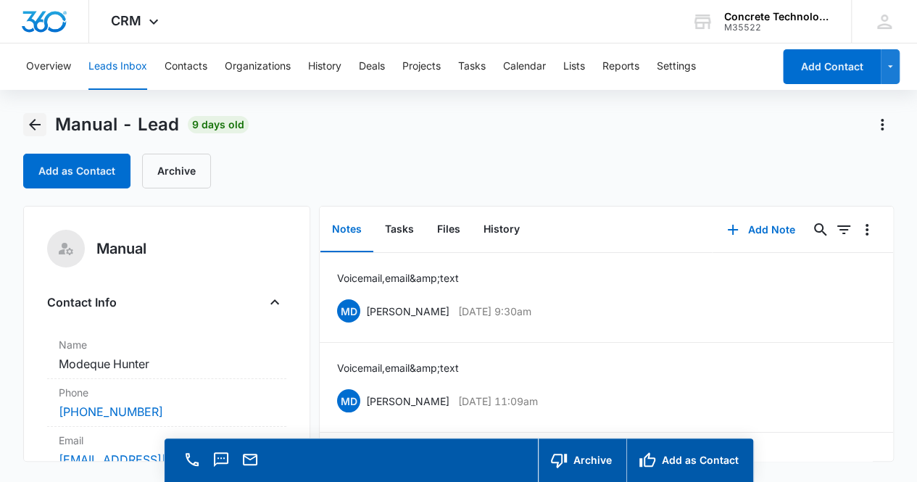
click at [28, 117] on icon "Back" at bounding box center [34, 124] width 17 height 17
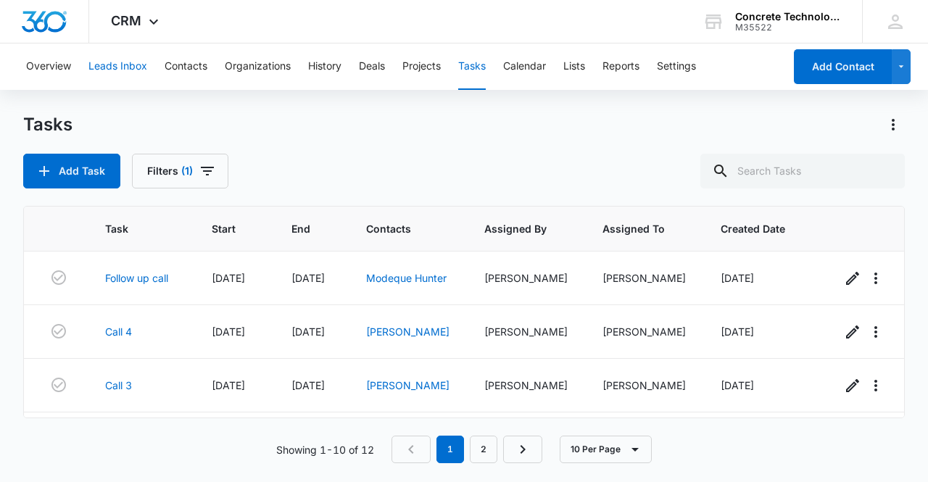
click at [122, 68] on button "Leads Inbox" at bounding box center [117, 66] width 59 height 46
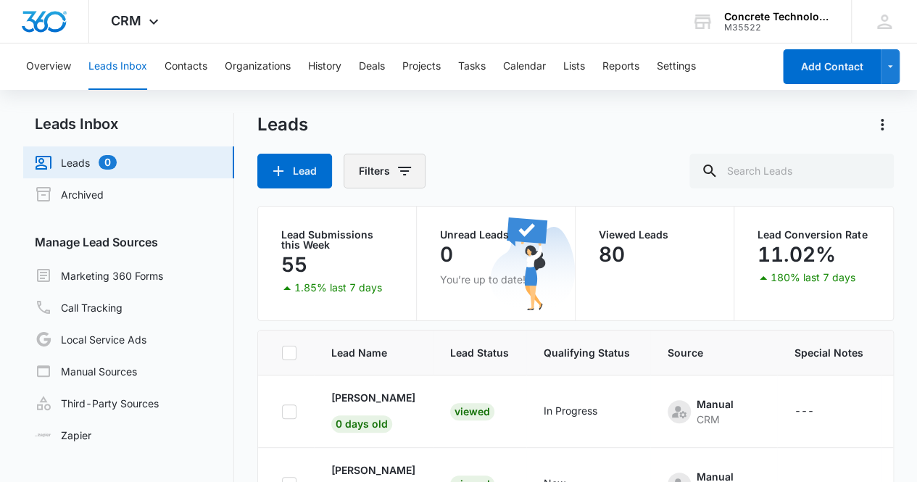
click at [404, 173] on icon "Filters" at bounding box center [404, 170] width 17 height 17
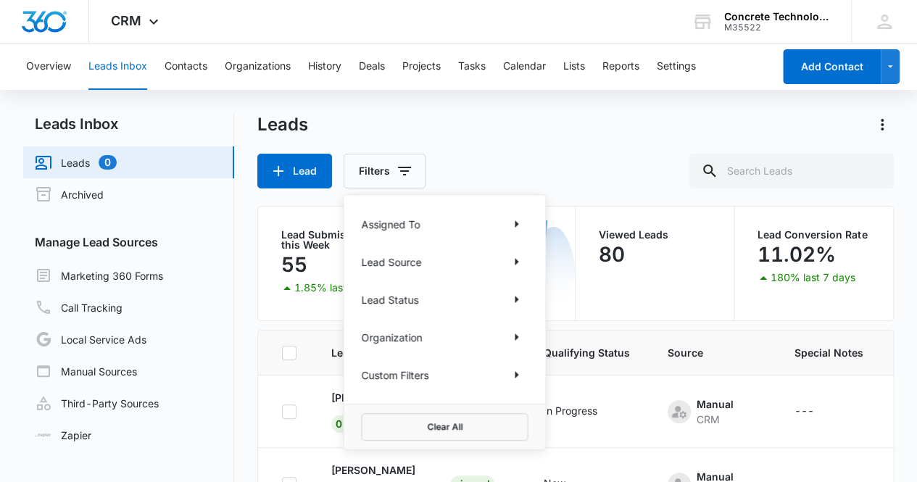
click at [429, 225] on div "Assigned To" at bounding box center [444, 223] width 167 height 23
click at [512, 228] on icon "Show Assigned To filters" at bounding box center [515, 223] width 17 height 17
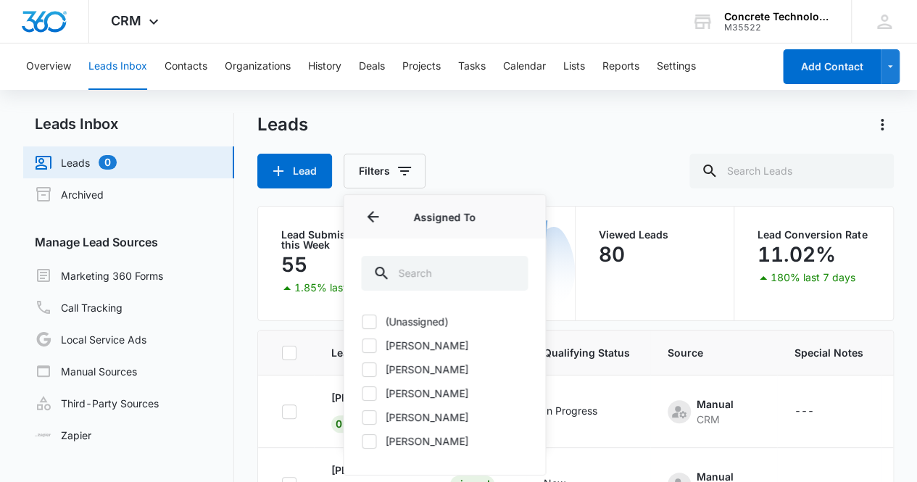
click at [458, 391] on label "[PERSON_NAME]" at bounding box center [444, 393] width 167 height 15
click at [362, 393] on input "[PERSON_NAME]" at bounding box center [361, 393] width 1 height 1
checkbox input "true"
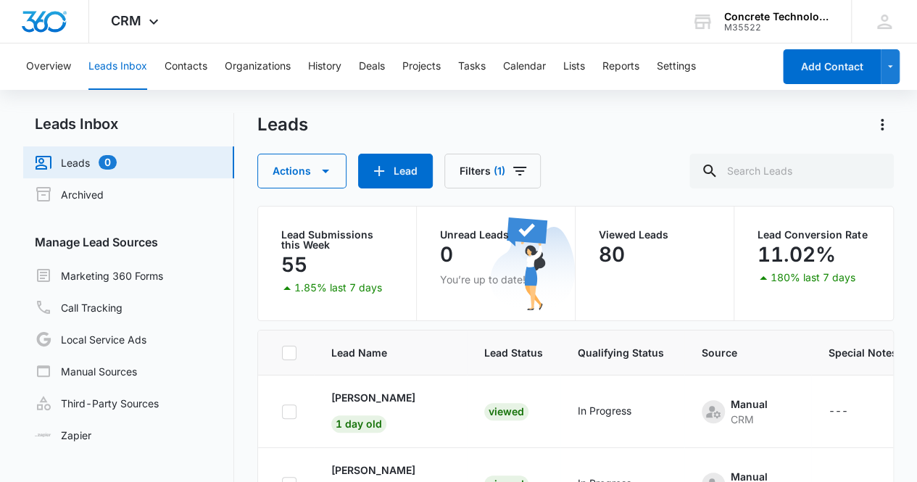
click at [597, 172] on div "Actions Lead Filters (1)" at bounding box center [575, 171] width 637 height 35
click at [368, 398] on p "[PERSON_NAME]" at bounding box center [373, 397] width 84 height 15
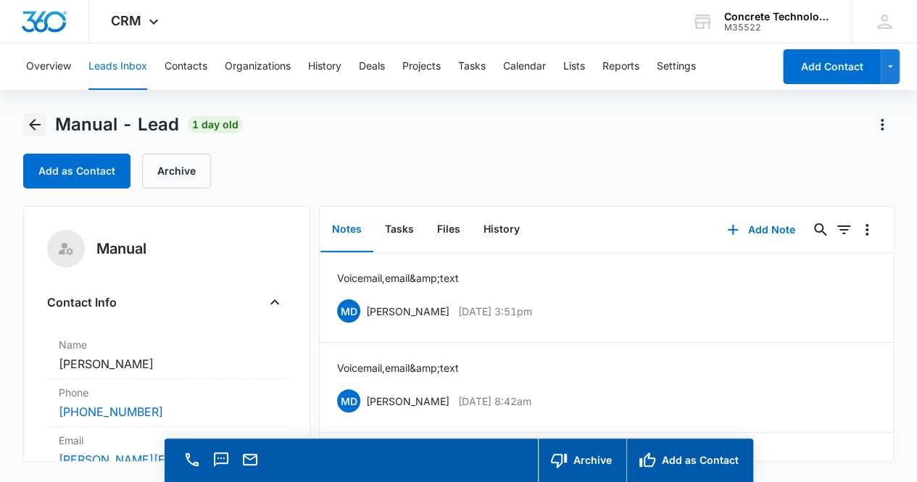
click at [33, 122] on icon "Back" at bounding box center [34, 124] width 17 height 17
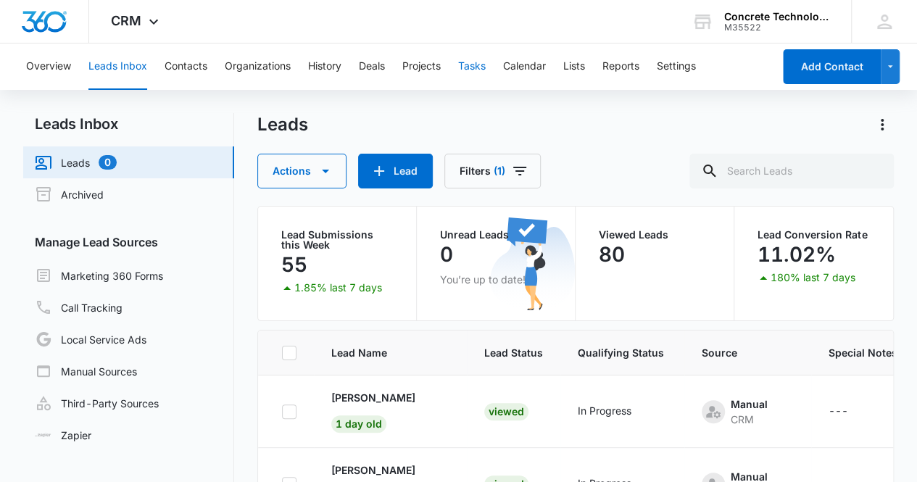
click at [471, 69] on button "Tasks" at bounding box center [472, 66] width 28 height 46
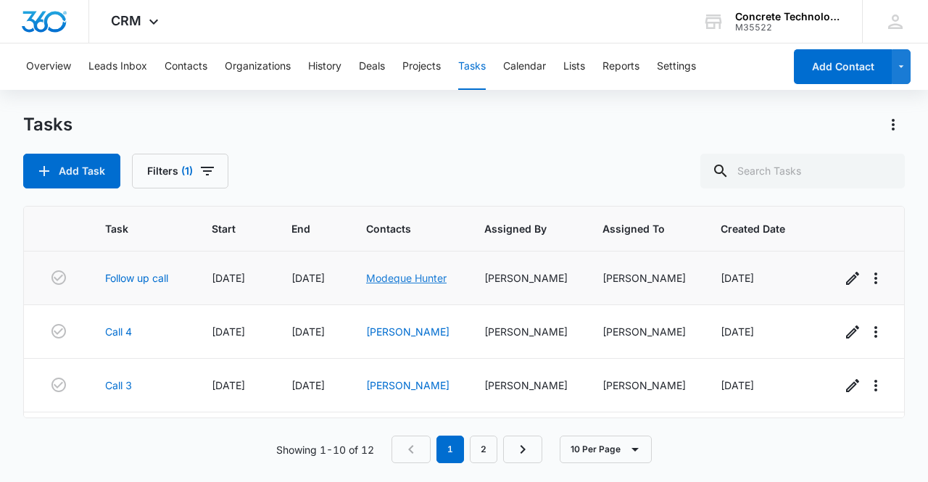
click at [406, 280] on link "Modeque Hunter" at bounding box center [406, 278] width 80 height 12
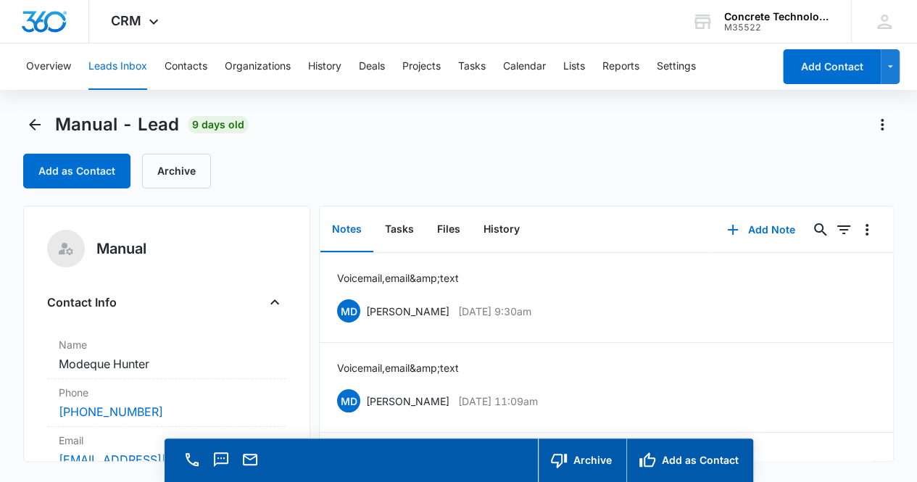
click at [886, 449] on div "Notes Tasks Files History Add Note 0 0 Voicemail, email &amp; text MD [PERSON_N…" at bounding box center [606, 334] width 575 height 256
click at [395, 227] on button "Tasks" at bounding box center [399, 229] width 52 height 45
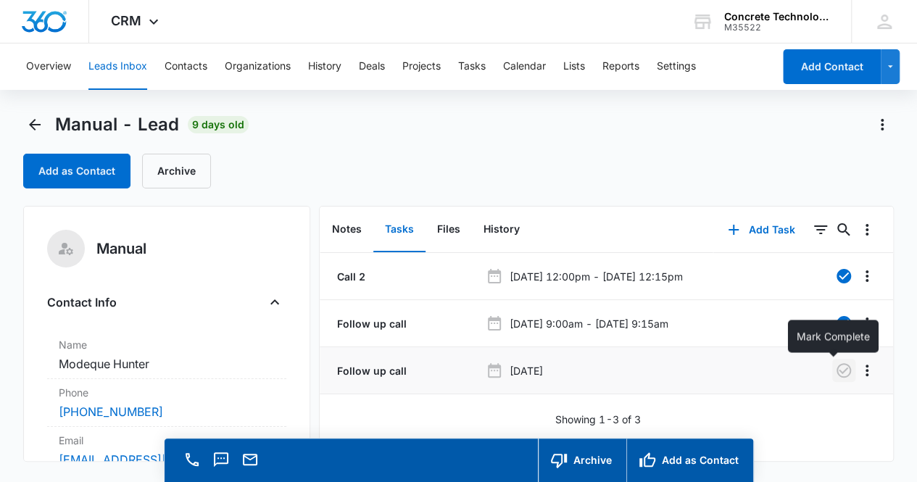
click at [835, 368] on icon "button" at bounding box center [843, 370] width 17 height 17
click at [345, 228] on button "Notes" at bounding box center [346, 229] width 53 height 45
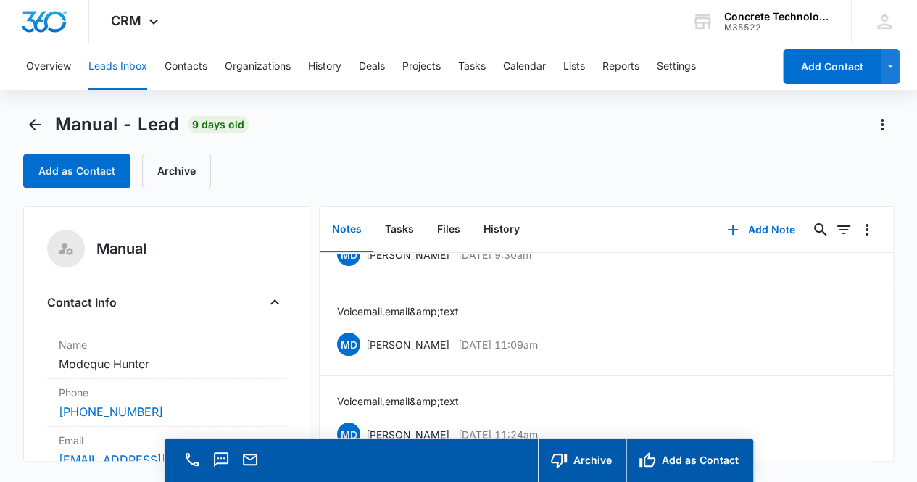
scroll to position [71, 0]
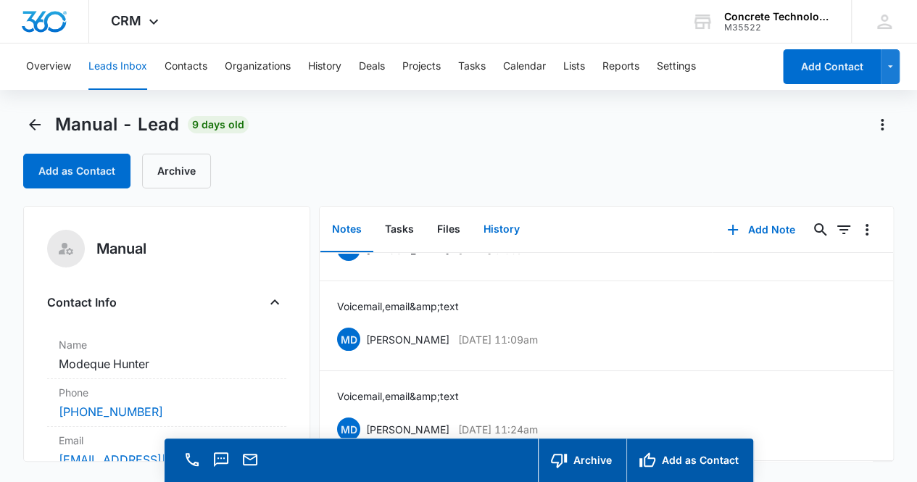
click at [492, 228] on button "History" at bounding box center [501, 229] width 59 height 45
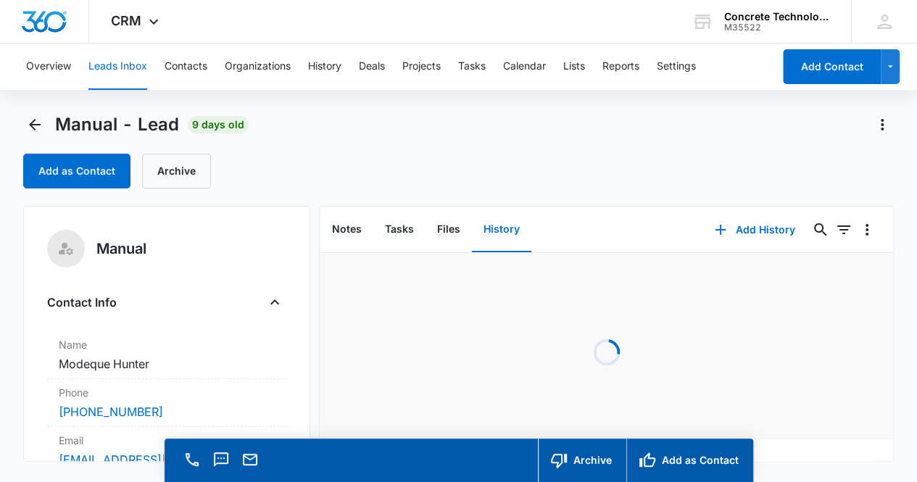
scroll to position [71, 0]
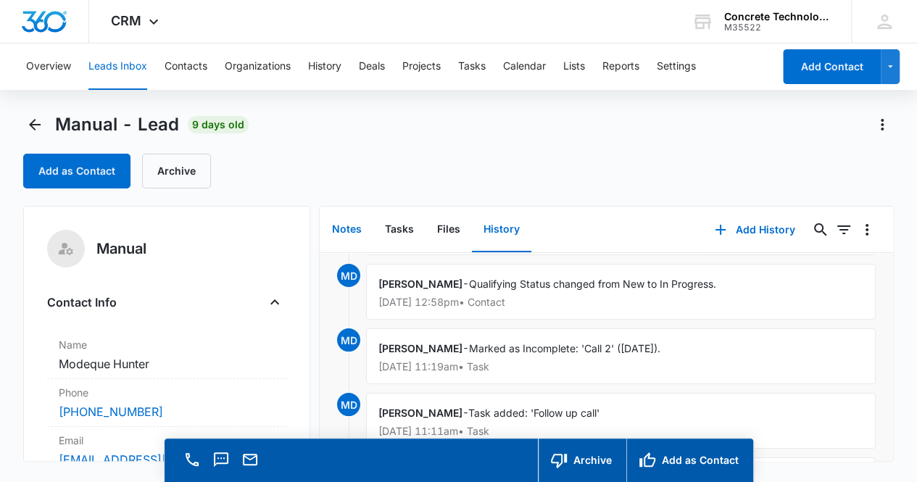
click at [349, 233] on button "Notes" at bounding box center [346, 229] width 53 height 45
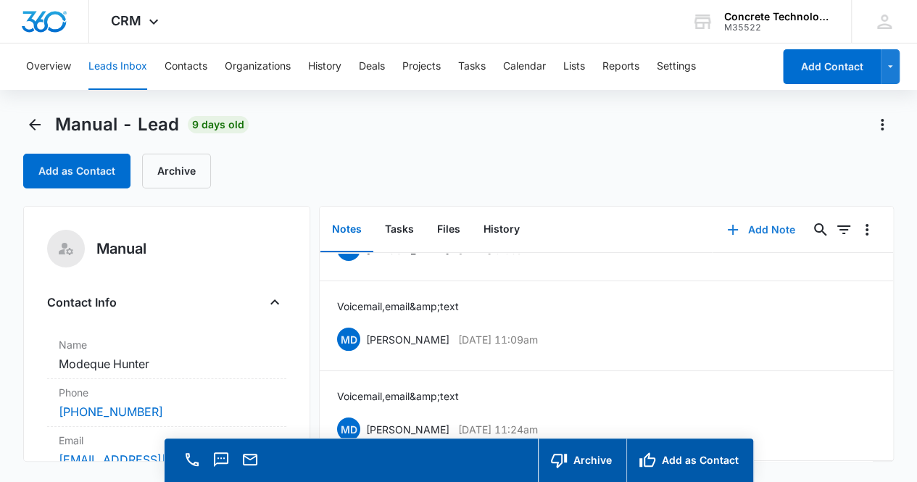
click at [748, 224] on button "Add Note" at bounding box center [760, 229] width 96 height 35
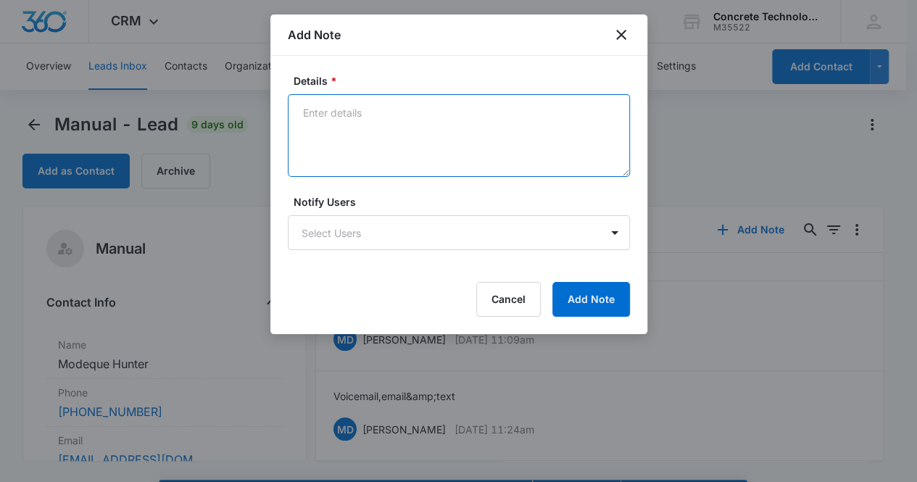
click at [428, 131] on textarea "Details *" at bounding box center [459, 135] width 342 height 83
type textarea "Voicemail, email & text"
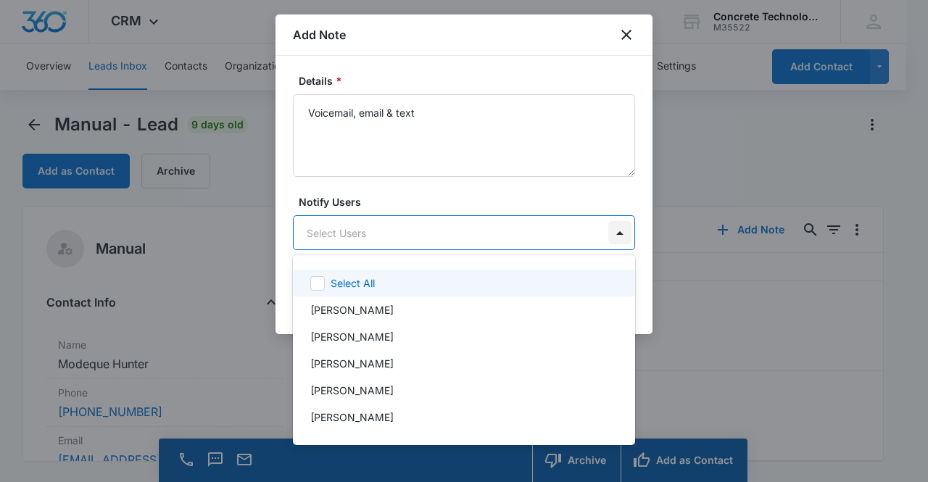
click at [618, 227] on body "CRM Apps Reputation Websites Forms CRM Email Social Content Ads Intelligence Fi…" at bounding box center [464, 241] width 928 height 482
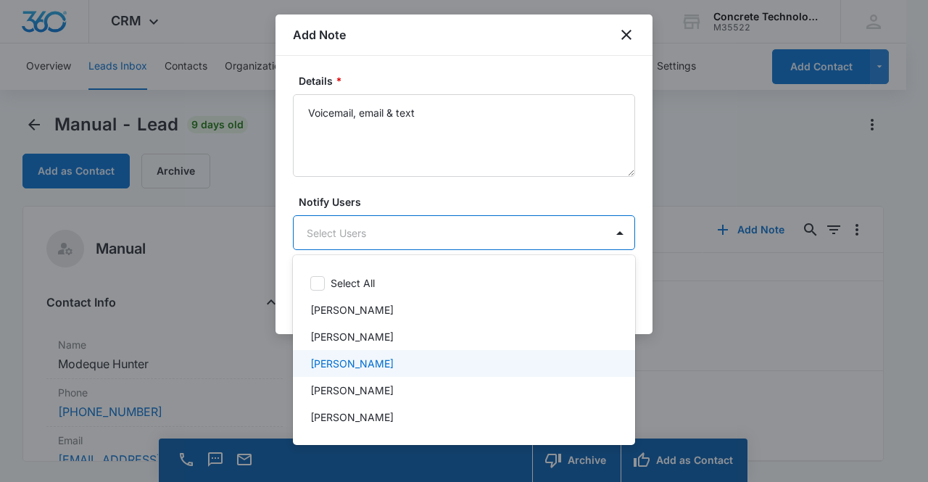
click at [475, 362] on div "[PERSON_NAME]" at bounding box center [462, 363] width 304 height 15
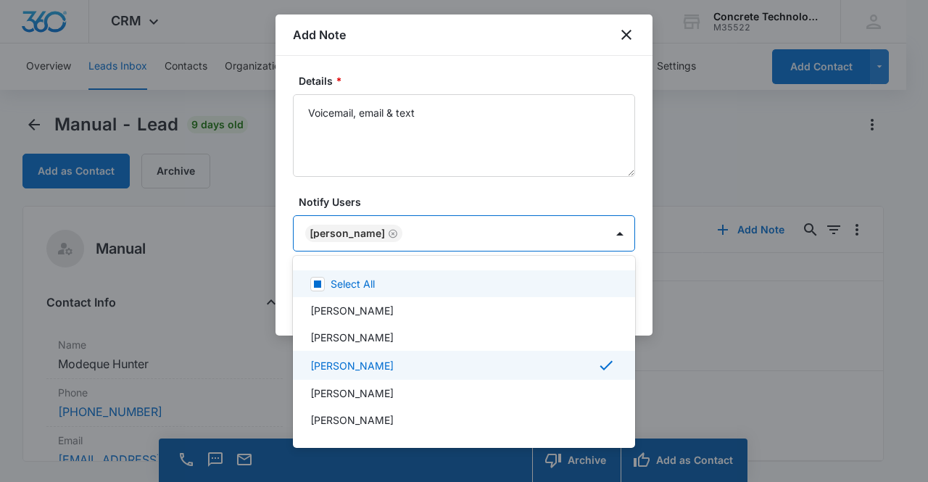
click at [571, 191] on div at bounding box center [464, 241] width 928 height 482
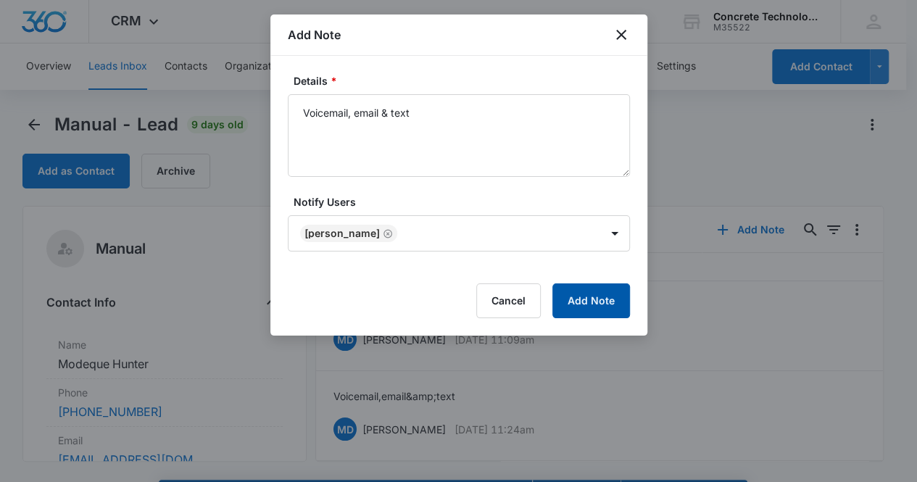
click at [613, 295] on button "Add Note" at bounding box center [591, 300] width 78 height 35
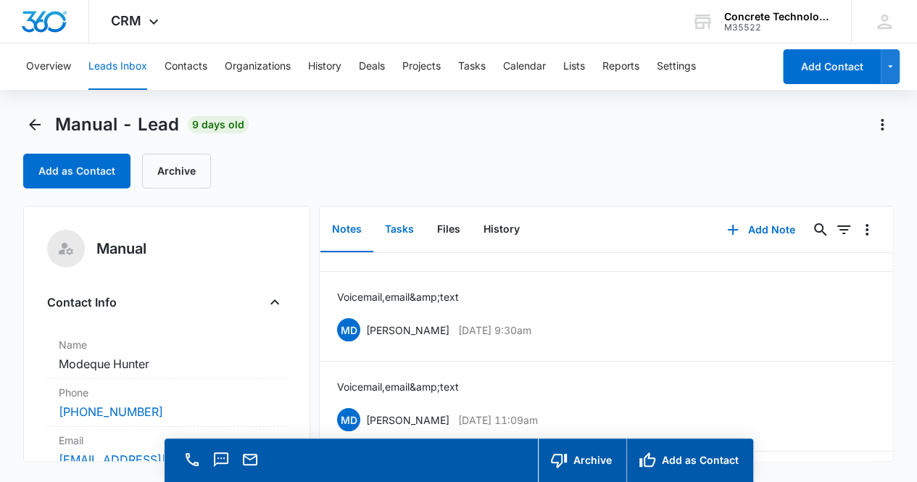
click at [401, 230] on button "Tasks" at bounding box center [399, 229] width 52 height 45
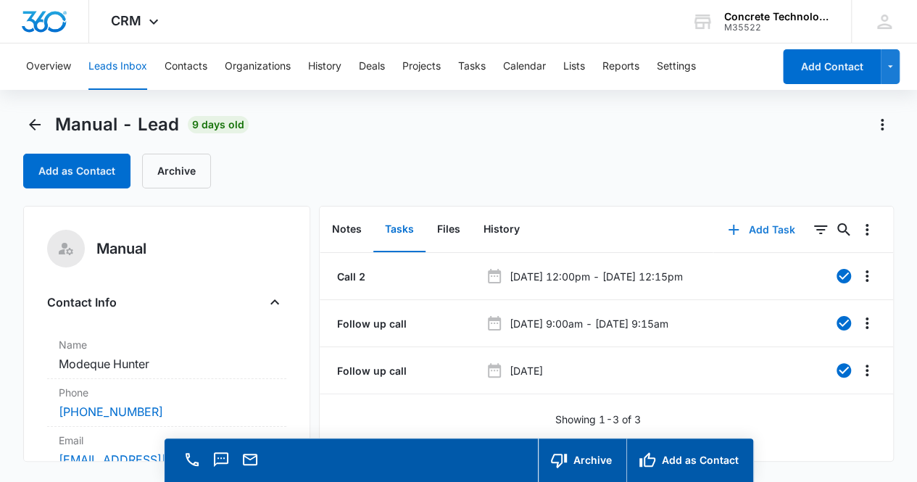
click at [765, 224] on button "Add Task" at bounding box center [761, 229] width 96 height 35
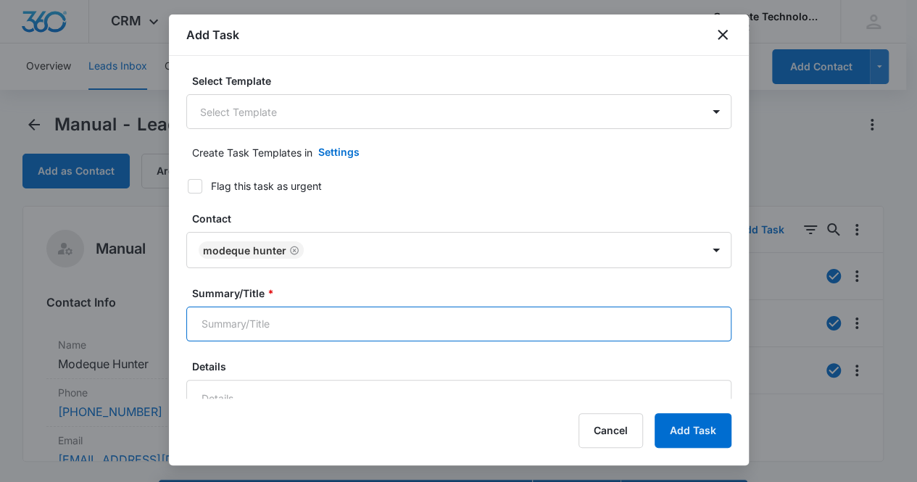
click at [500, 336] on input "Summary/Title *" at bounding box center [458, 324] width 545 height 35
type input "Call 4"
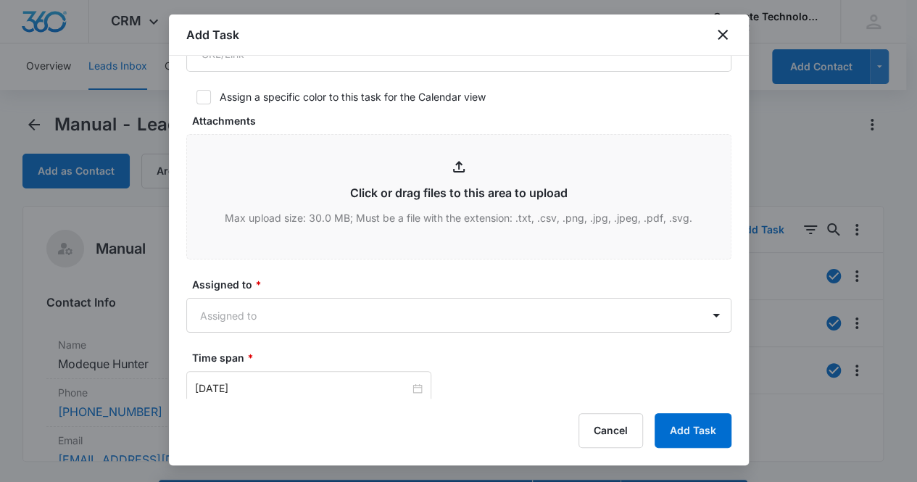
scroll to position [493, 0]
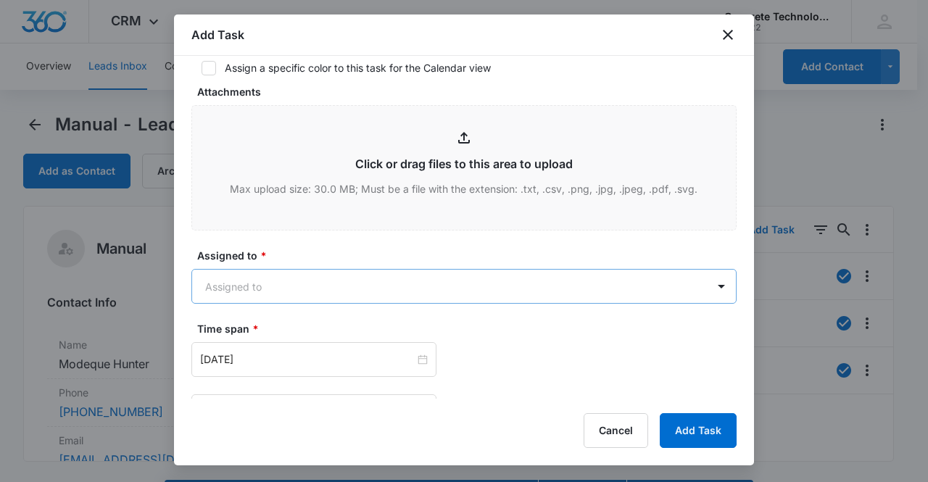
click at [513, 285] on body "CRM Apps Reputation Websites Forms CRM Email Social Content Ads Intelligence Fi…" at bounding box center [464, 261] width 928 height 523
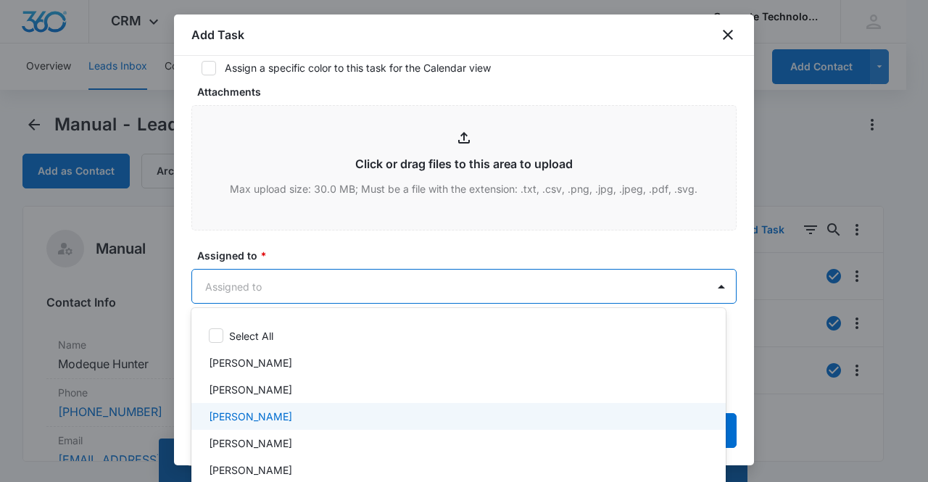
click at [396, 409] on div "[PERSON_NAME]" at bounding box center [457, 416] width 496 height 15
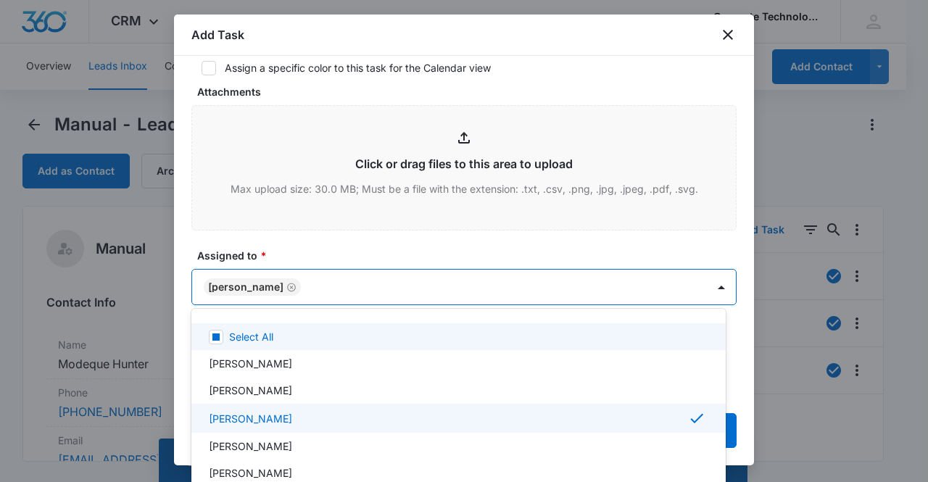
click at [383, 240] on div at bounding box center [464, 241] width 928 height 482
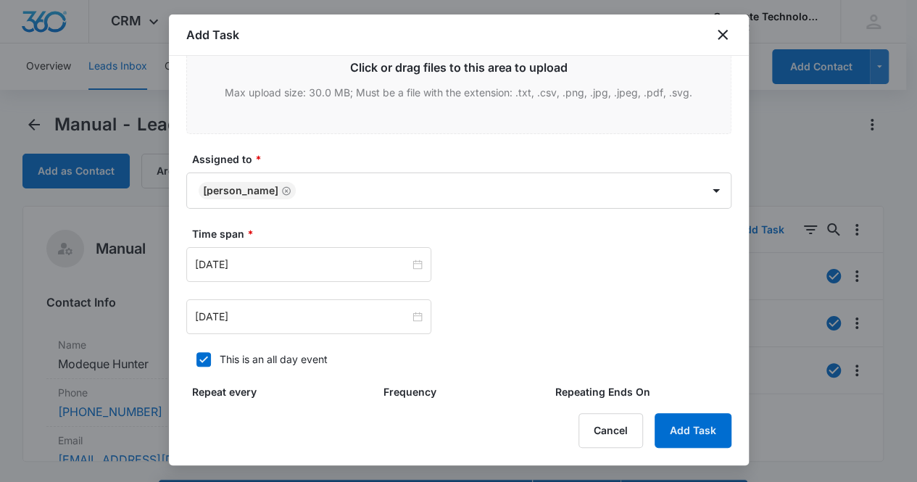
scroll to position [638, 0]
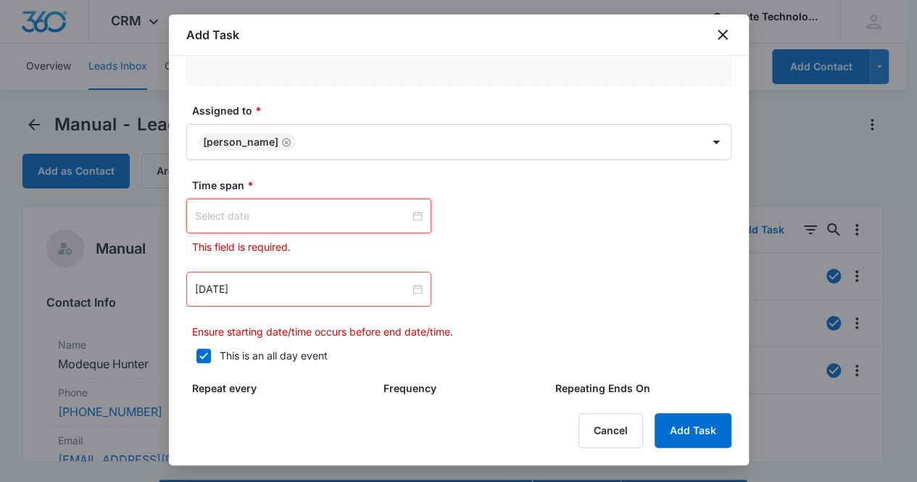
click at [338, 221] on input at bounding box center [302, 216] width 215 height 16
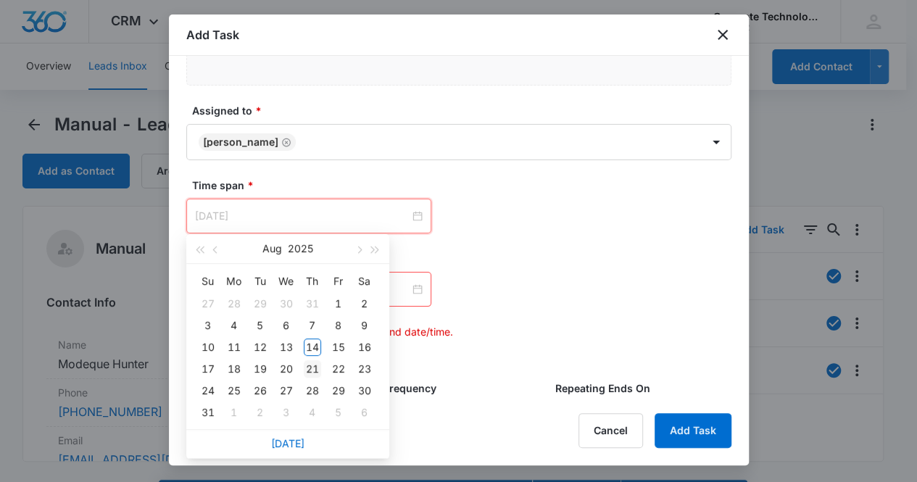
type input "[DATE]"
click at [311, 369] on div "21" at bounding box center [312, 368] width 17 height 17
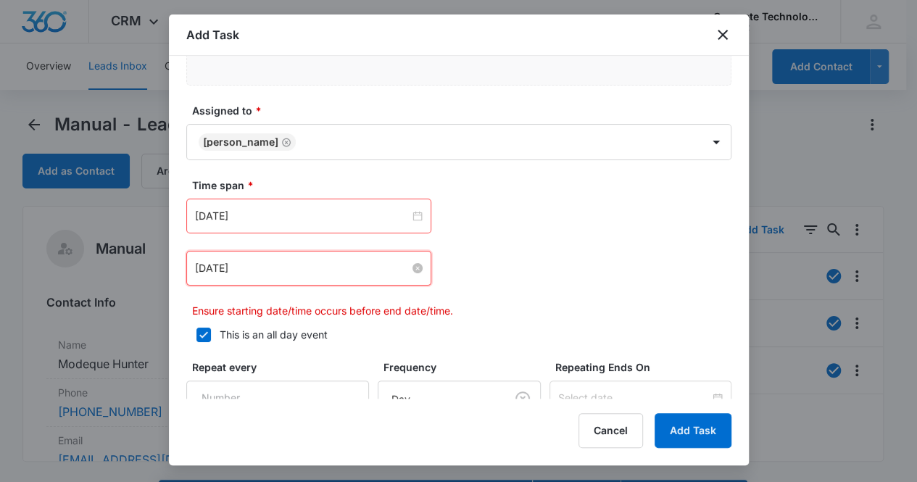
click at [344, 270] on input "[DATE]" at bounding box center [302, 268] width 215 height 16
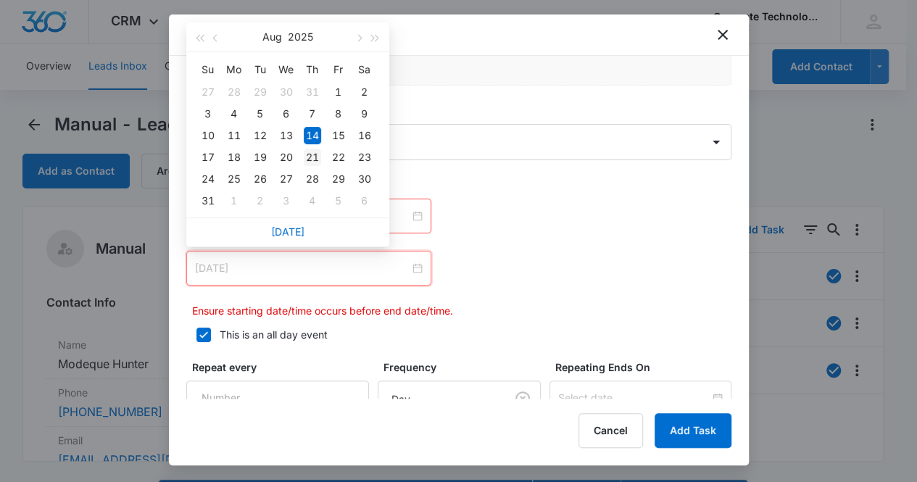
type input "[DATE]"
click at [309, 149] on div "21" at bounding box center [312, 157] width 17 height 17
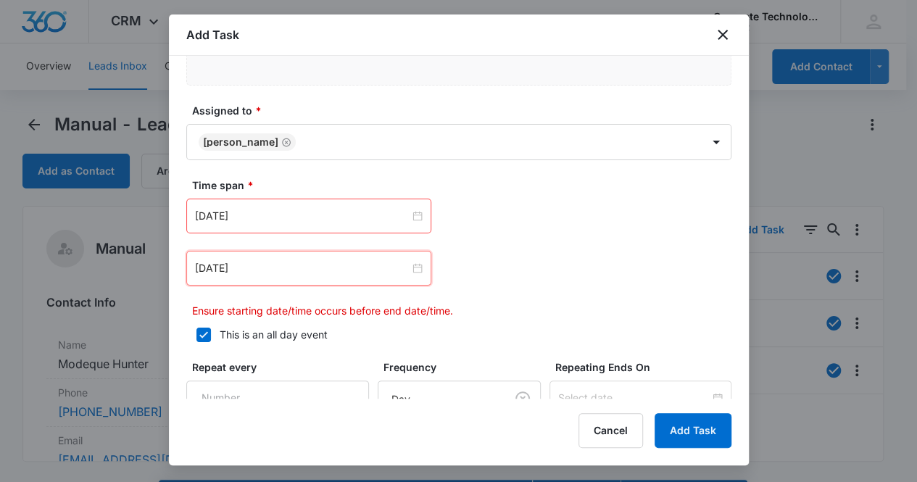
click at [535, 231] on div "[DATE] [DATE] Su Mo Tu We Th Fr Sa 27 28 29 30 31 1 2 3 4 5 6 7 8 9 10 11 12 13…" at bounding box center [458, 259] width 545 height 120
click at [206, 328] on icon at bounding box center [203, 334] width 13 height 13
click at [196, 330] on input "This is an all day event" at bounding box center [191, 335] width 10 height 10
checkbox input "false"
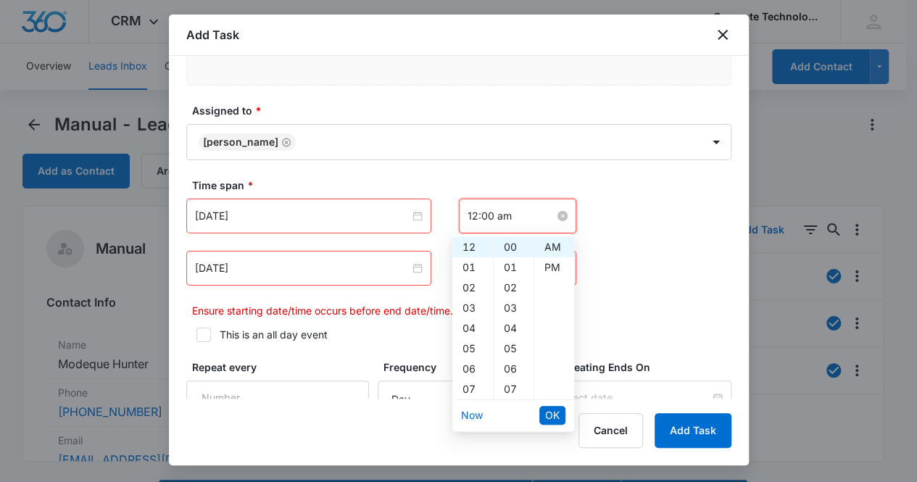
click at [513, 220] on input "12:00 am" at bounding box center [510, 216] width 87 height 16
click at [471, 381] on div "08" at bounding box center [472, 380] width 41 height 20
click at [515, 354] on div "45" at bounding box center [514, 356] width 40 height 20
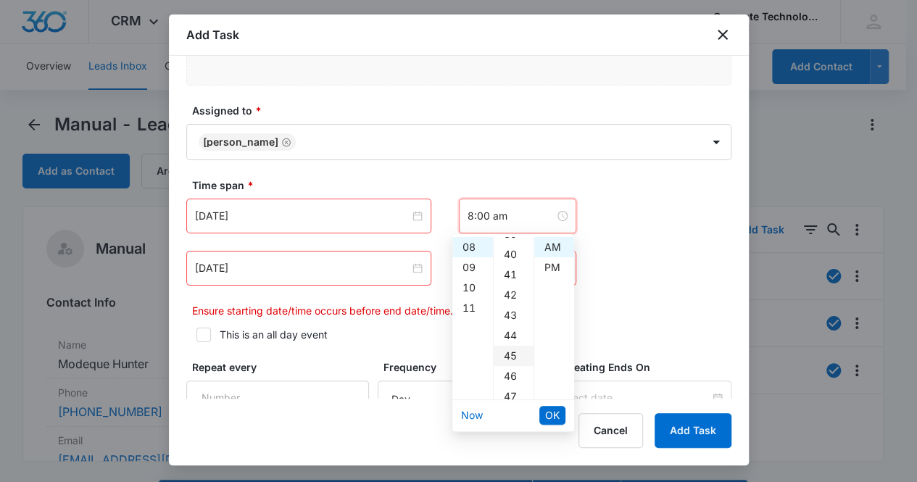
type input "8:45 am"
click at [546, 420] on span "OK" at bounding box center [552, 415] width 14 height 16
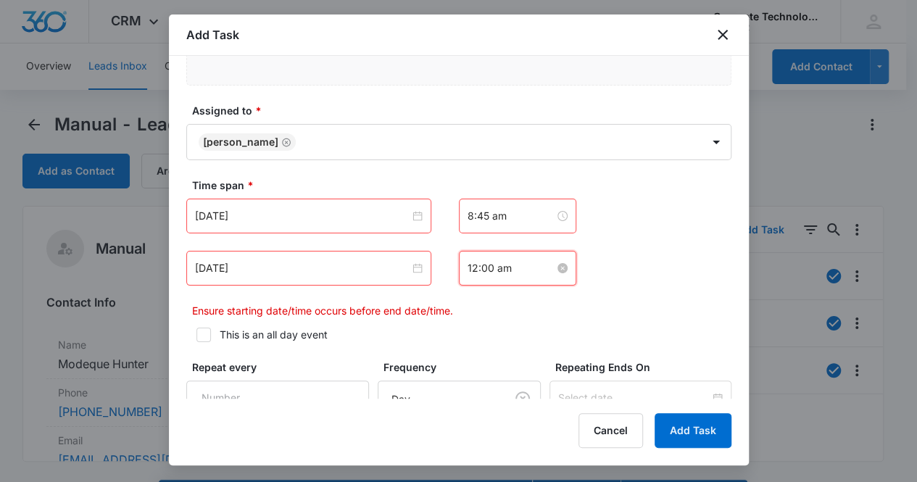
click at [528, 267] on input "12:00 am" at bounding box center [510, 268] width 87 height 16
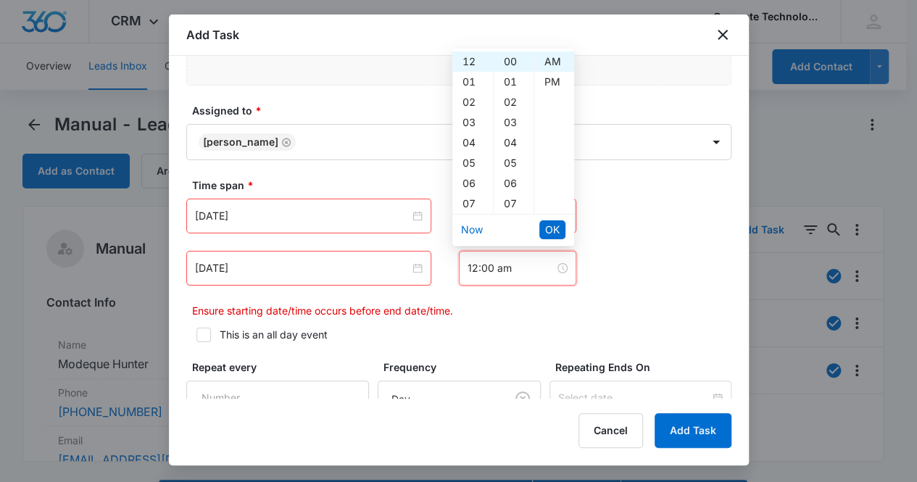
scroll to position [142, 0]
click at [471, 101] on div "09" at bounding box center [472, 102] width 41 height 20
type input "9:00 am"
click at [553, 232] on span "OK" at bounding box center [552, 230] width 14 height 16
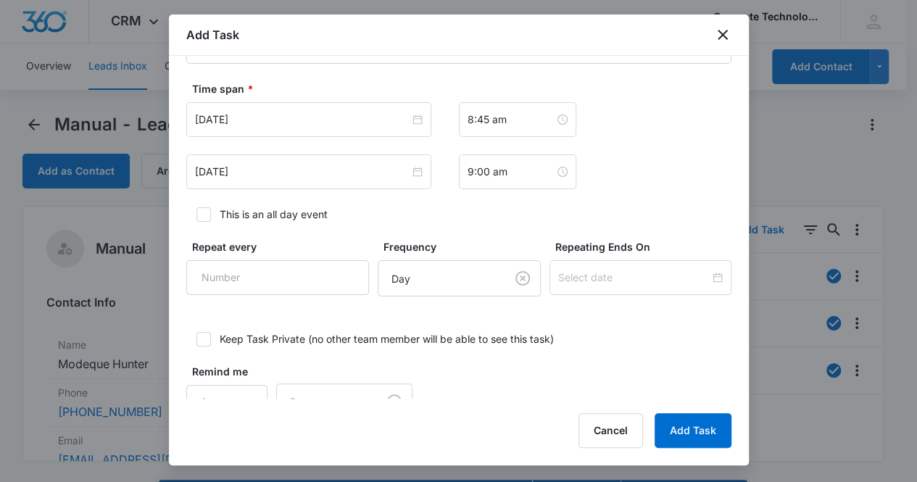
scroll to position [770, 0]
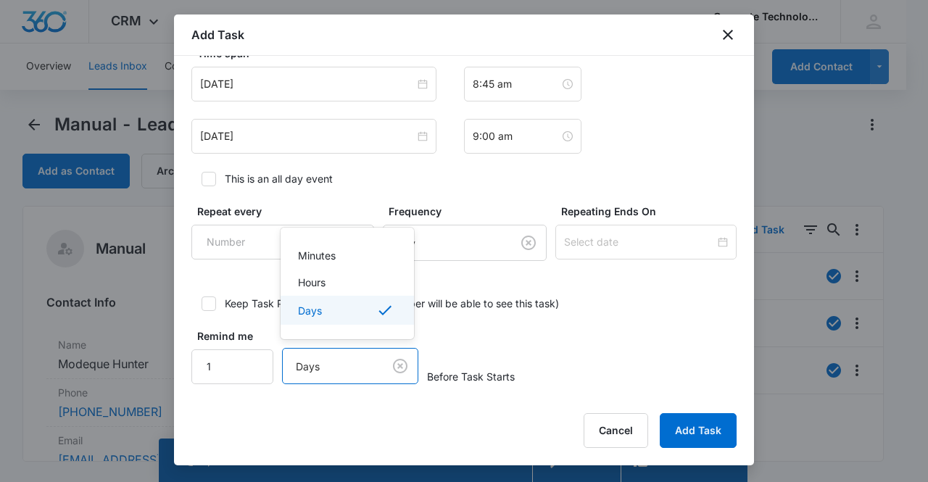
click at [336, 367] on body "CRM Apps Reputation Websites Forms CRM Email Social Content Ads Intelligence Fi…" at bounding box center [464, 241] width 928 height 482
click at [319, 286] on p "Hours" at bounding box center [312, 282] width 28 height 15
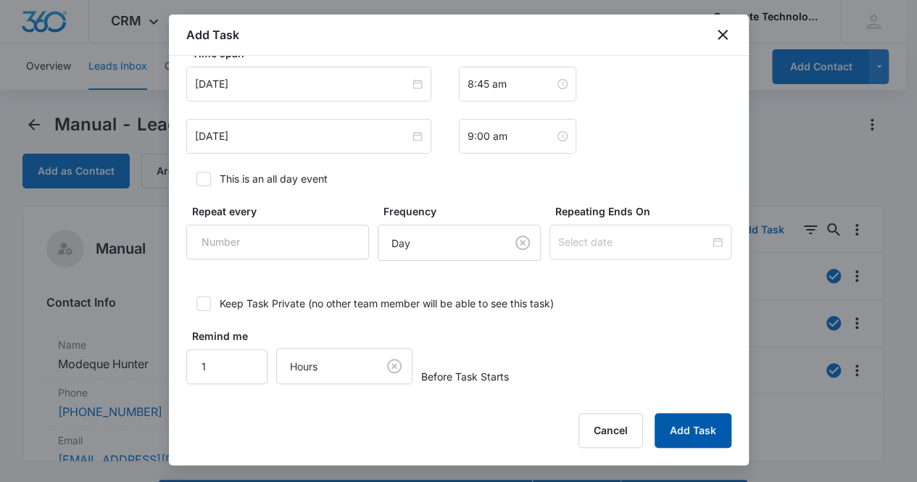
click at [676, 437] on button "Add Task" at bounding box center [692, 430] width 77 height 35
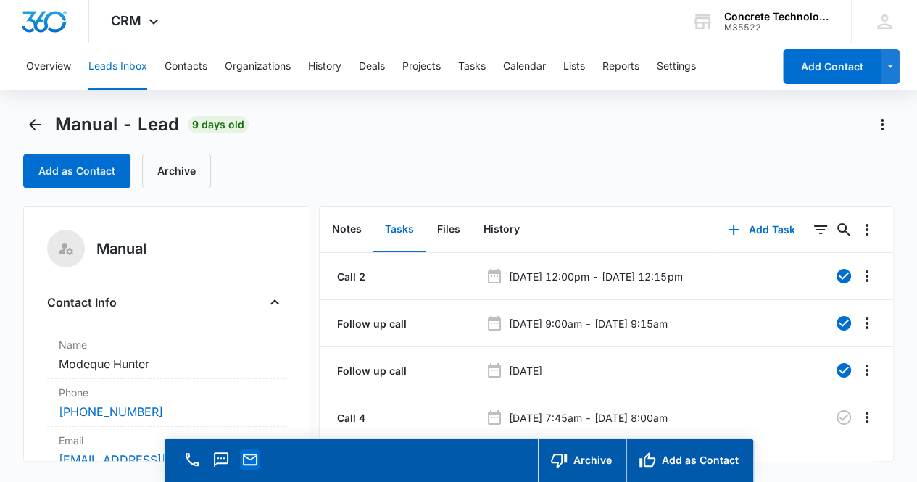
click at [244, 457] on icon "Email" at bounding box center [250, 460] width 14 height 12
click at [37, 123] on icon "Back" at bounding box center [34, 124] width 17 height 17
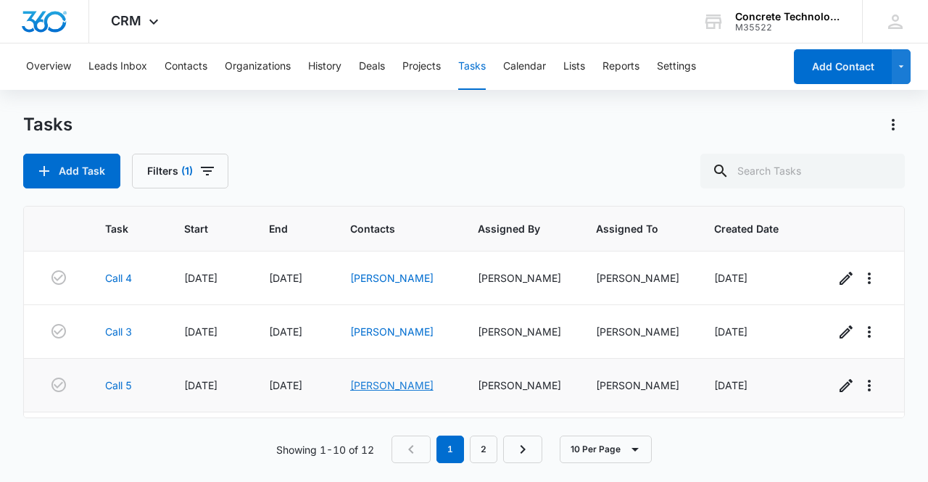
click at [377, 386] on link "[PERSON_NAME]" at bounding box center [391, 385] width 83 height 12
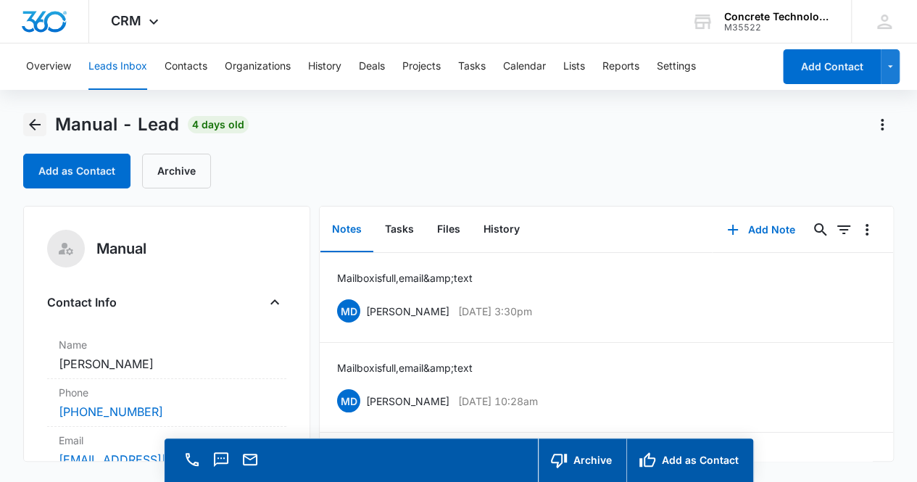
click at [35, 125] on icon "Back" at bounding box center [35, 125] width 12 height 12
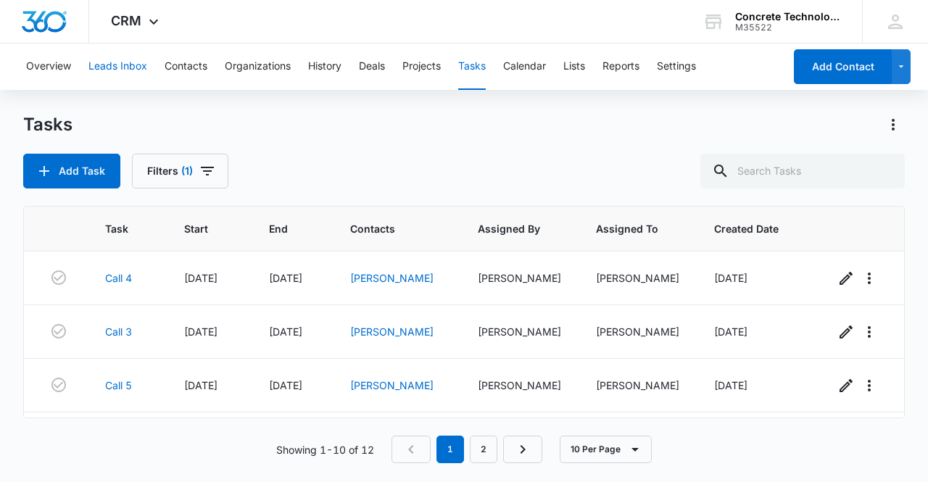
click at [115, 69] on button "Leads Inbox" at bounding box center [117, 66] width 59 height 46
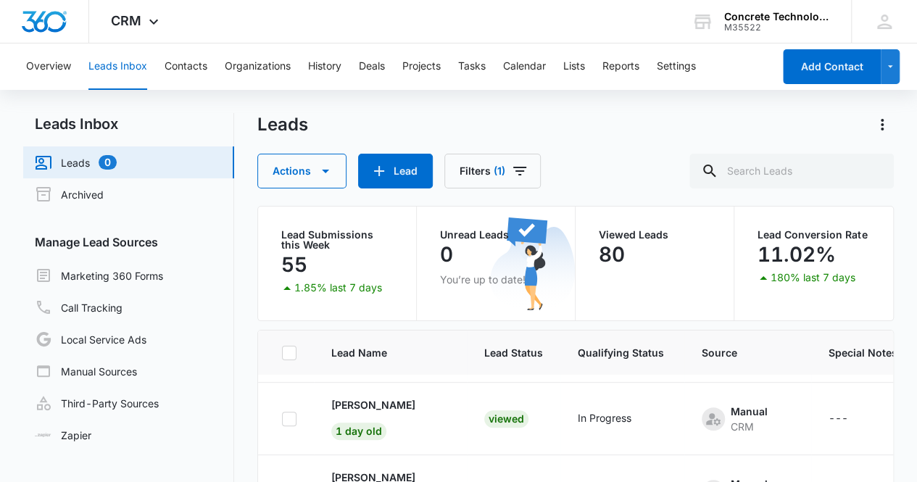
scroll to position [70, 0]
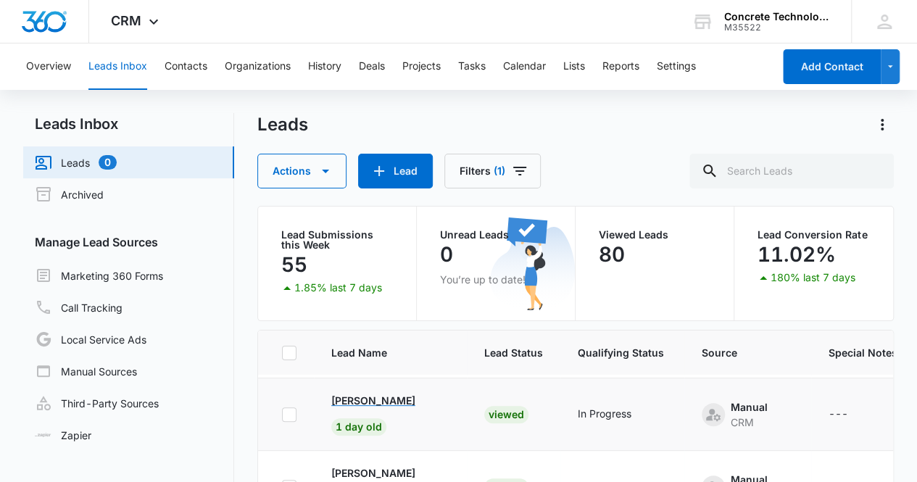
click at [384, 403] on p "[PERSON_NAME]" at bounding box center [373, 400] width 84 height 15
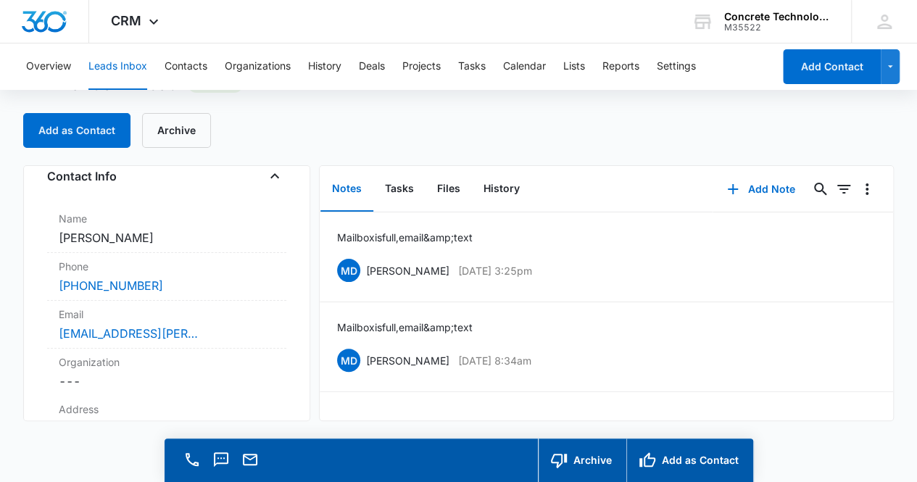
scroll to position [87, 0]
click at [399, 183] on button "Tasks" at bounding box center [399, 189] width 52 height 45
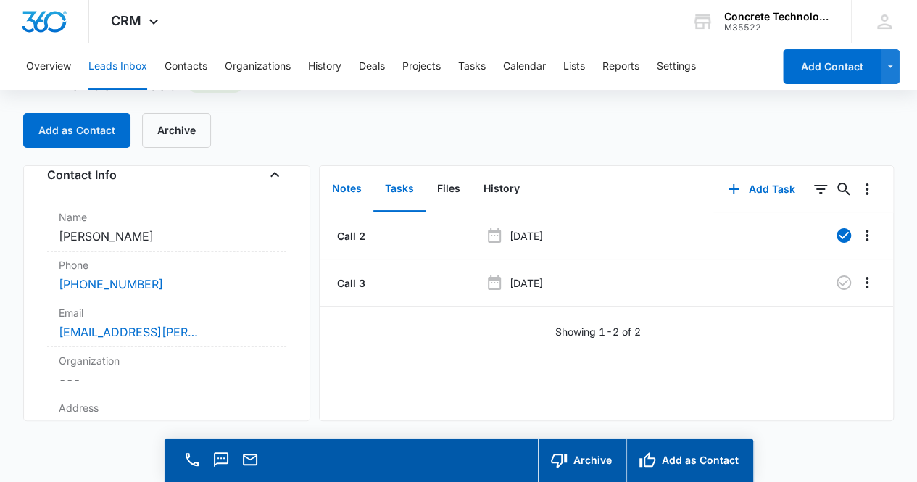
click at [354, 188] on button "Notes" at bounding box center [346, 189] width 53 height 45
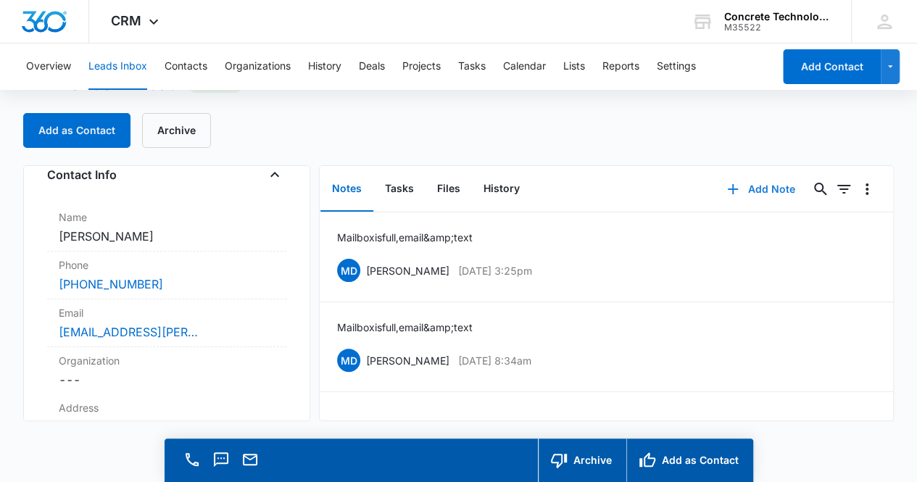
click at [749, 188] on button "Add Note" at bounding box center [760, 189] width 96 height 35
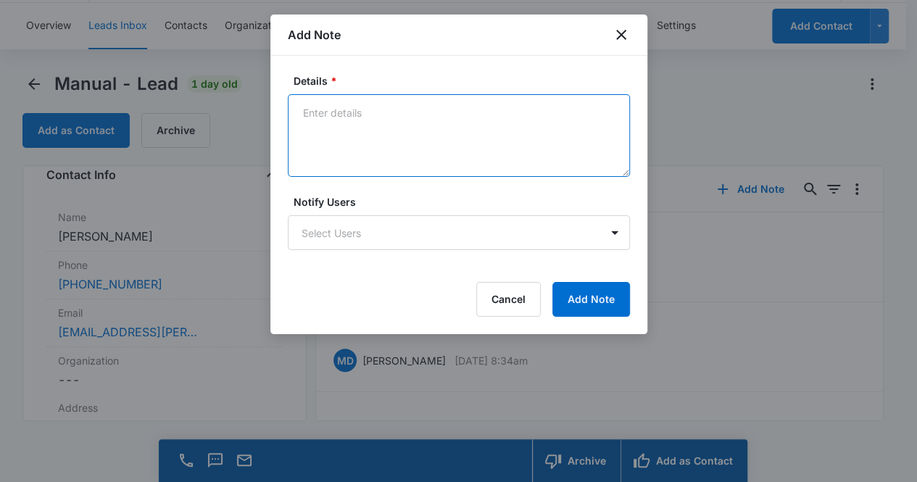
click at [361, 112] on textarea "Details *" at bounding box center [459, 135] width 342 height 83
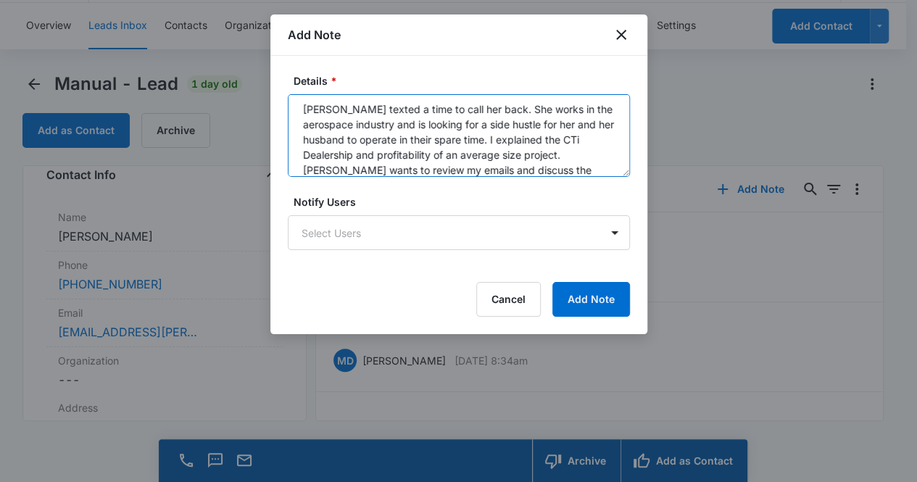
scroll to position [19, 0]
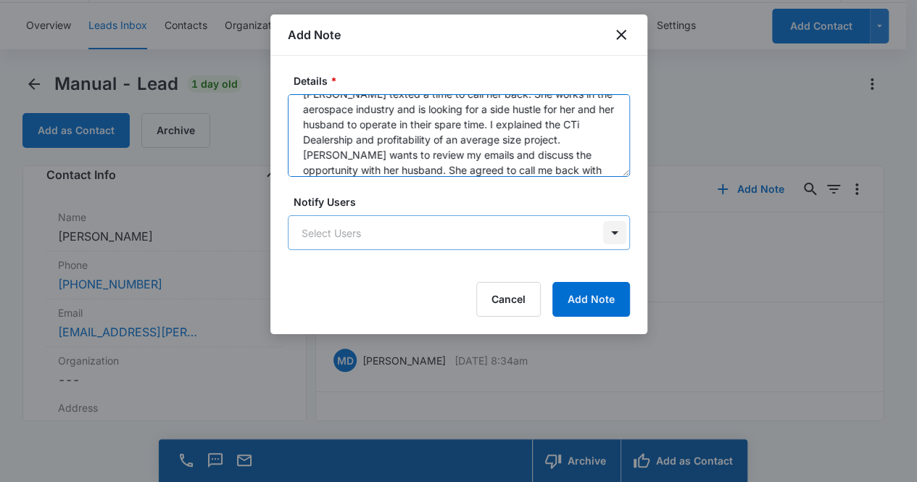
type textarea "[PERSON_NAME] texted a time to call her back. She works in the aerospace indust…"
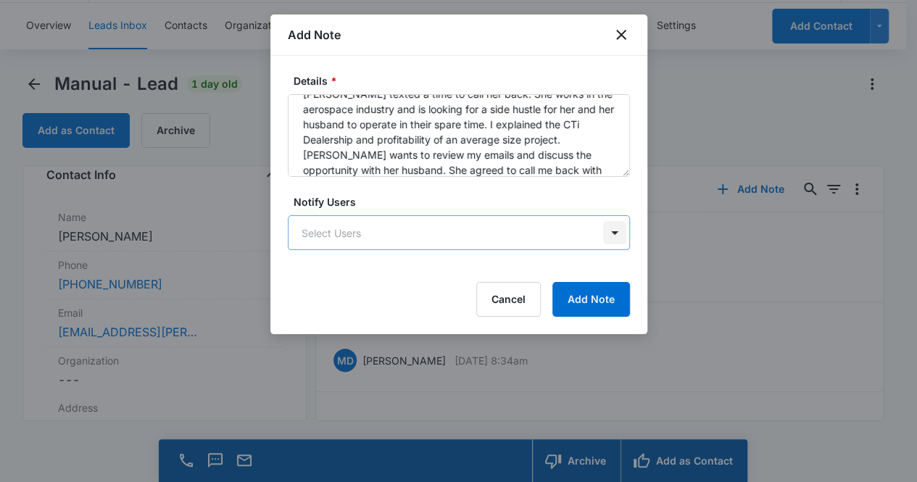
click at [616, 235] on body "CRM Apps Reputation Websites Forms CRM Email Social Content Ads Intelligence Fi…" at bounding box center [458, 220] width 917 height 523
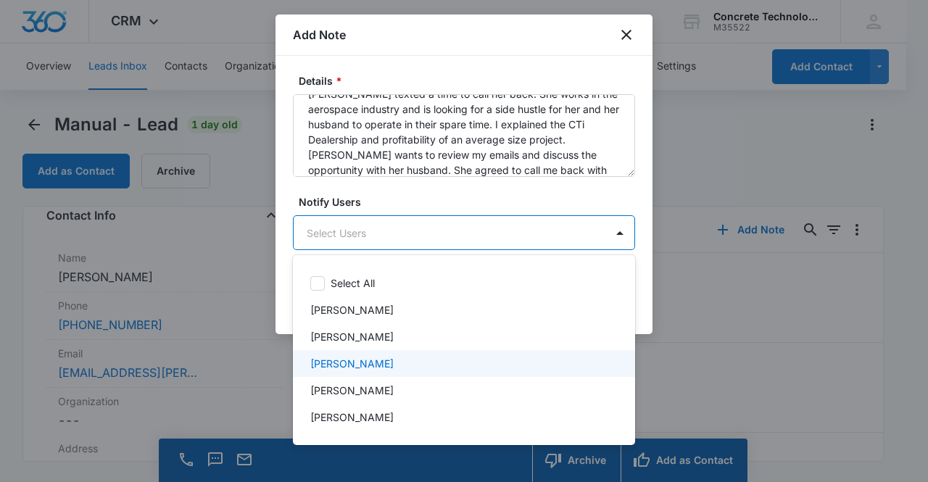
click at [499, 365] on div "[PERSON_NAME]" at bounding box center [462, 363] width 304 height 15
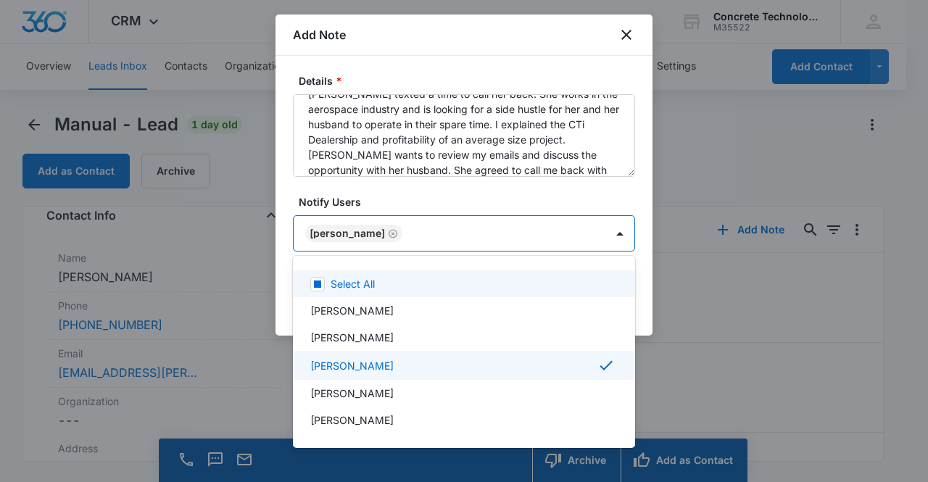
click at [498, 192] on div at bounding box center [464, 241] width 928 height 482
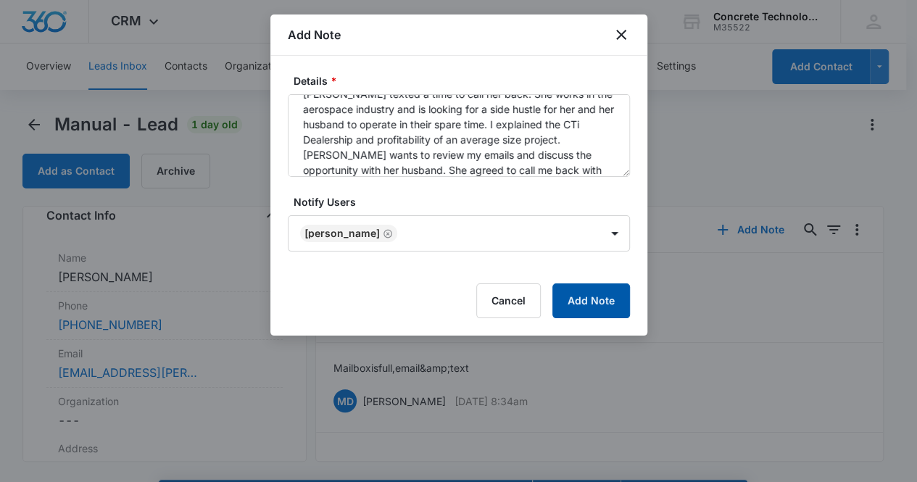
click at [594, 291] on button "Add Note" at bounding box center [591, 300] width 78 height 35
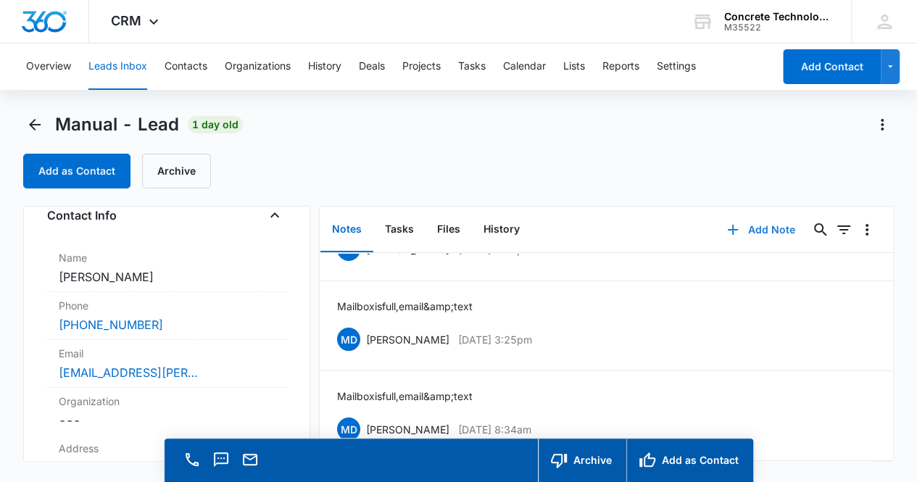
scroll to position [116, 0]
click at [886, 28] on icon at bounding box center [884, 21] width 14 height 14
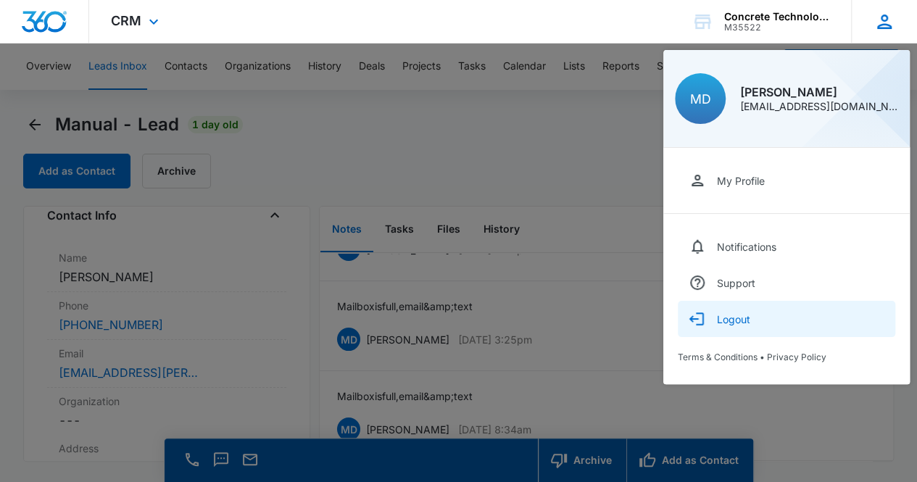
click at [776, 326] on button "Logout" at bounding box center [786, 319] width 217 height 36
